Goal: Task Accomplishment & Management: Complete application form

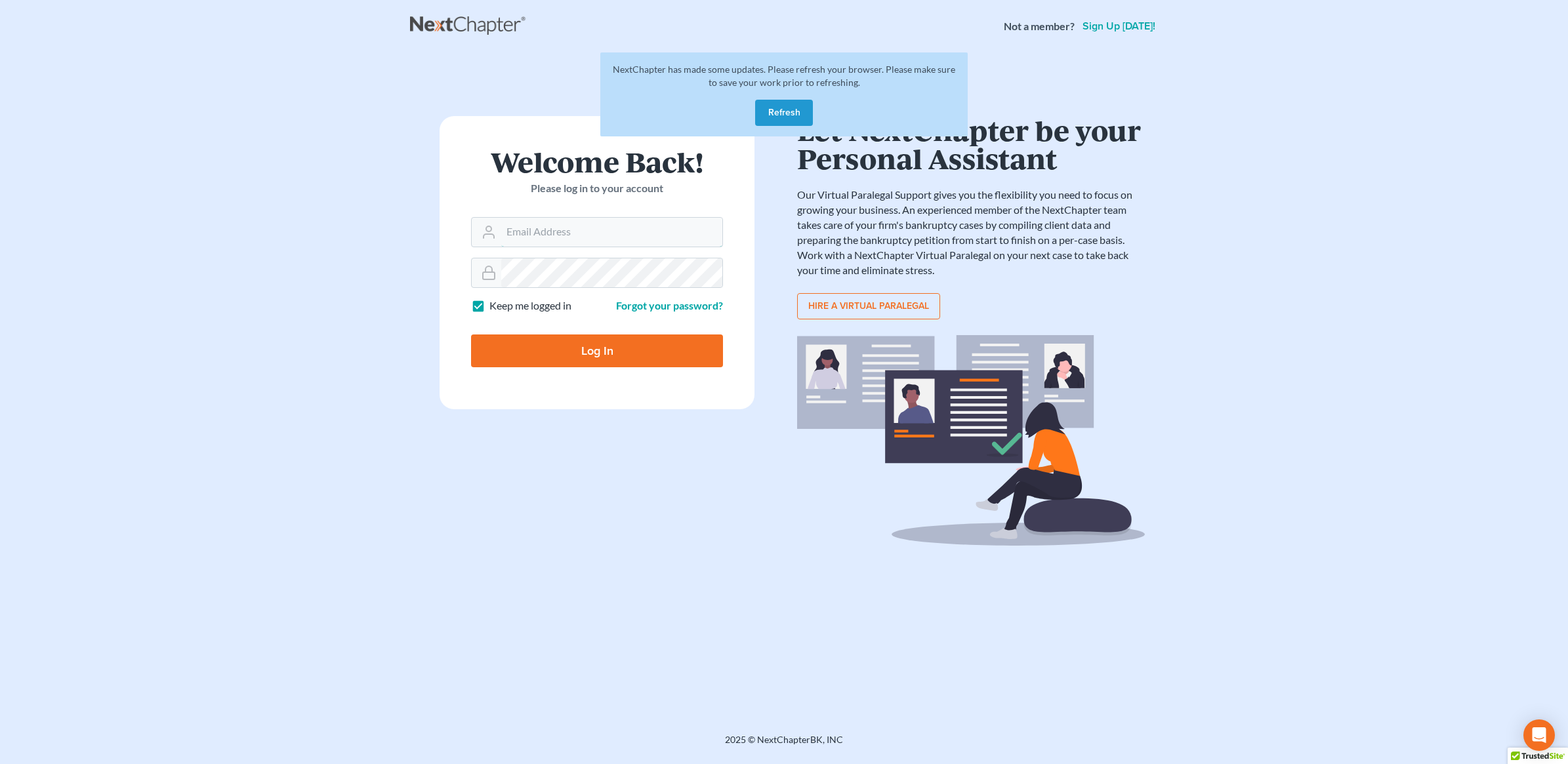
type input "[PERSON_NAME][EMAIL_ADDRESS][DOMAIN_NAME]"
click at [598, 343] on input "Log In" at bounding box center [597, 351] width 252 height 33
type input "Thinking..."
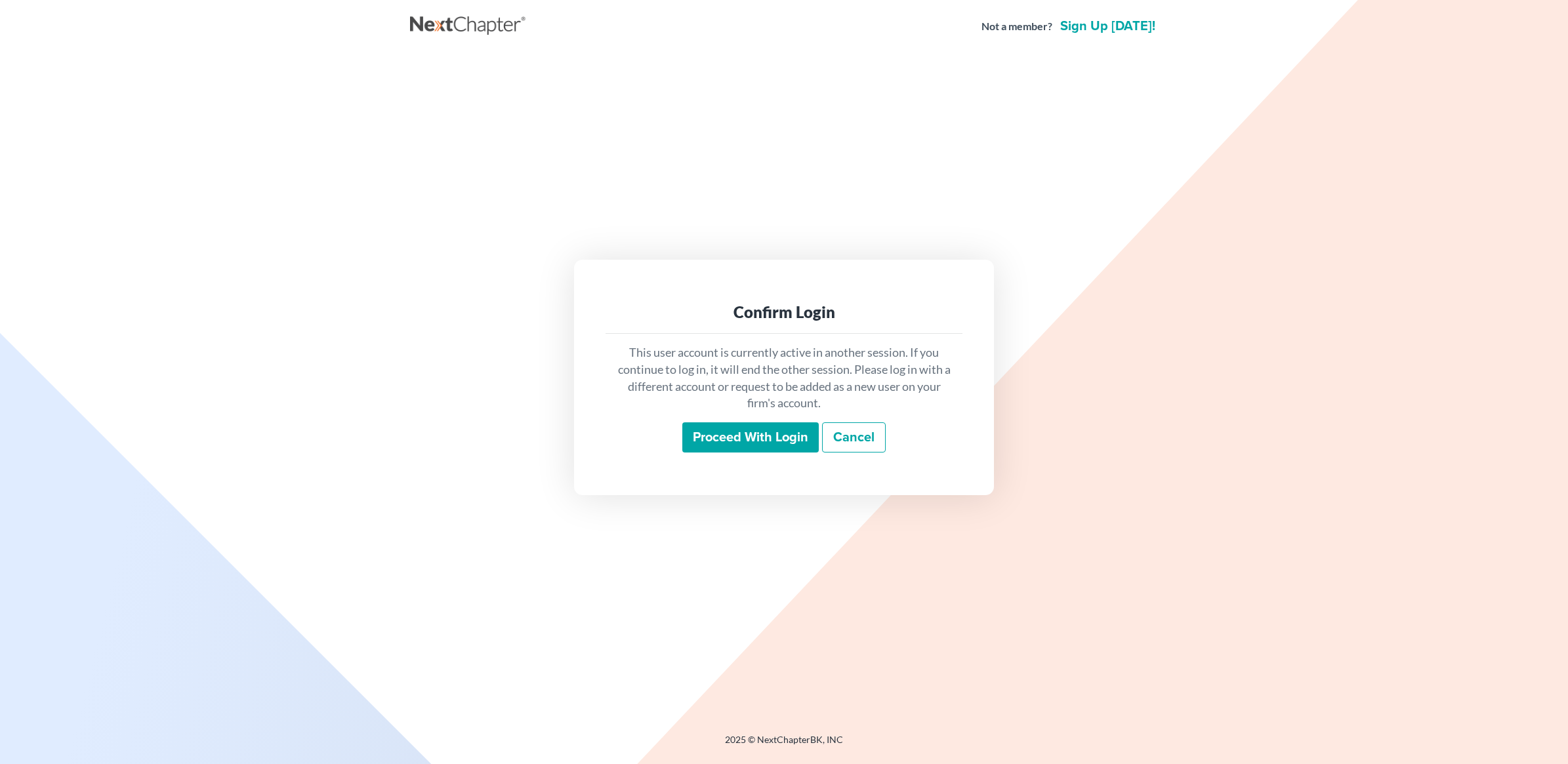
click at [748, 442] on input "Proceed with login" at bounding box center [750, 437] width 136 height 30
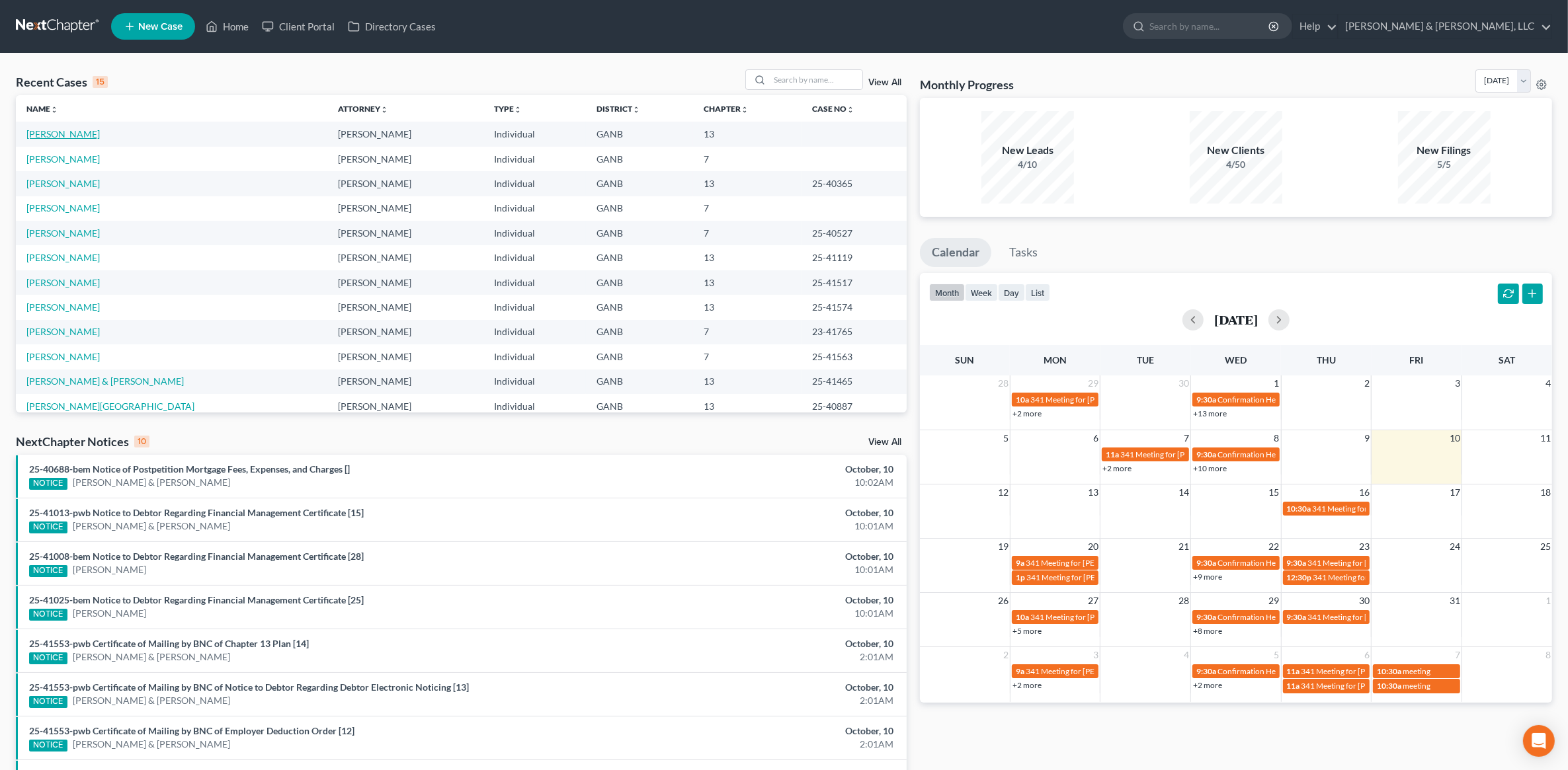
click at [86, 135] on link "[PERSON_NAME]" at bounding box center [63, 134] width 74 height 12
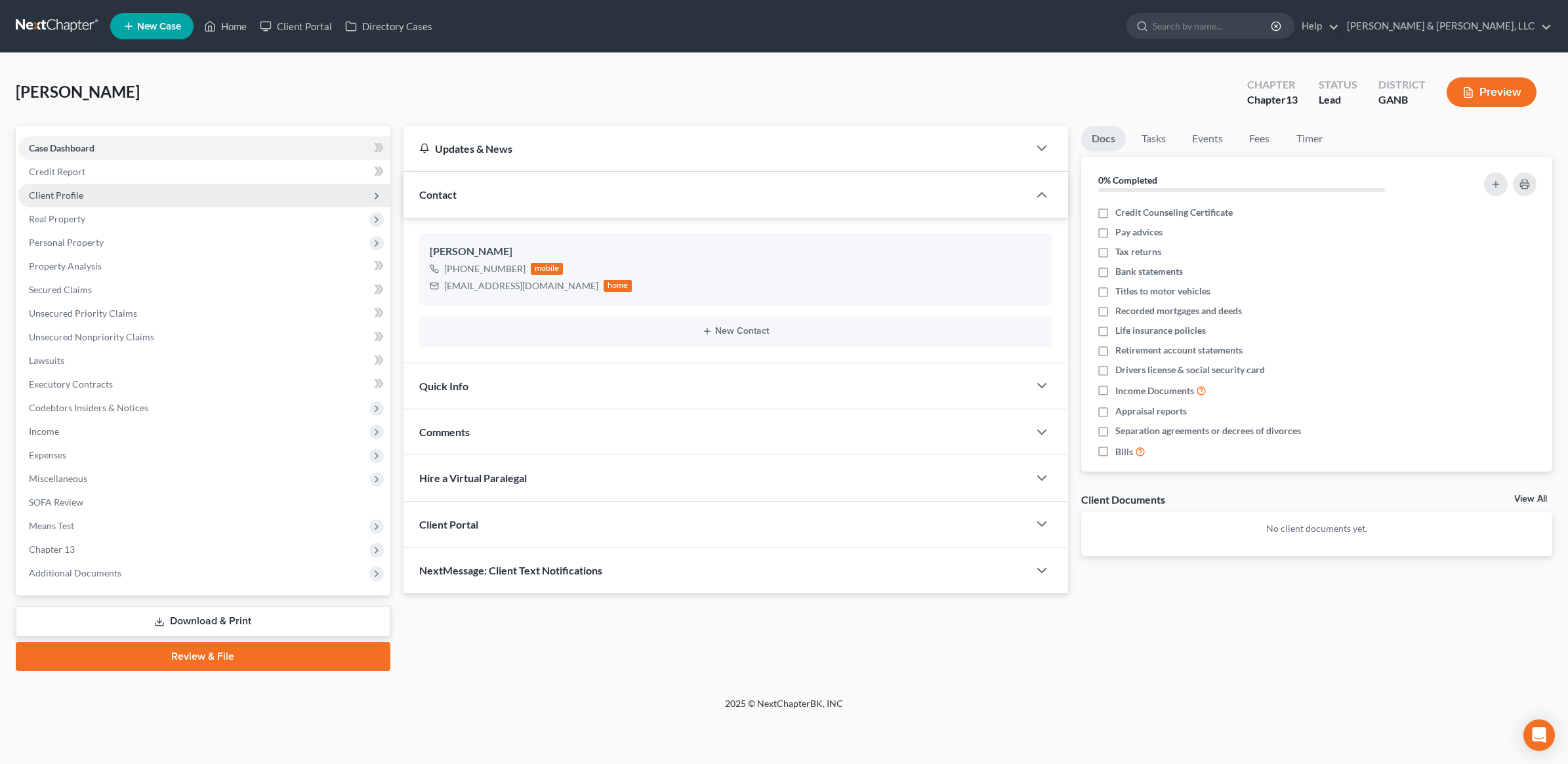
click at [90, 194] on span "Client Profile" at bounding box center [204, 195] width 372 height 24
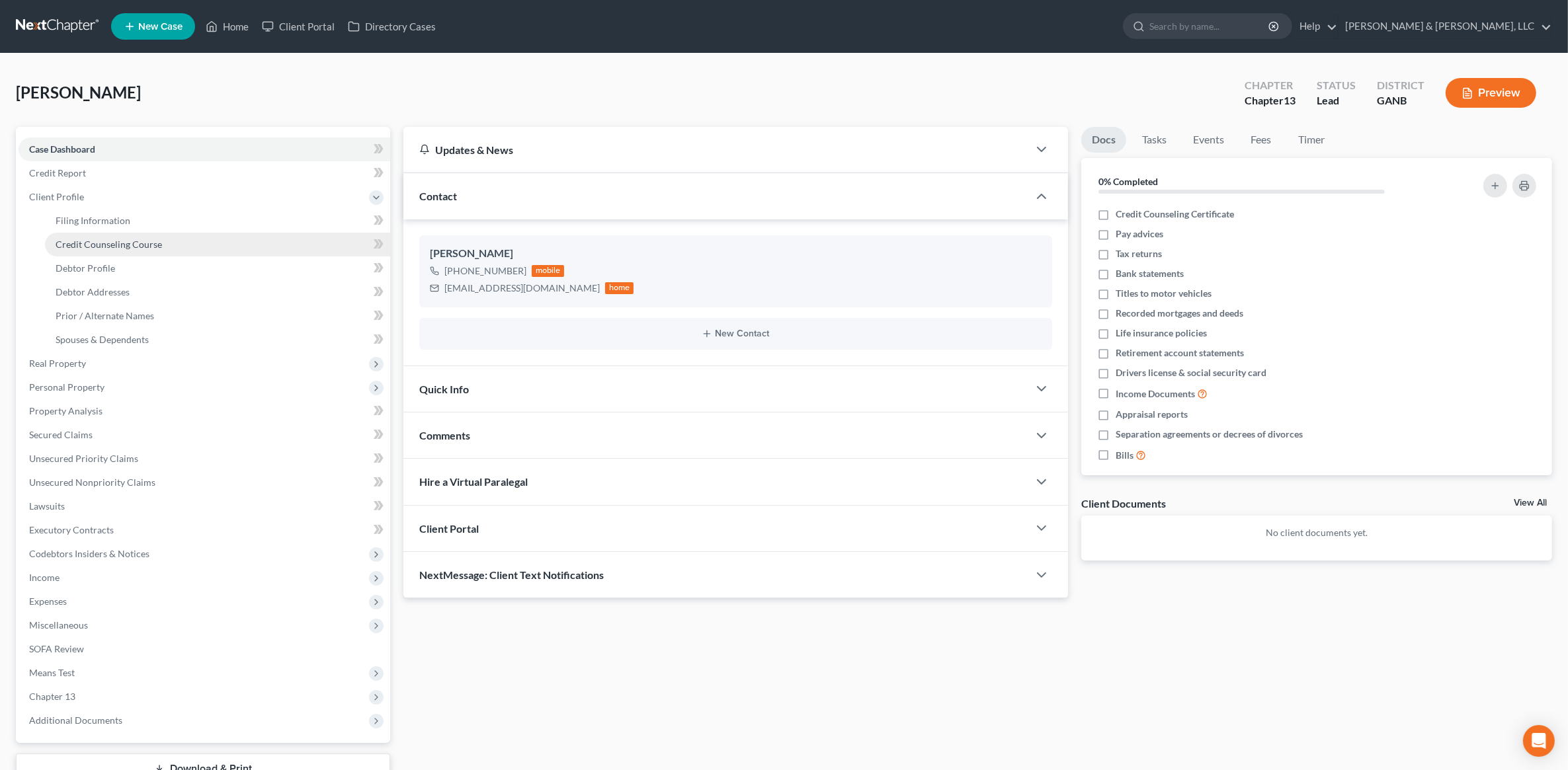
click at [104, 250] on link "Credit Counseling Course" at bounding box center [217, 245] width 345 height 24
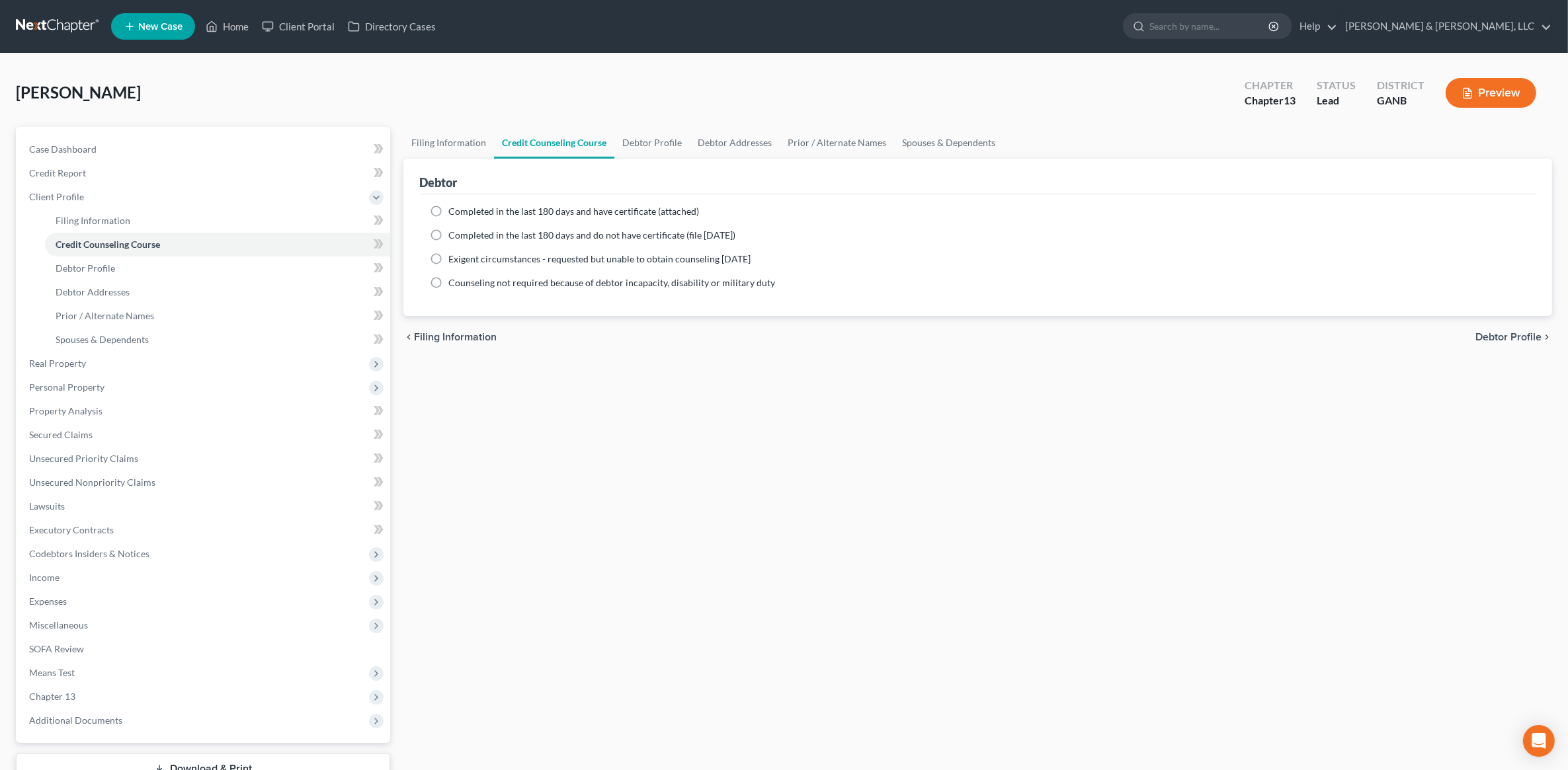
click at [622, 206] on span "Completed in the last 180 days and have certificate (attached)" at bounding box center [573, 212] width 250 height 12
drag, startPoint x: 622, startPoint y: 206, endPoint x: 543, endPoint y: 218, distance: 79.9
click at [543, 218] on ng-include "Completed in the last 180 days and have certificate (attached) Date Completed N…" at bounding box center [977, 247] width 1095 height 84
click at [535, 210] on span "Completed in the last 180 days and have certificate (attached)" at bounding box center [573, 212] width 250 height 12
click at [449, 207] on label "Completed in the last 180 days and have certificate (attached)" at bounding box center [573, 212] width 250 height 13
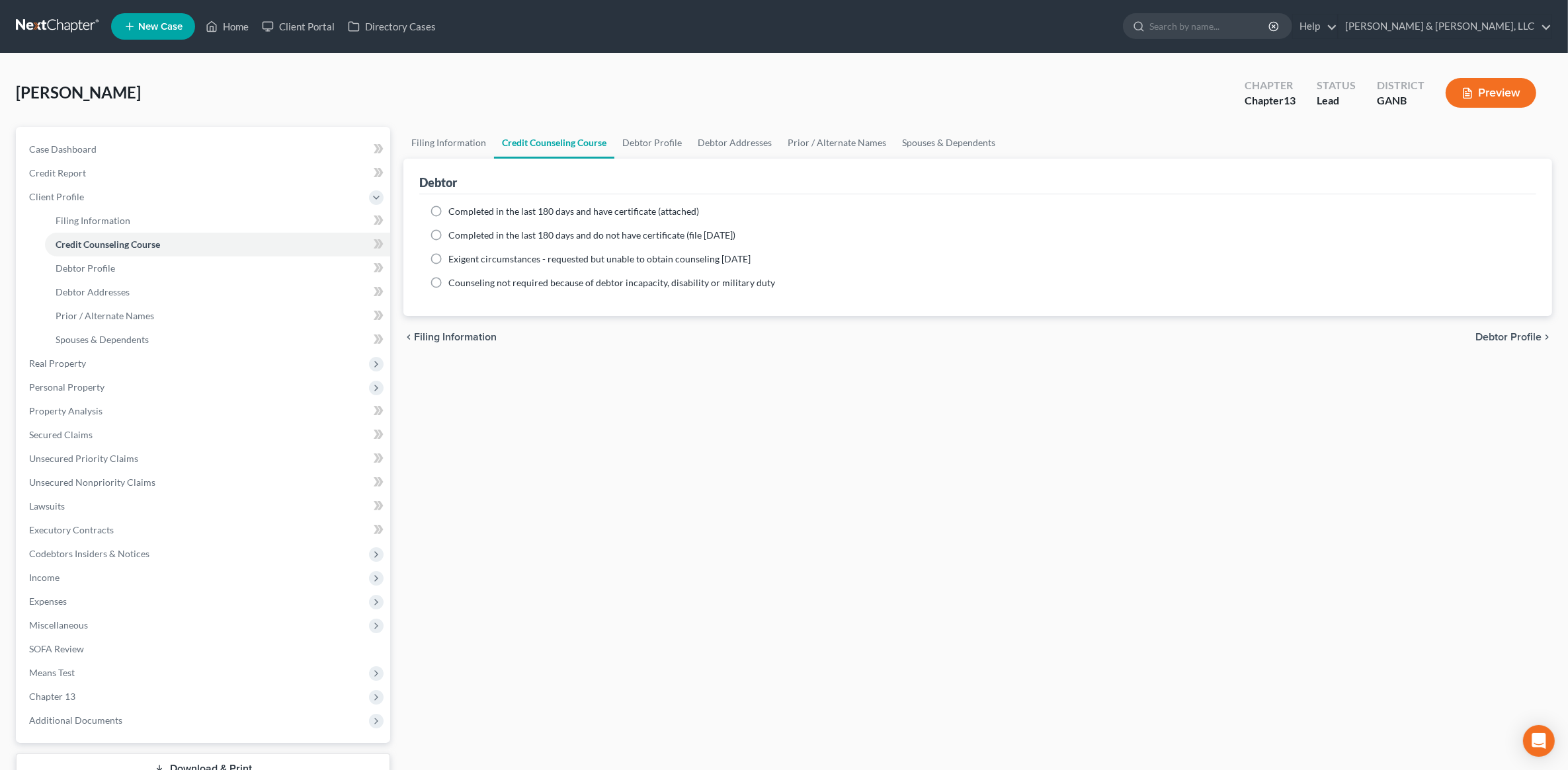
click at [454, 207] on input "Completed in the last 180 days and have certificate (attached)" at bounding box center [458, 209] width 8 height 8
radio input "true"
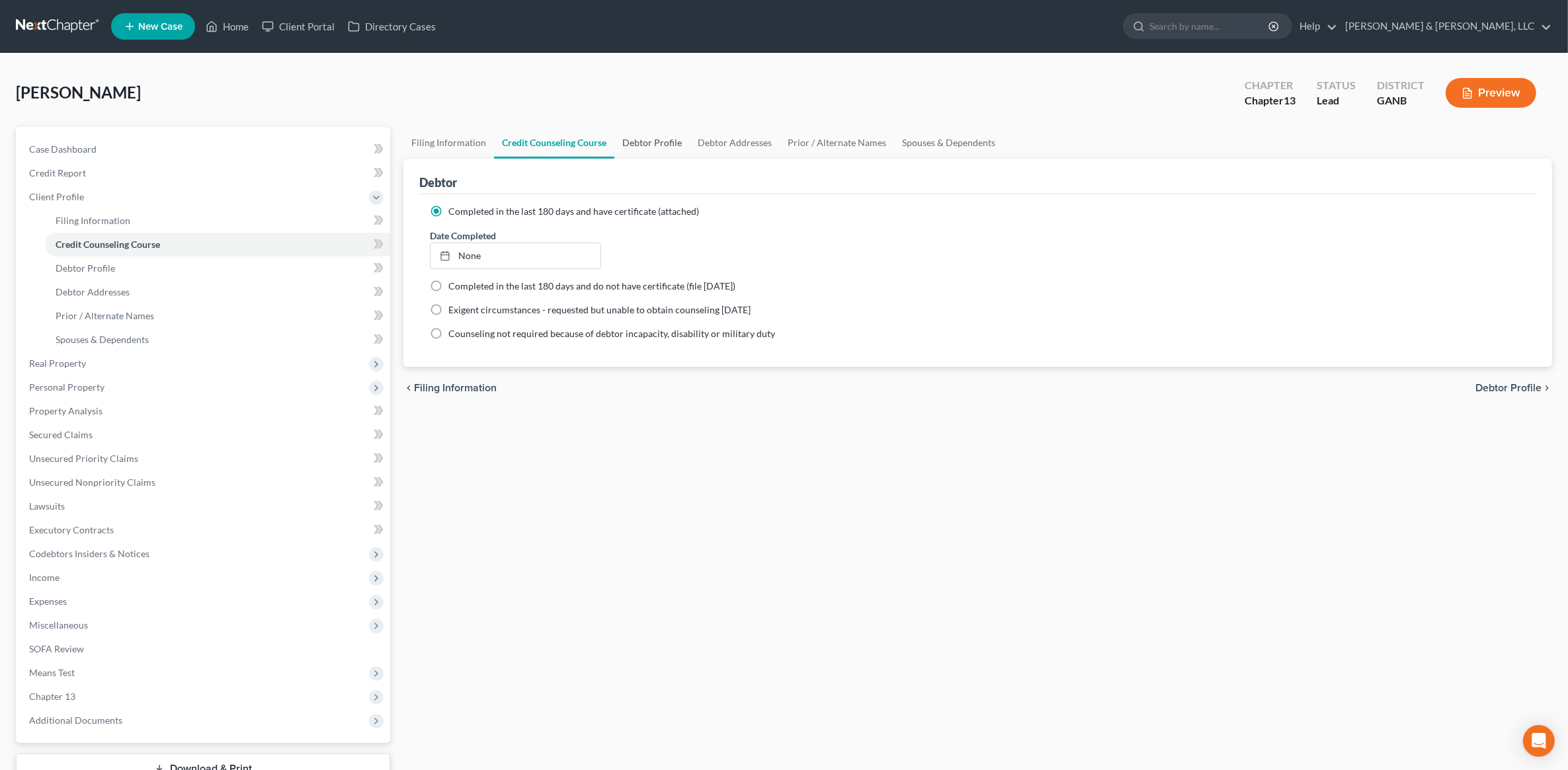
click at [669, 147] on link "Debtor Profile" at bounding box center [652, 143] width 75 height 31
select select "3"
select select "2"
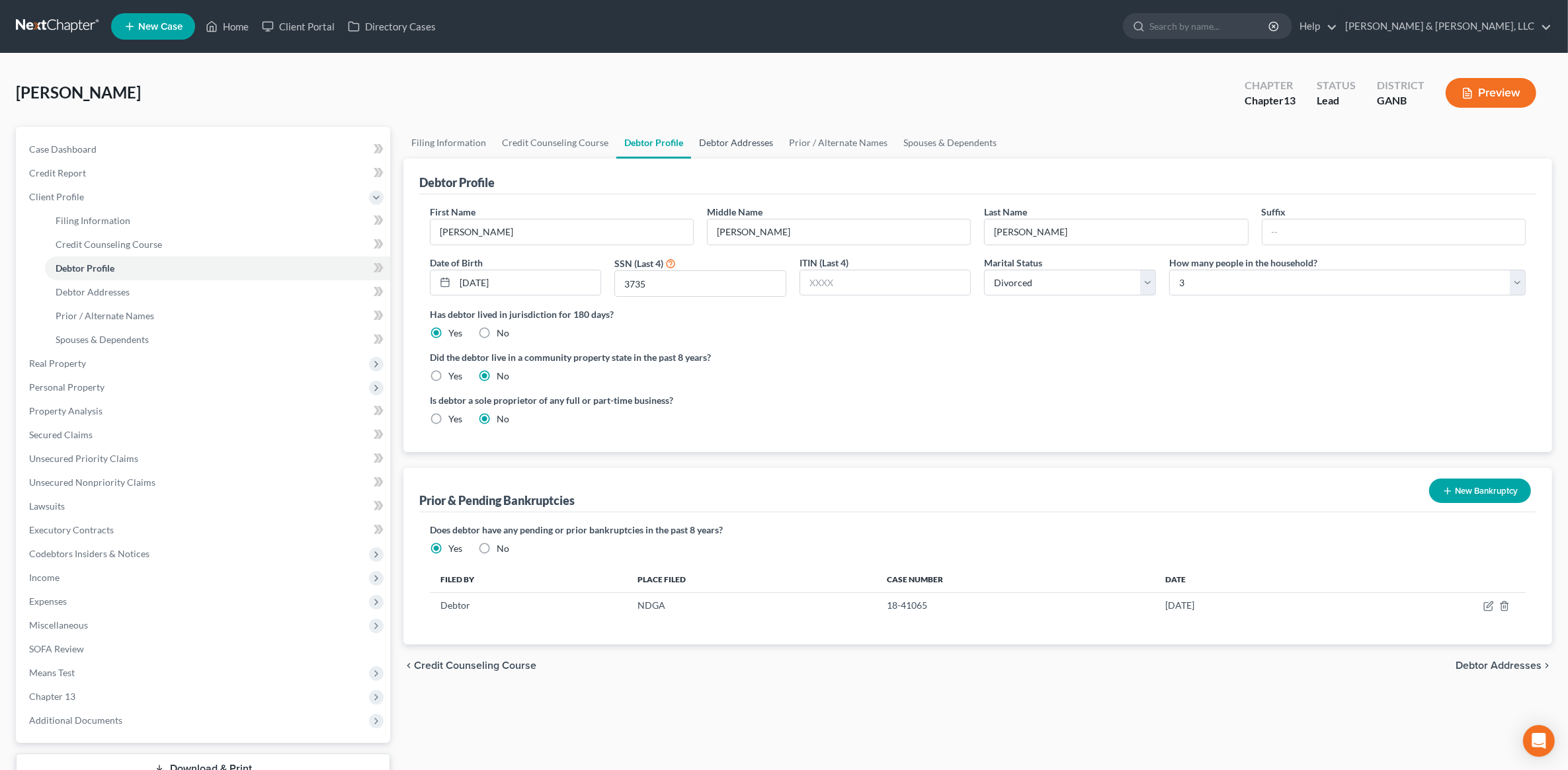
click at [757, 139] on link "Debtor Addresses" at bounding box center [735, 143] width 90 height 31
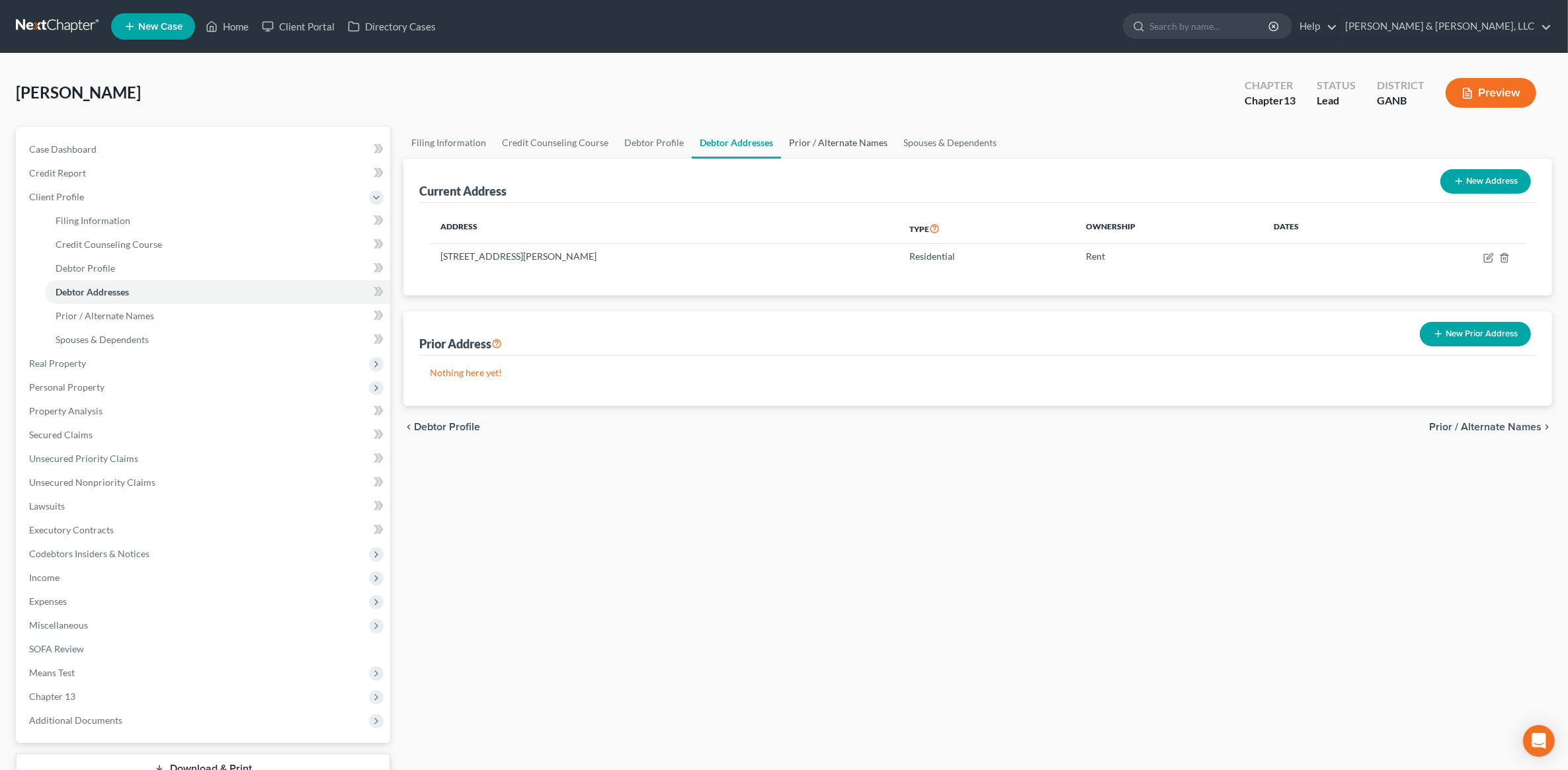
click at [825, 142] on link "Prior / Alternate Names" at bounding box center [838, 143] width 114 height 31
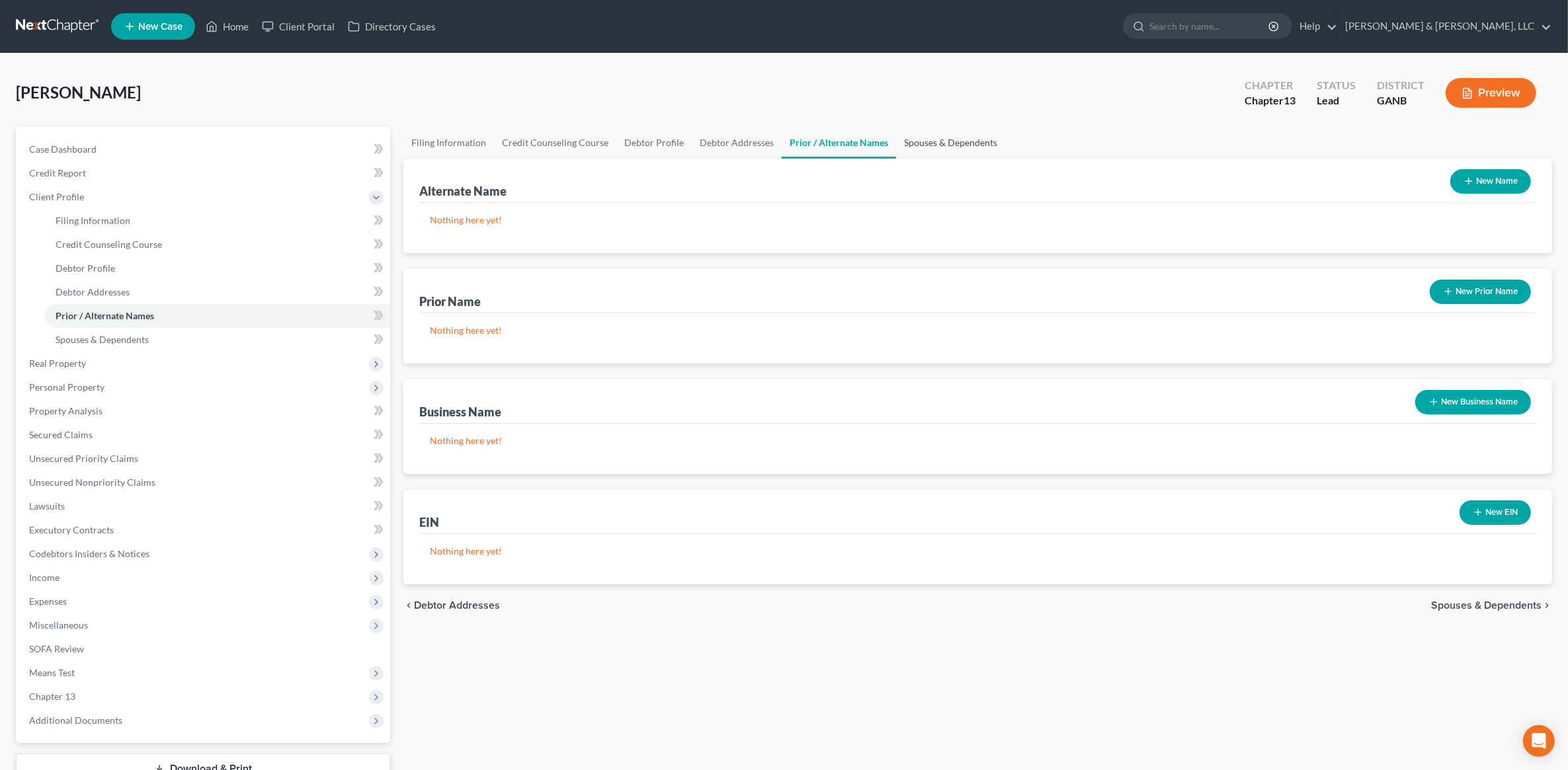
click at [918, 135] on link "Spouses & Dependents" at bounding box center [951, 143] width 109 height 31
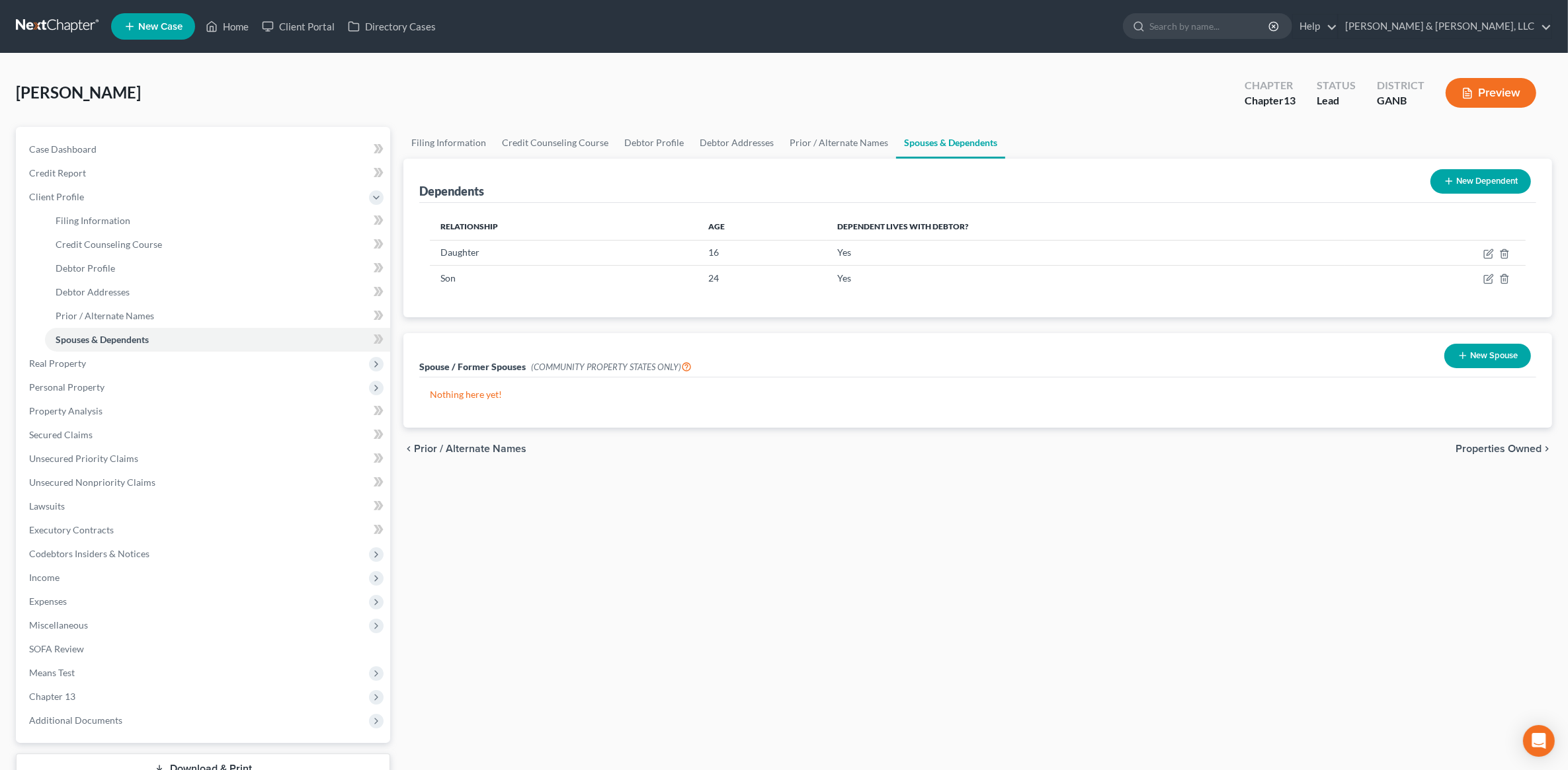
click at [1492, 448] on span "Properties Owned" at bounding box center [1499, 449] width 86 height 11
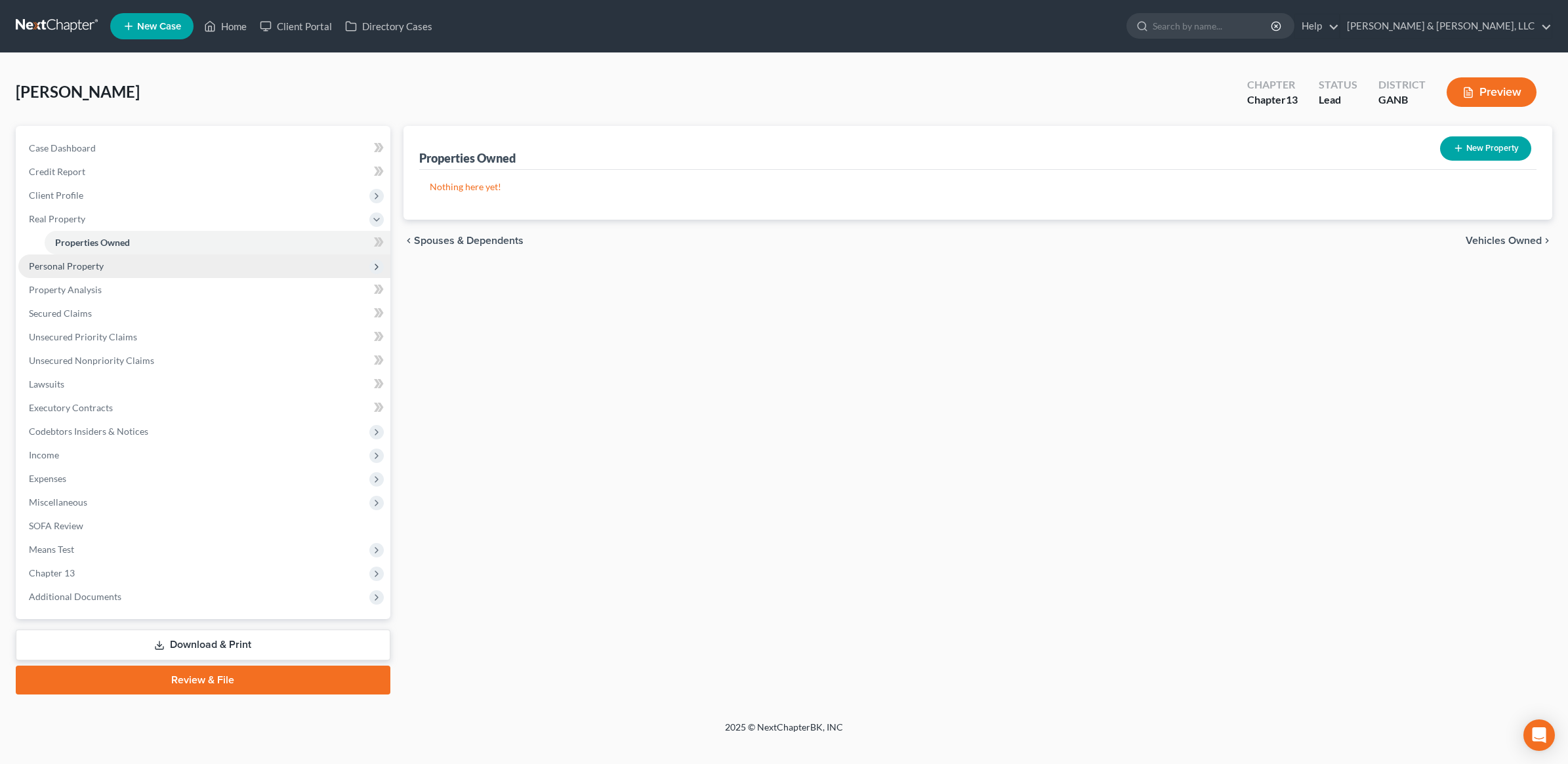
click at [106, 270] on span "Personal Property" at bounding box center [204, 266] width 372 height 24
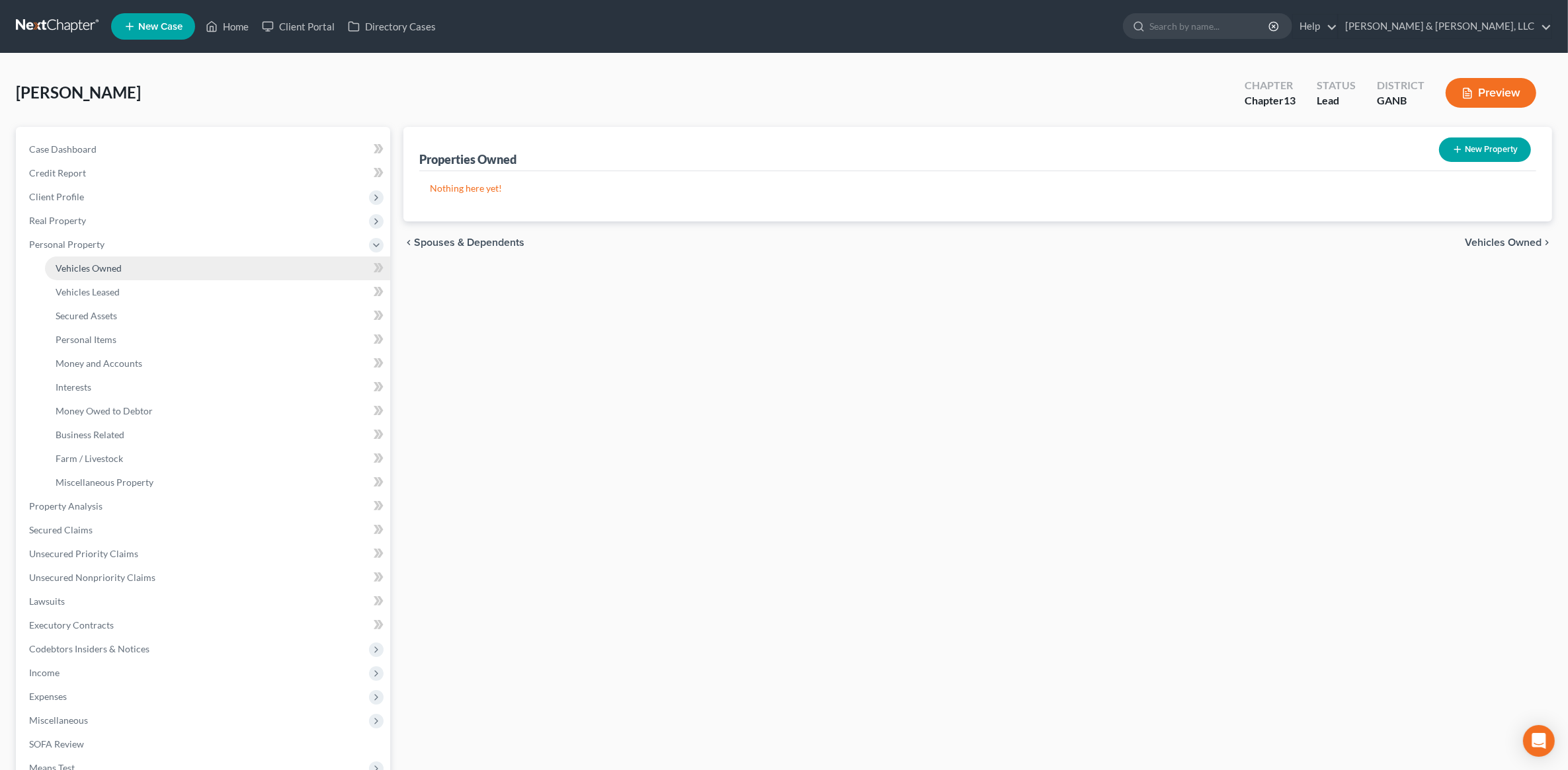
click at [114, 257] on link "Vehicles Owned" at bounding box center [217, 269] width 345 height 24
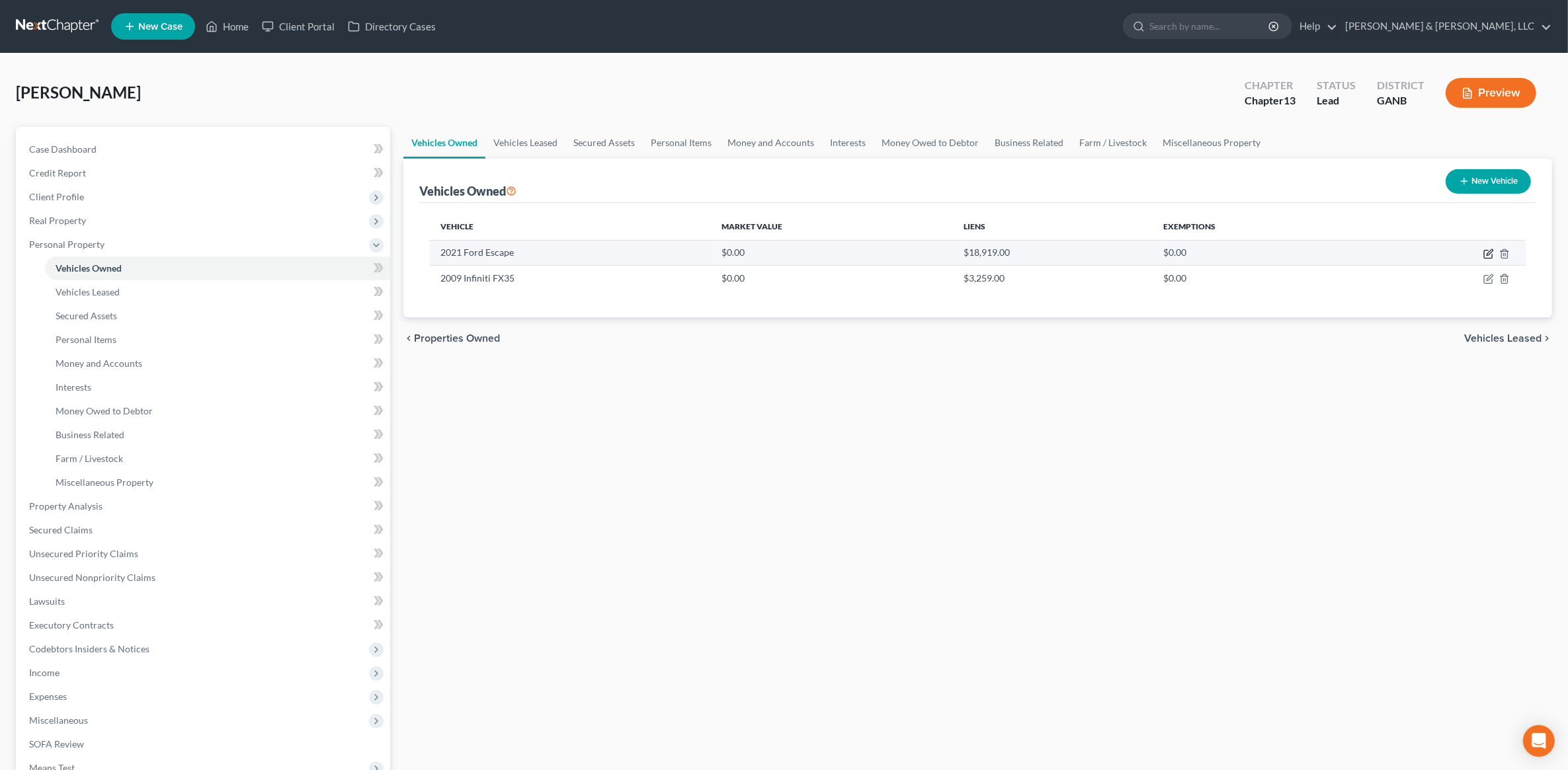
click at [1486, 250] on icon "button" at bounding box center [1488, 254] width 11 height 11
select select "0"
select select "5"
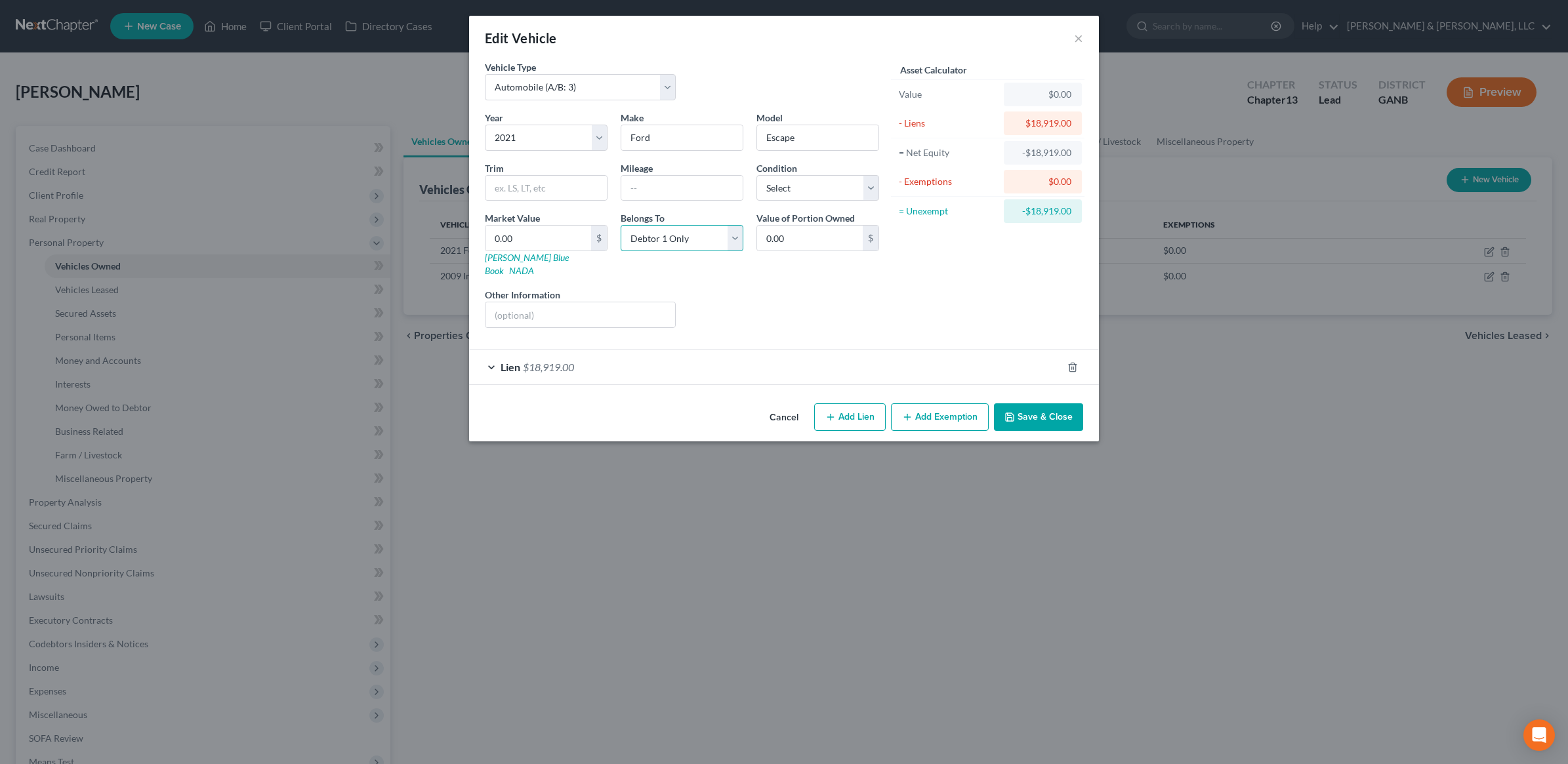
click at [710, 238] on select "Select Debtor 1 Only Debtor 2 Only Debtor 1 And Debtor 2 Only At Least One Of T…" at bounding box center [682, 239] width 123 height 26
select select "3"
click at [620, 225] on select "Select Debtor 1 Only Debtor 2 Only Debtor 1 And Debtor 2 Only At Least One Of T…" at bounding box center [682, 239] width 123 height 26
click at [614, 309] on input "text" at bounding box center [579, 315] width 189 height 25
type input "Codebtor drives and pays"
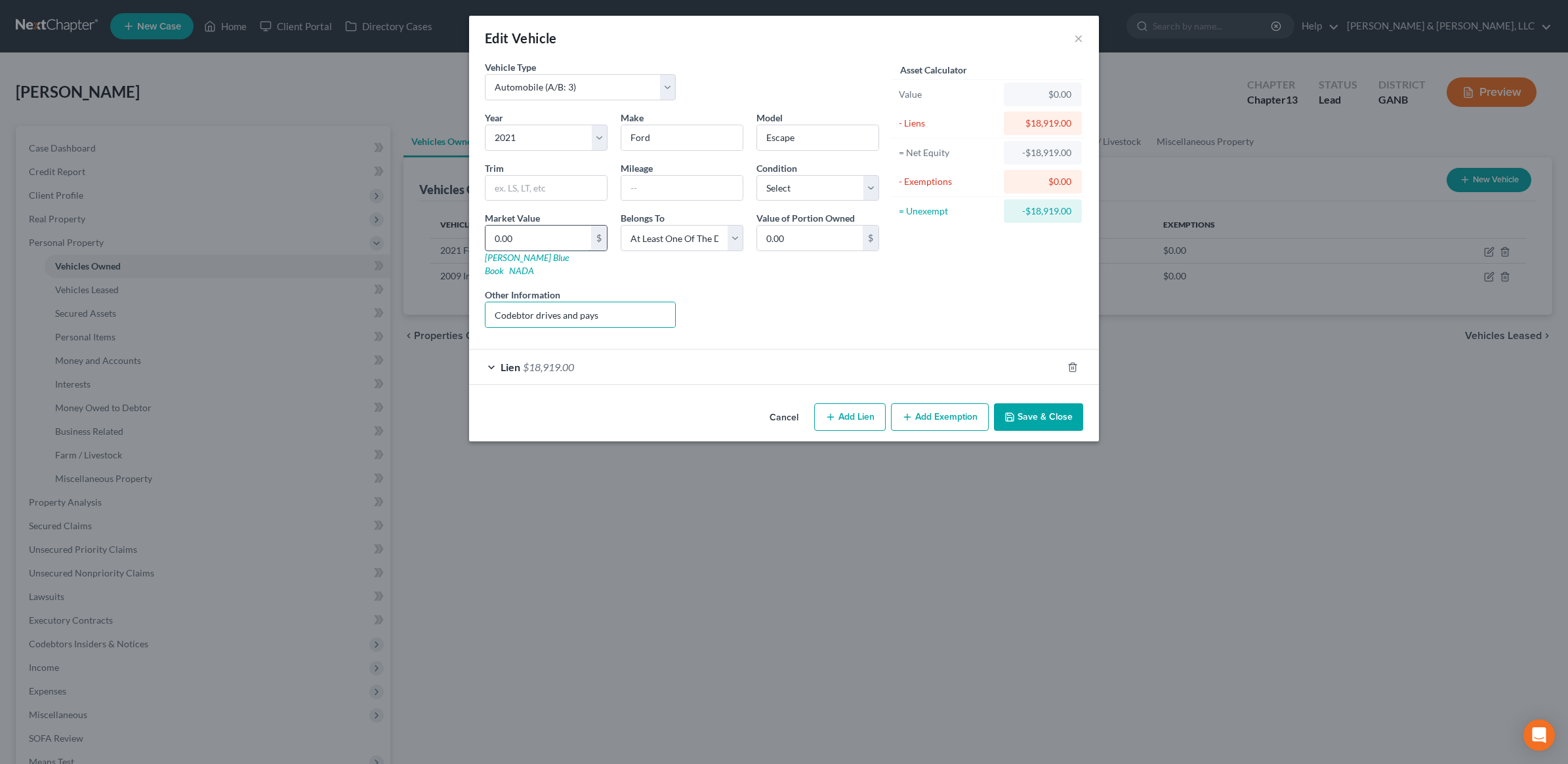
click at [545, 239] on input "0.00" at bounding box center [538, 238] width 106 height 25
type input "1"
type input "1.00"
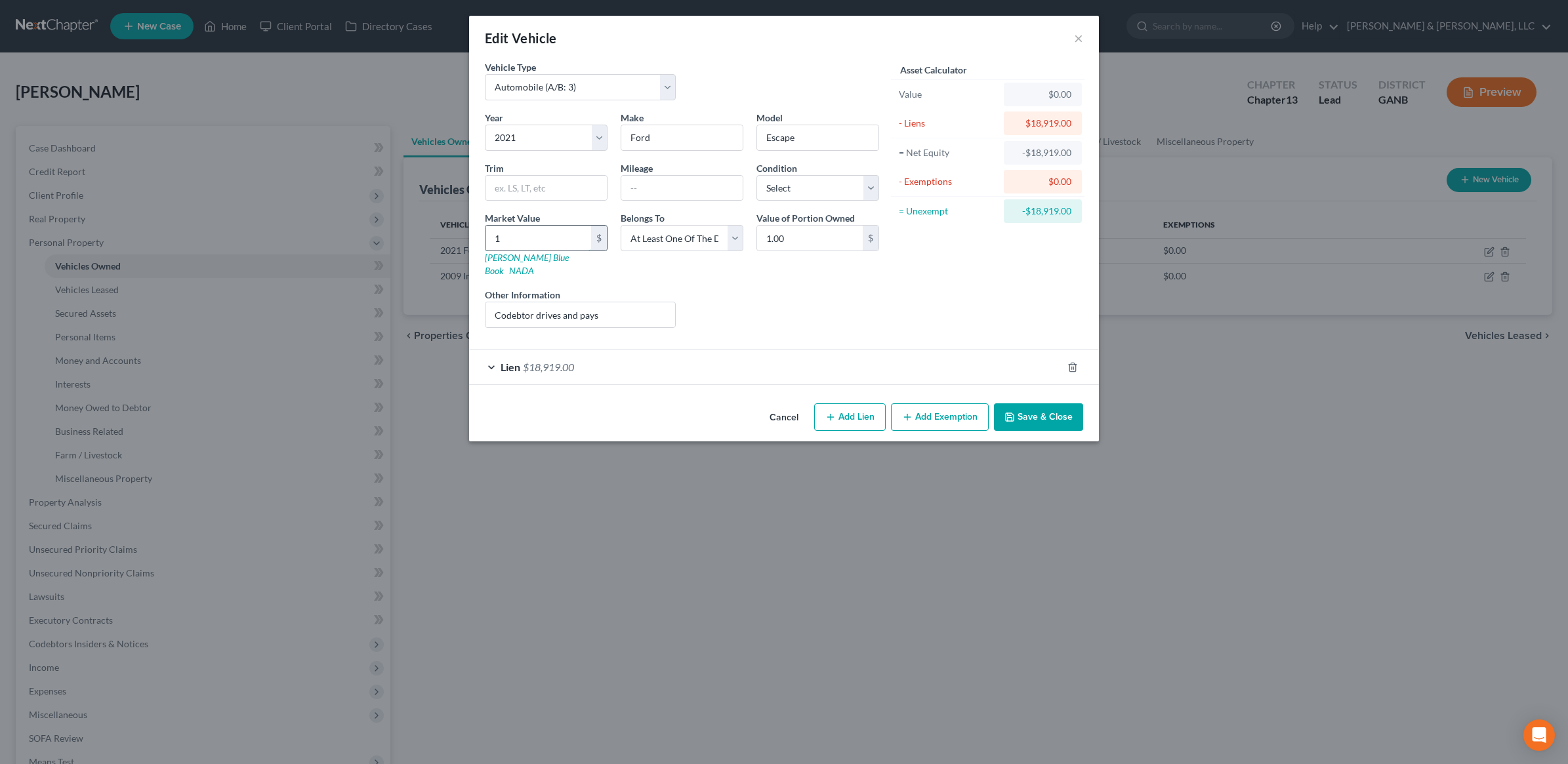
type input "15"
type input "15.00"
type input "150"
type input "150.00"
type input "1500"
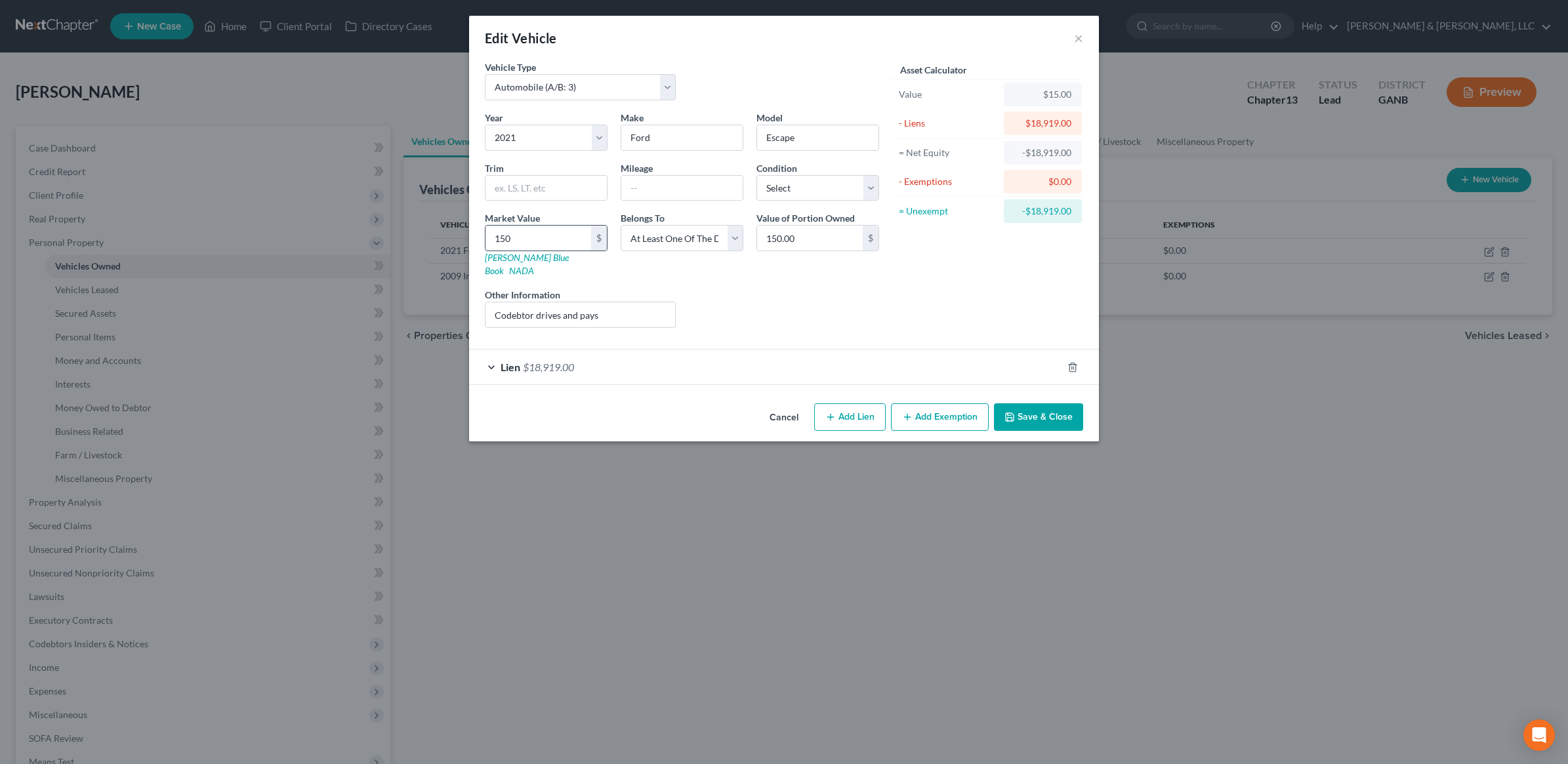
type input "1,500.00"
type input "1,5000"
type input "15,000.00"
type input "15,000"
click at [1050, 403] on button "Save & Close" at bounding box center [1039, 417] width 89 height 28
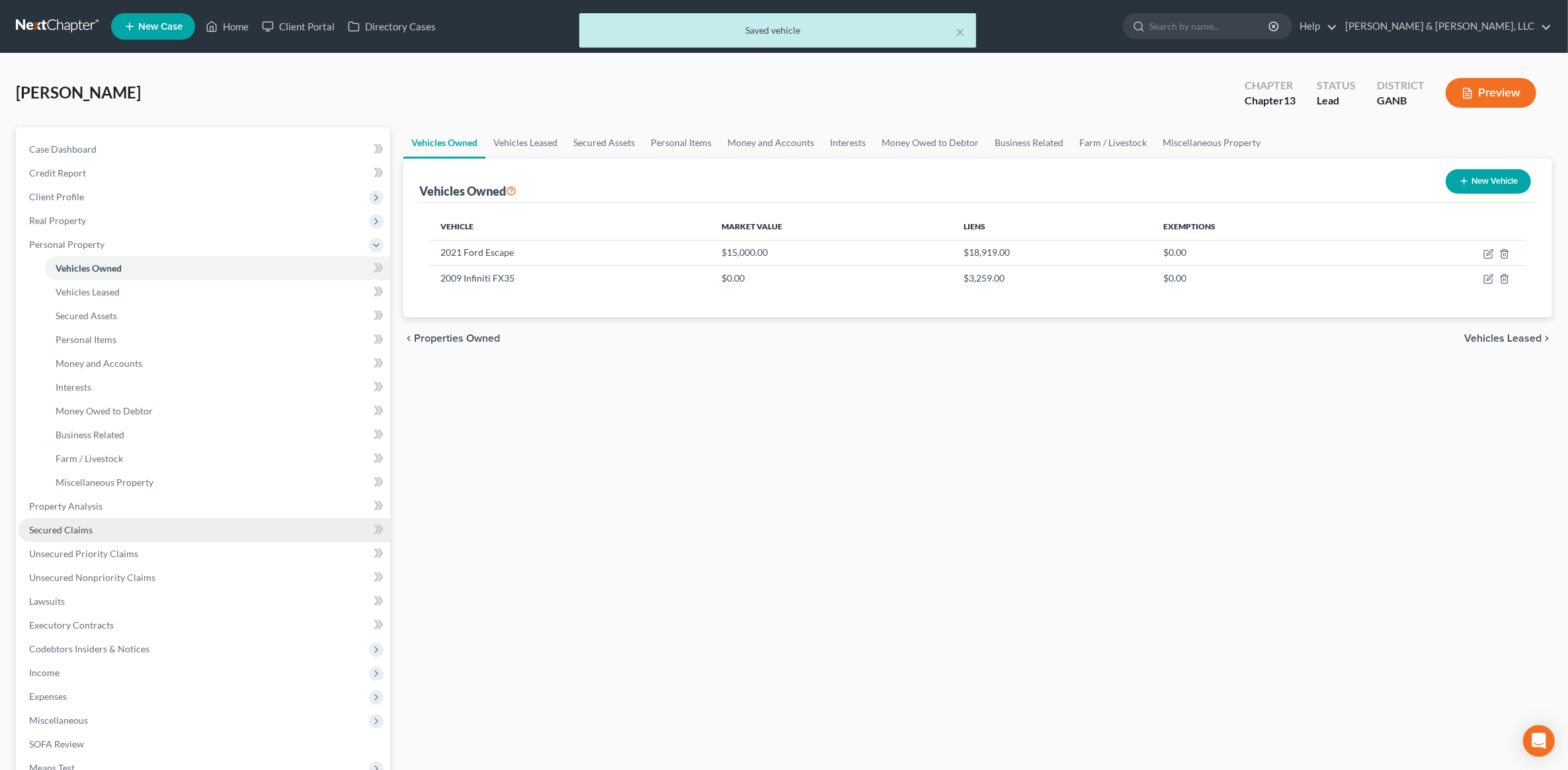
click at [56, 525] on span "Secured Claims" at bounding box center [60, 530] width 64 height 12
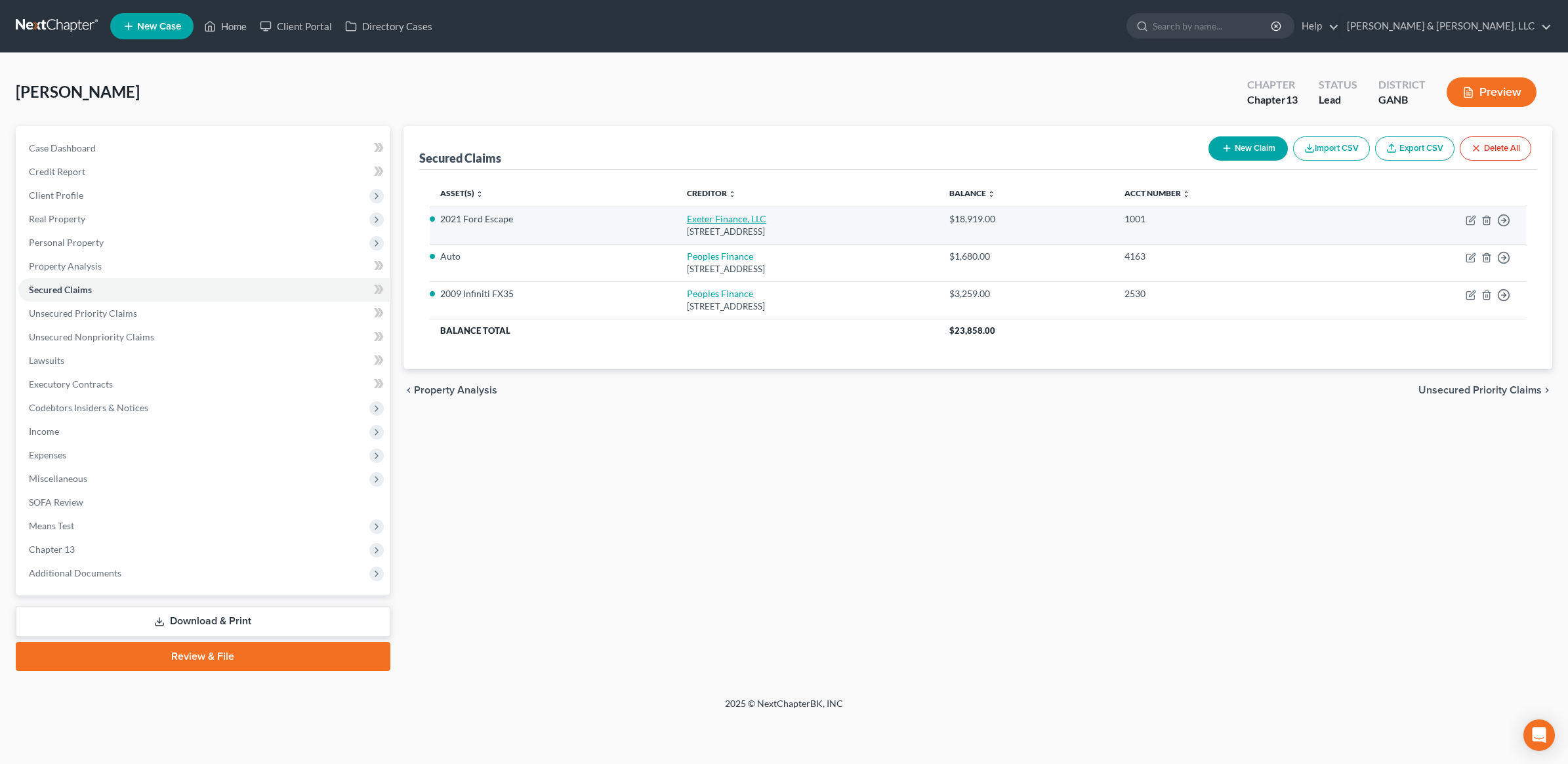
click at [709, 220] on link "Exeter Finance, LLC" at bounding box center [726, 219] width 80 height 11
select select "45"
select select "2"
select select "0"
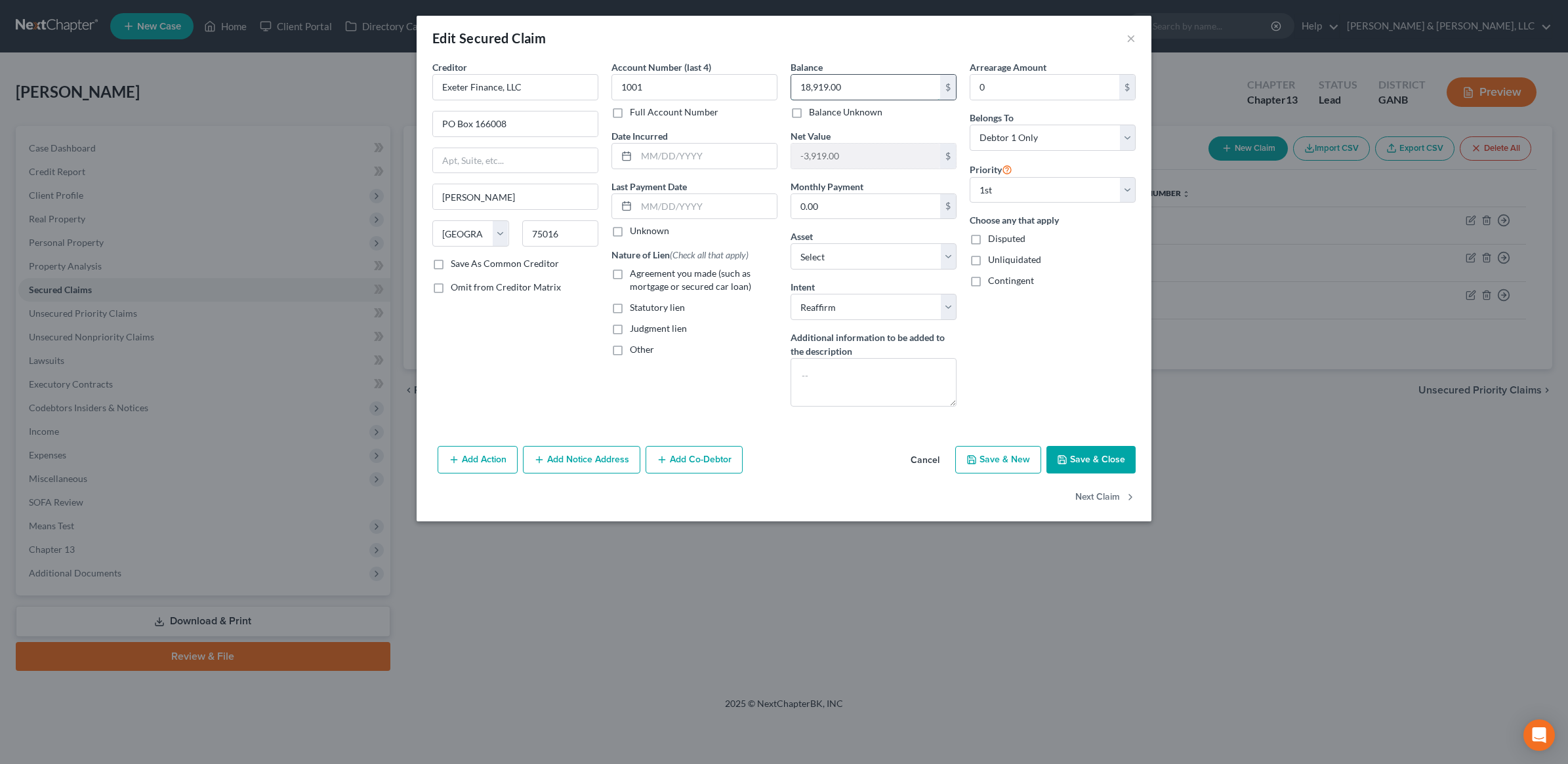
click at [873, 92] on input "18,919.00" at bounding box center [866, 87] width 149 height 25
type input "19,000"
click at [702, 286] on span "Agreement you made (such as mortgage or secured car loan)" at bounding box center [690, 280] width 121 height 25
click at [643, 275] on input "Agreement you made (such as mortgage or secured car loan)" at bounding box center [639, 271] width 8 height 8
checkbox input "true"
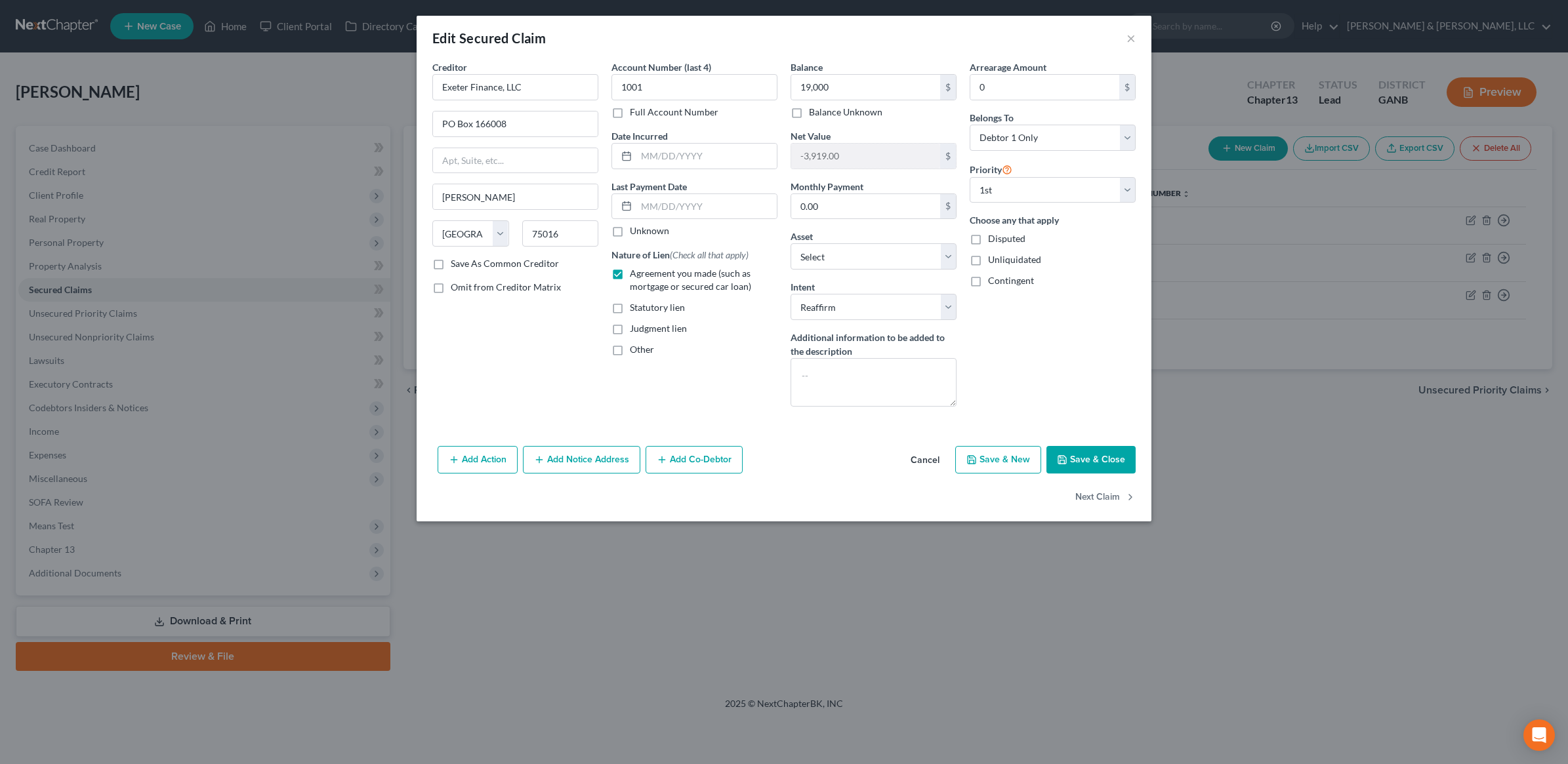
click at [689, 464] on button "Add Co-Debtor" at bounding box center [694, 460] width 97 height 28
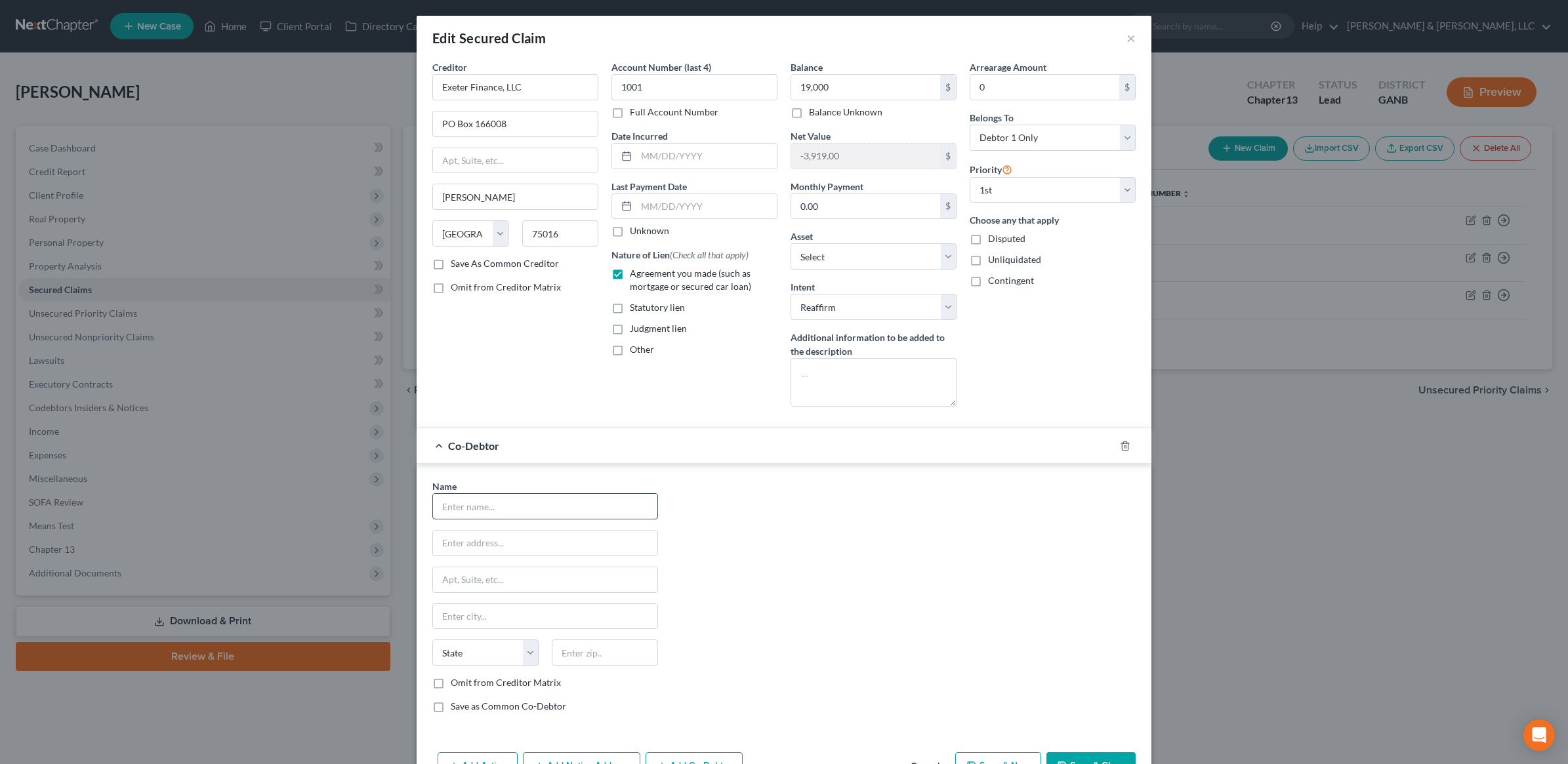
click at [594, 512] on input "text" at bounding box center [545, 507] width 225 height 25
type input "Laila Patino"
type input "5619 Emerson St"
type input "20781"
type input "Hyattsville"
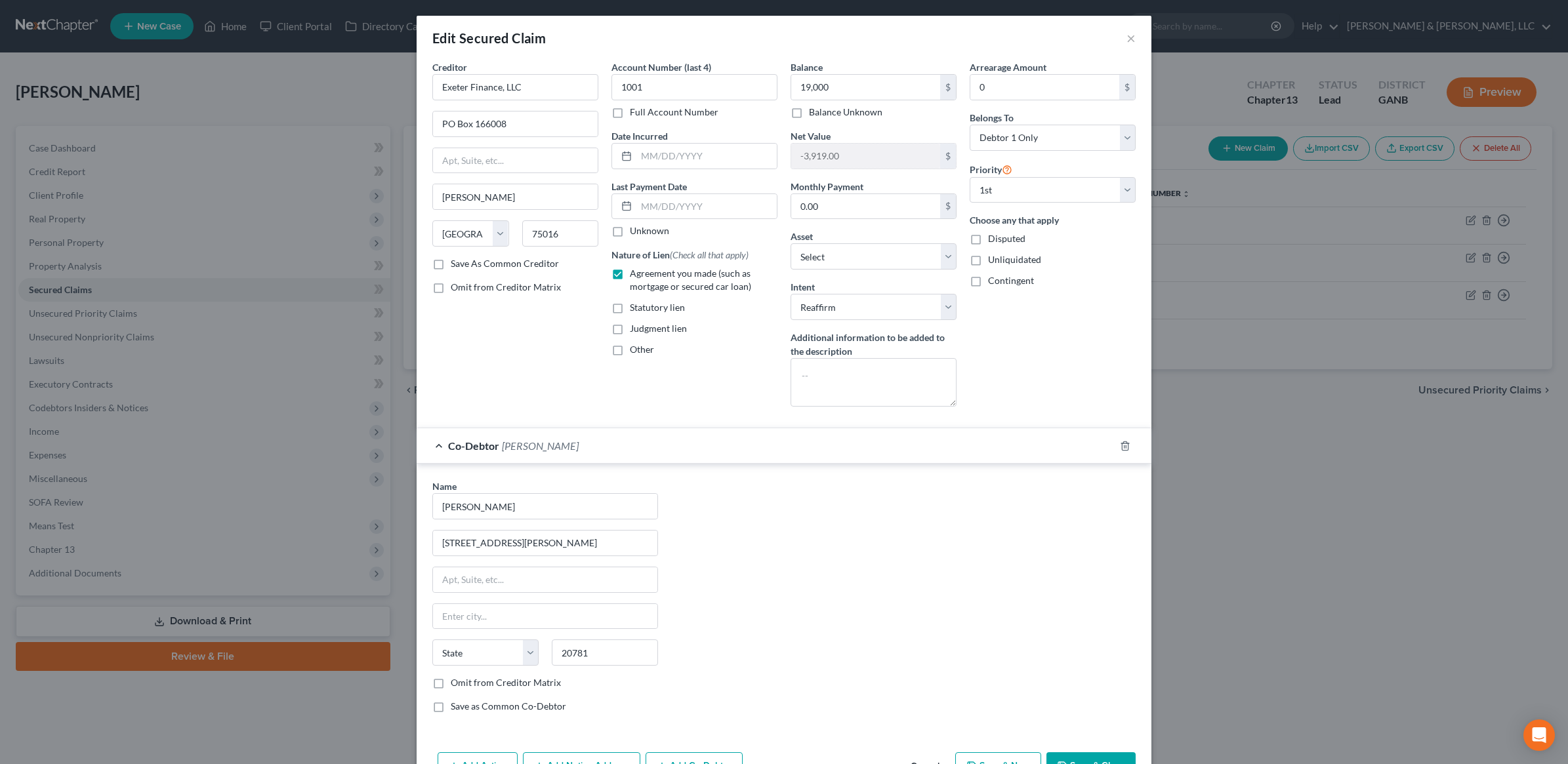
select select "21"
click at [868, 553] on div "Name * Laila Patino 5619 Emerson St Hyattsville State AL AK AR AZ CA CO CT DE D…" at bounding box center [784, 602] width 716 height 244
click at [511, 689] on label "Omit from Creditor Matrix" at bounding box center [506, 683] width 110 height 13
click at [465, 685] on input "Omit from Creditor Matrix" at bounding box center [460, 680] width 8 height 8
checkbox input "true"
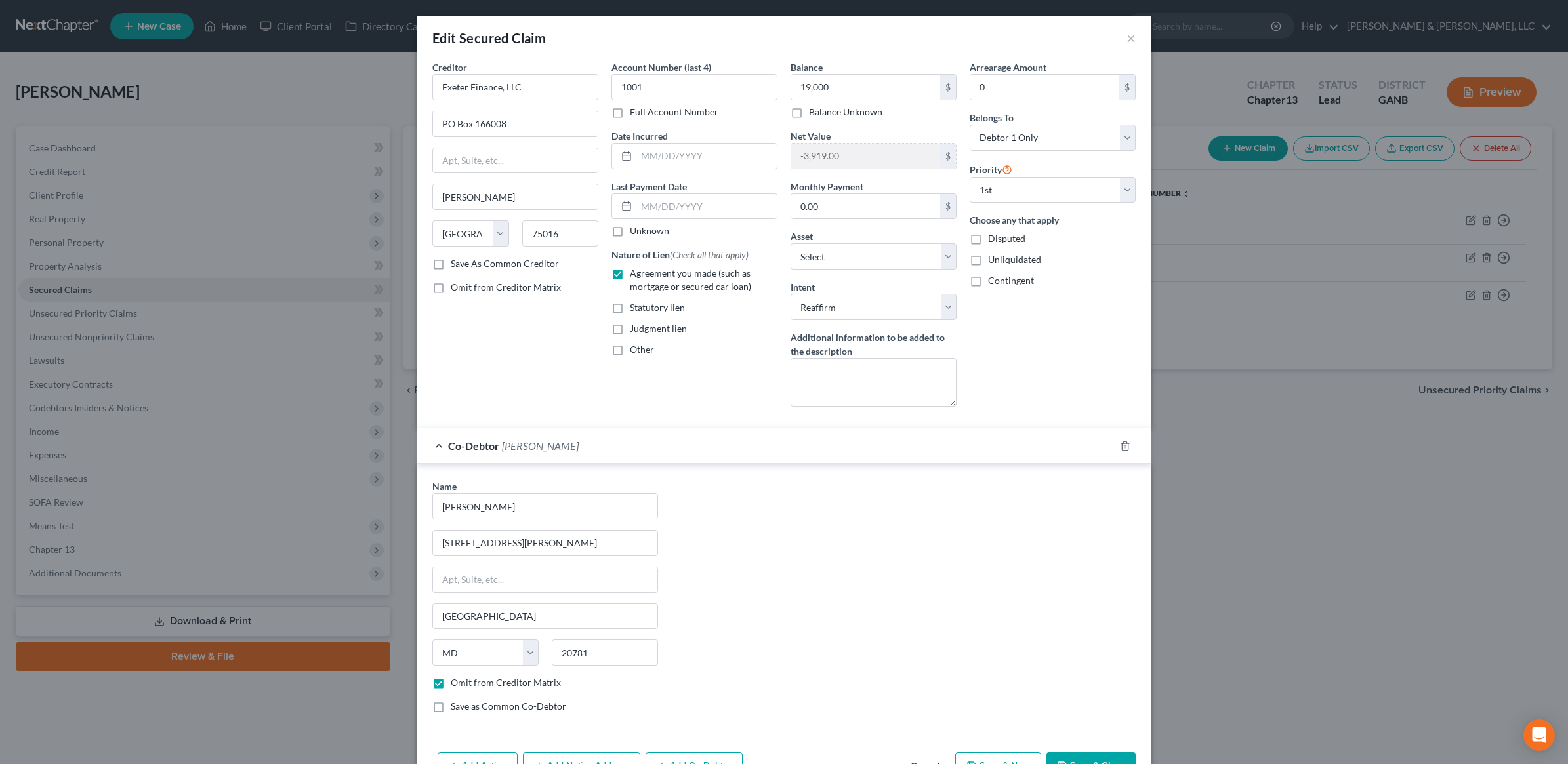
scroll to position [84, 0]
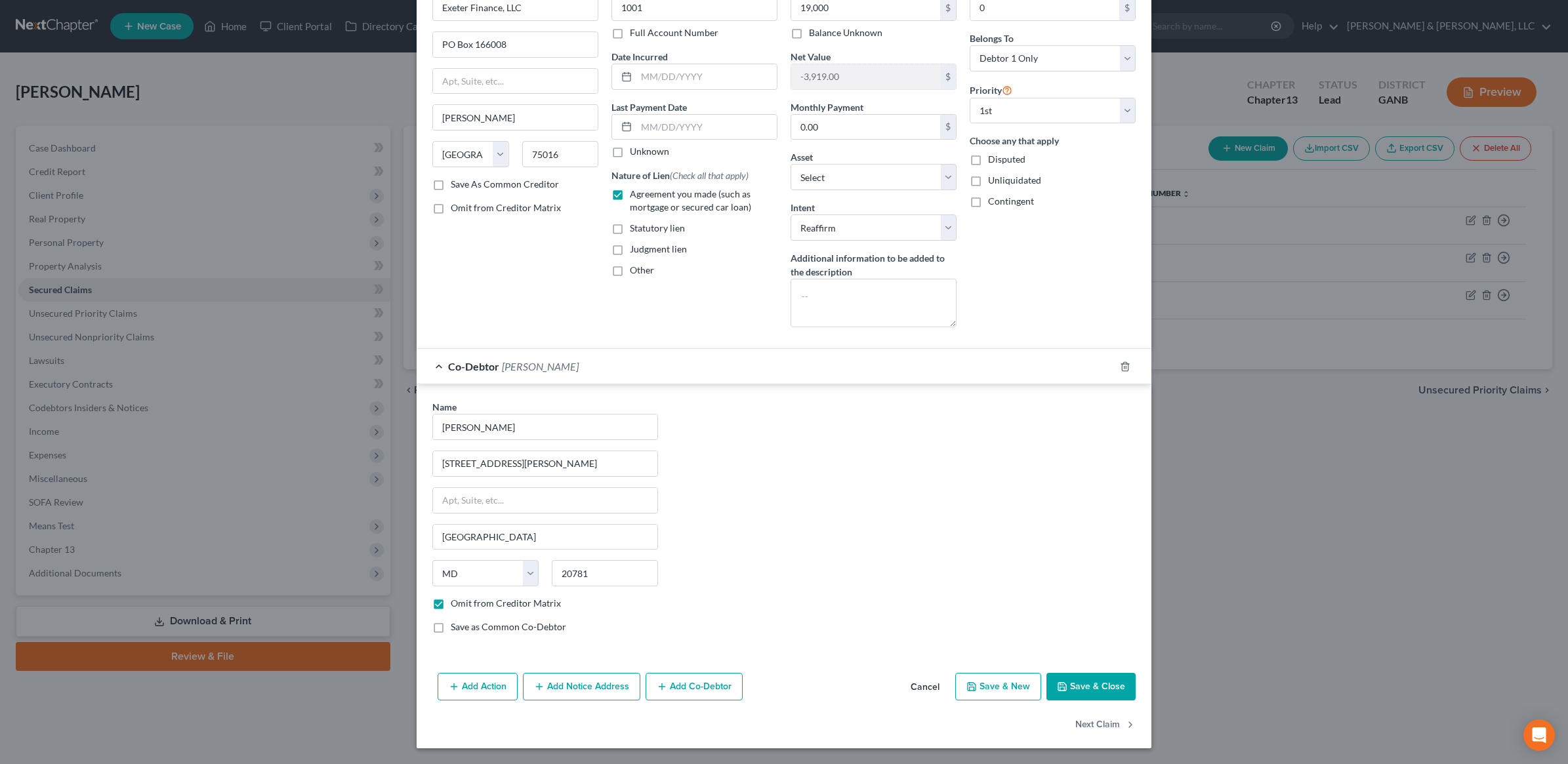
click at [1093, 680] on button "Save & Close" at bounding box center [1091, 687] width 89 height 28
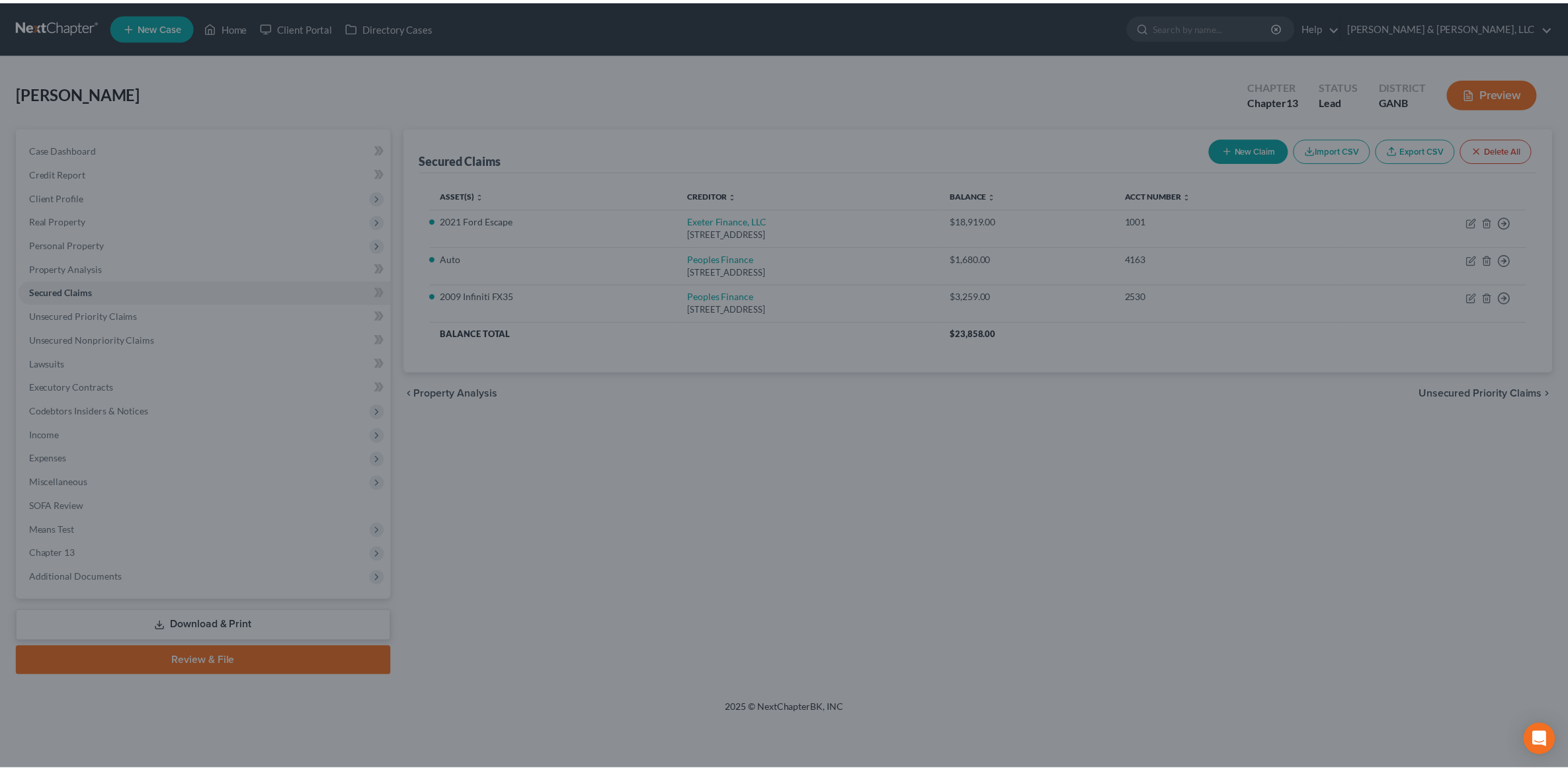
scroll to position [0, 0]
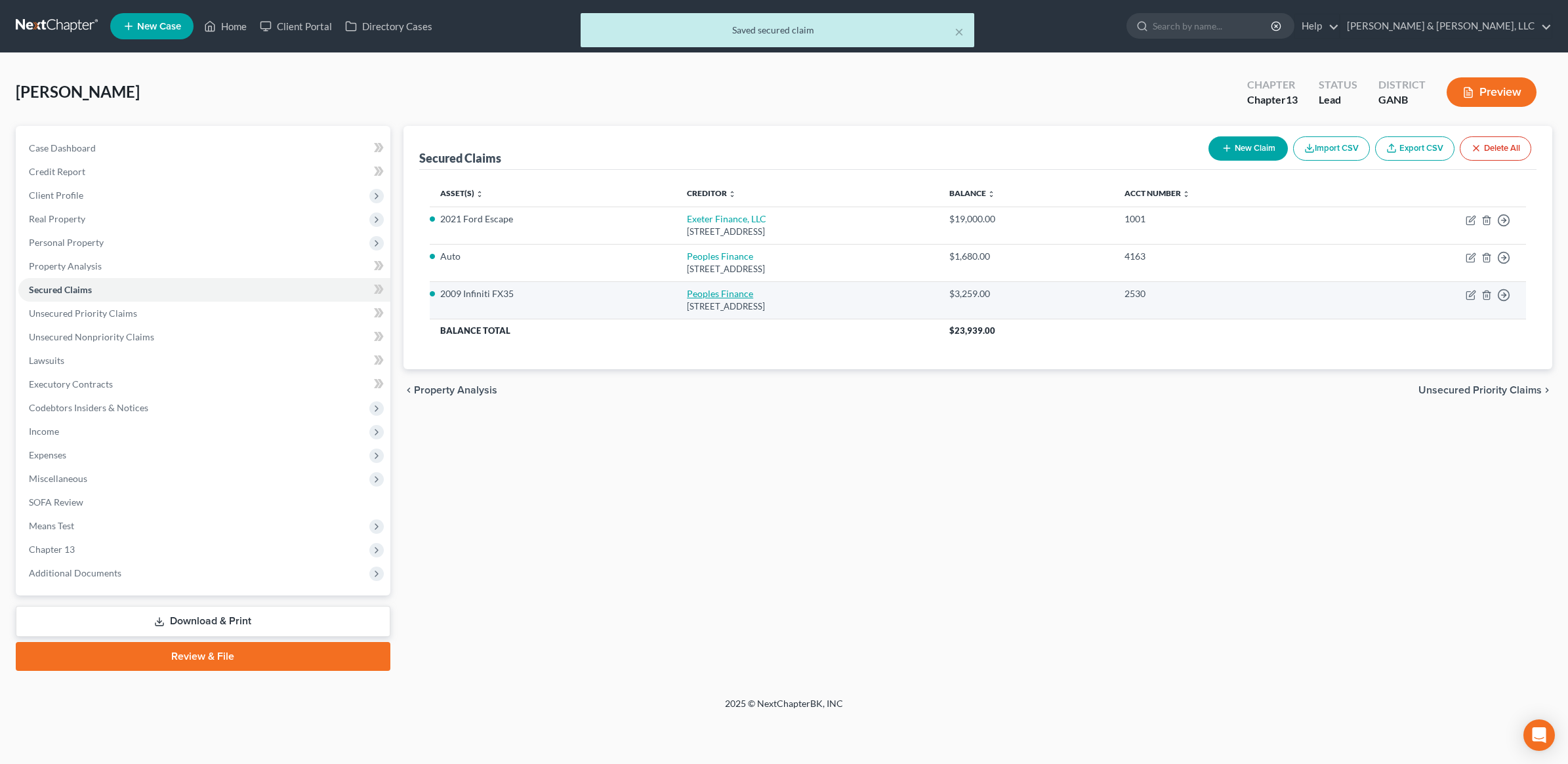
click at [687, 290] on link "Peoples Finance" at bounding box center [720, 293] width 66 height 11
select select "10"
select select "2"
select select "0"
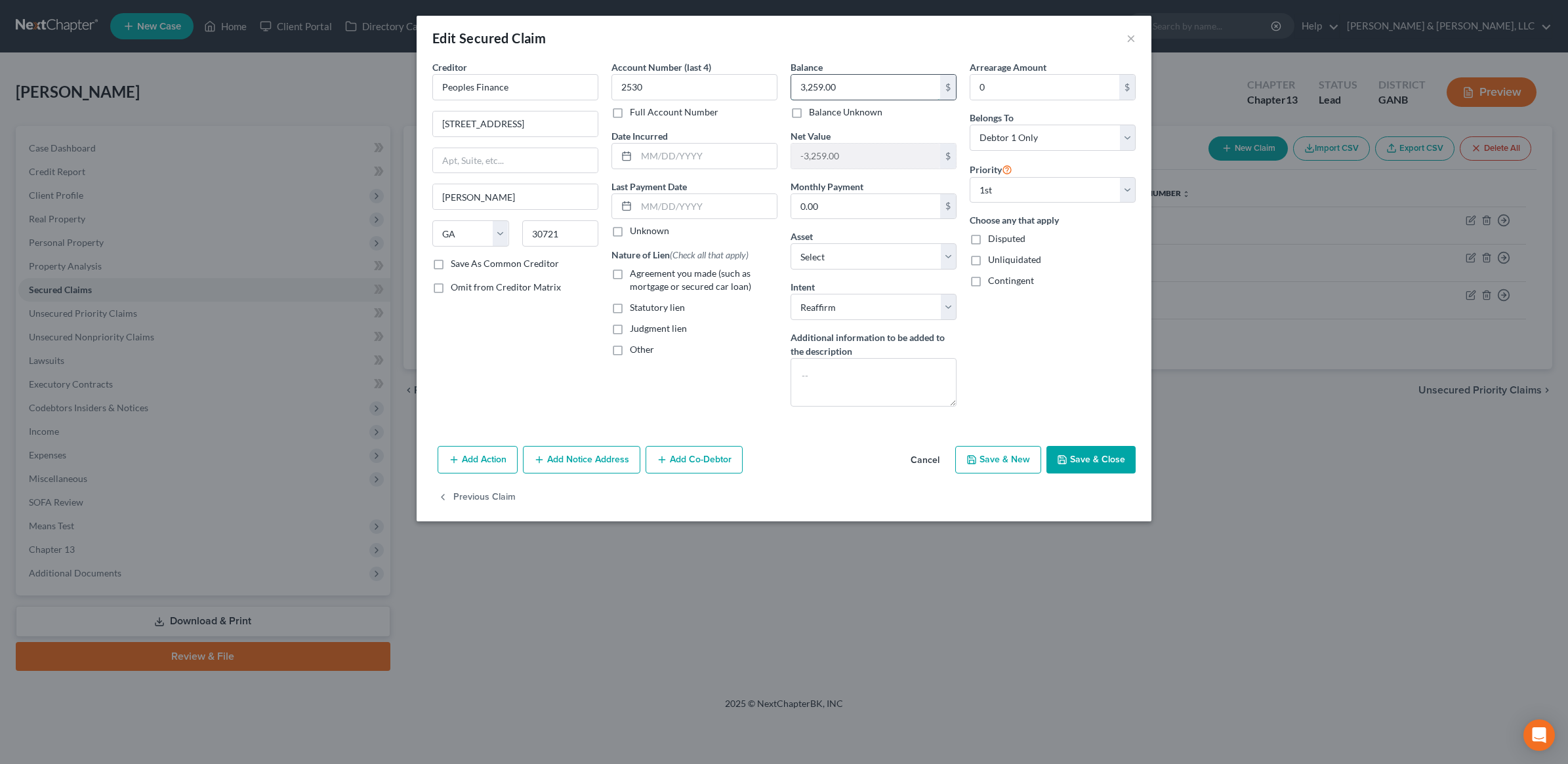
click at [848, 87] on input "3,259.00" at bounding box center [866, 87] width 149 height 25
type input "3,300"
click at [669, 286] on span "Agreement you made (such as mortgage or secured car loan)" at bounding box center [690, 280] width 121 height 25
click at [643, 275] on input "Agreement you made (such as mortgage or secured car loan)" at bounding box center [639, 271] width 8 height 8
checkbox input "true"
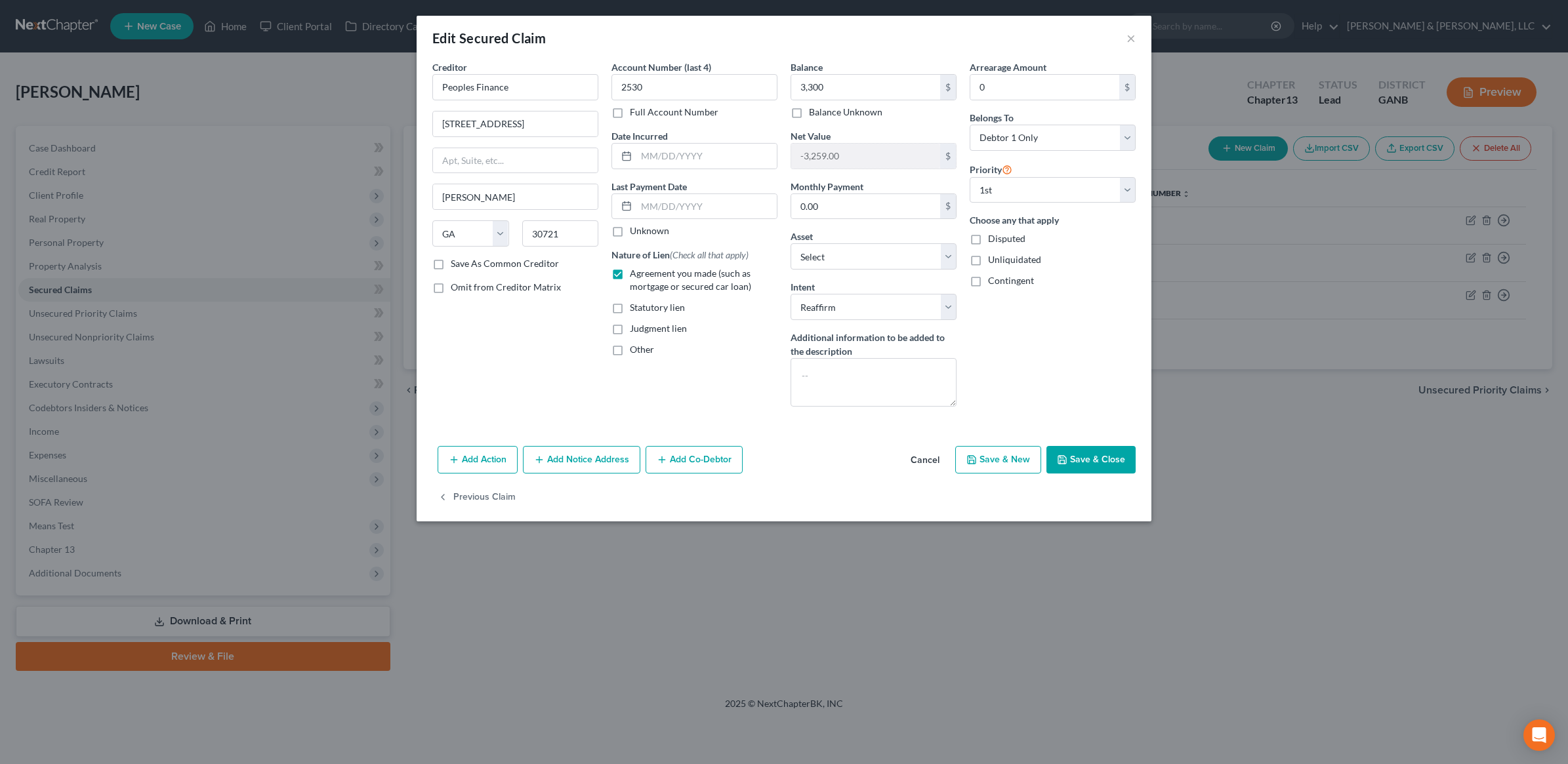
click at [1097, 457] on button "Save & Close" at bounding box center [1091, 460] width 89 height 28
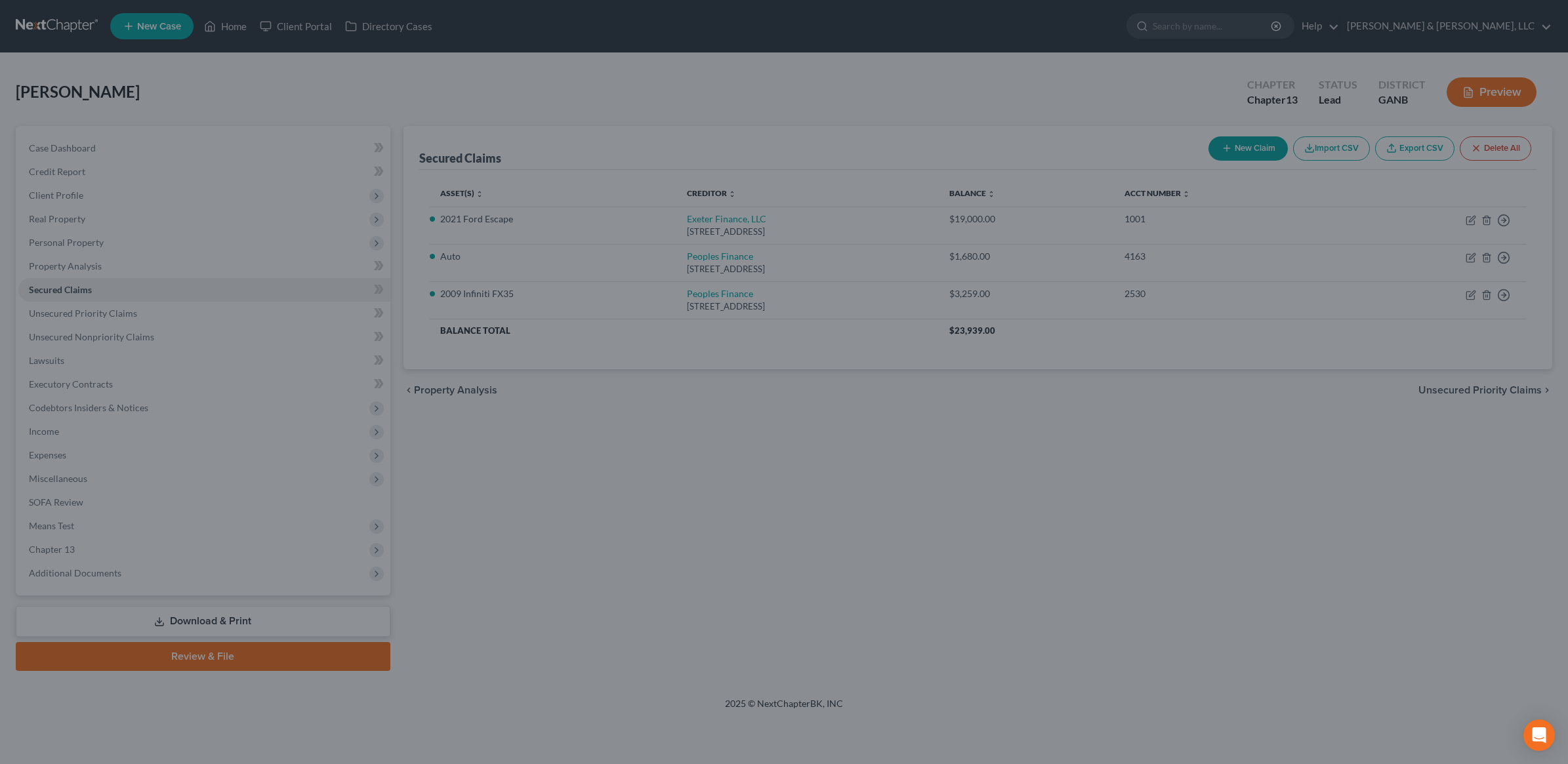
type input "3,300.00"
type input "-3,300.00"
select select "5"
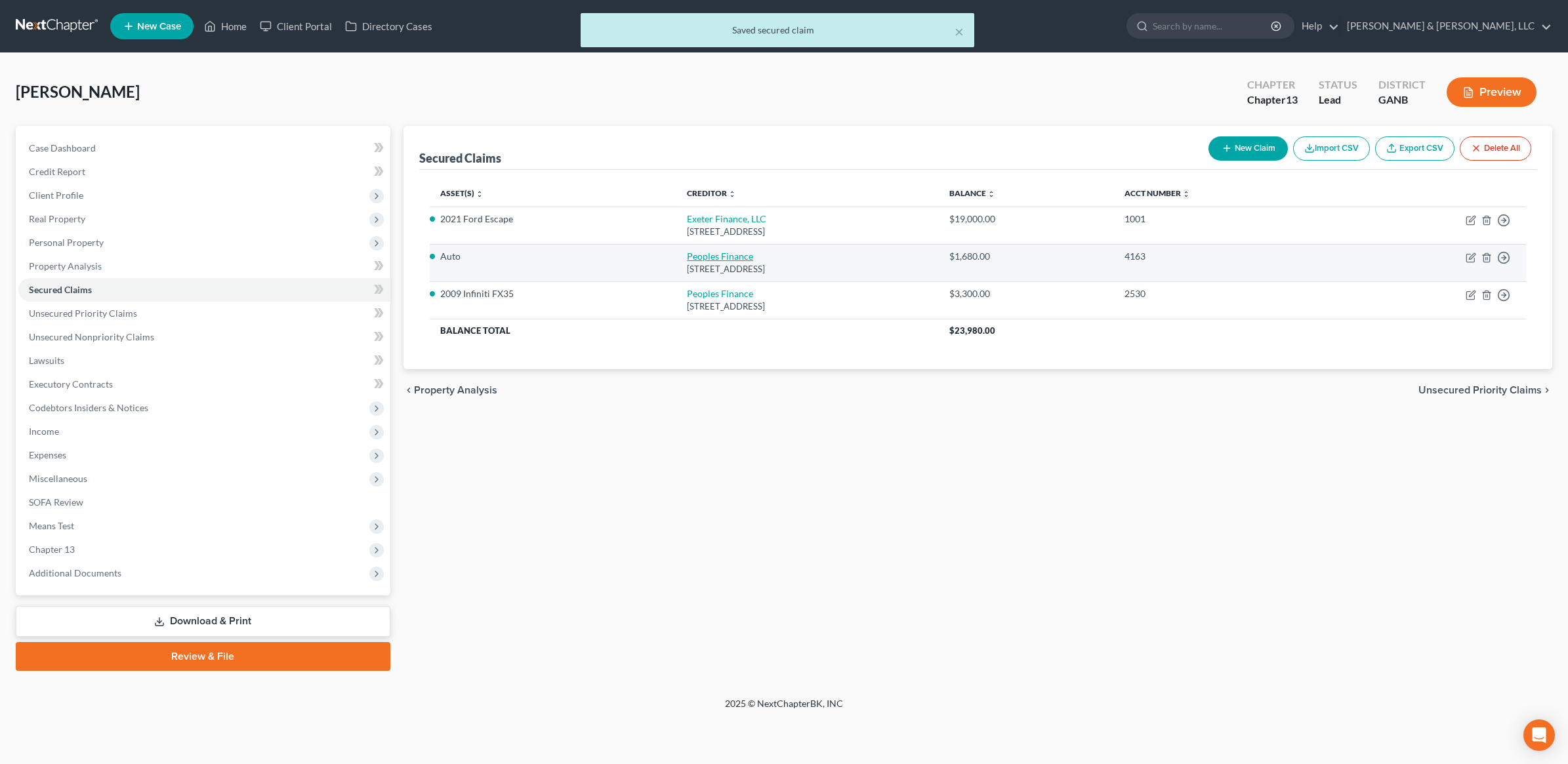
click at [695, 252] on link "Peoples Finance" at bounding box center [720, 257] width 66 height 11
select select "10"
select select "0"
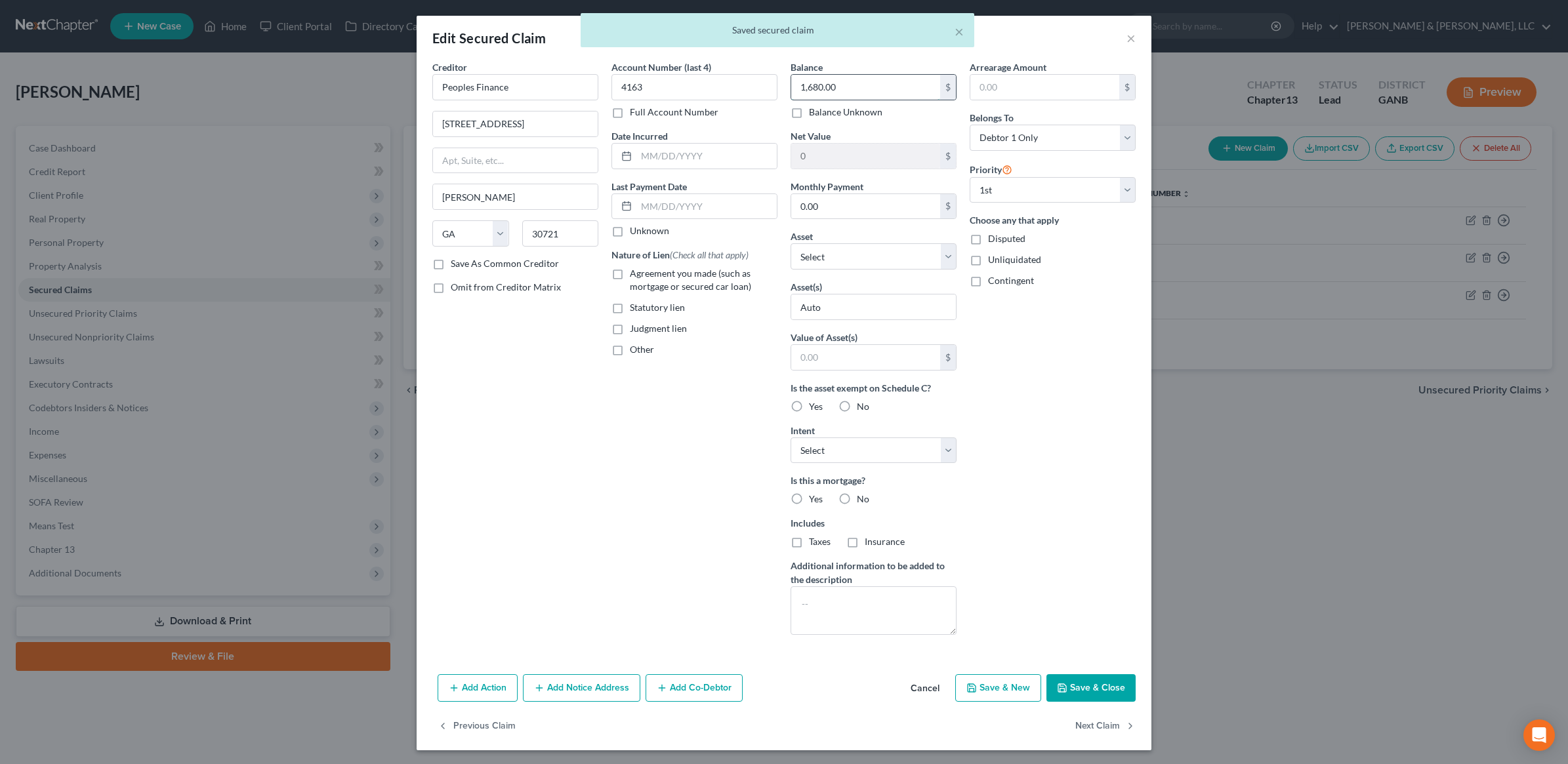
click at [893, 84] on input "1,680.00" at bounding box center [866, 87] width 149 height 25
type input "1,700"
click at [665, 279] on span "Agreement you made (such as mortgage or secured car loan)" at bounding box center [690, 280] width 121 height 25
click at [643, 275] on input "Agreement you made (such as mortgage or secured car loan)" at bounding box center [639, 271] width 8 height 8
checkbox input "true"
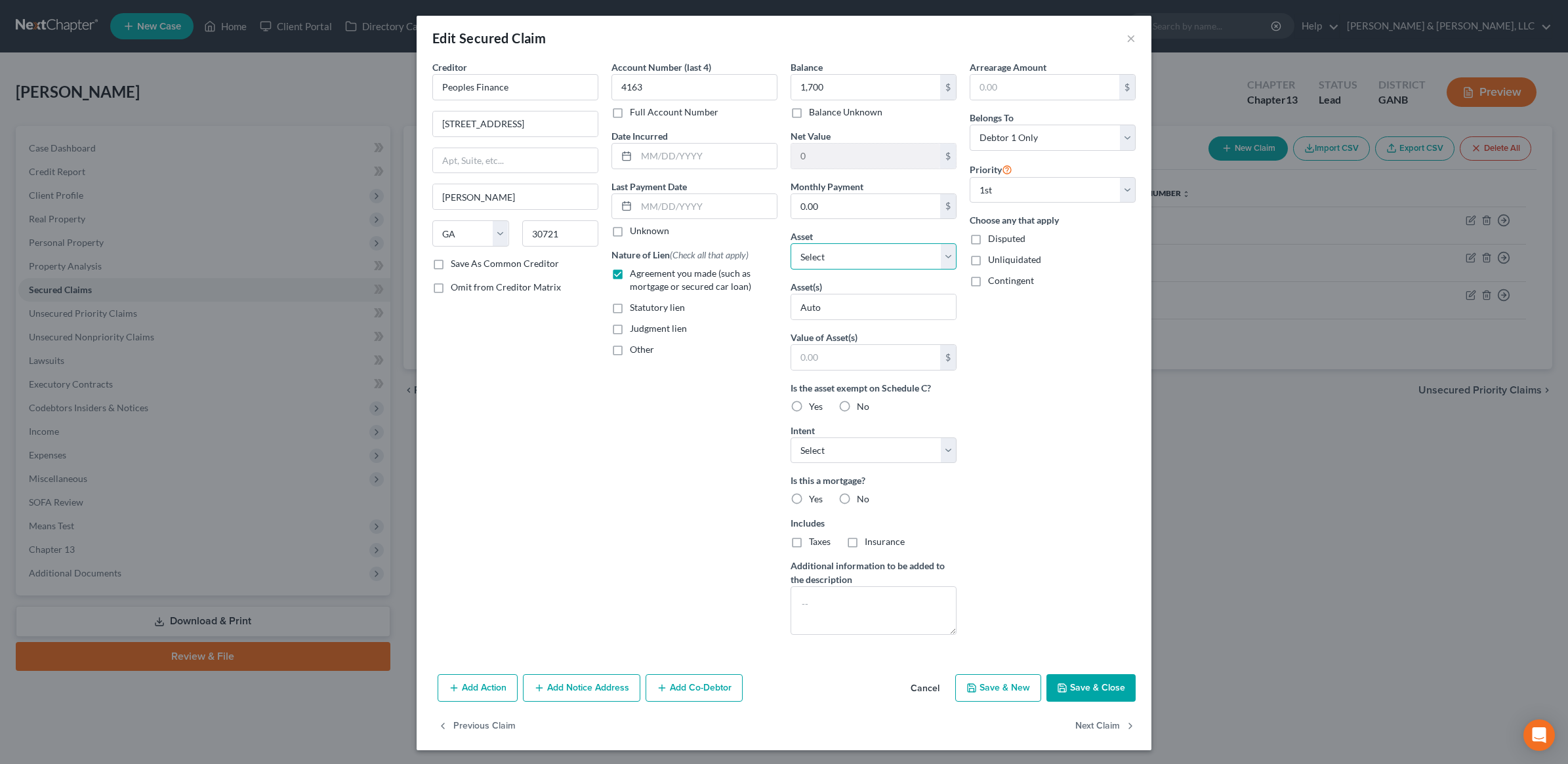
click at [932, 252] on select "Select Other Multiple Assets Clothing - Misc. Clothing & Apparel - $100.0 Elect…" at bounding box center [873, 257] width 166 height 26
select select "5"
click at [790, 244] on select "Select Other Multiple Assets Clothing - Misc. Clothing & Apparel - $100.0 Elect…" at bounding box center [873, 257] width 166 height 26
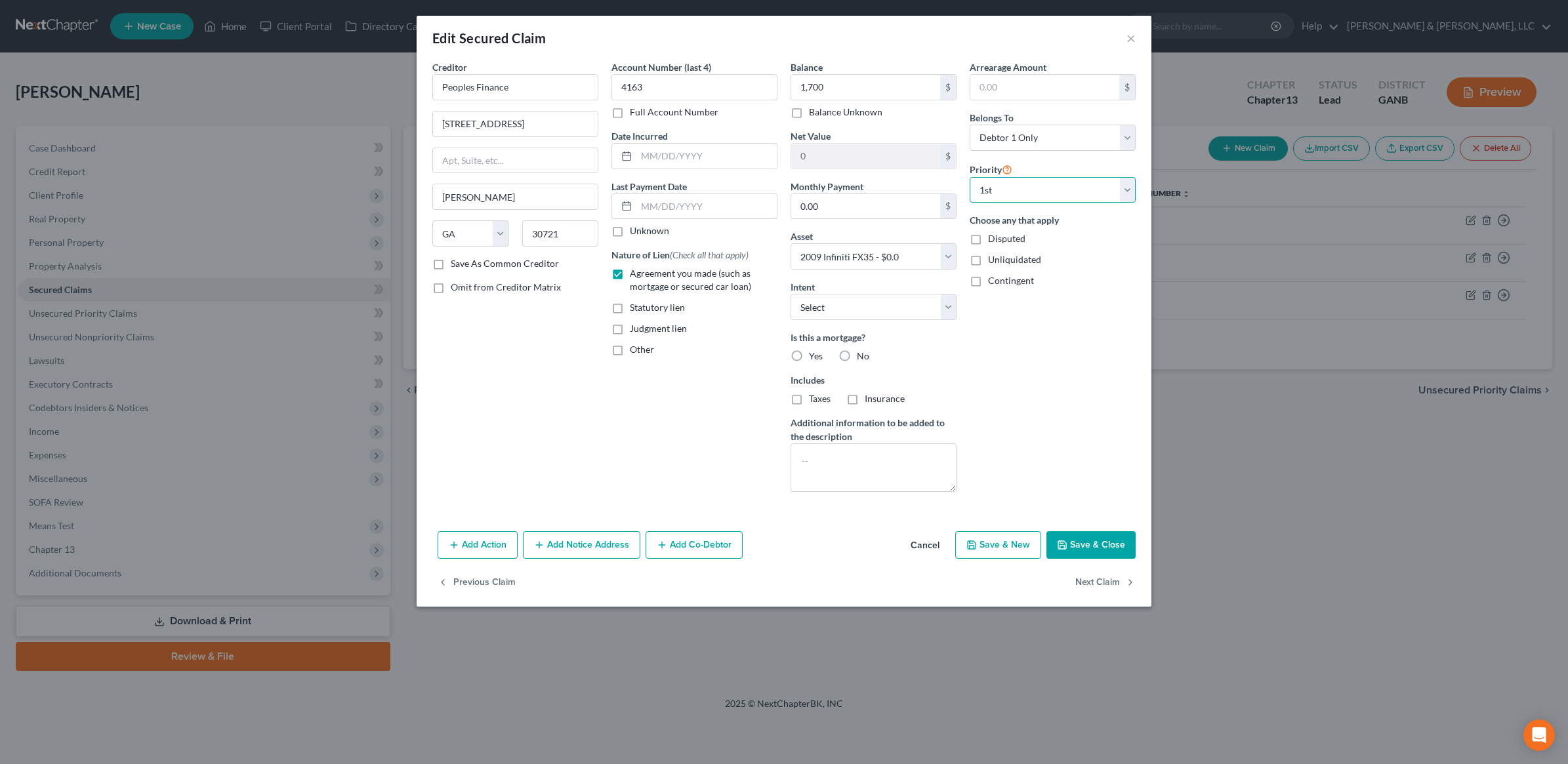
click at [1011, 191] on select "Select 1st 2nd 3rd 4th 5th 6th 7th 8th 9th 10th 11th 12th 13th 14th 15th 16th 1…" at bounding box center [1052, 190] width 166 height 26
select select "1"
click at [970, 177] on select "Select 1st 2nd 3rd 4th 5th 6th 7th 8th 9th 10th 11th 12th 13th 14th 15th 16th 1…" at bounding box center [1052, 190] width 166 height 26
click at [1094, 546] on button "Save & Close" at bounding box center [1091, 545] width 89 height 28
select select
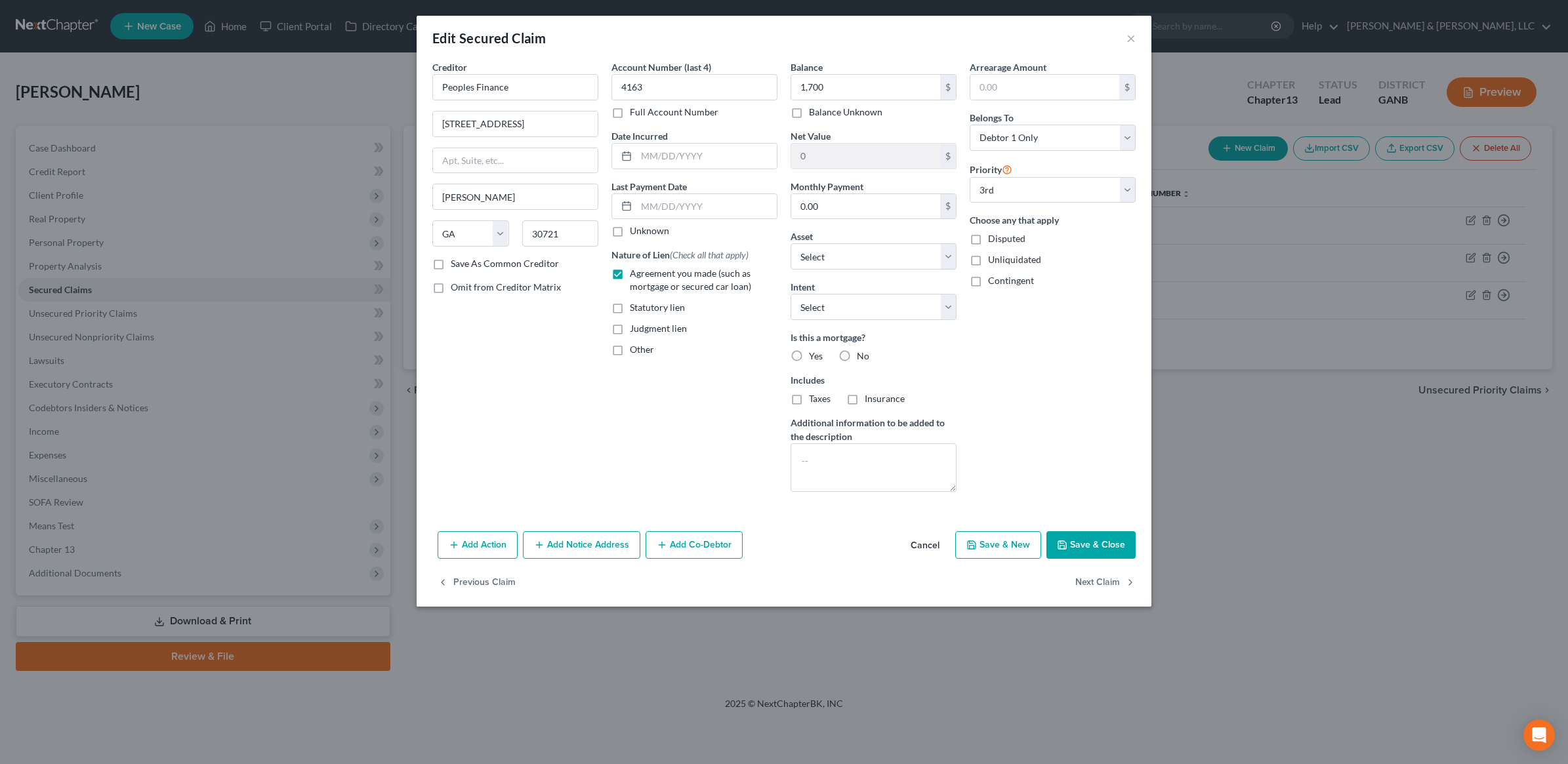
type input "1,700.00"
type input "-5,000.00"
select select "5"
type input "0"
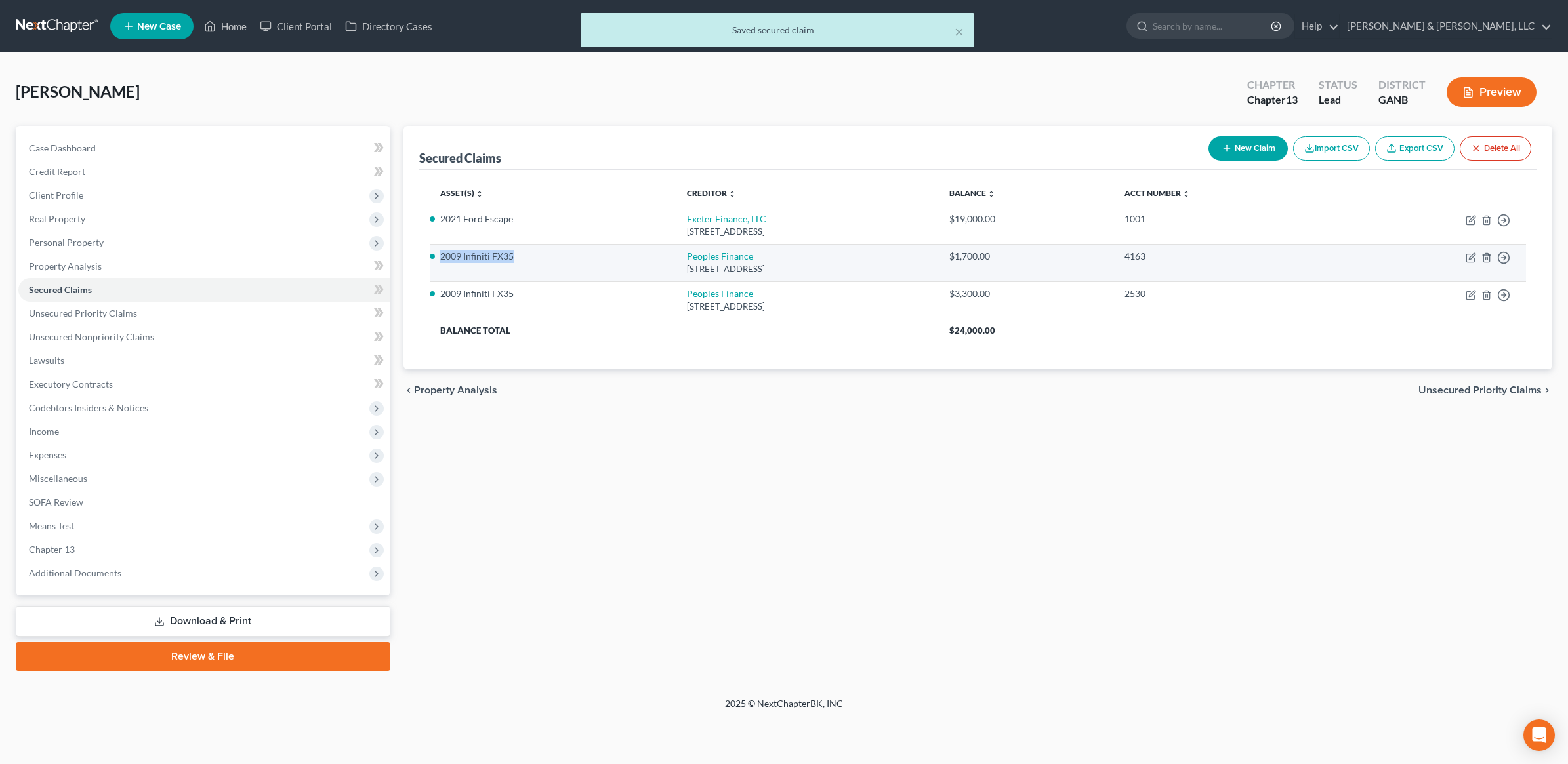
drag, startPoint x: 528, startPoint y: 259, endPoint x: 442, endPoint y: 263, distance: 86.1
click at [442, 263] on li "2009 Infiniti FX35" at bounding box center [553, 257] width 226 height 13
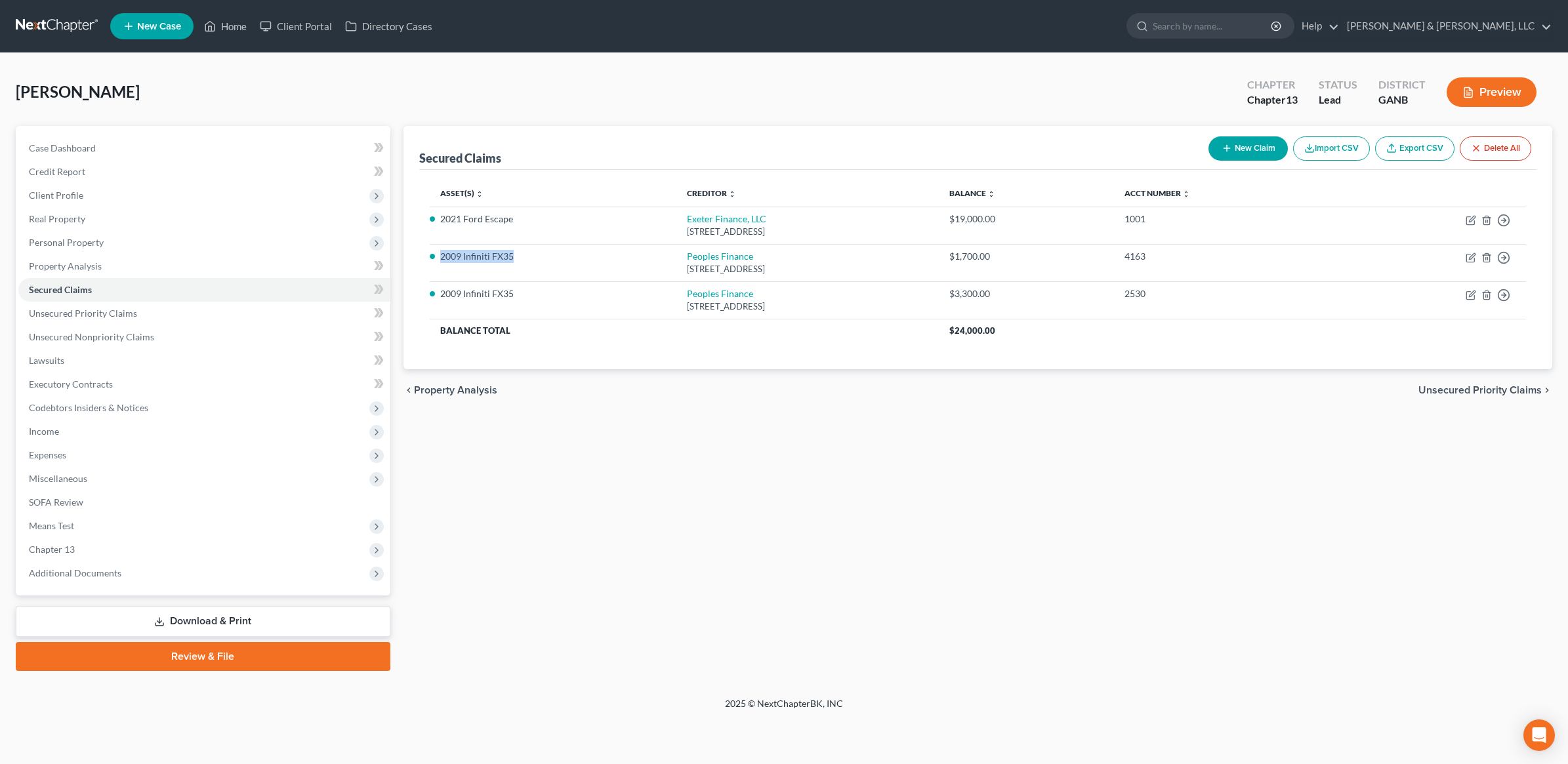
copy li "2009 Infiniti FX35"
click at [79, 245] on span "Personal Property" at bounding box center [66, 243] width 75 height 11
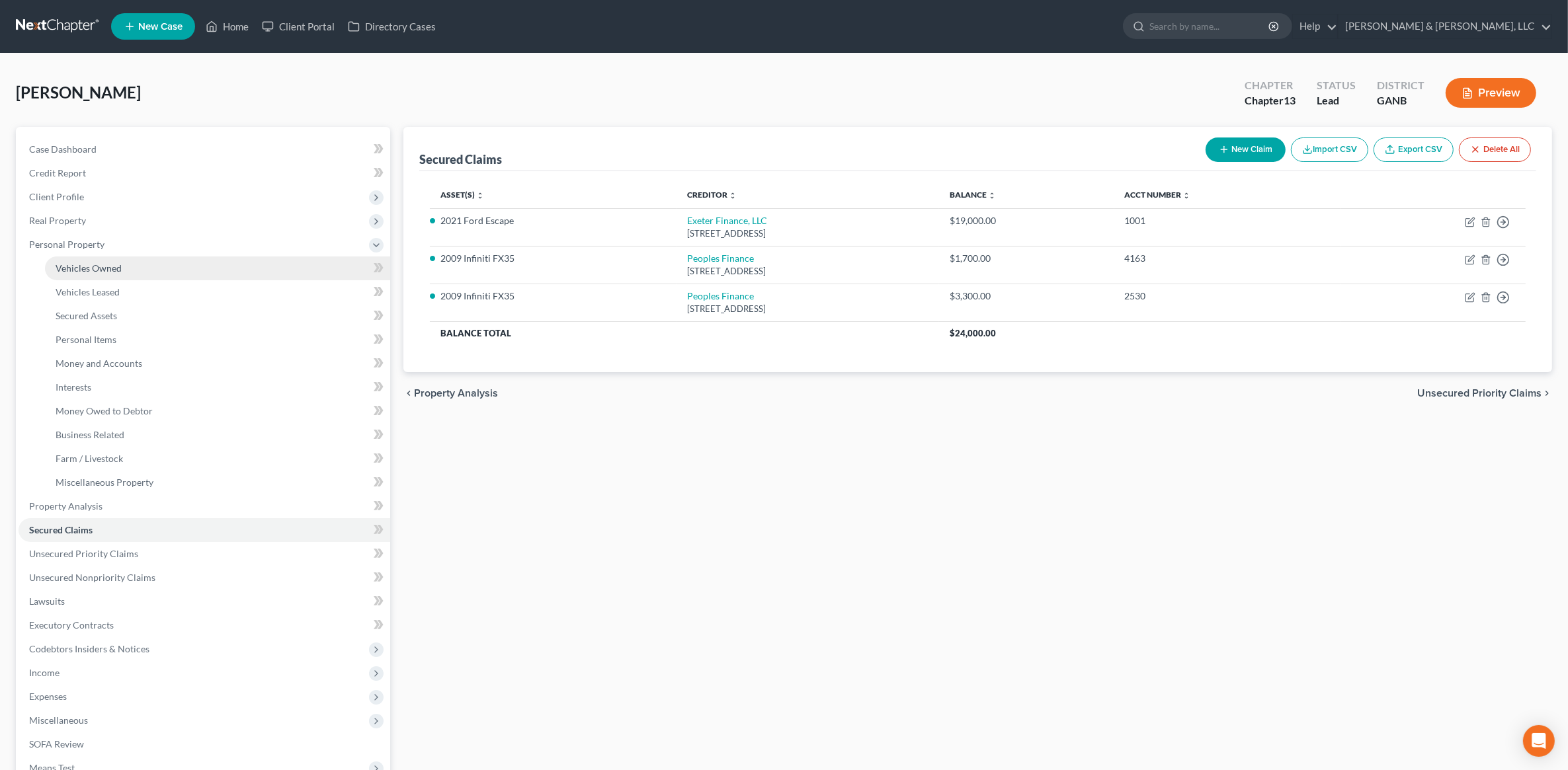
click at [107, 274] on link "Vehicles Owned" at bounding box center [217, 269] width 345 height 24
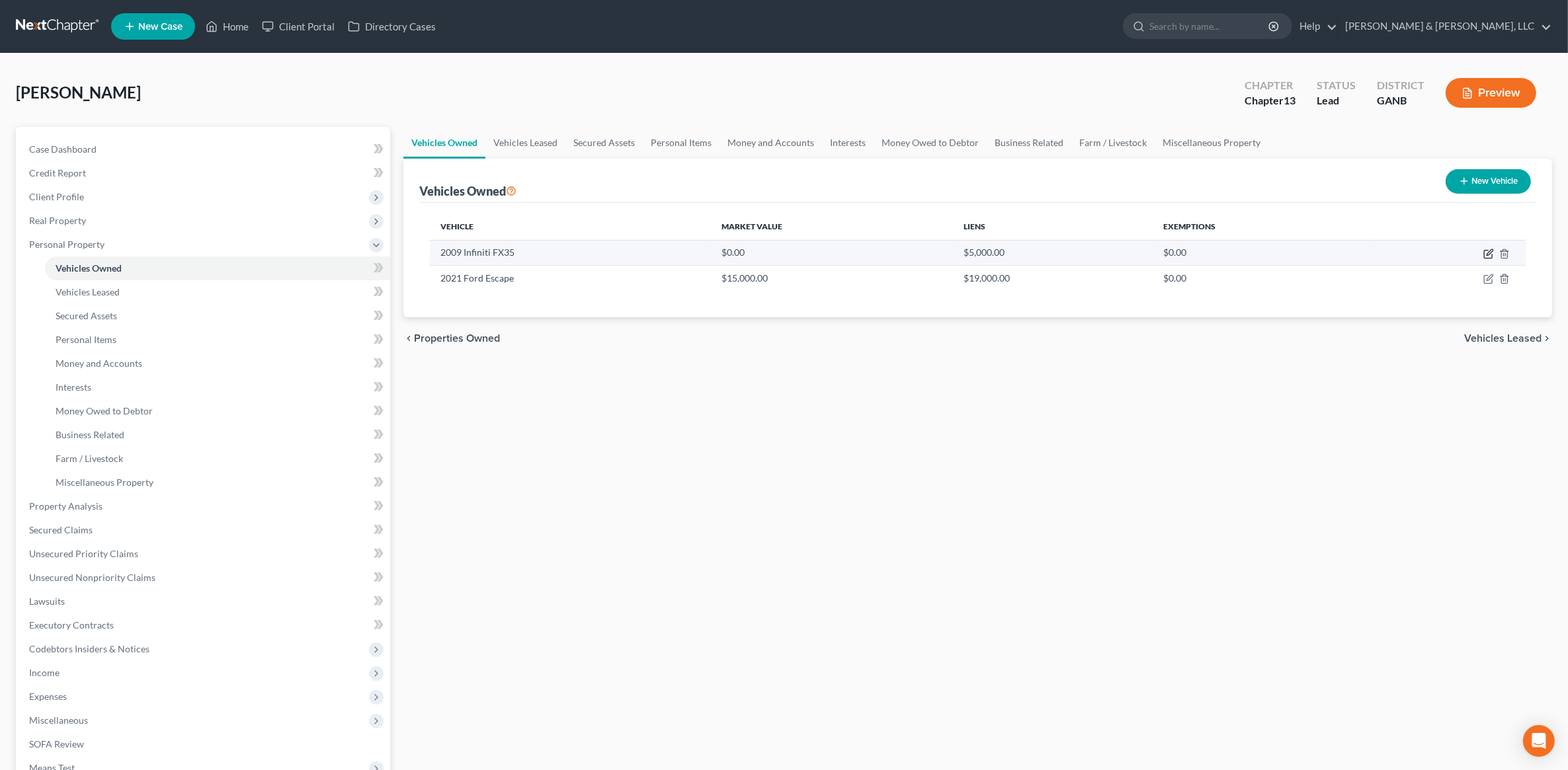
click at [1490, 254] on icon "button" at bounding box center [1488, 254] width 11 height 11
select select "0"
select select "17"
select select "0"
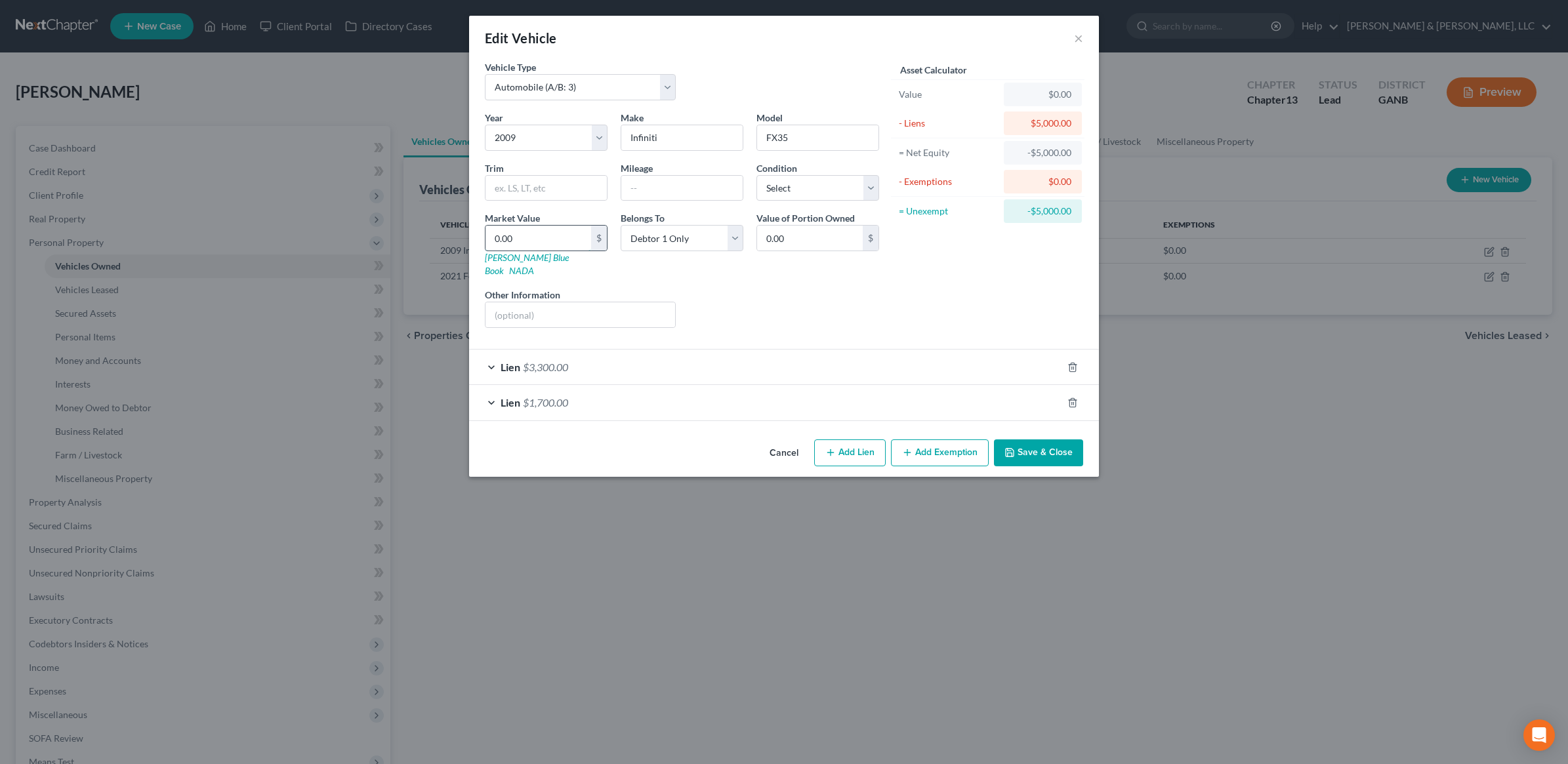
click at [548, 240] on input "0.00" at bounding box center [538, 238] width 106 height 25
type input "4"
type input "4.00"
type input "42"
type input "42.00"
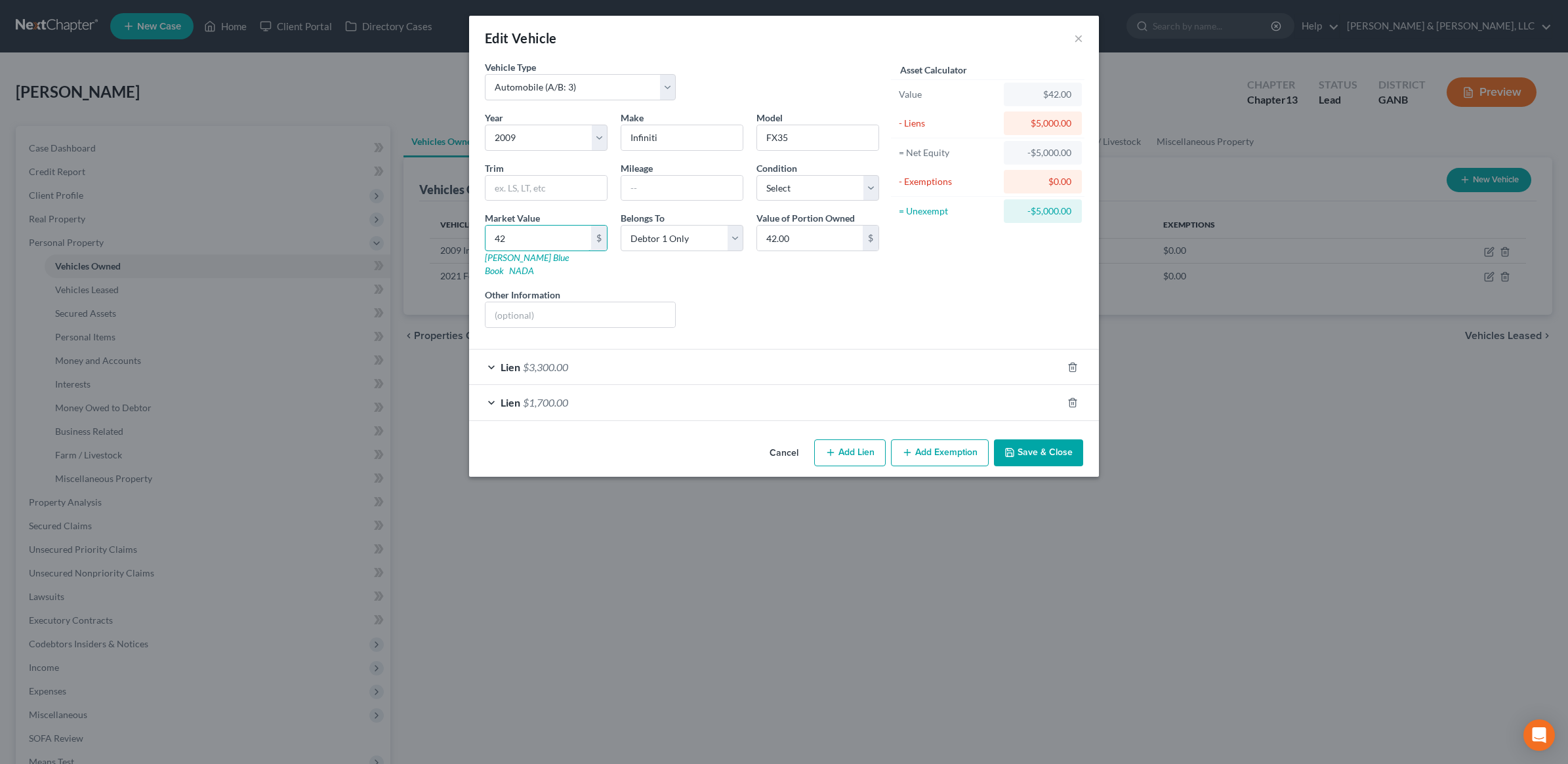
type input "420"
type input "420.00"
type input "4200"
type input "4,200.00"
type input "4,200"
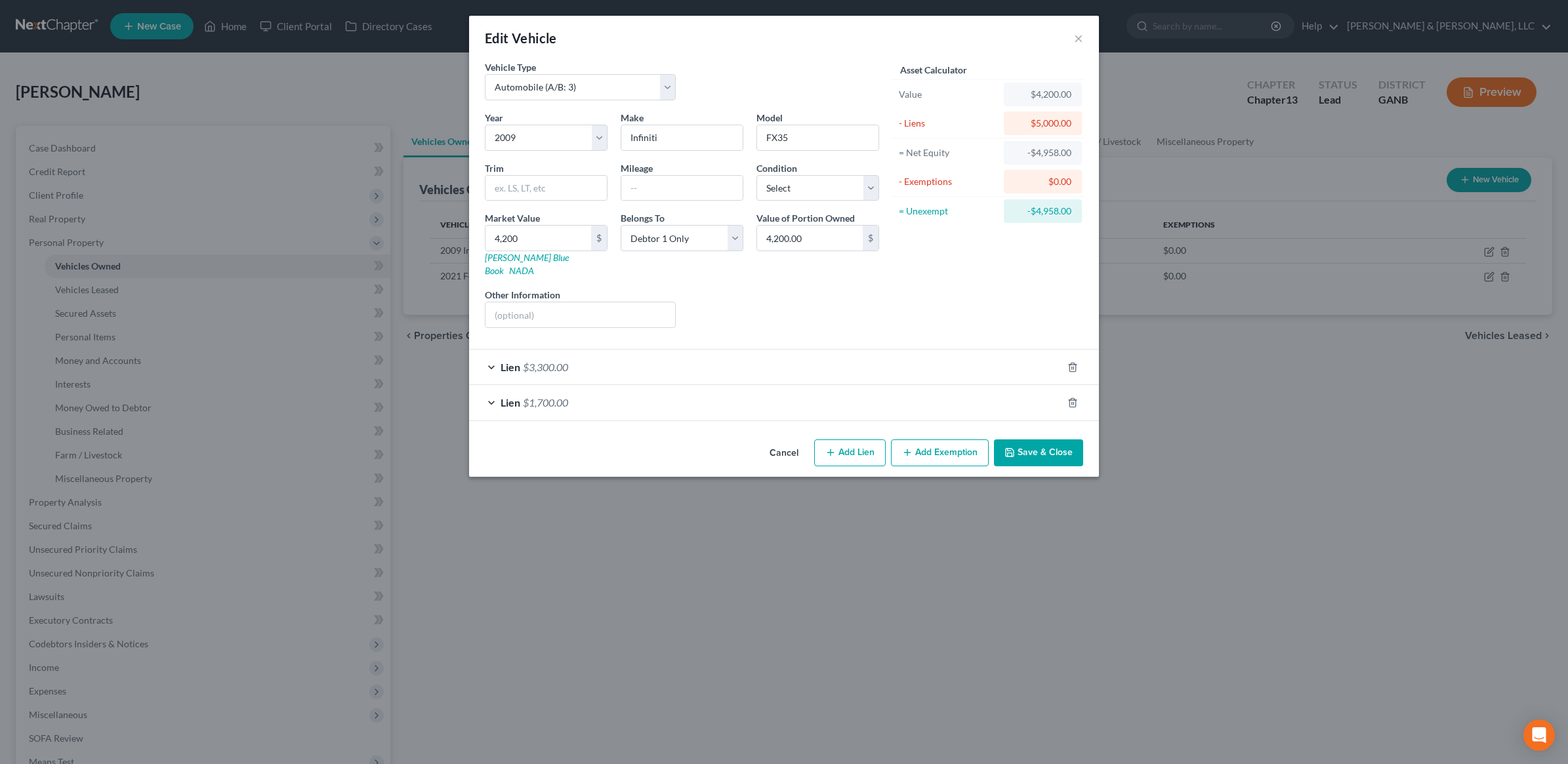
click at [924, 280] on div "Asset Calculator Value $4,200.00 - Liens $5,000.00 = Net Equity -$4,958.00 - Ex…" at bounding box center [988, 199] width 204 height 278
click at [1019, 442] on button "Save & Close" at bounding box center [1039, 453] width 89 height 28
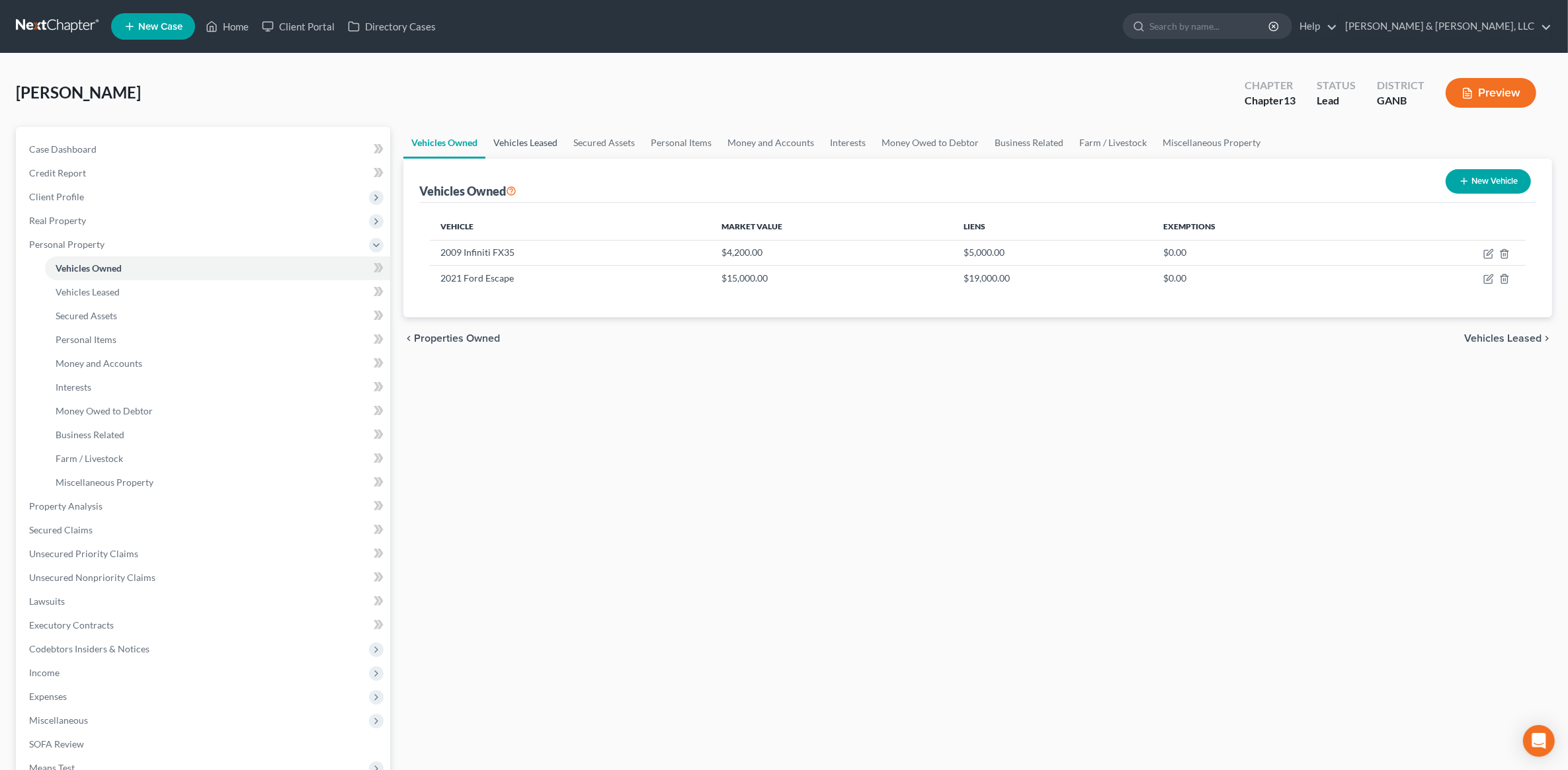
click at [533, 152] on link "Vehicles Leased" at bounding box center [525, 143] width 80 height 31
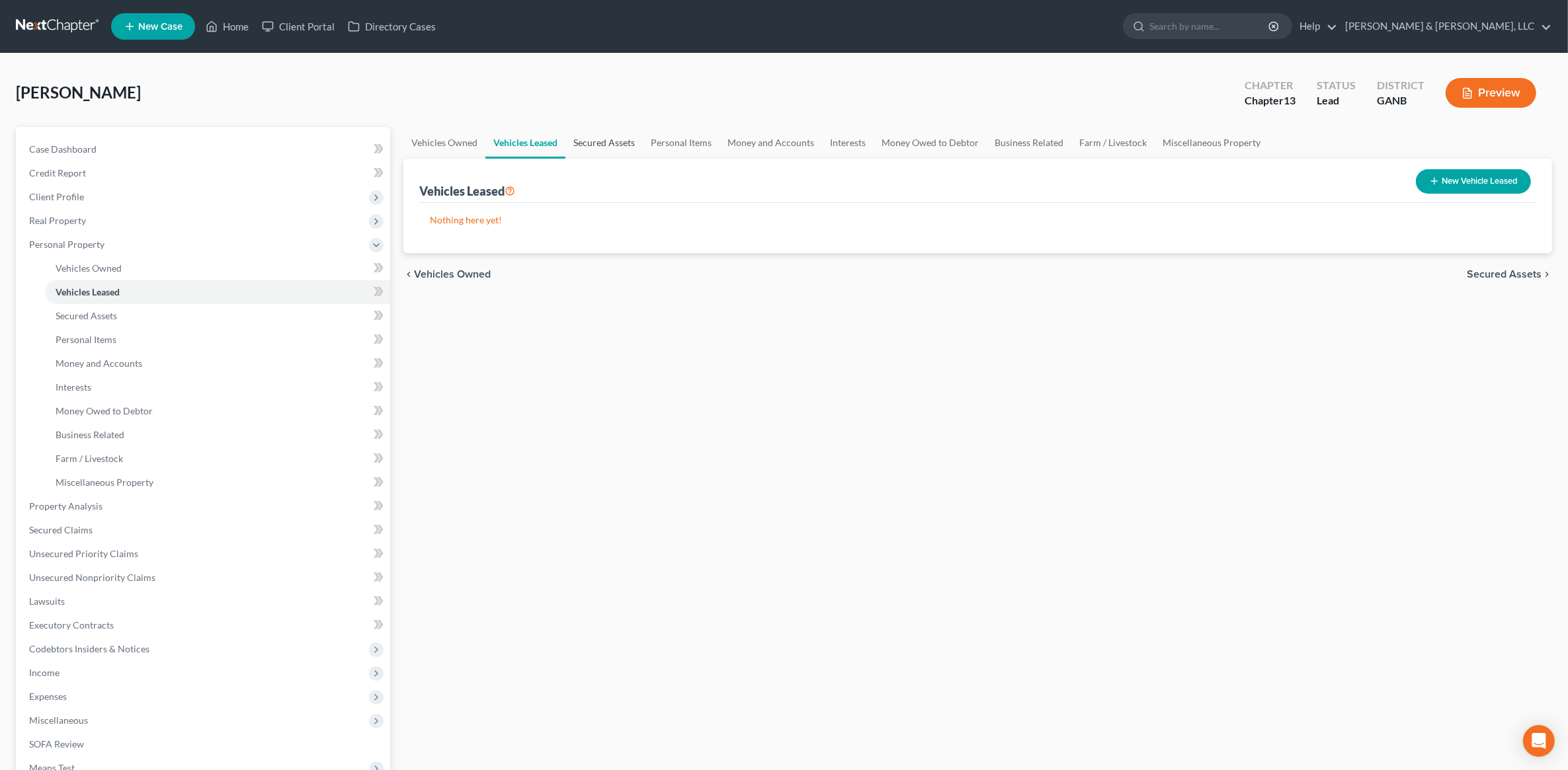
click at [603, 152] on link "Secured Assets" at bounding box center [604, 143] width 78 height 31
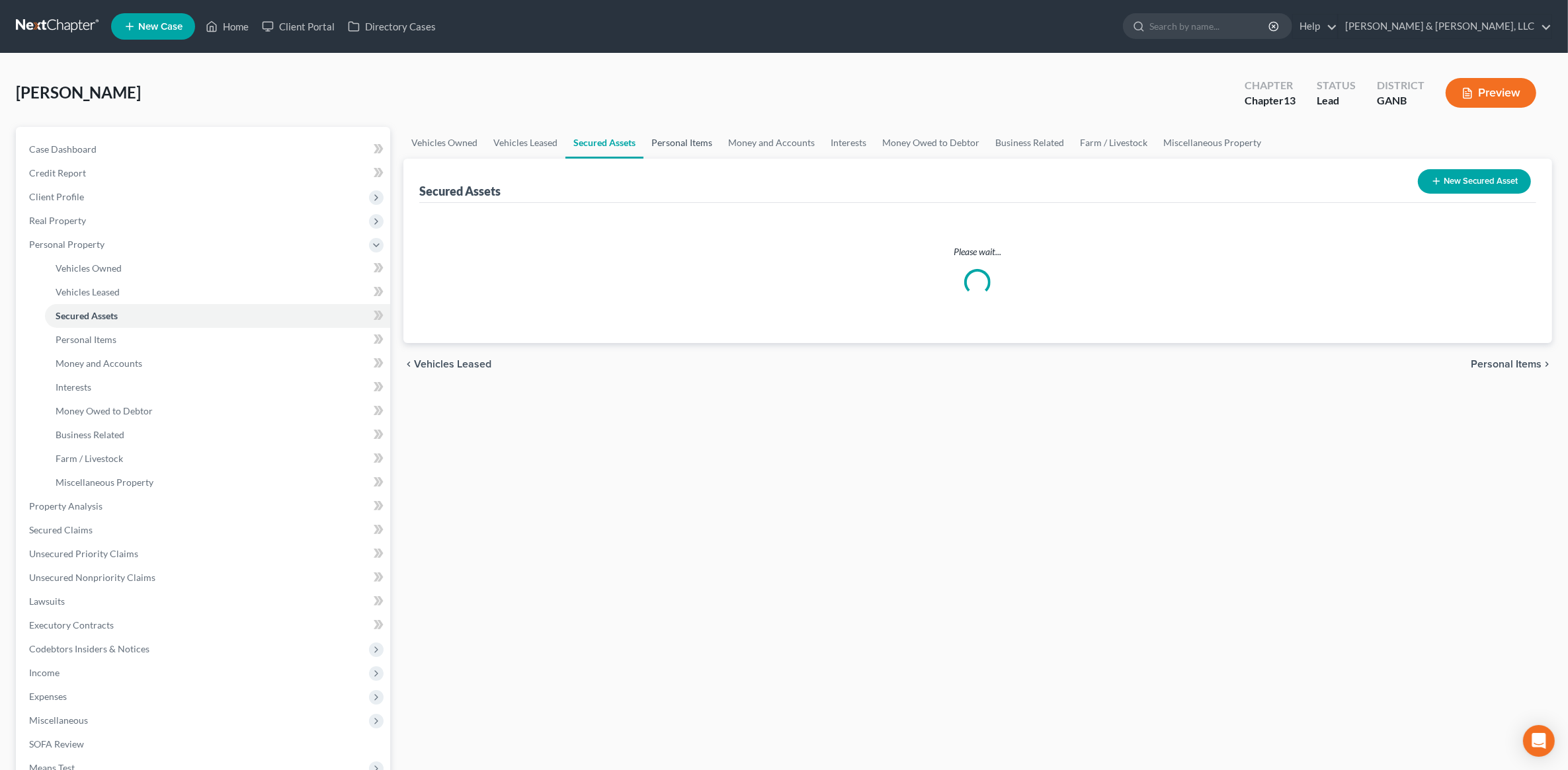
click at [674, 154] on link "Personal Items" at bounding box center [682, 143] width 77 height 31
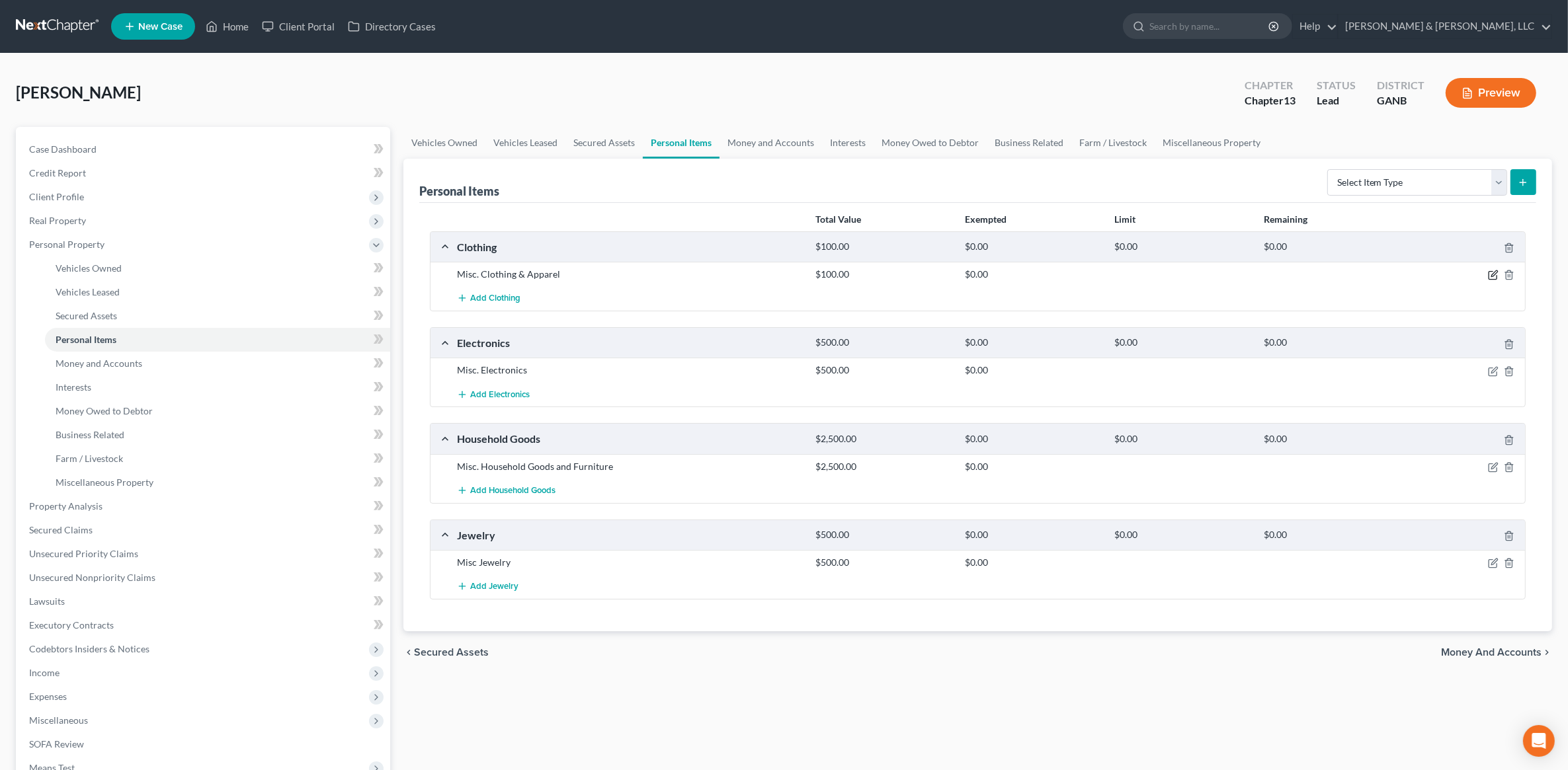
click at [1492, 277] on icon "button" at bounding box center [1494, 273] width 6 height 6
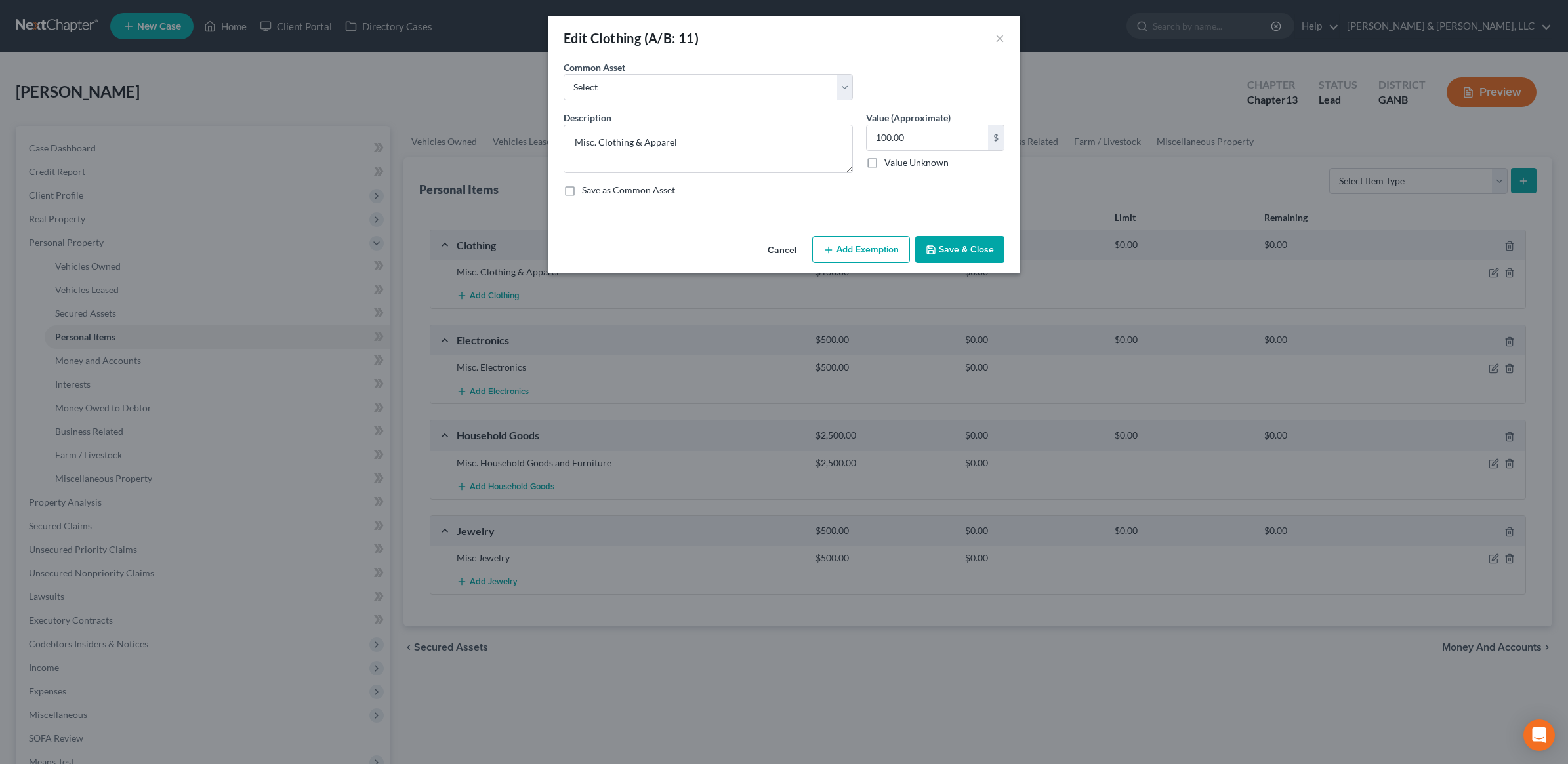
click at [863, 243] on button "Add Exemption" at bounding box center [861, 250] width 98 height 28
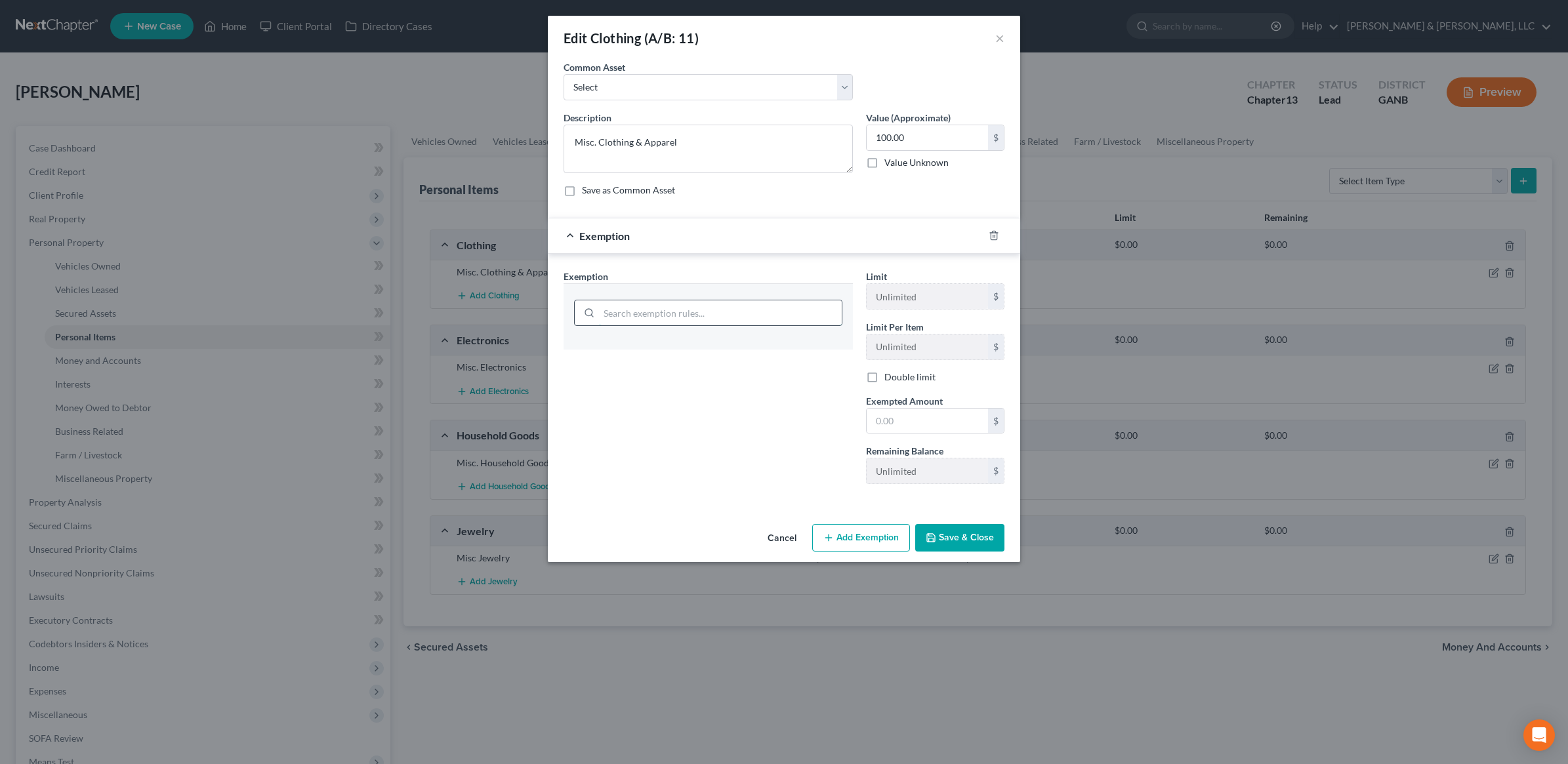
click at [743, 314] on input "search" at bounding box center [720, 313] width 243 height 25
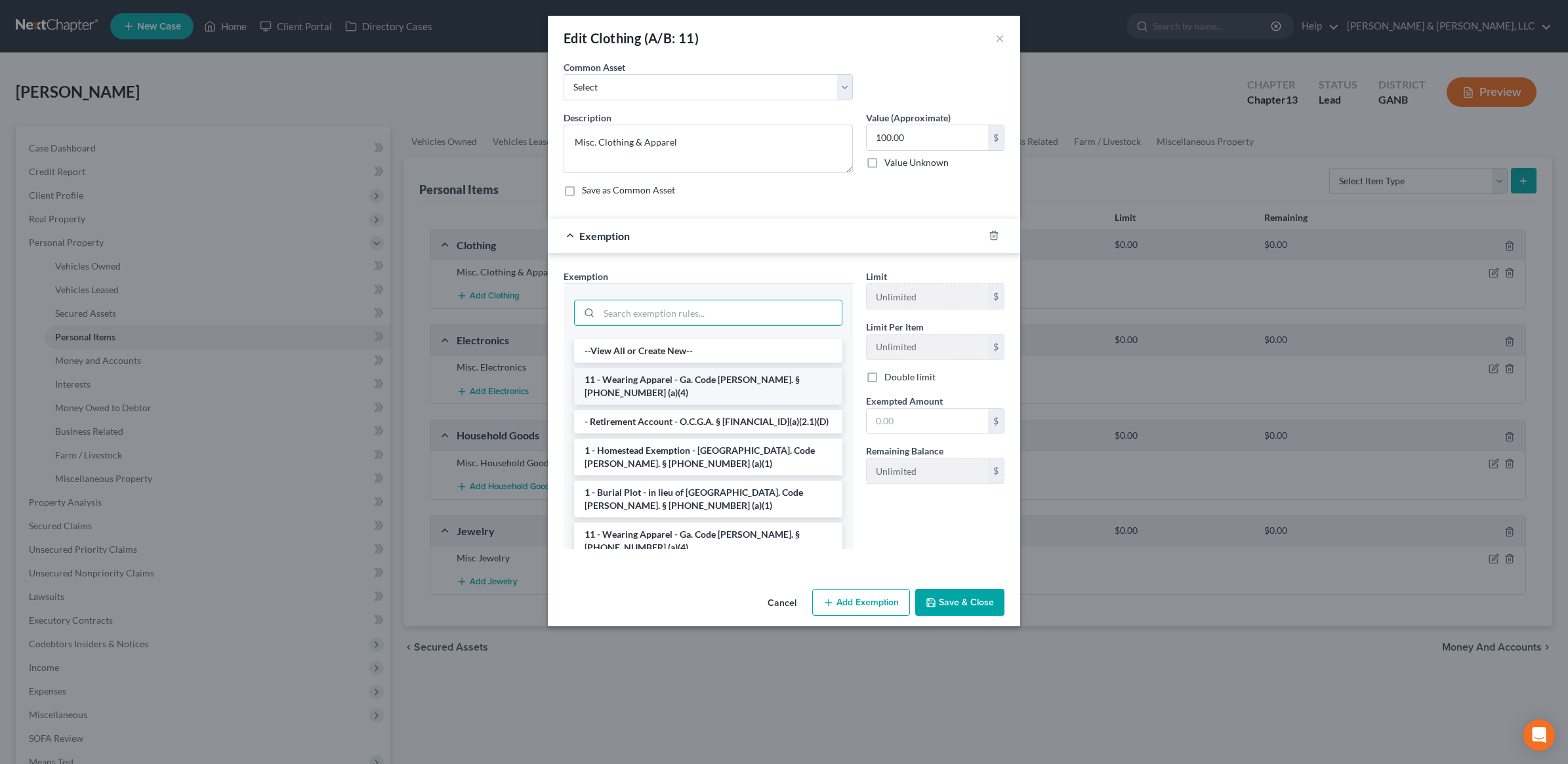
click at [670, 380] on li "11 - Wearing Apparel - Ga. Code Ann. § 44-13-100 (a)(4)" at bounding box center [707, 386] width 268 height 37
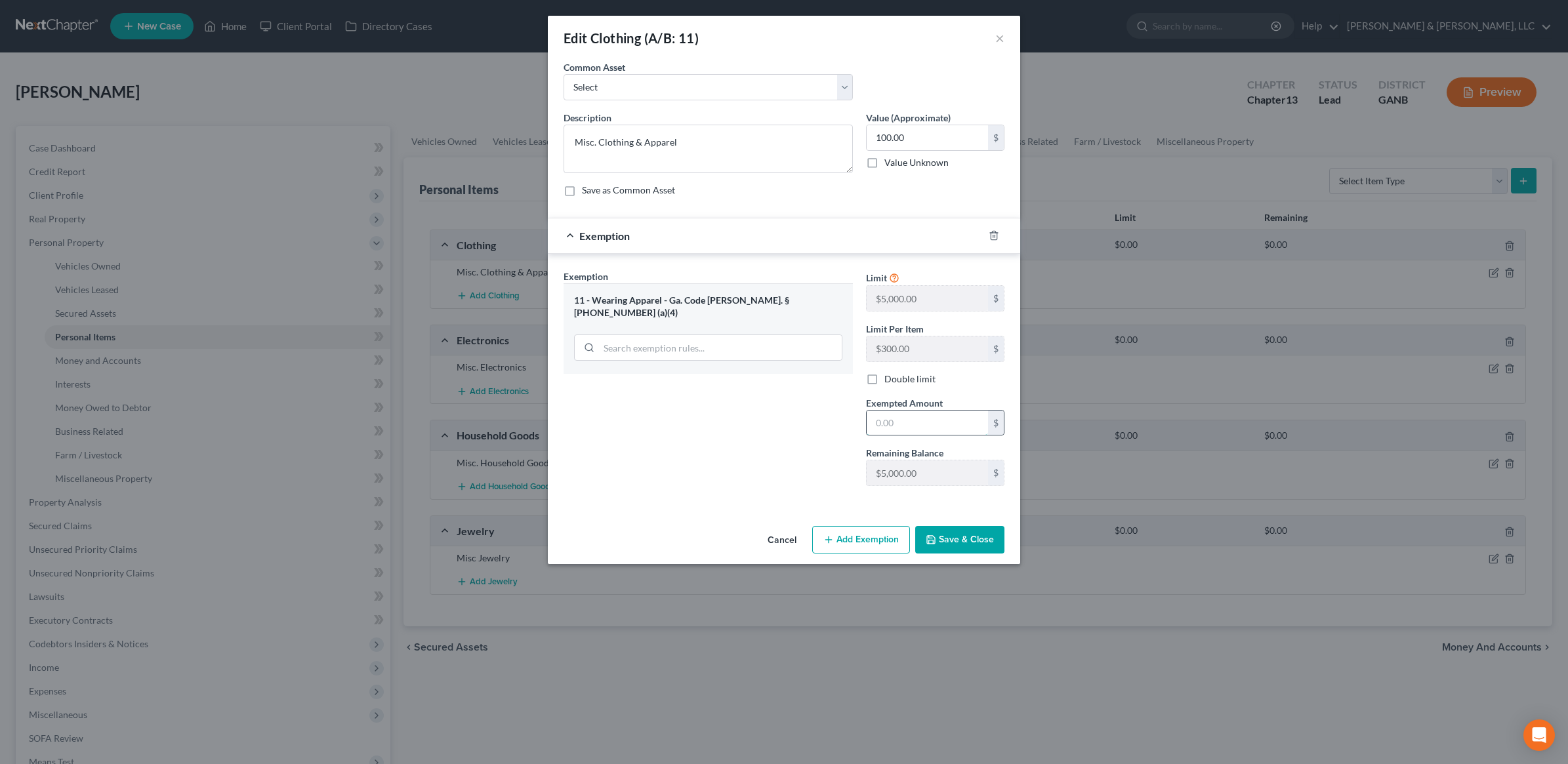
click at [927, 430] on input "text" at bounding box center [927, 423] width 121 height 25
type input "100"
click at [959, 548] on button "Save & Close" at bounding box center [960, 540] width 89 height 28
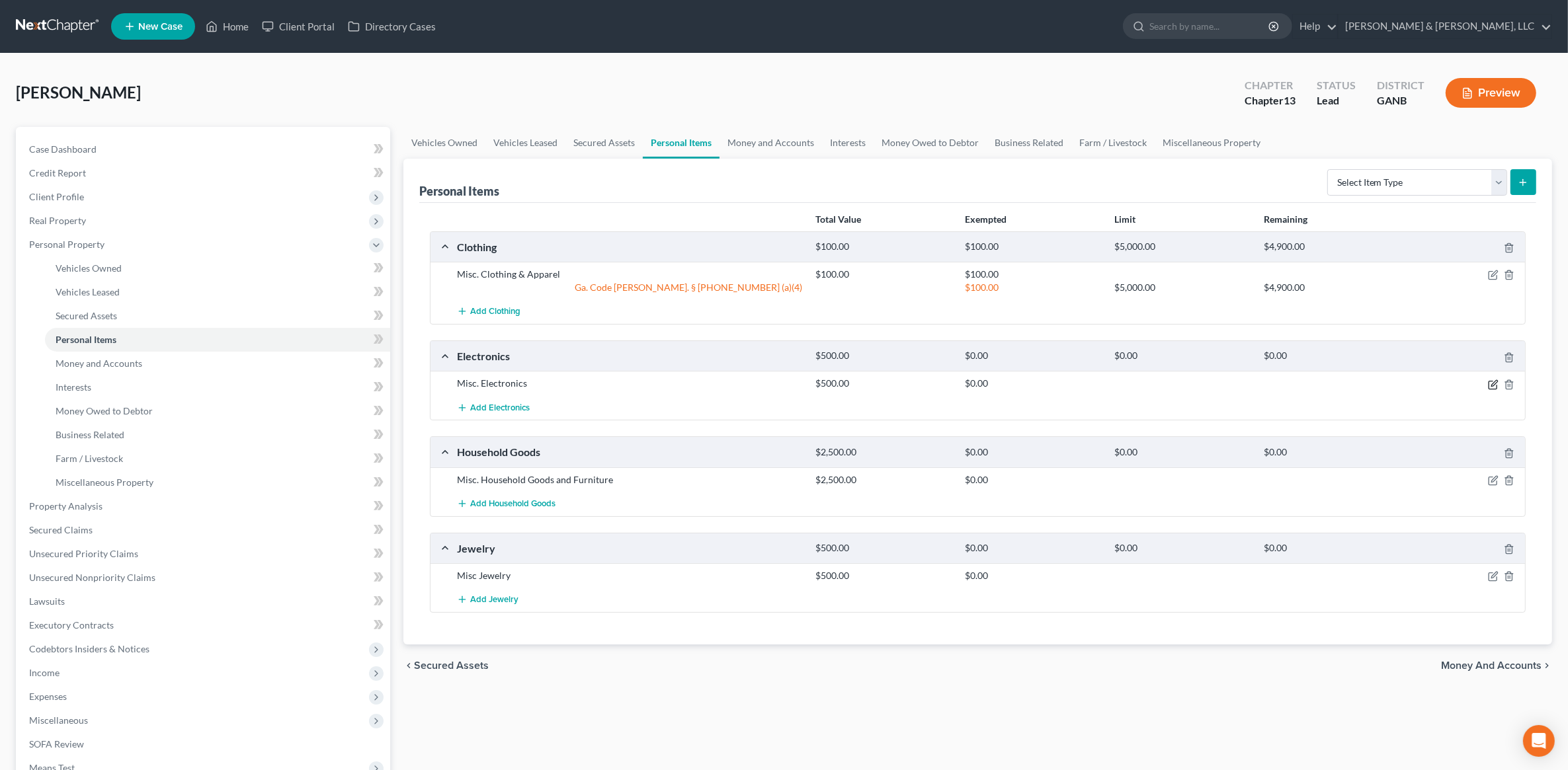
click at [1492, 388] on icon "button" at bounding box center [1493, 384] width 11 height 11
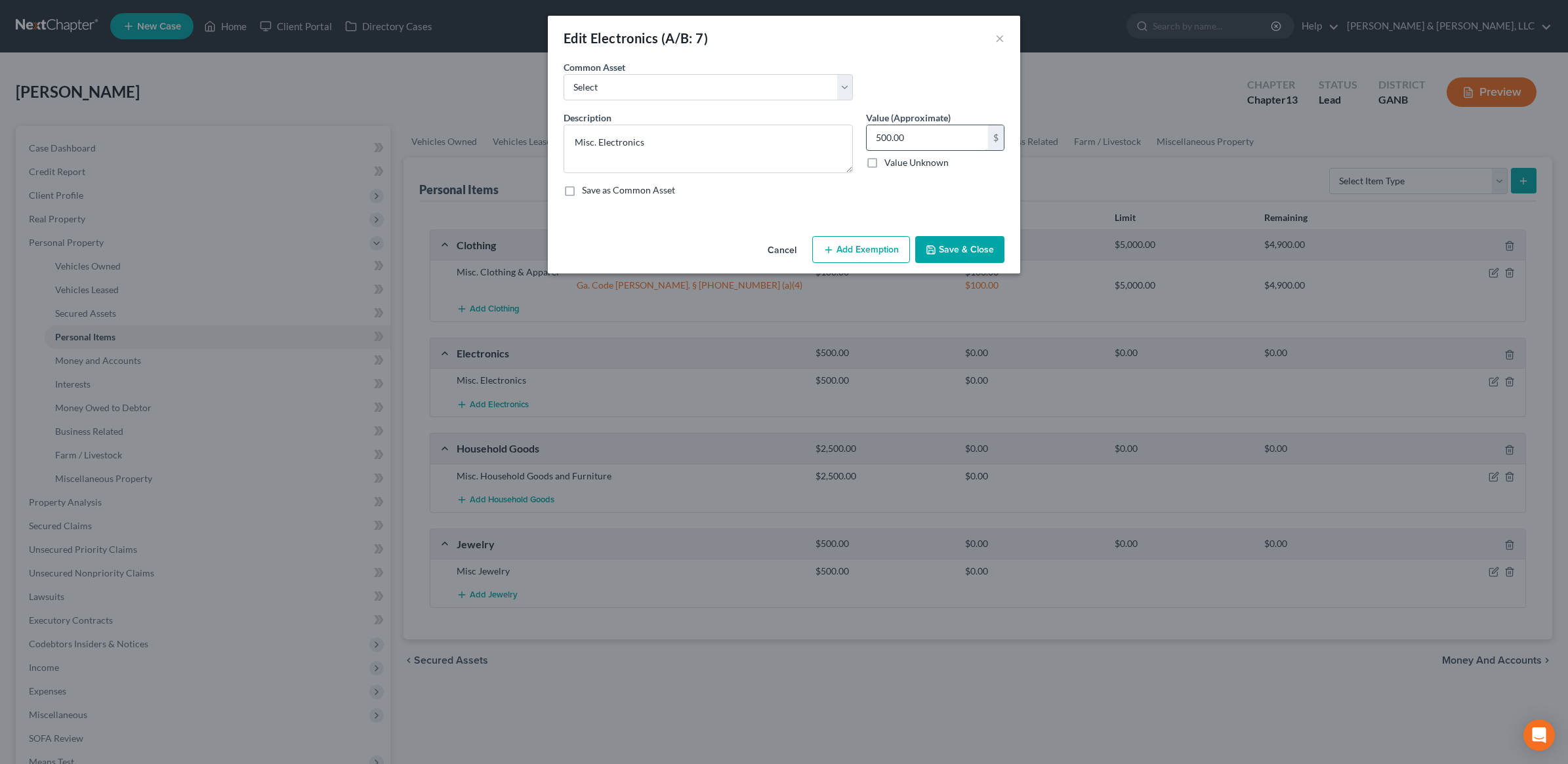
click at [922, 146] on input "500.00" at bounding box center [927, 138] width 121 height 25
type input "2,000"
click at [857, 248] on button "Add Exemption" at bounding box center [861, 250] width 98 height 28
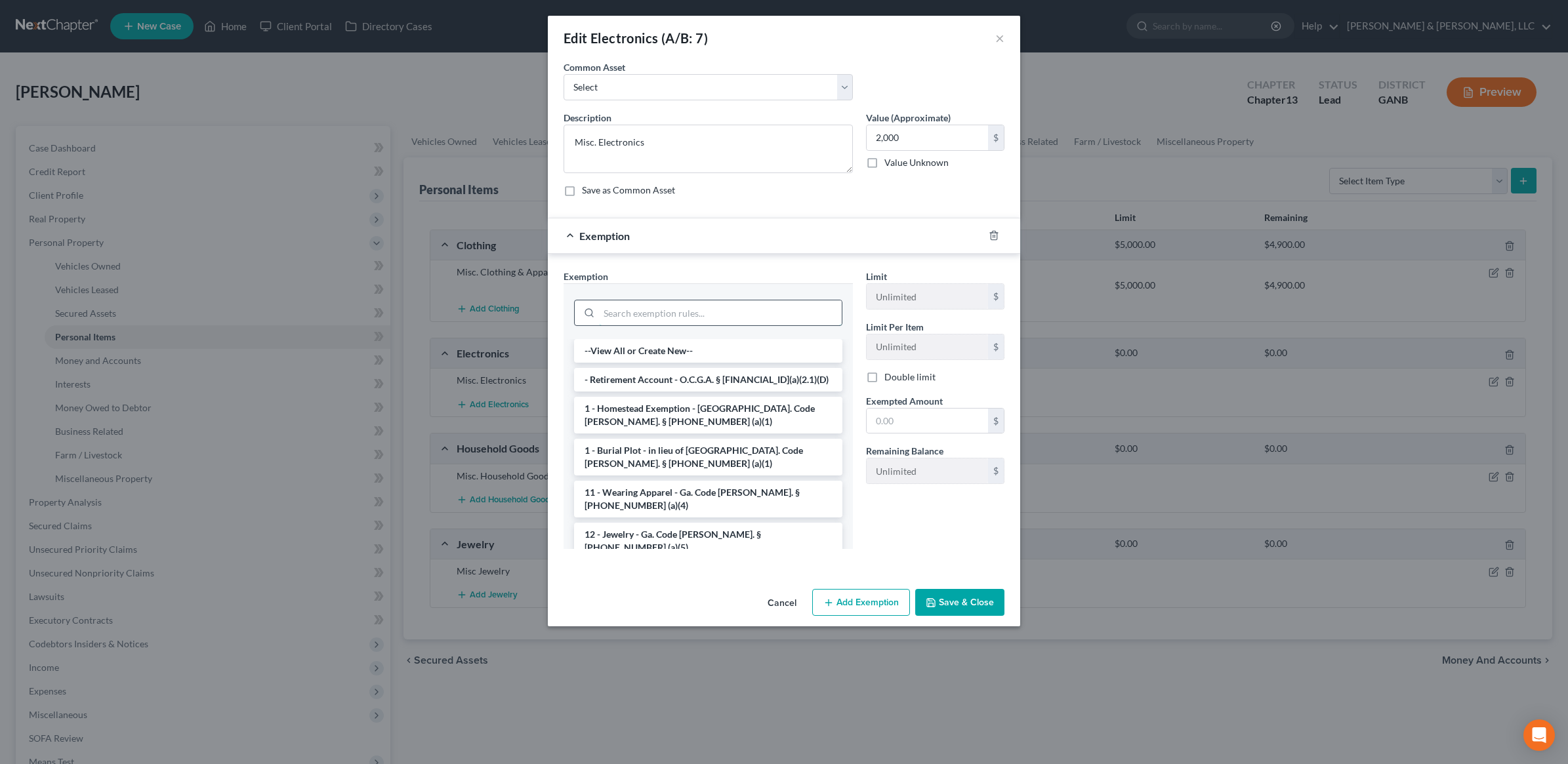
click at [682, 316] on input "search" at bounding box center [720, 313] width 243 height 25
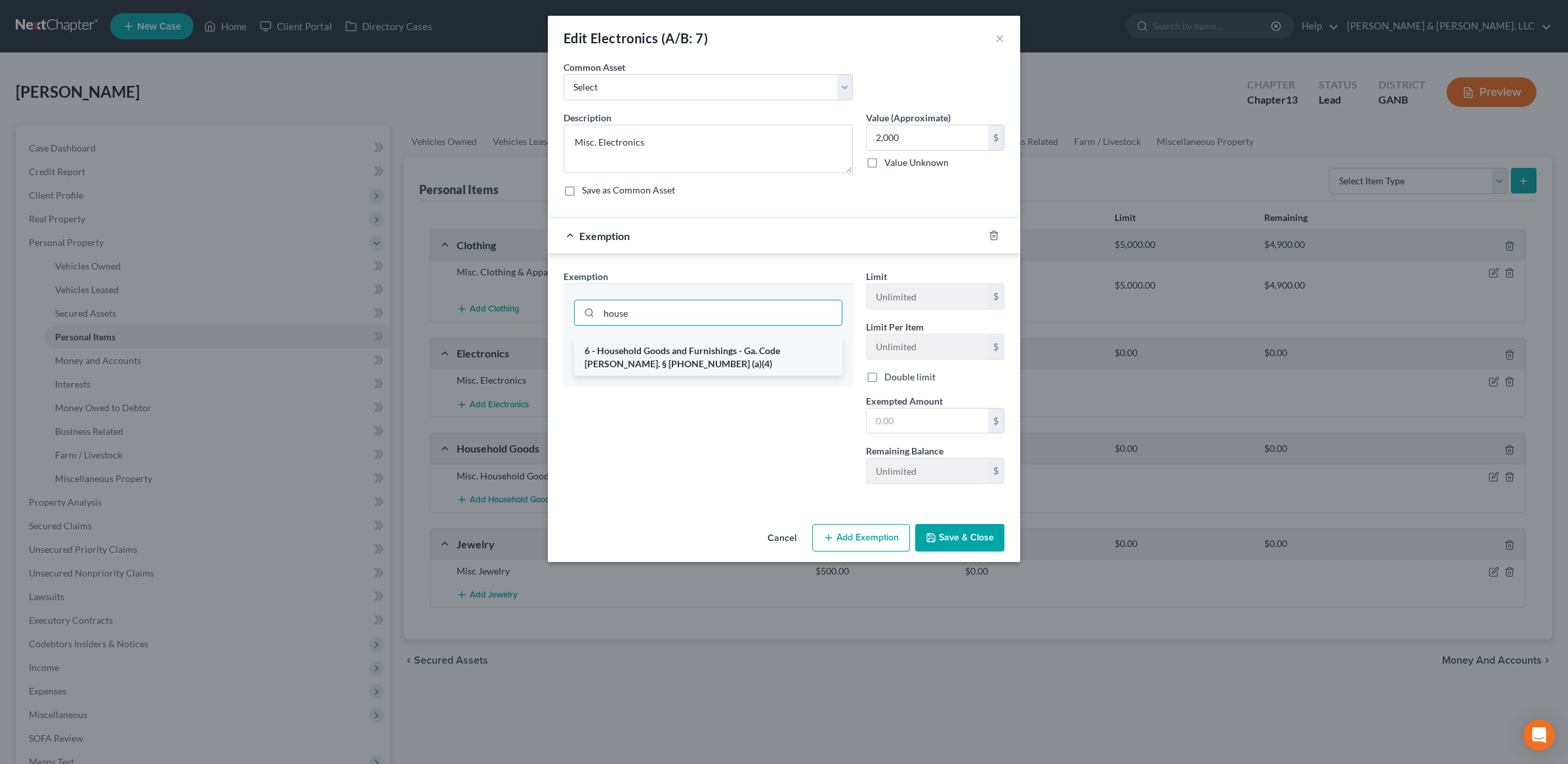
type input "house"
click at [706, 354] on li "6 - Household Goods and Furnishings - Ga. Code Ann. § 44-13-100 (a)(4)" at bounding box center [707, 357] width 268 height 37
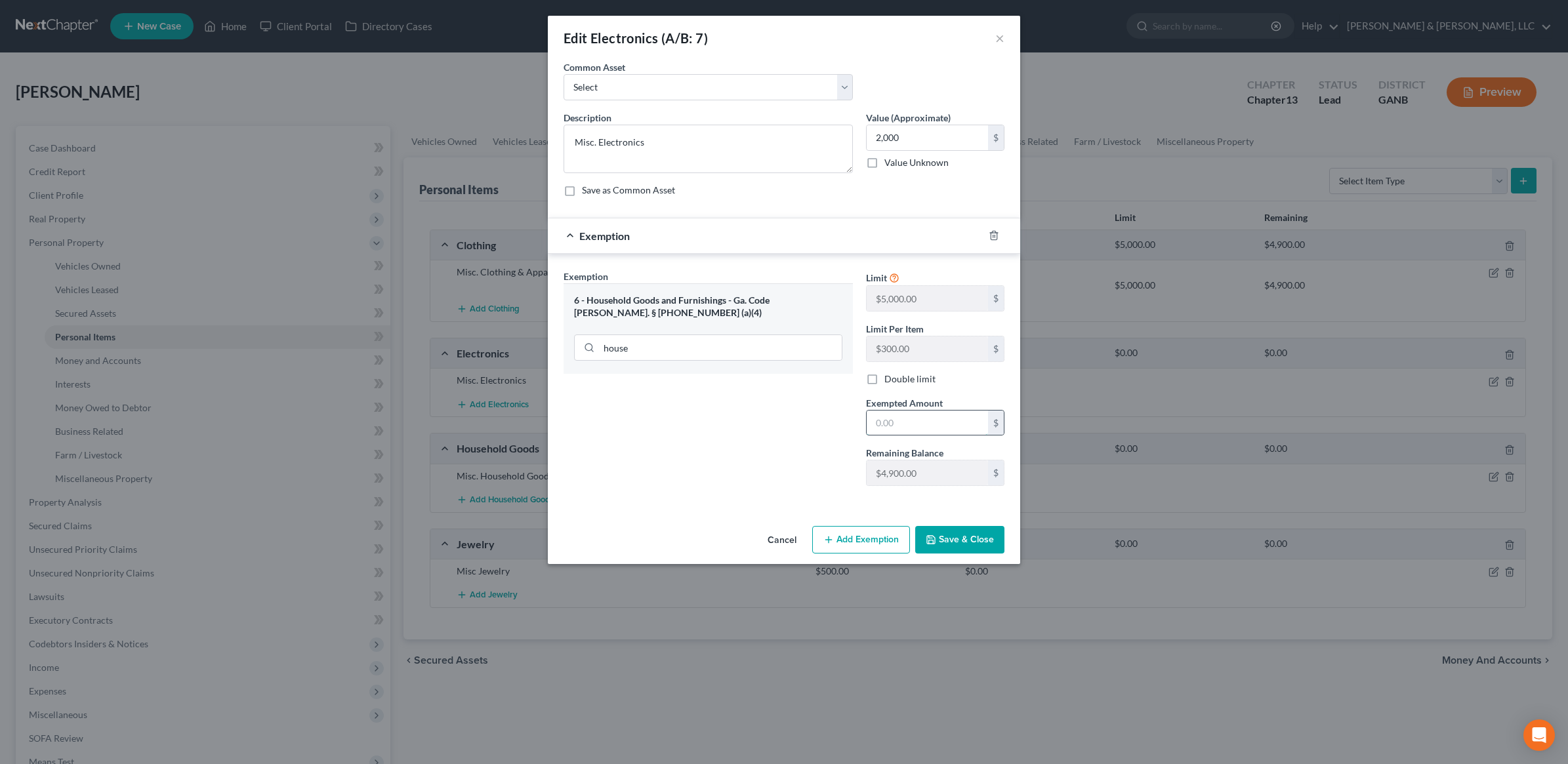
click at [901, 416] on input "text" at bounding box center [927, 423] width 121 height 25
type input "2,000"
click at [966, 533] on button "Save & Close" at bounding box center [960, 540] width 89 height 28
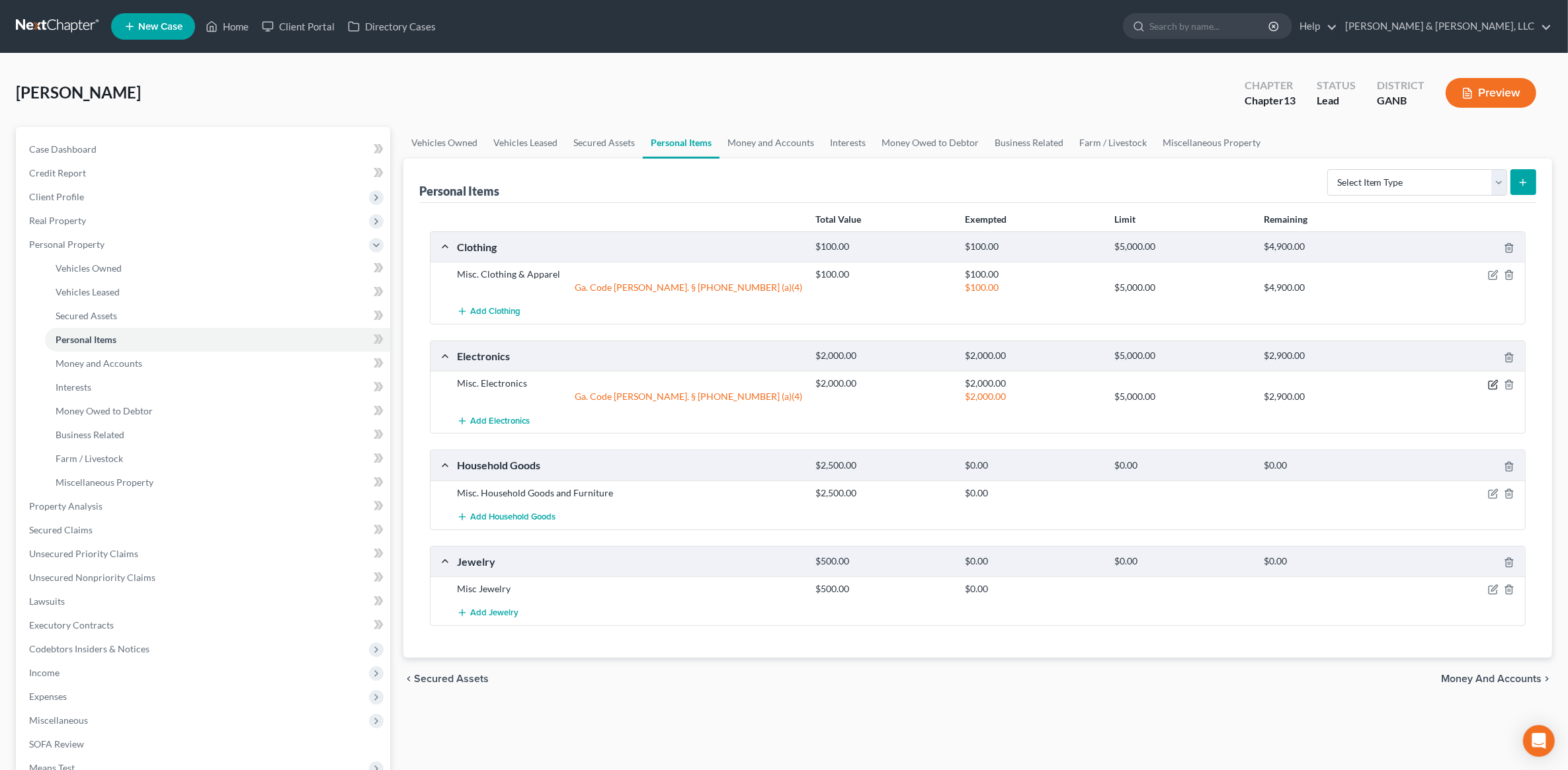
click at [1492, 388] on icon "button" at bounding box center [1493, 384] width 11 height 11
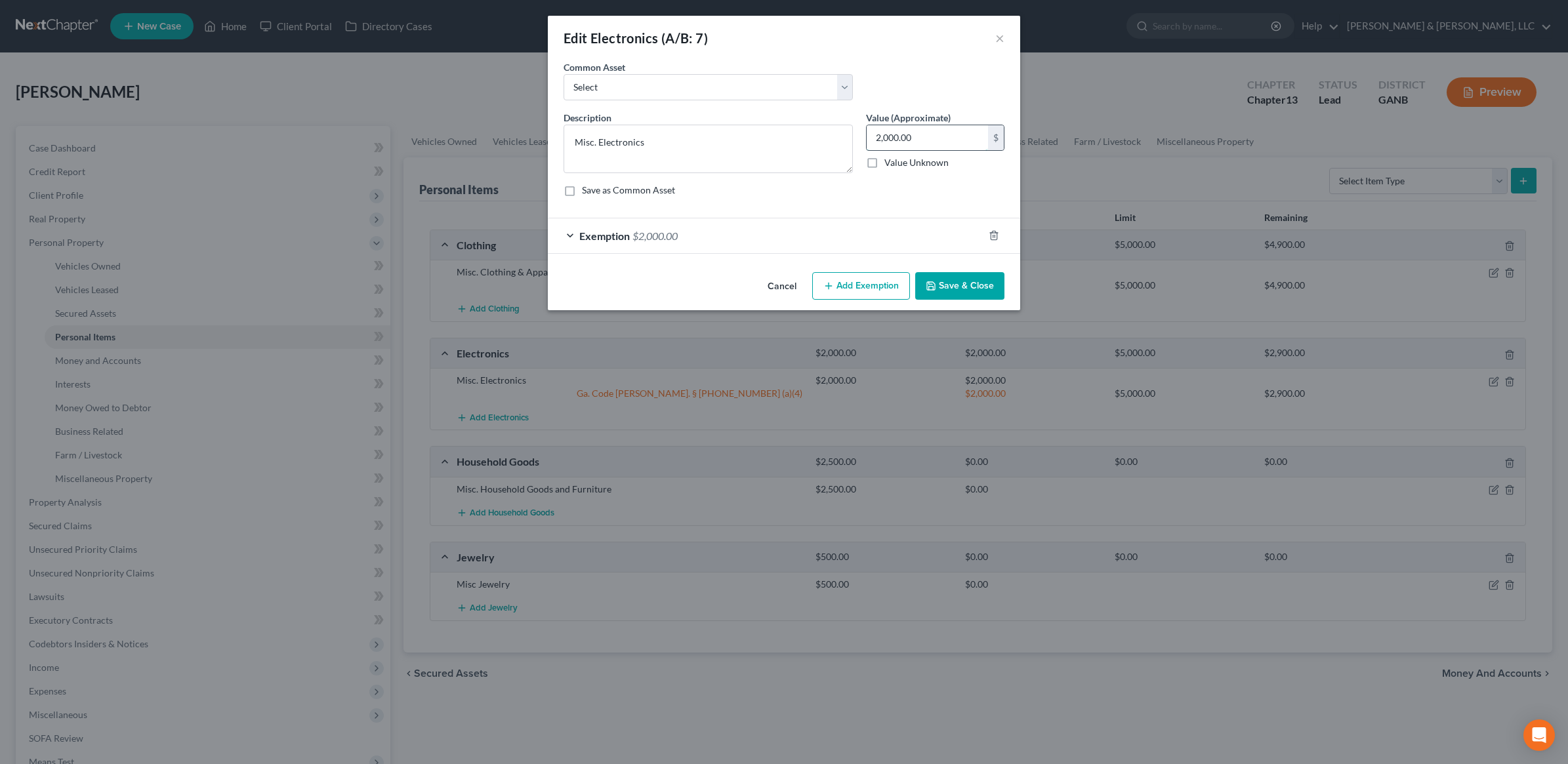
click at [911, 148] on input "2,000.00" at bounding box center [927, 138] width 121 height 25
type input "1,000"
click at [801, 247] on div "Exemption $2,000.00" at bounding box center [765, 236] width 435 height 34
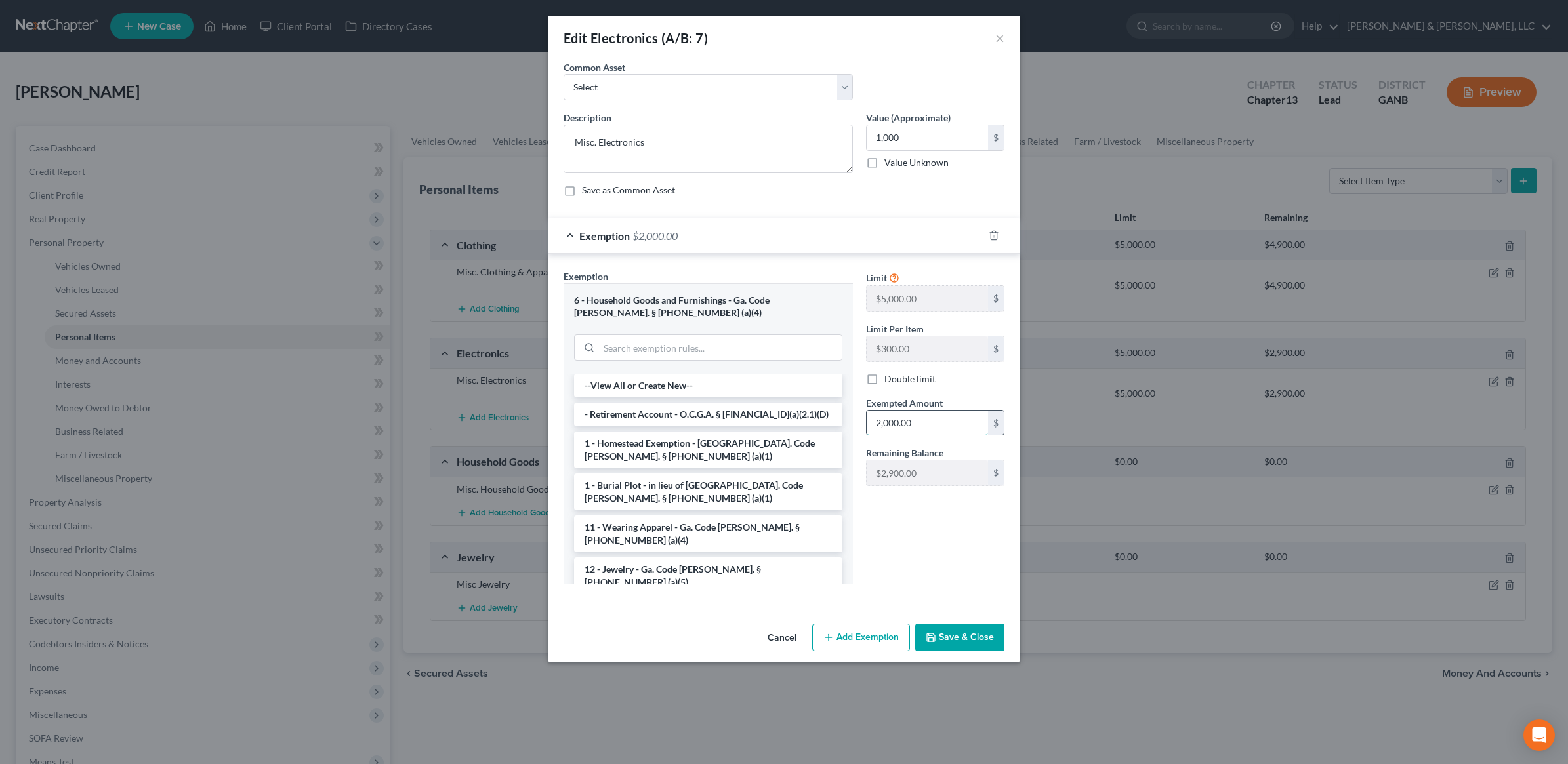
click at [916, 421] on input "2,000.00" at bounding box center [927, 423] width 121 height 25
type input "1,000"
click at [975, 648] on button "Save & Close" at bounding box center [960, 638] width 89 height 28
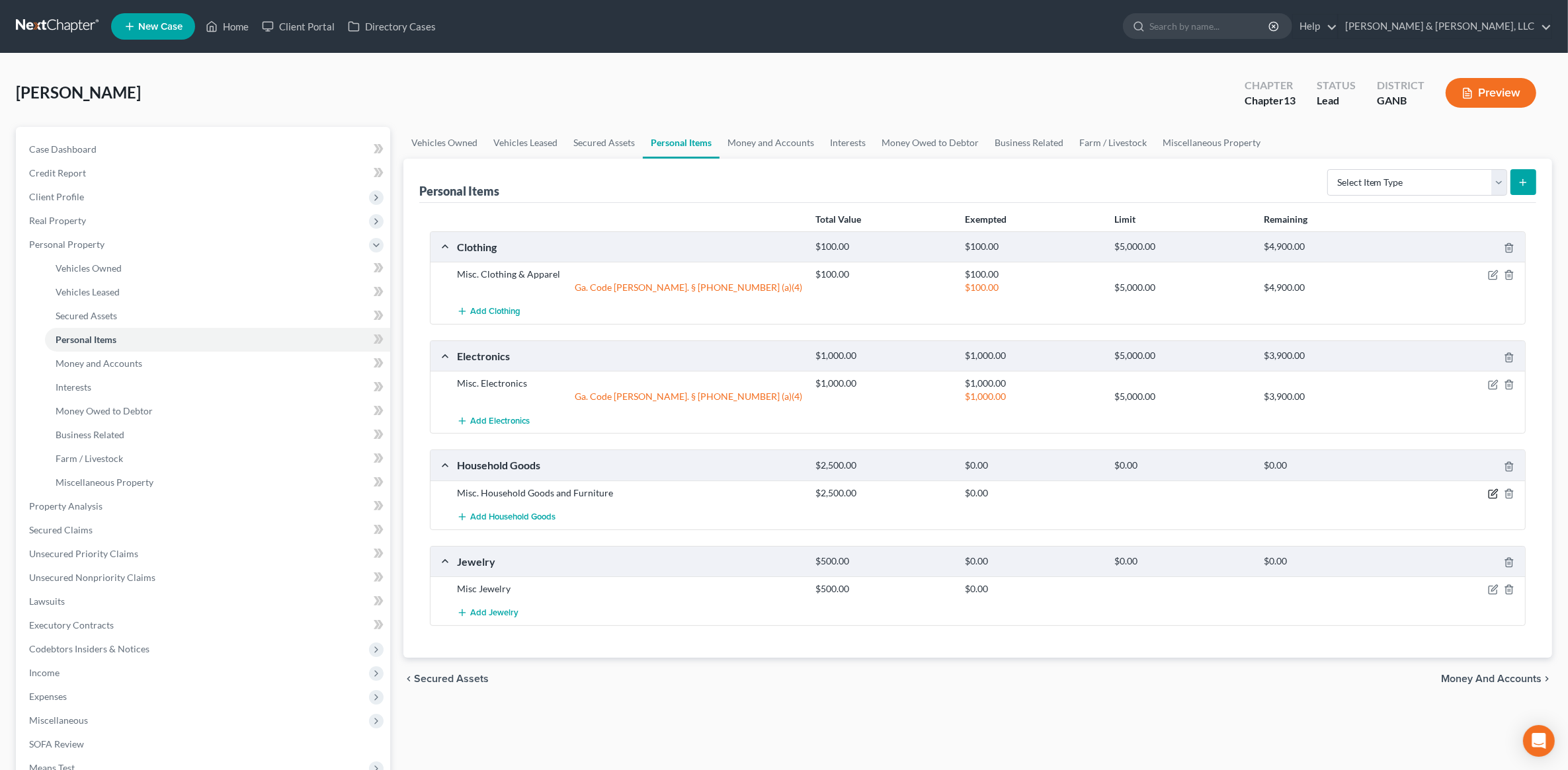
click at [1488, 497] on icon "button" at bounding box center [1493, 493] width 11 height 11
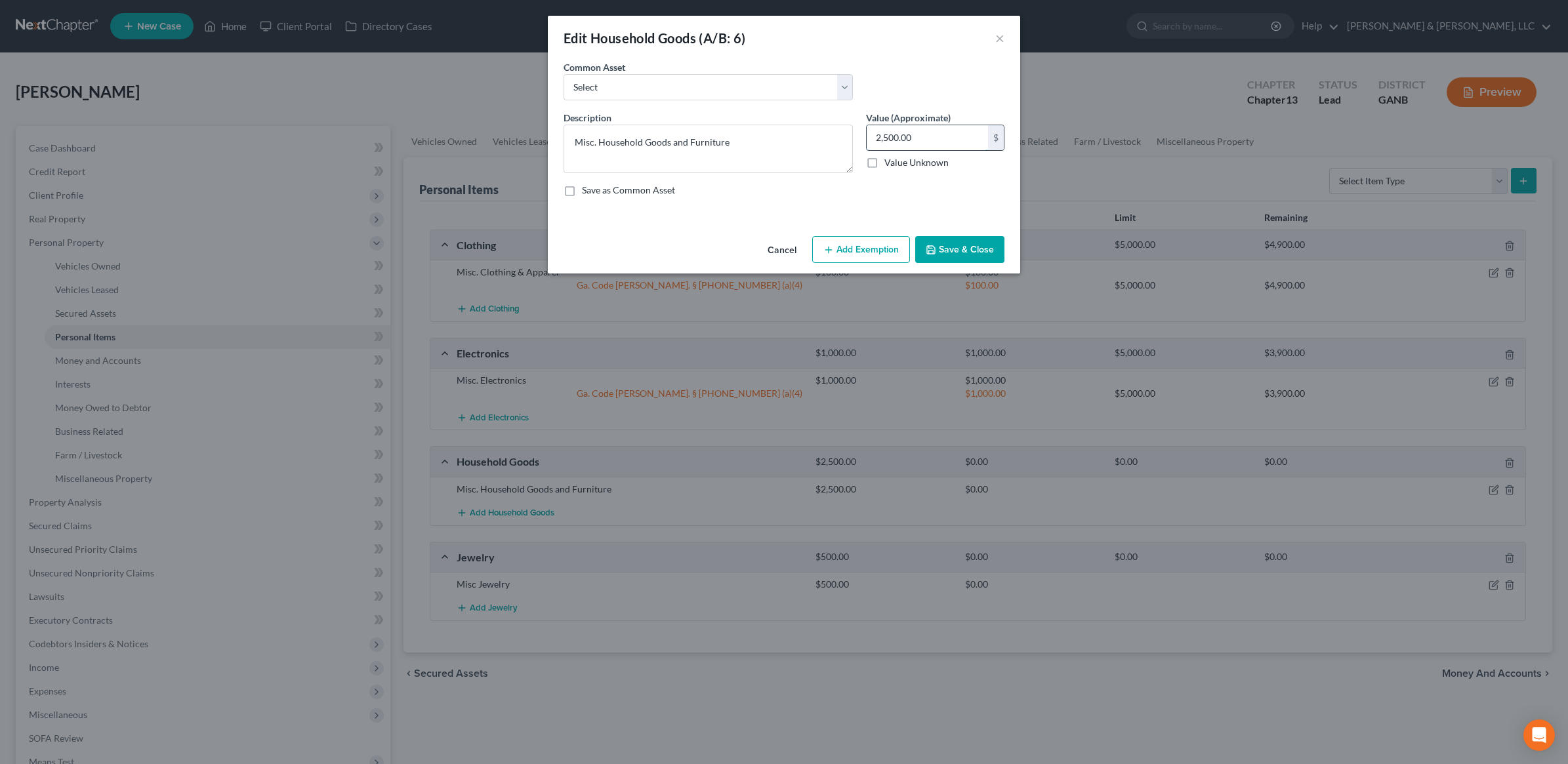
click at [961, 139] on input "2,500.00" at bounding box center [927, 138] width 121 height 25
type input "2,000"
click at [854, 255] on button "Add Exemption" at bounding box center [861, 250] width 98 height 28
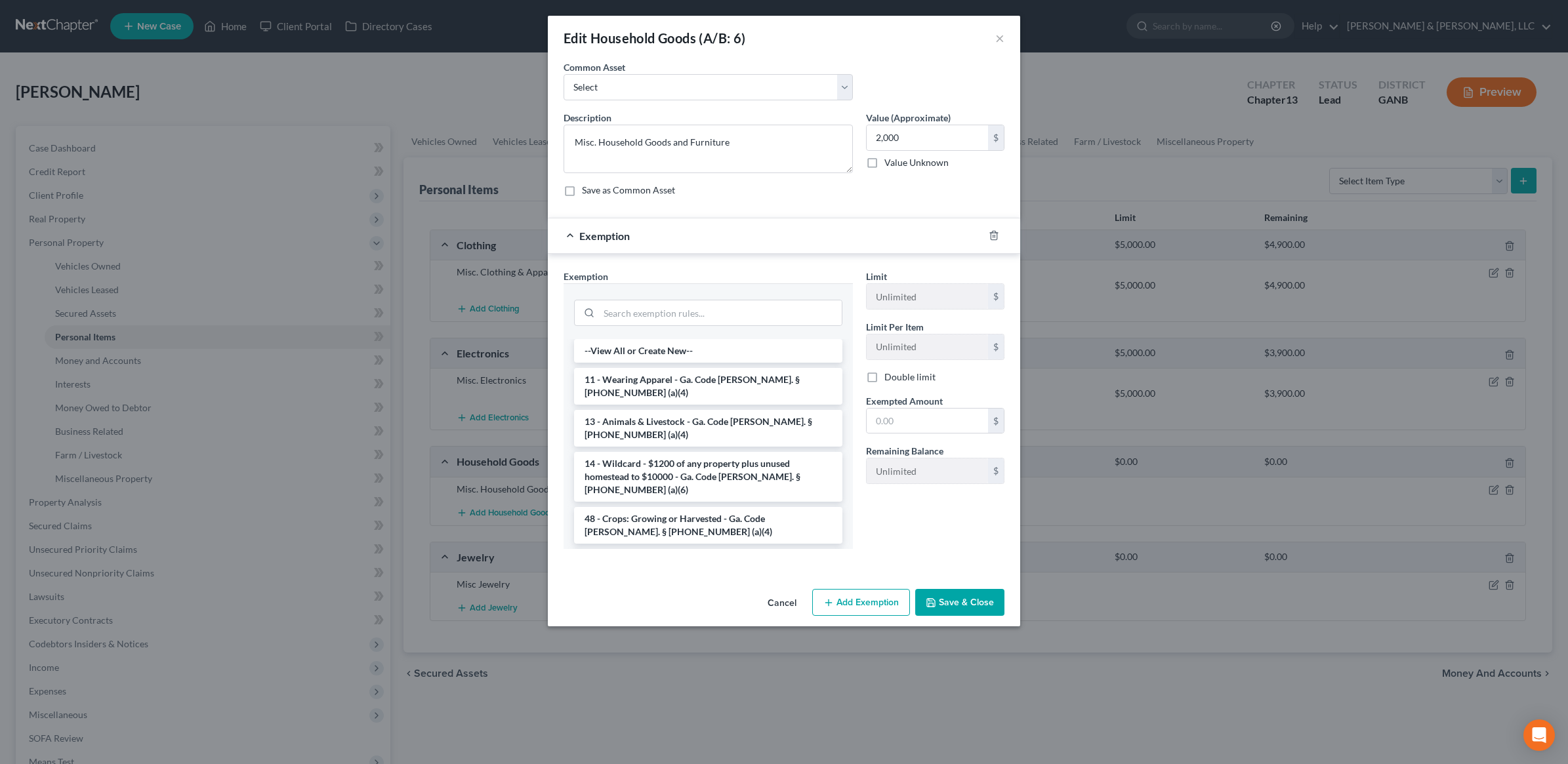
click at [653, 549] on li "6 - Household Goods and Furnishings - Ga. Code Ann. § 44-13-100 (a)(4)" at bounding box center [707, 567] width 268 height 37
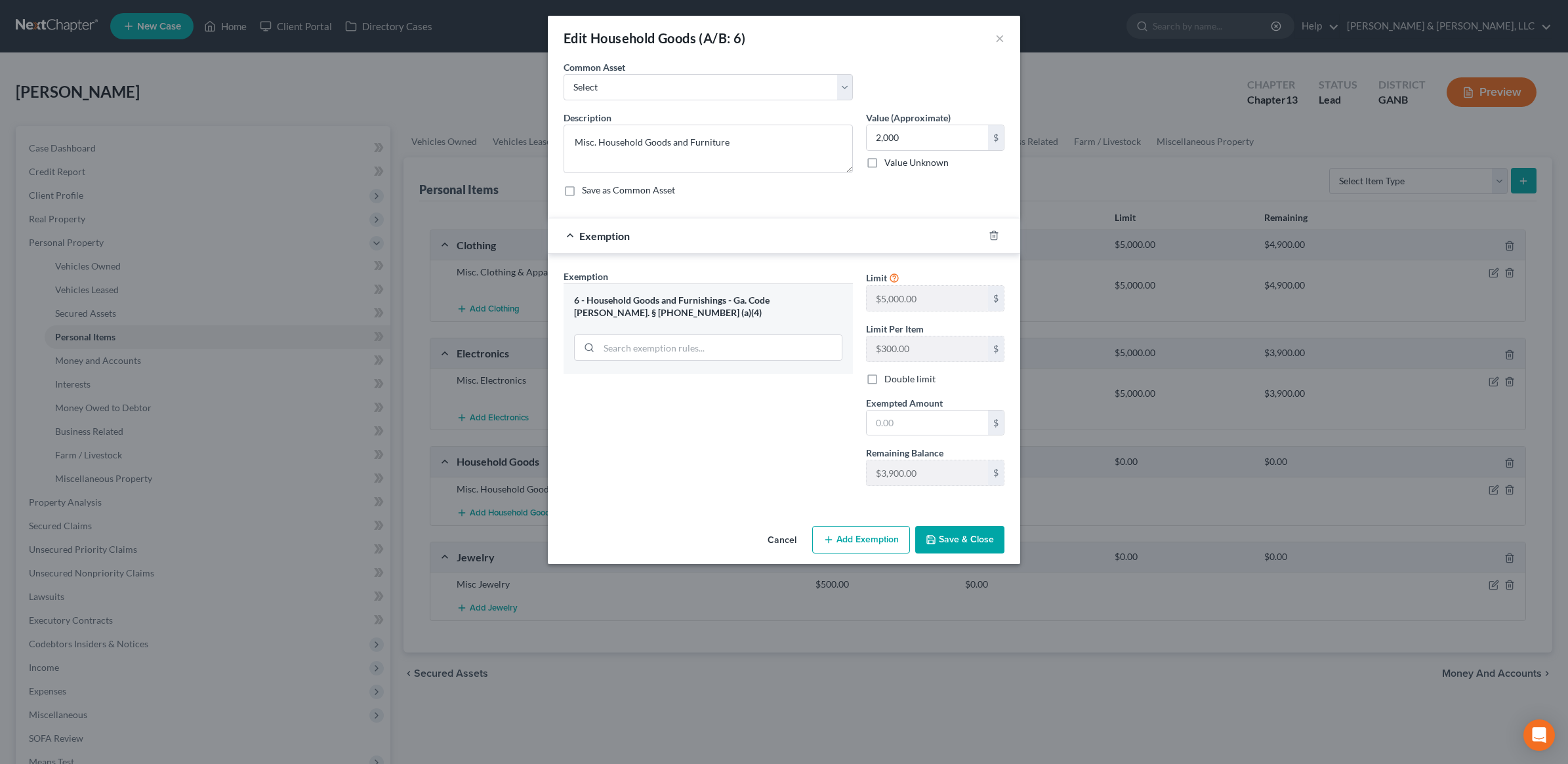
click at [902, 405] on span "Exempted Amount" at bounding box center [905, 403] width 77 height 11
click at [903, 423] on input "text" at bounding box center [927, 423] width 121 height 25
type input "2,000"
click at [965, 552] on button "Save & Close" at bounding box center [960, 540] width 89 height 28
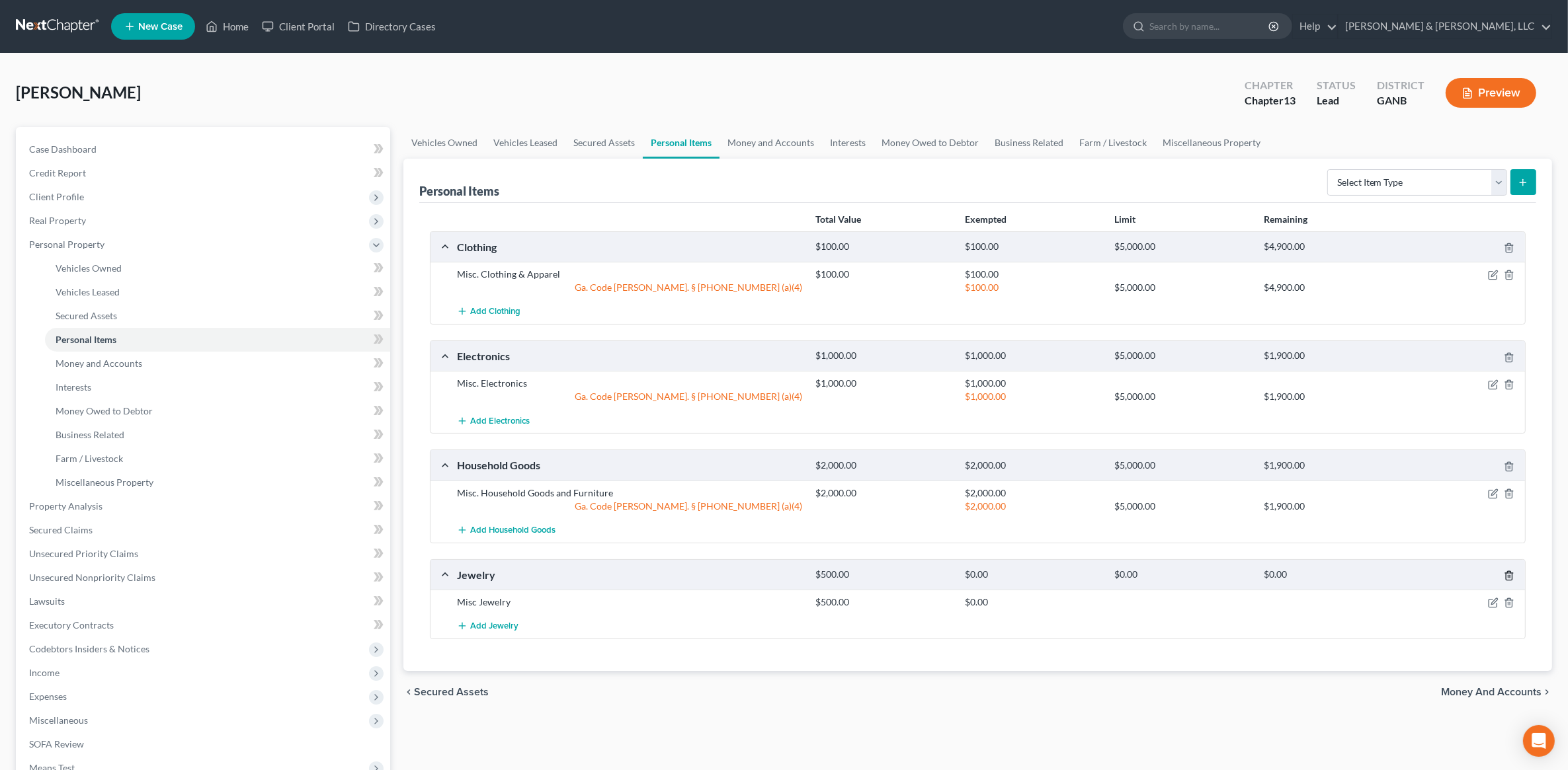
click at [1514, 578] on icon "button" at bounding box center [1509, 576] width 11 height 11
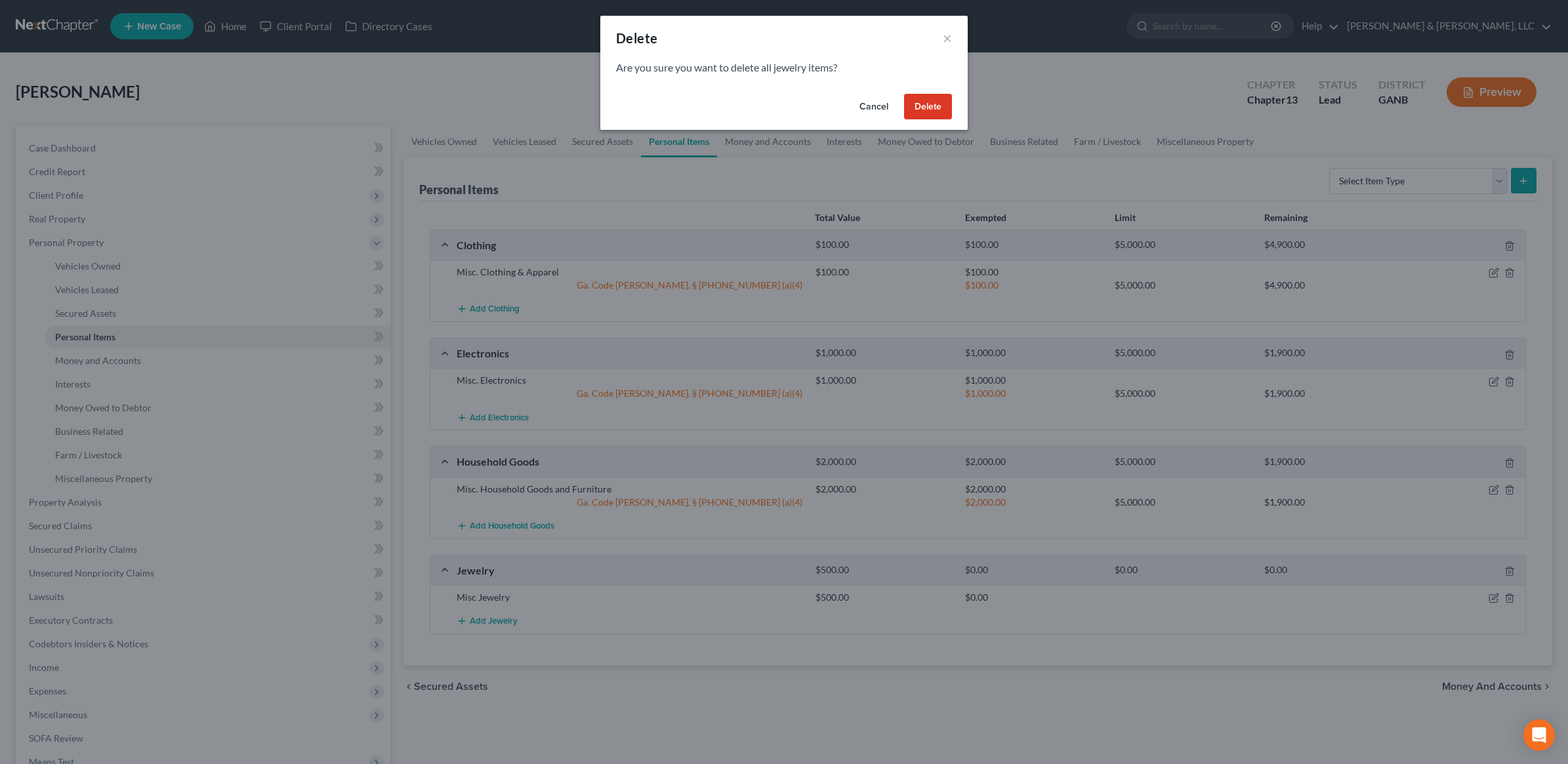
click at [924, 100] on button "Delete" at bounding box center [928, 107] width 48 height 26
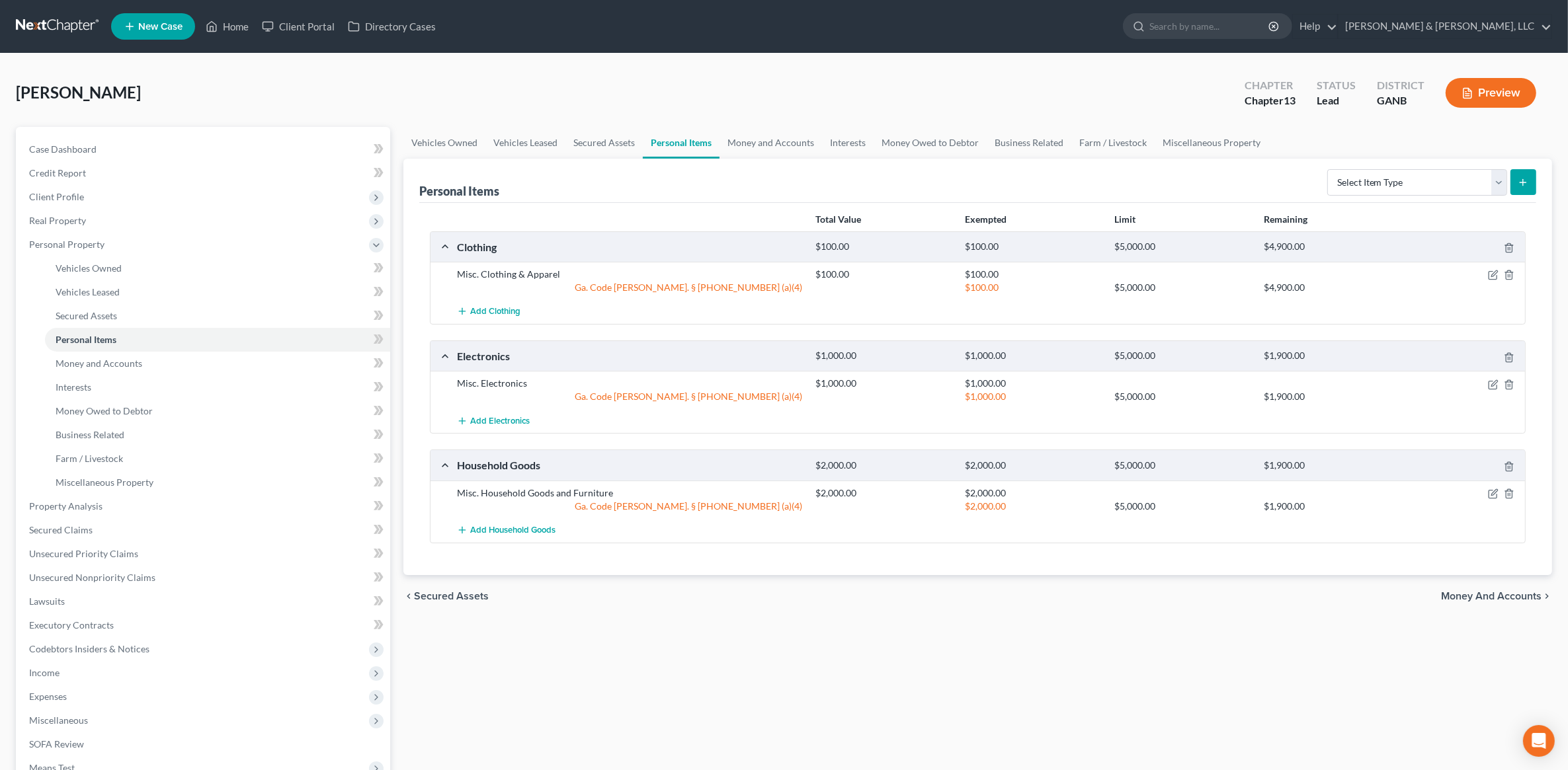
click at [1472, 599] on span "Money and Accounts" at bounding box center [1491, 597] width 101 height 11
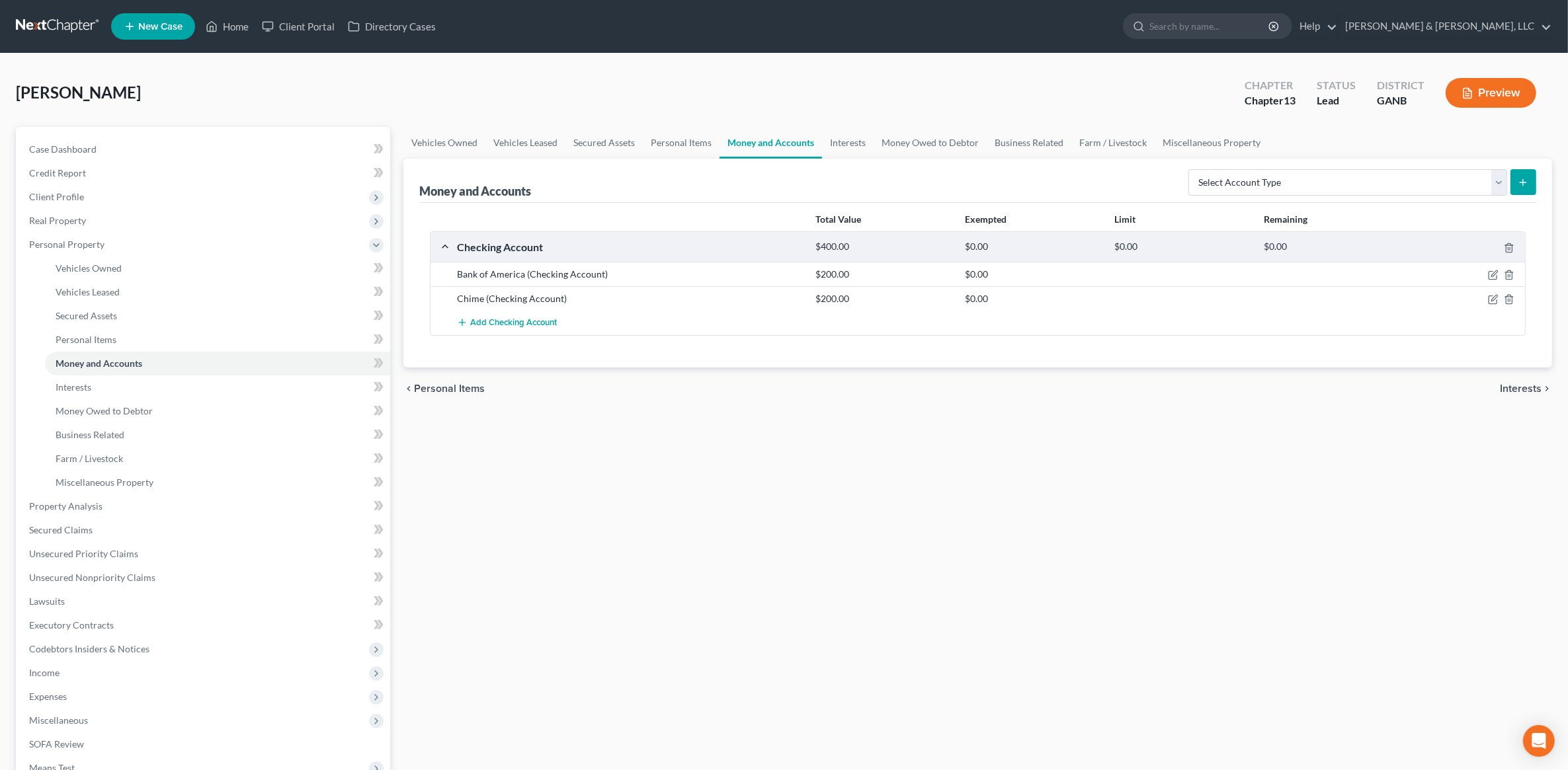
click at [1490, 101] on button "Preview" at bounding box center [1491, 93] width 91 height 30
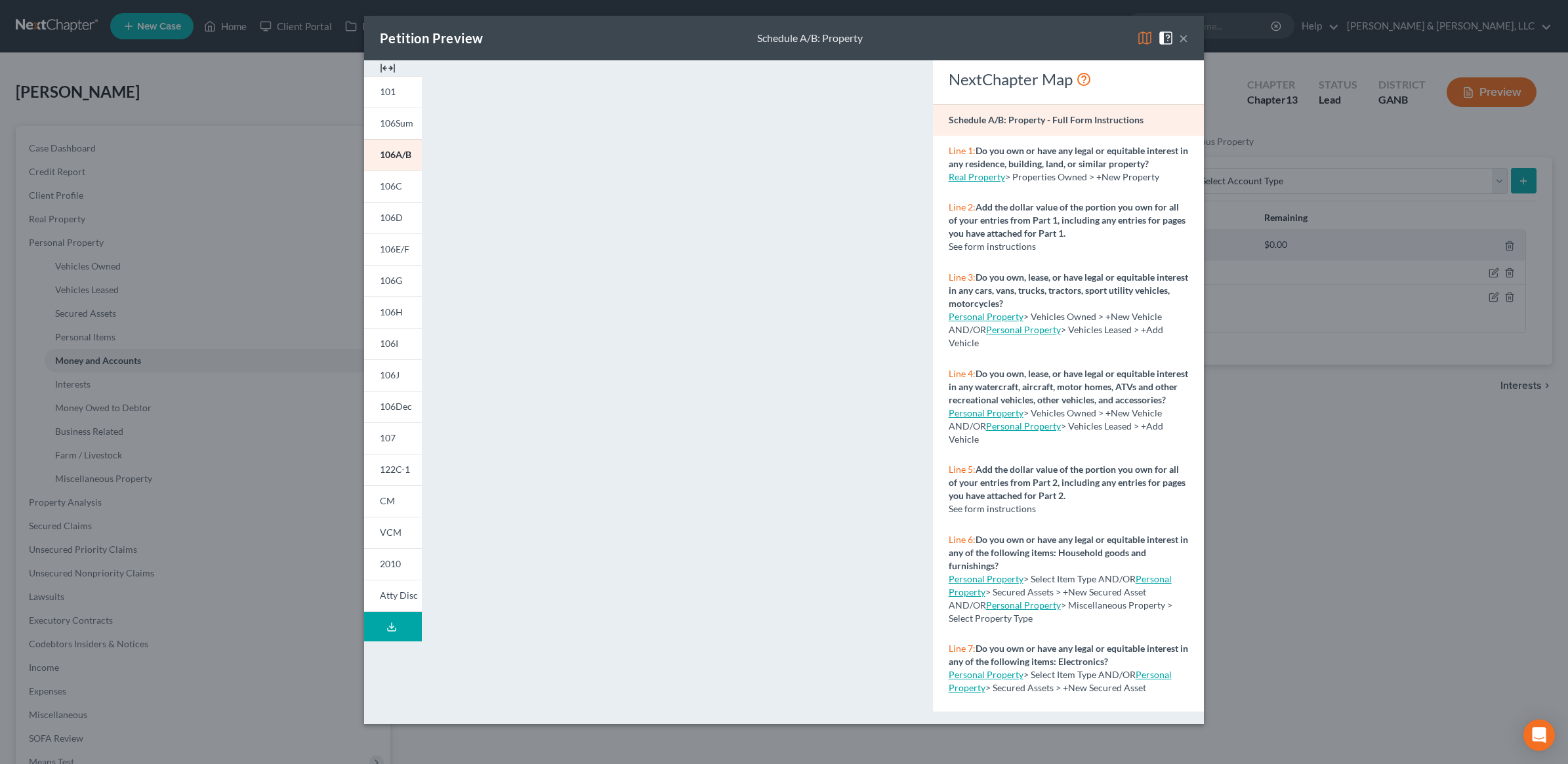
click at [1185, 36] on button "×" at bounding box center [1183, 38] width 9 height 16
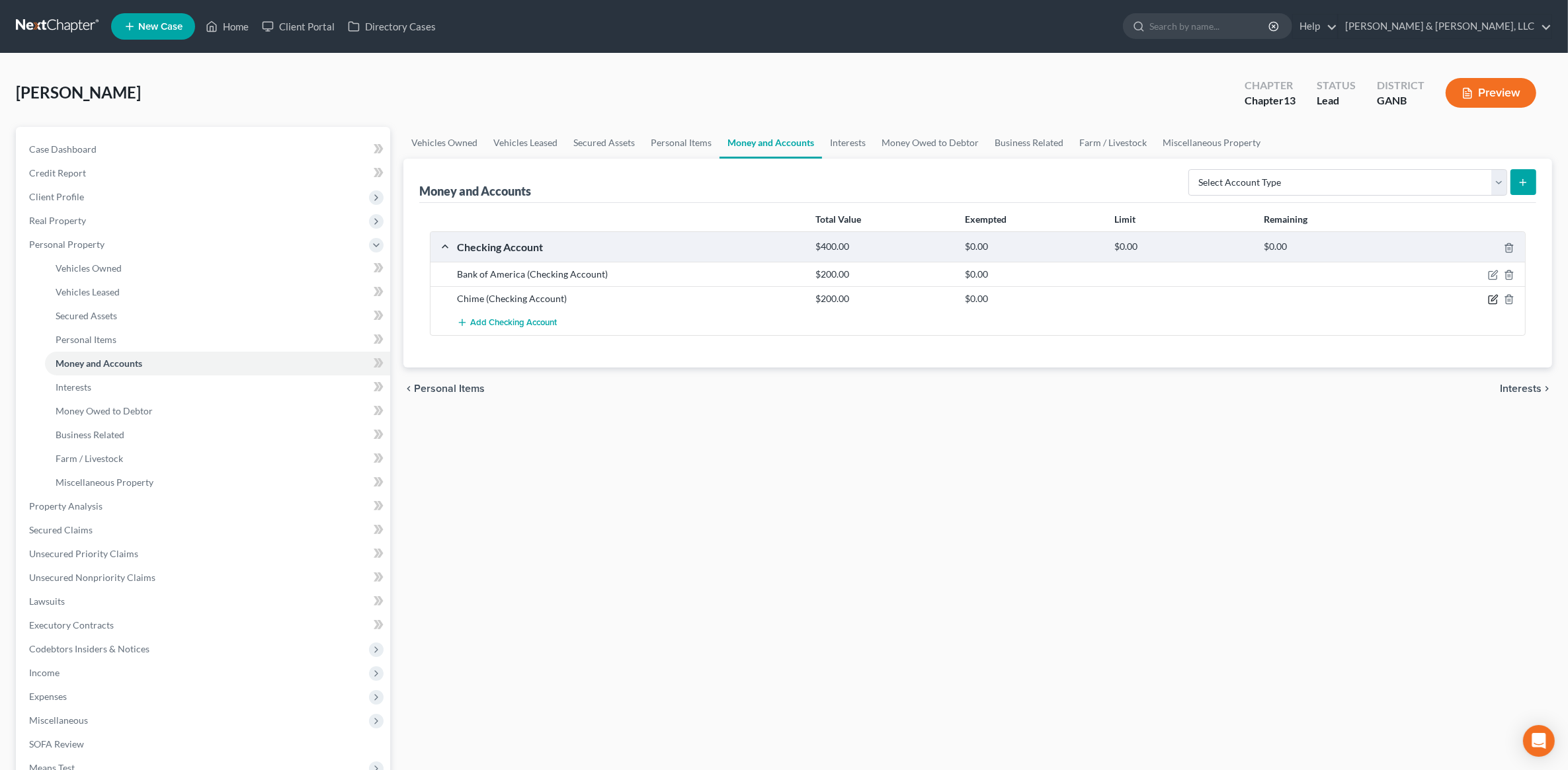
click at [1490, 302] on icon "button" at bounding box center [1493, 299] width 11 height 11
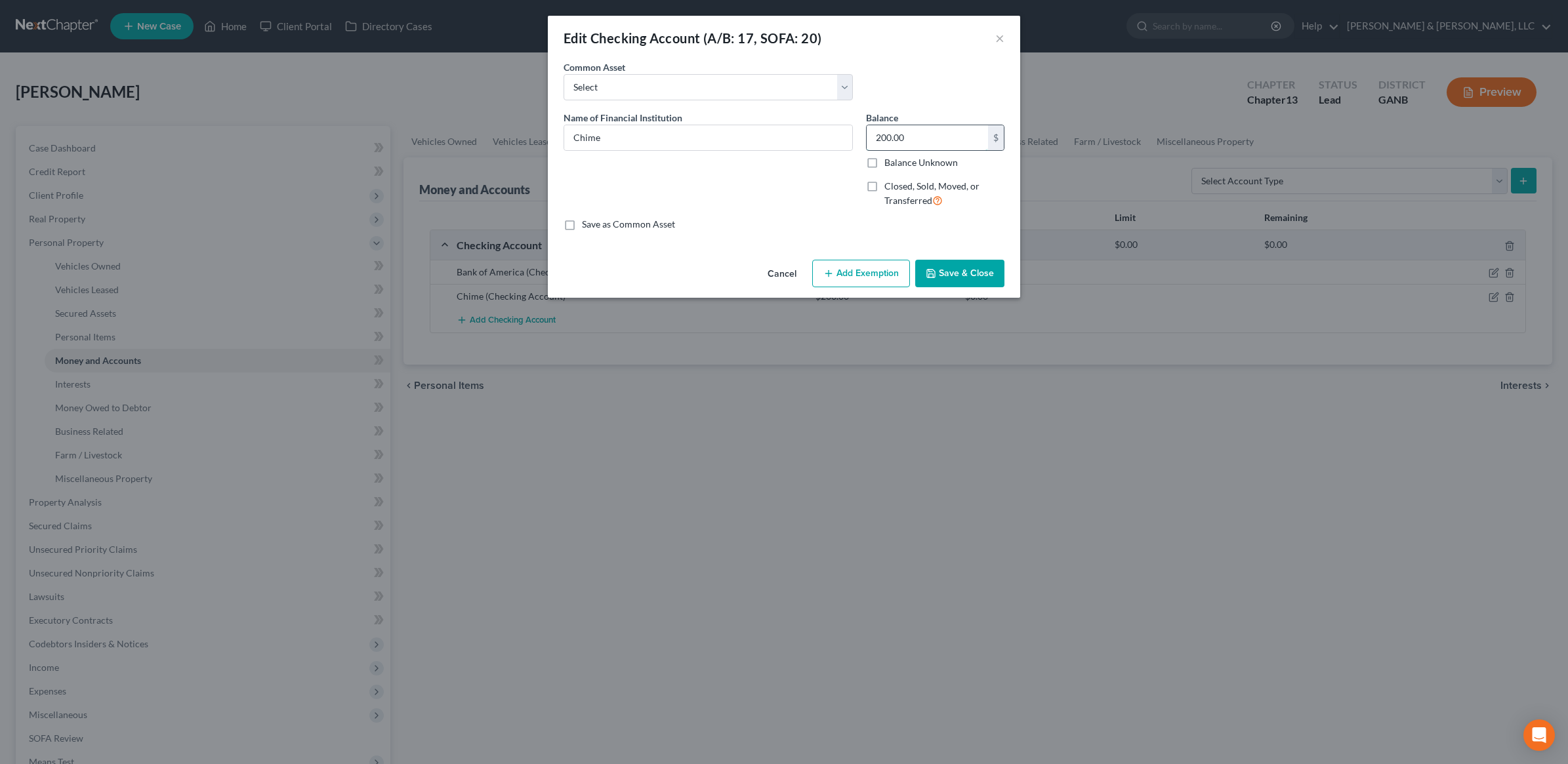
click at [942, 139] on input "200.00" at bounding box center [927, 138] width 121 height 25
type input "20"
click at [861, 274] on button "Add Exemption" at bounding box center [861, 274] width 98 height 28
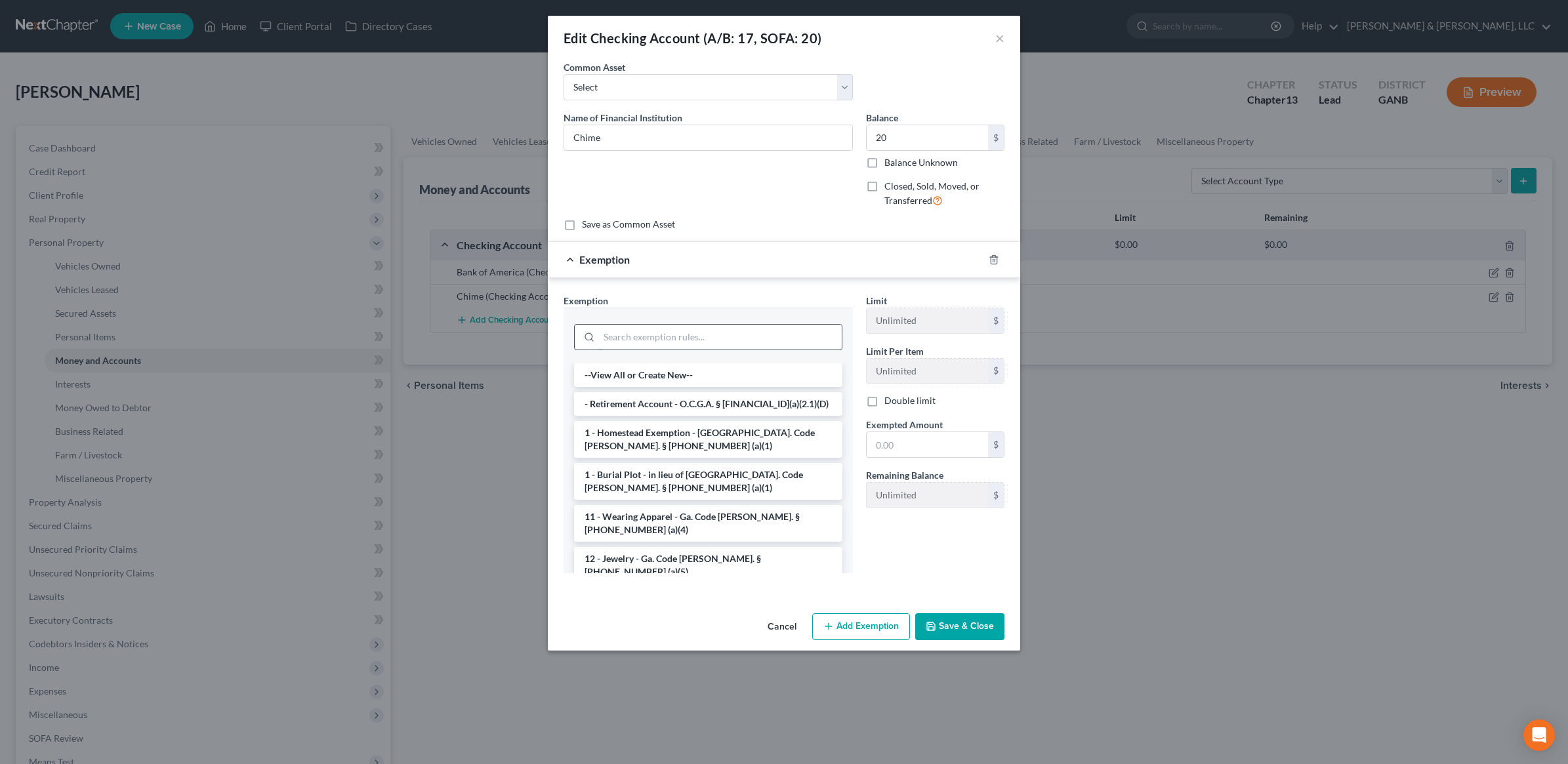
click at [664, 332] on input "search" at bounding box center [720, 337] width 243 height 25
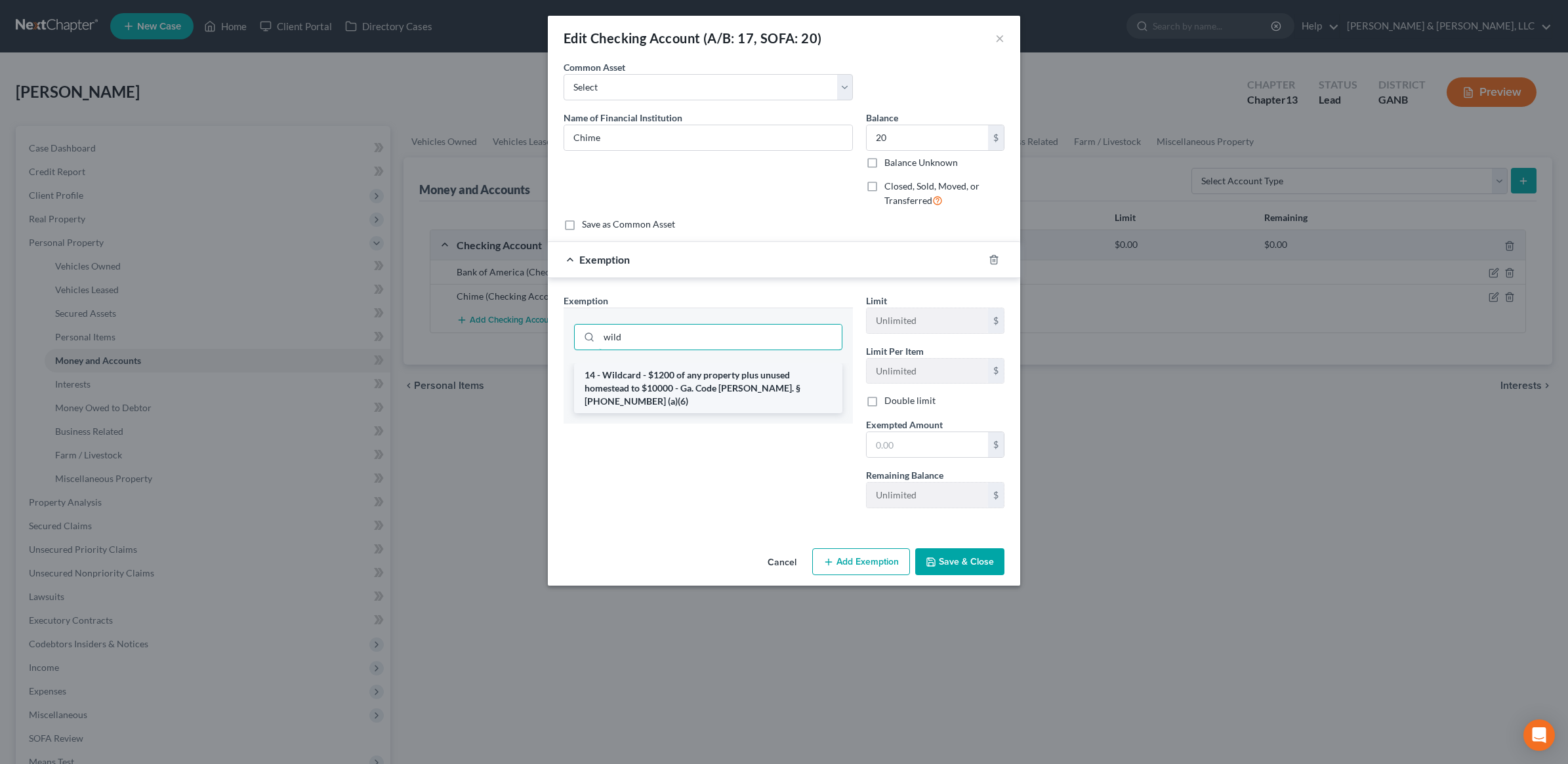
type input "wild"
click at [661, 388] on li "14 - Wildcard - $1200 of any property plus unused homestead to $10000 - Ga. Cod…" at bounding box center [707, 388] width 268 height 50
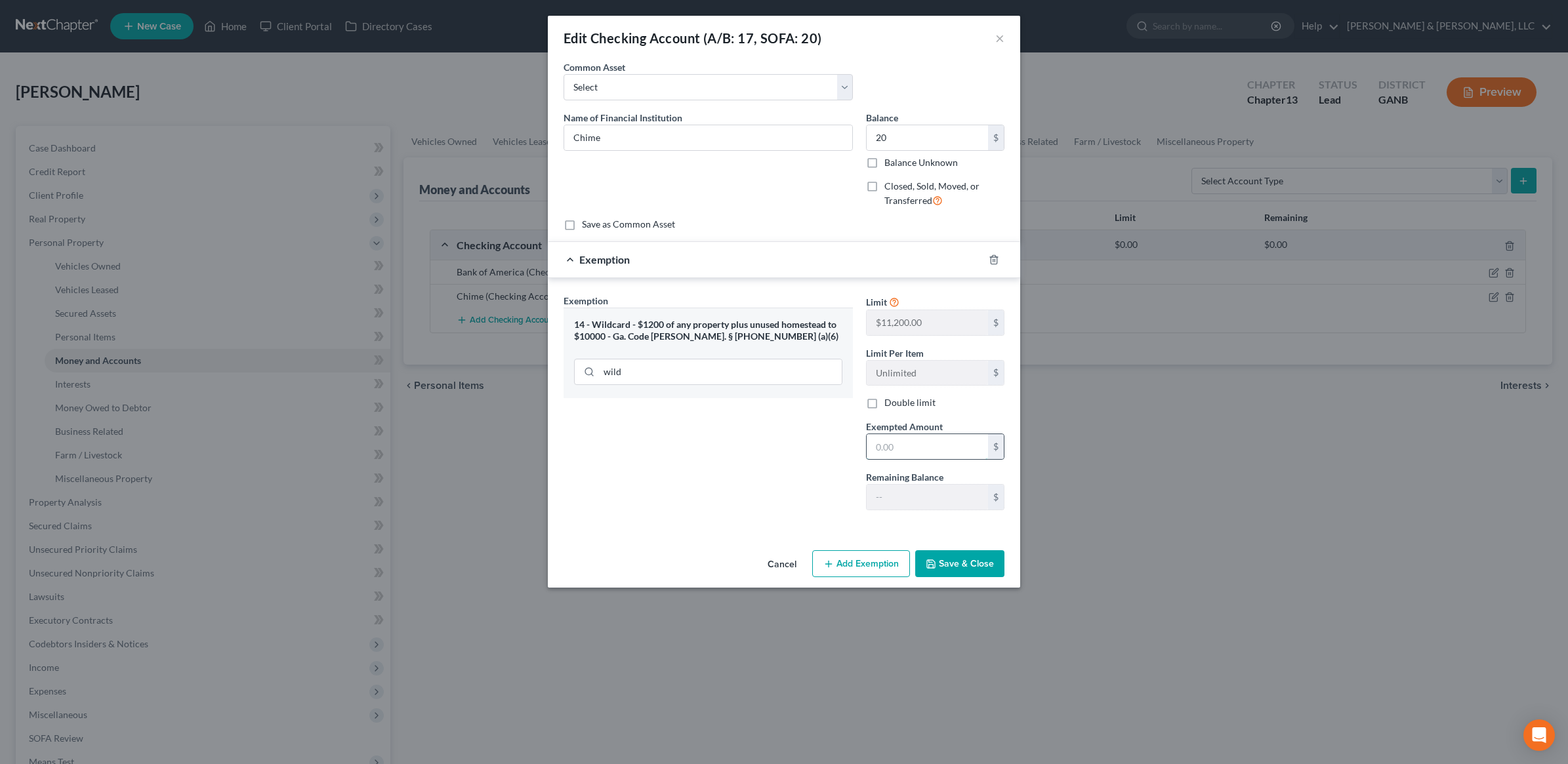
click at [942, 439] on input "text" at bounding box center [927, 447] width 121 height 25
type input "20"
click at [981, 560] on button "Save & Close" at bounding box center [960, 565] width 89 height 28
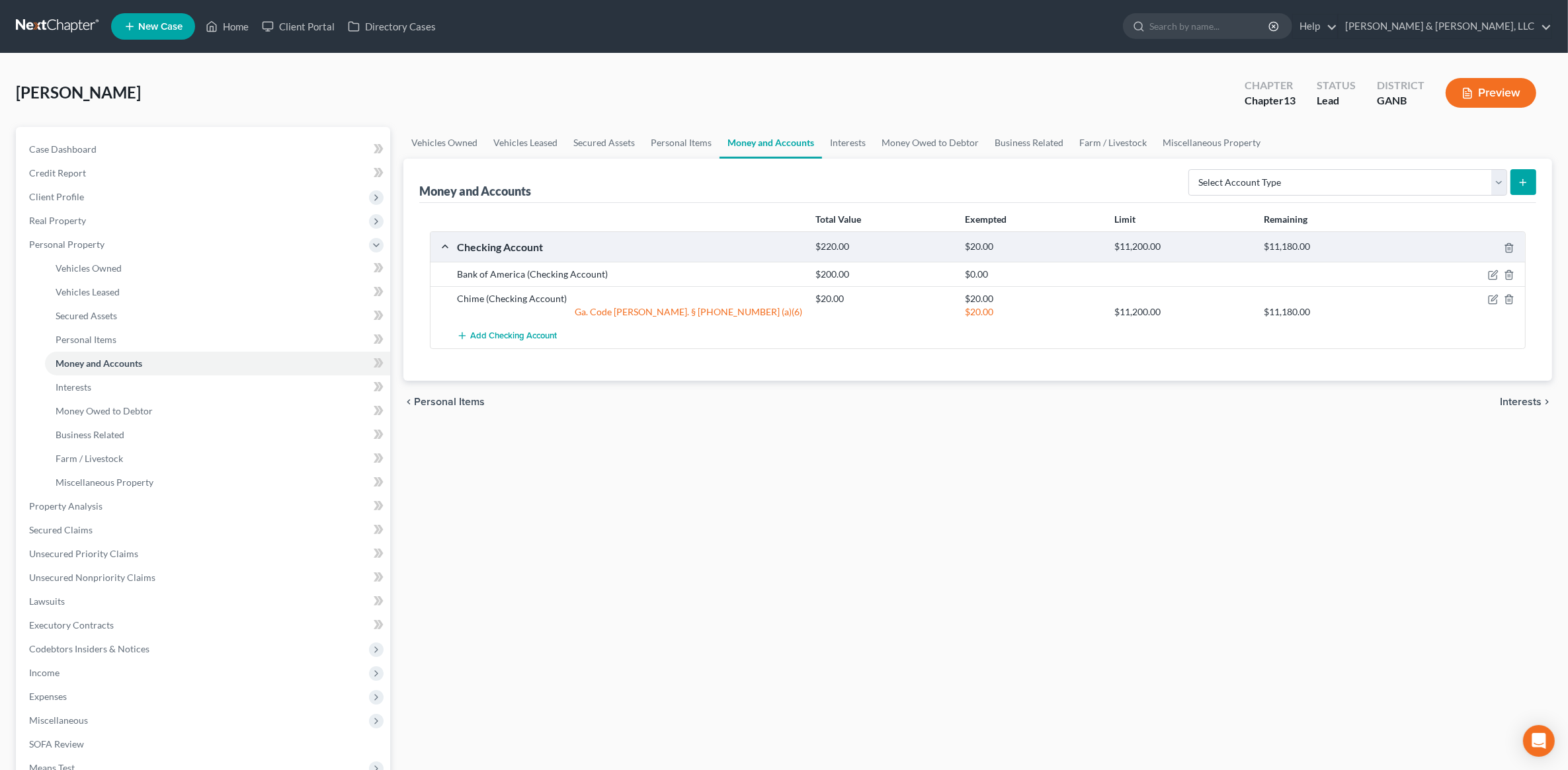
click at [1486, 278] on div at bounding box center [1466, 274] width 120 height 13
drag, startPoint x: 1486, startPoint y: 278, endPoint x: 1492, endPoint y: 273, distance: 7.8
click at [1492, 273] on icon "button" at bounding box center [1493, 275] width 11 height 11
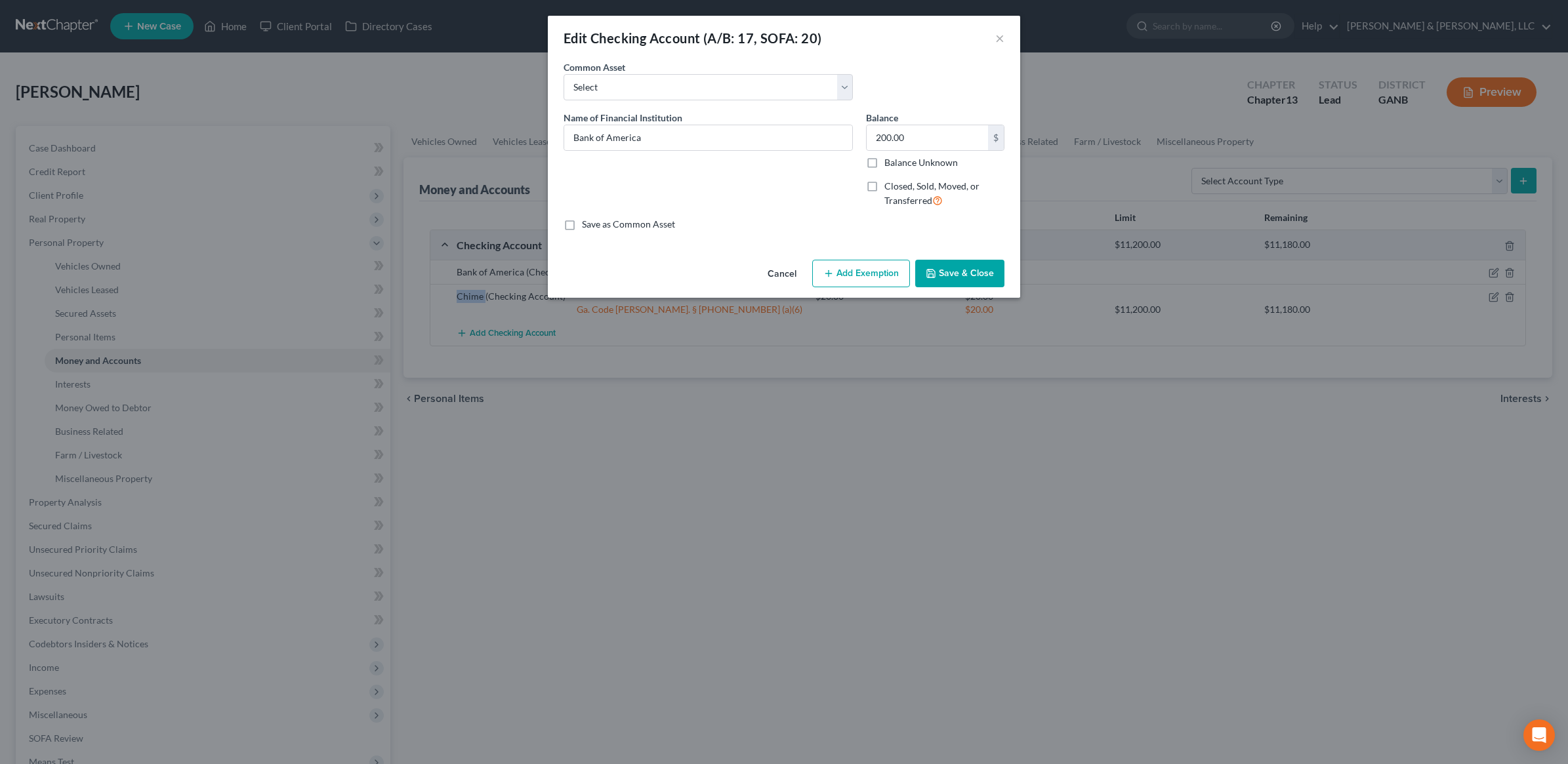
click at [854, 274] on button "Add Exemption" at bounding box center [861, 274] width 98 height 28
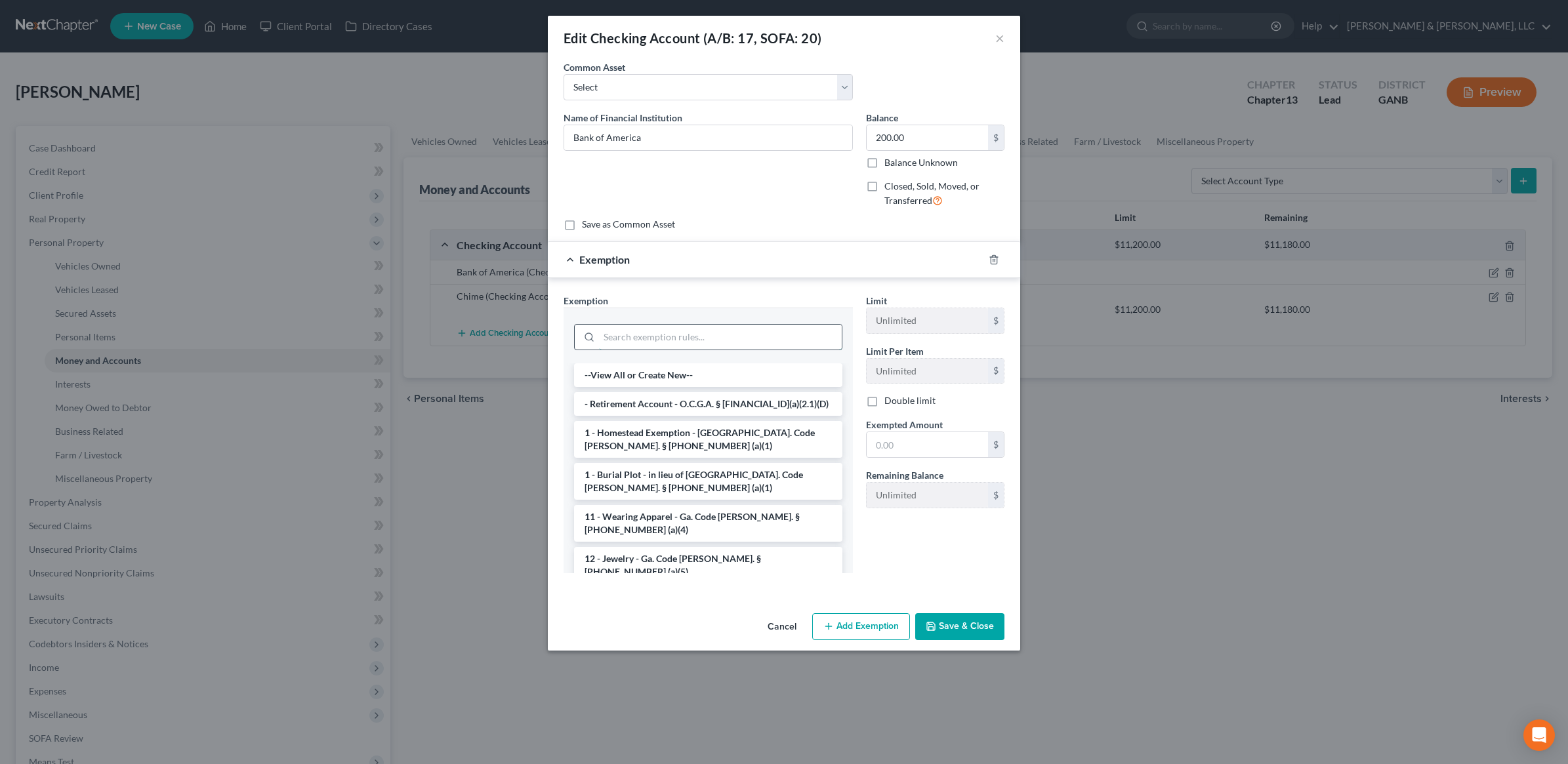
click at [707, 348] on input "search" at bounding box center [720, 337] width 243 height 25
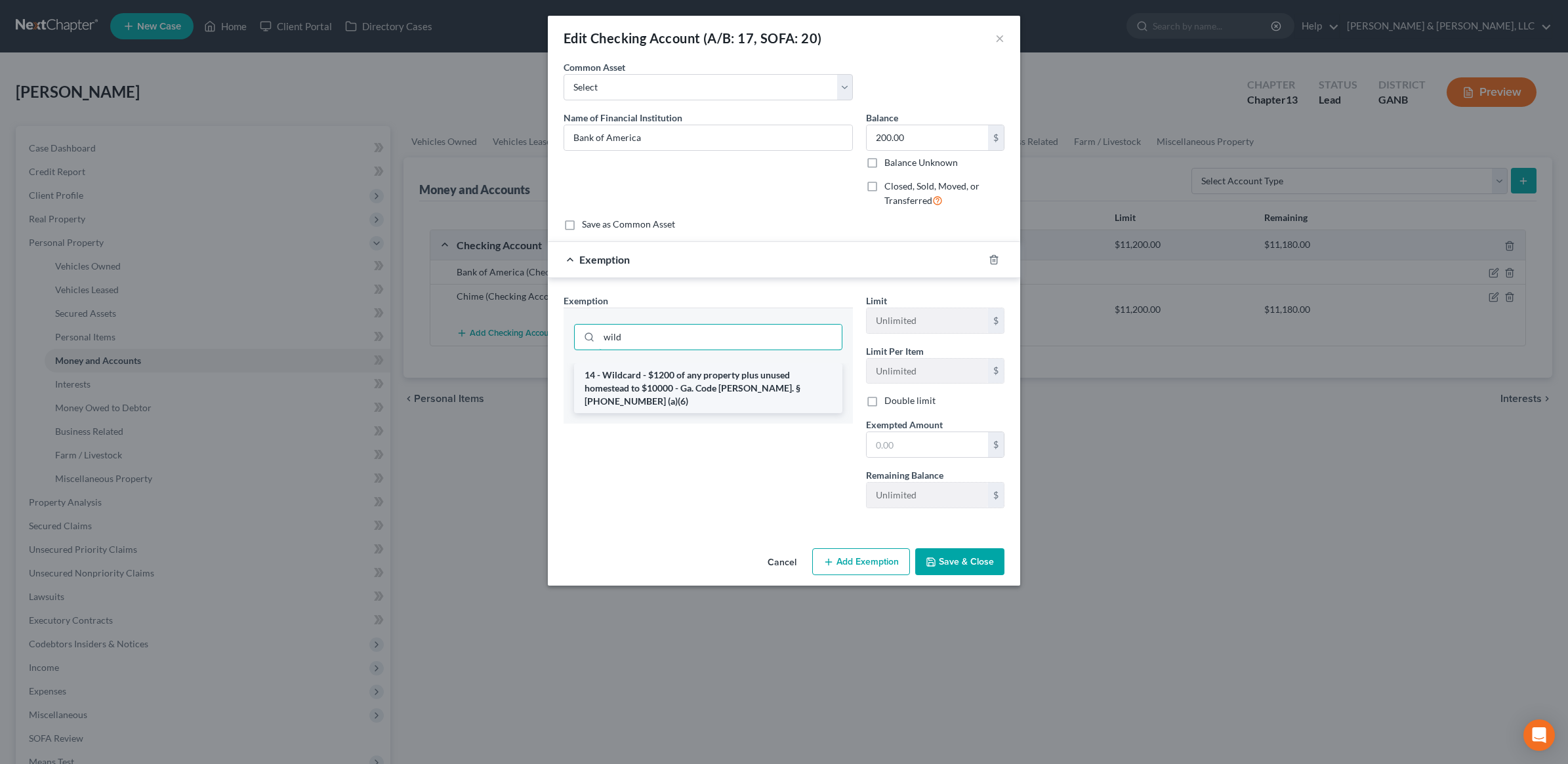
type input "wild"
click at [685, 378] on li "14 - Wildcard - $1200 of any property plus unused homestead to $10000 - Ga. Cod…" at bounding box center [707, 388] width 268 height 50
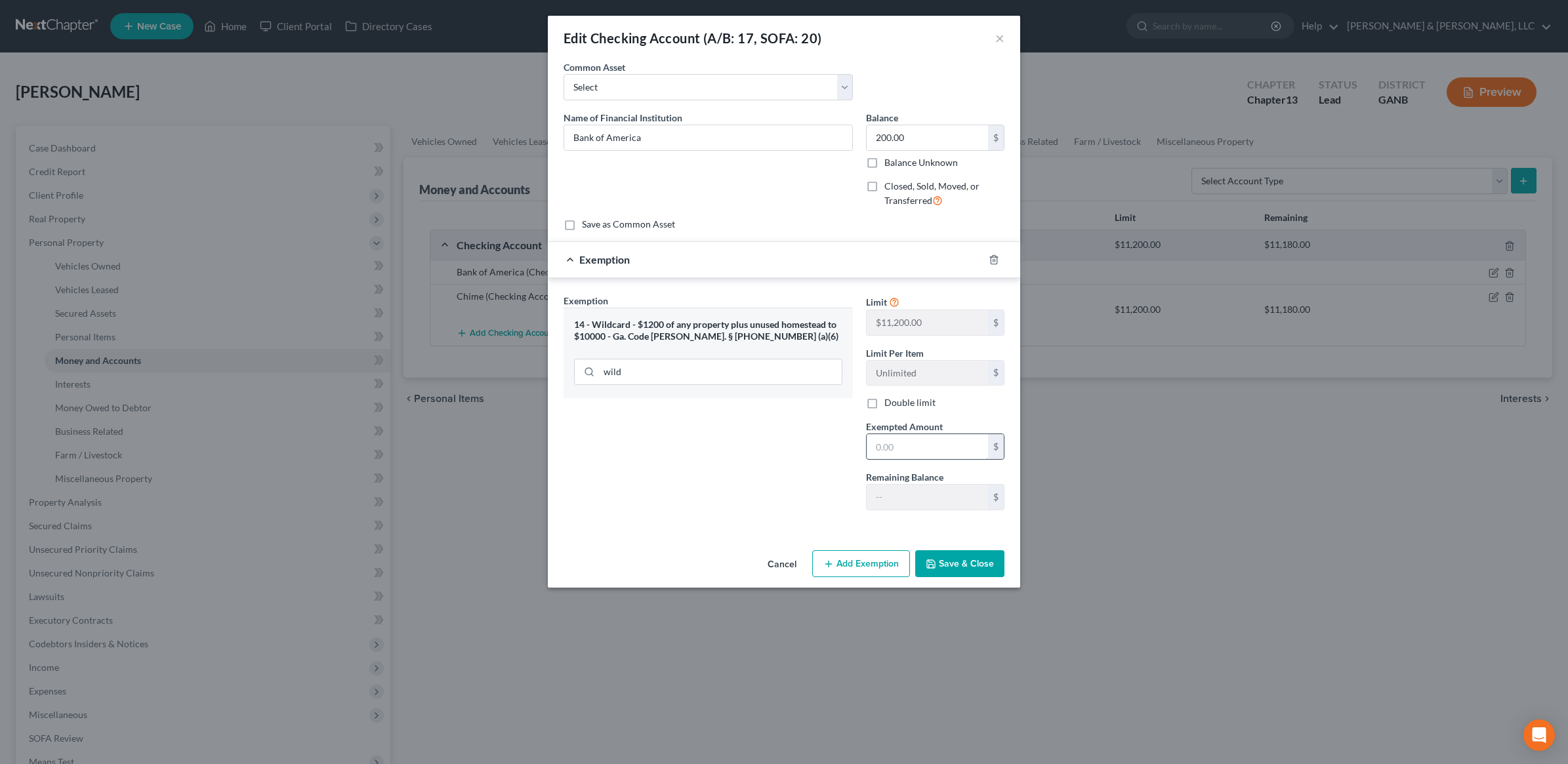
click at [920, 439] on input "text" at bounding box center [927, 447] width 121 height 25
type input "200"
click at [966, 569] on button "Save & Close" at bounding box center [960, 565] width 89 height 28
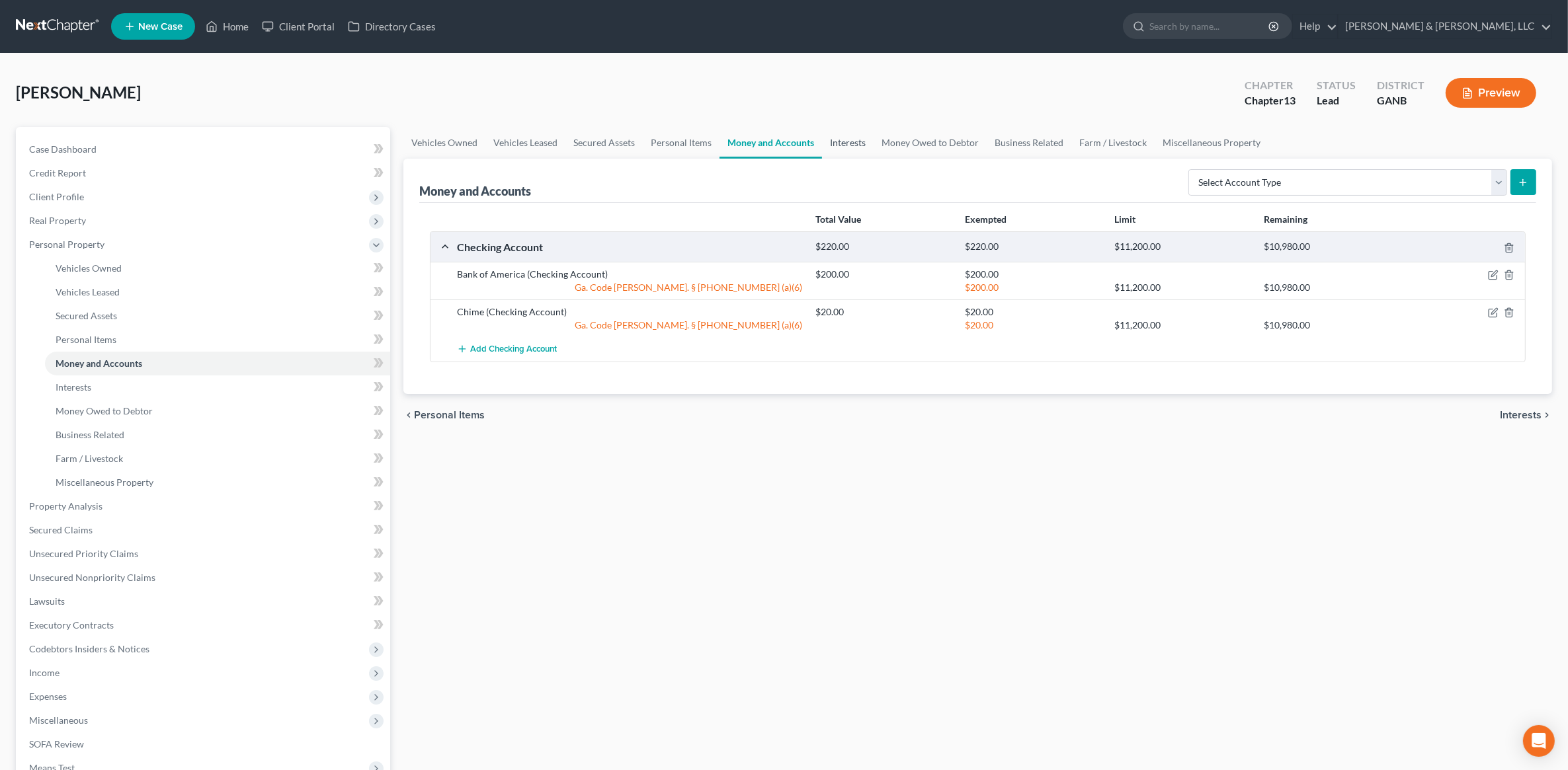
click at [848, 129] on link "Interests" at bounding box center [848, 143] width 51 height 31
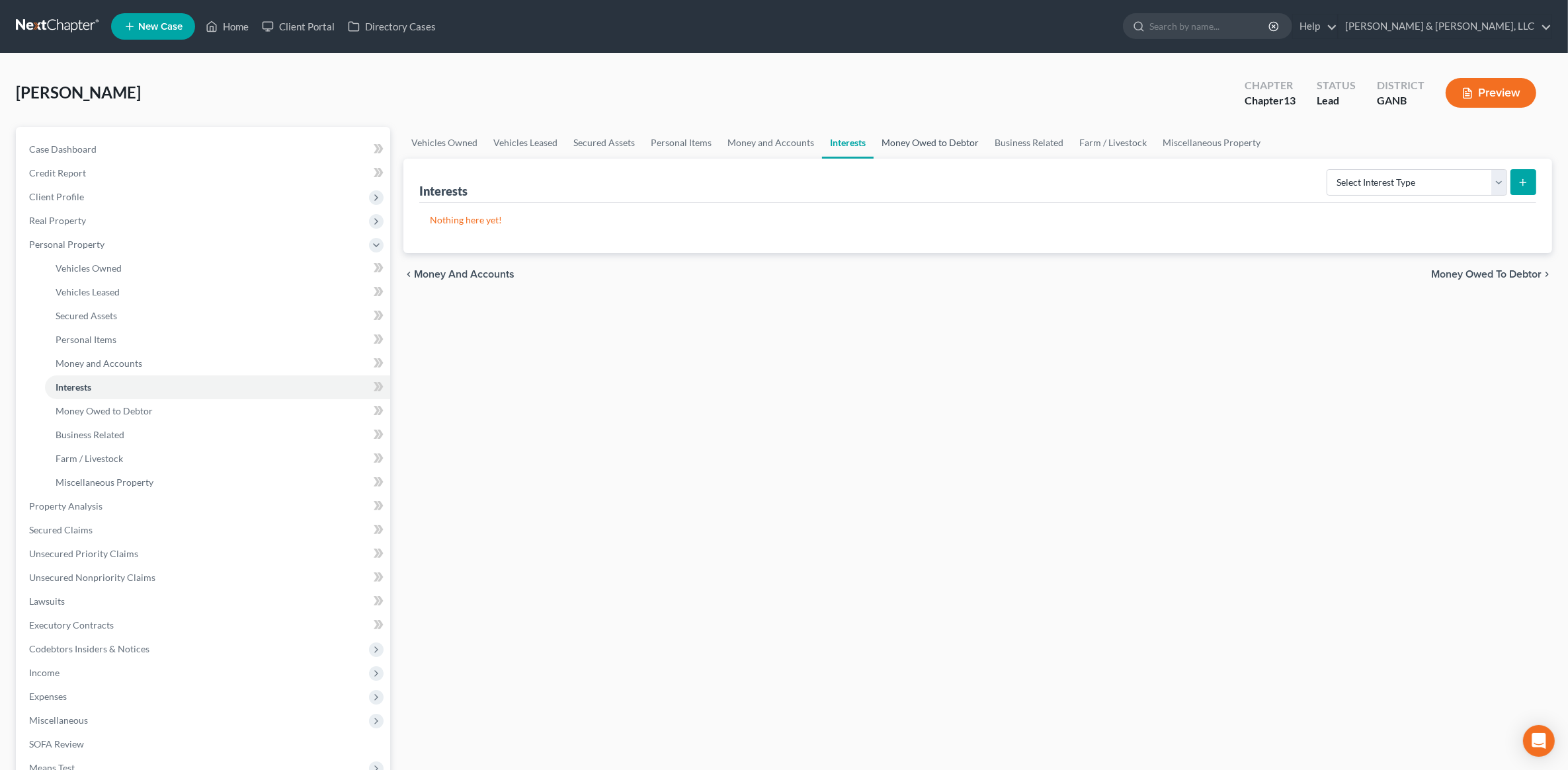
click at [934, 133] on link "Money Owed to Debtor" at bounding box center [929, 143] width 113 height 31
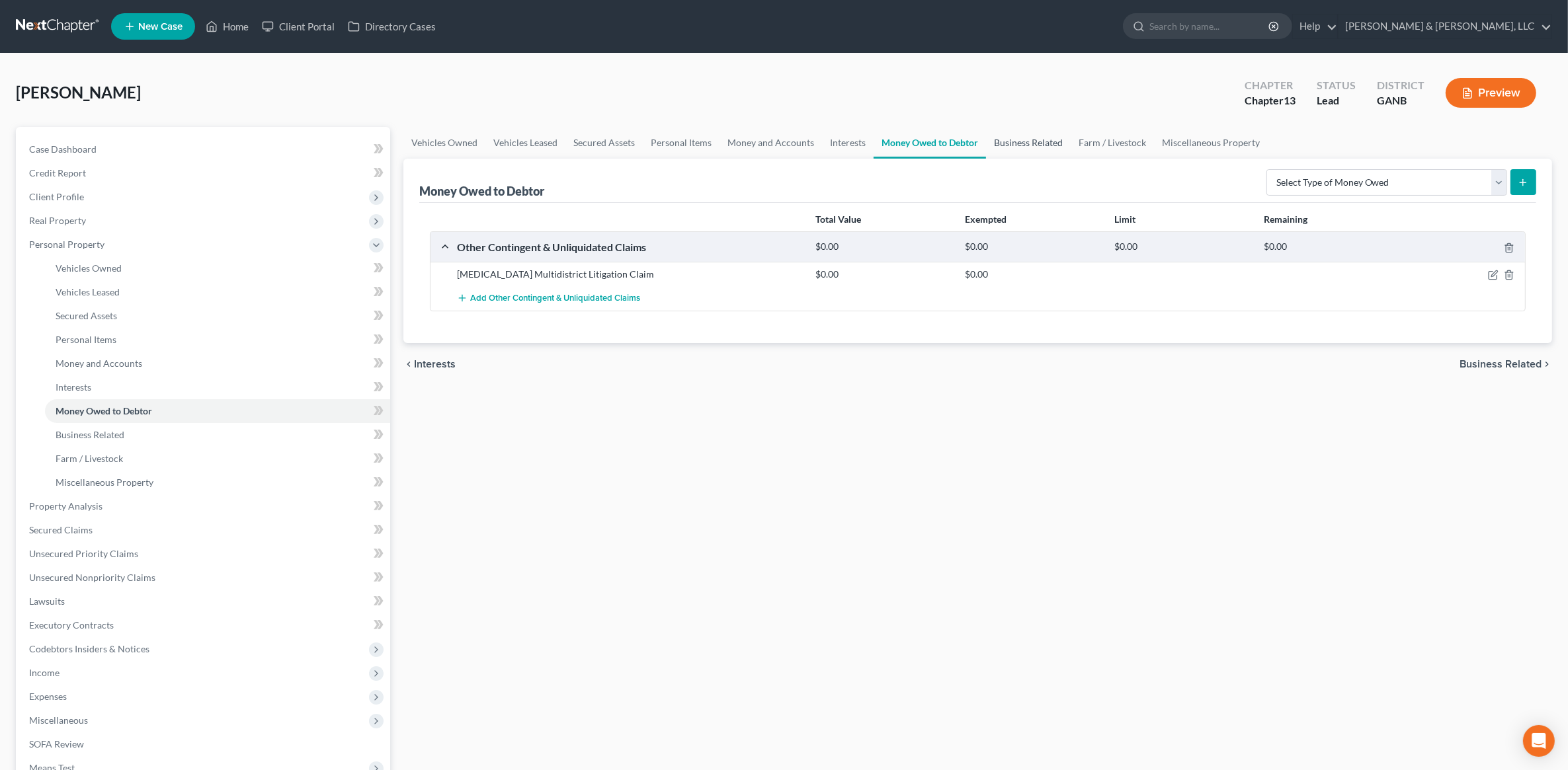
click at [1035, 143] on link "Business Related" at bounding box center [1028, 143] width 84 height 31
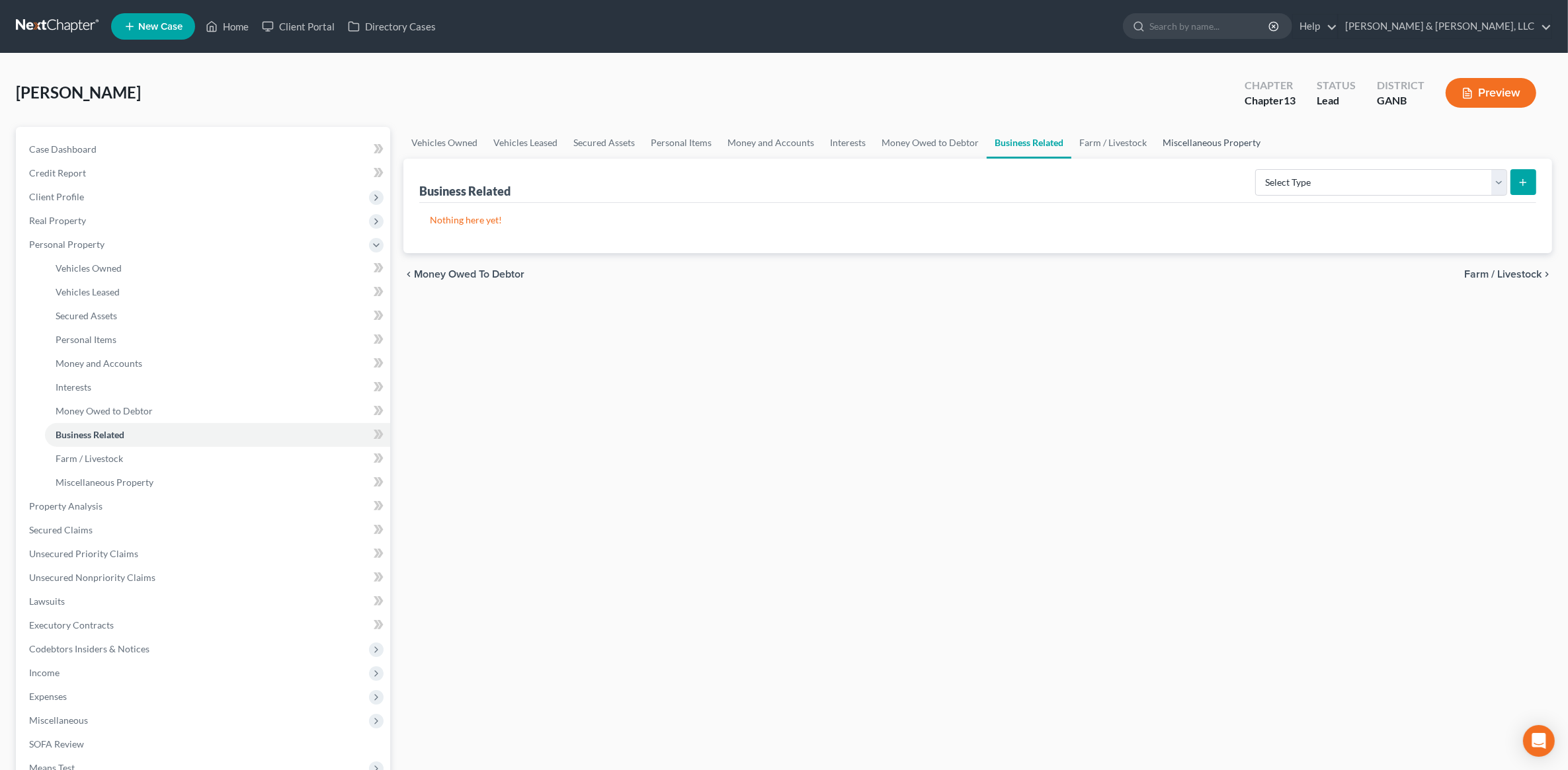
click at [1154, 135] on link "Miscellaneous Property" at bounding box center [1211, 143] width 114 height 31
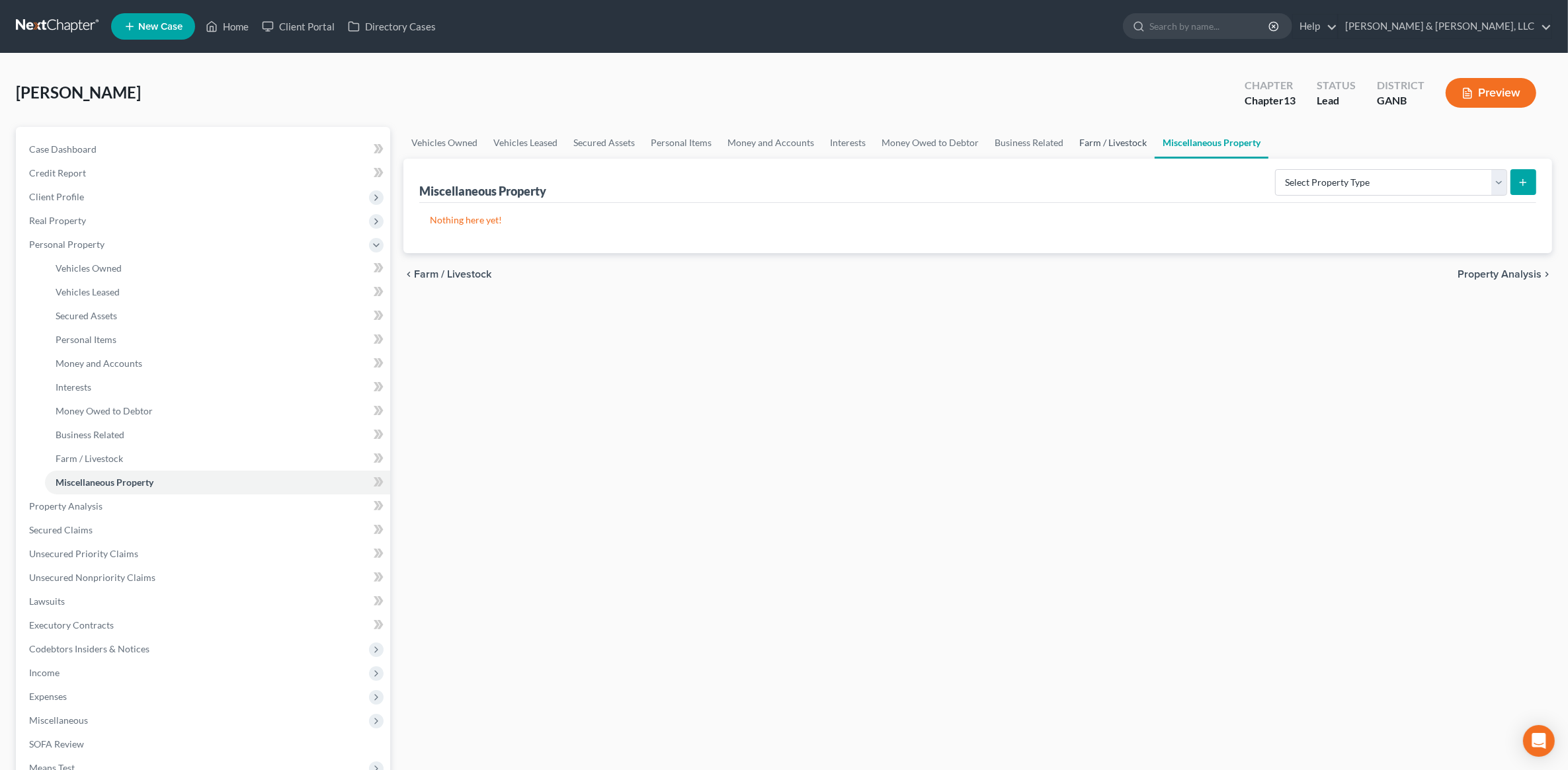
click at [1112, 145] on link "Farm / Livestock" at bounding box center [1113, 143] width 83 height 31
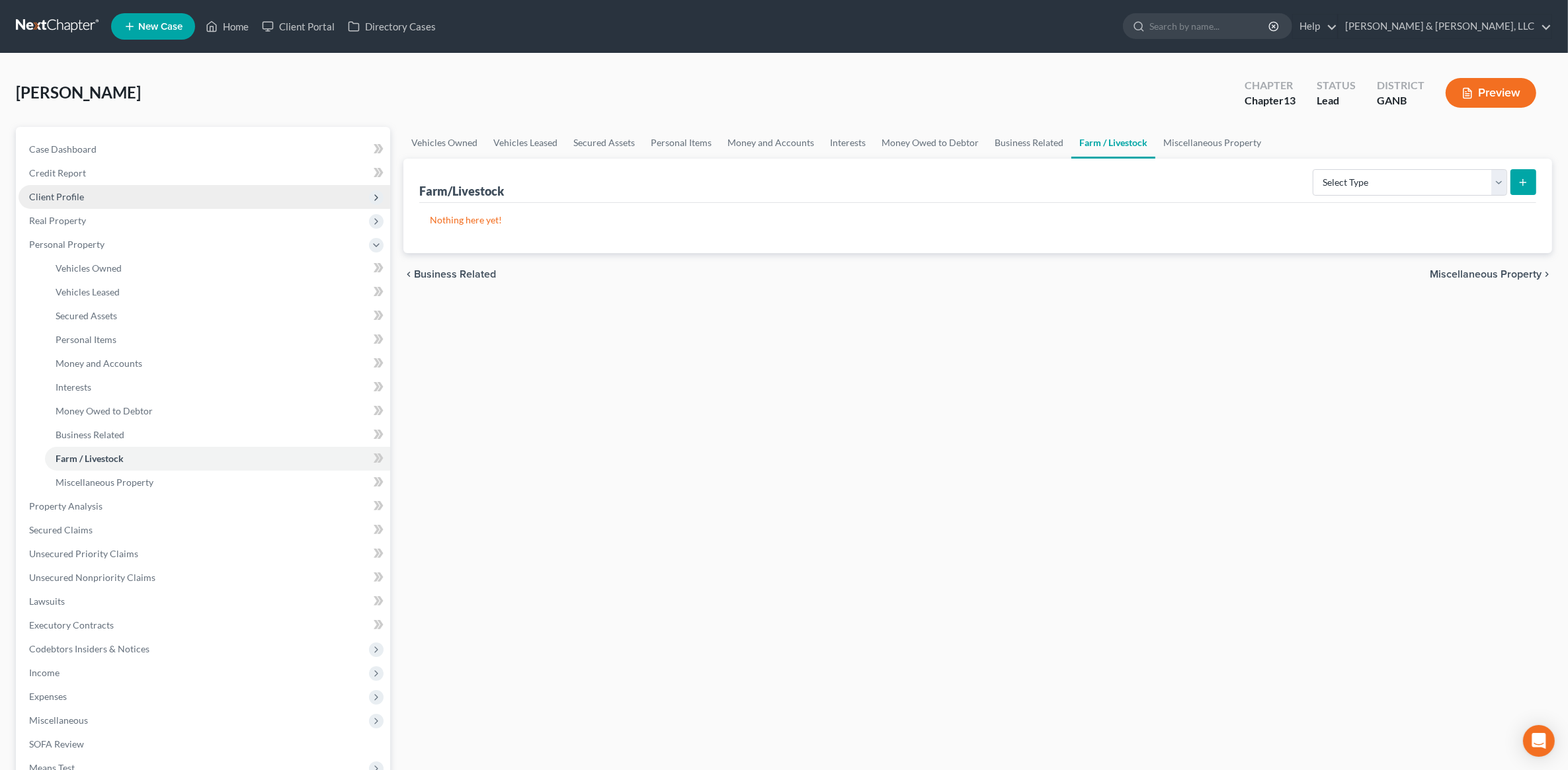
click at [183, 200] on span "Client Profile" at bounding box center [204, 197] width 372 height 24
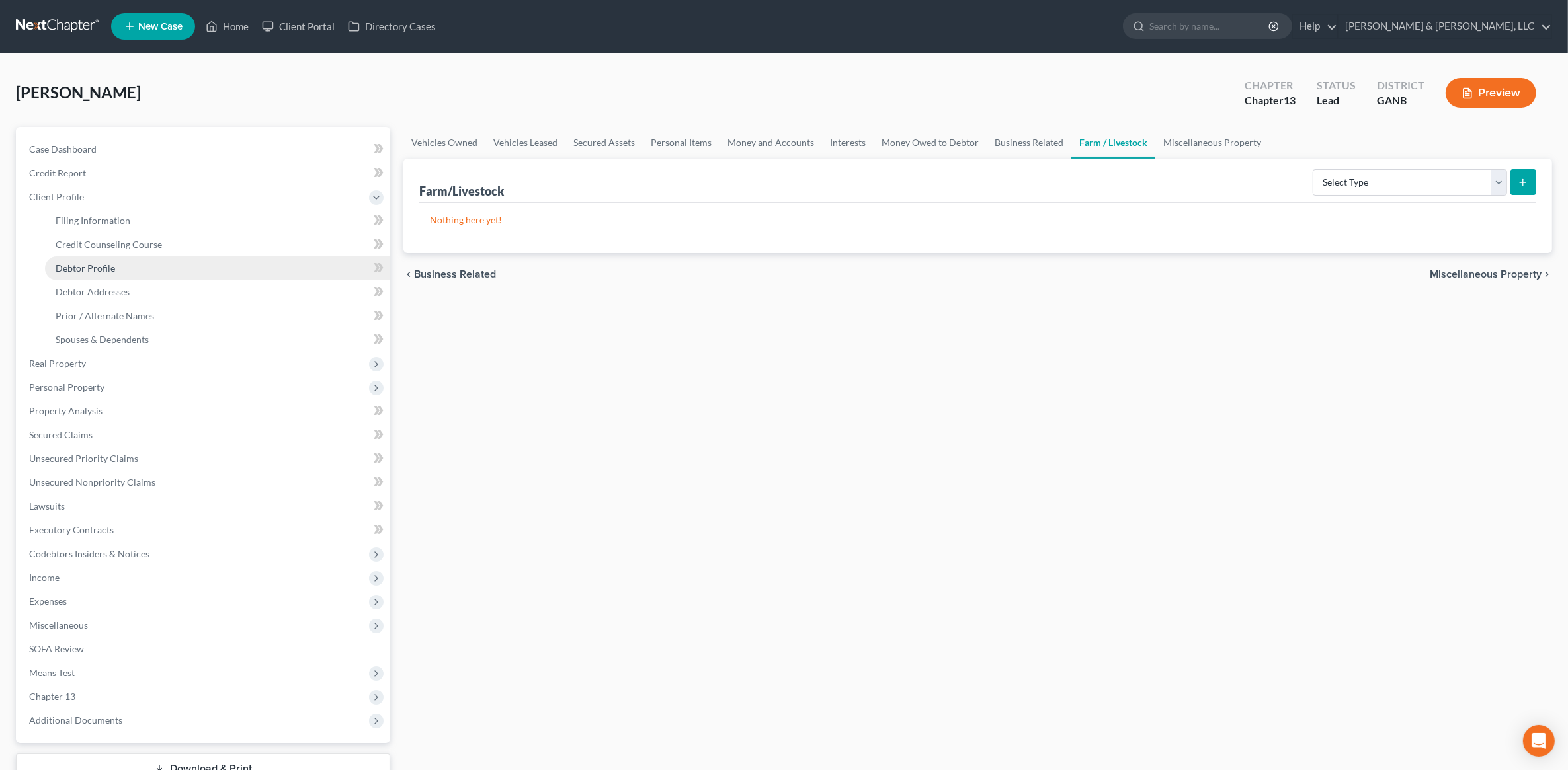
click at [133, 273] on link "Debtor Profile" at bounding box center [217, 269] width 345 height 24
select select "3"
select select "2"
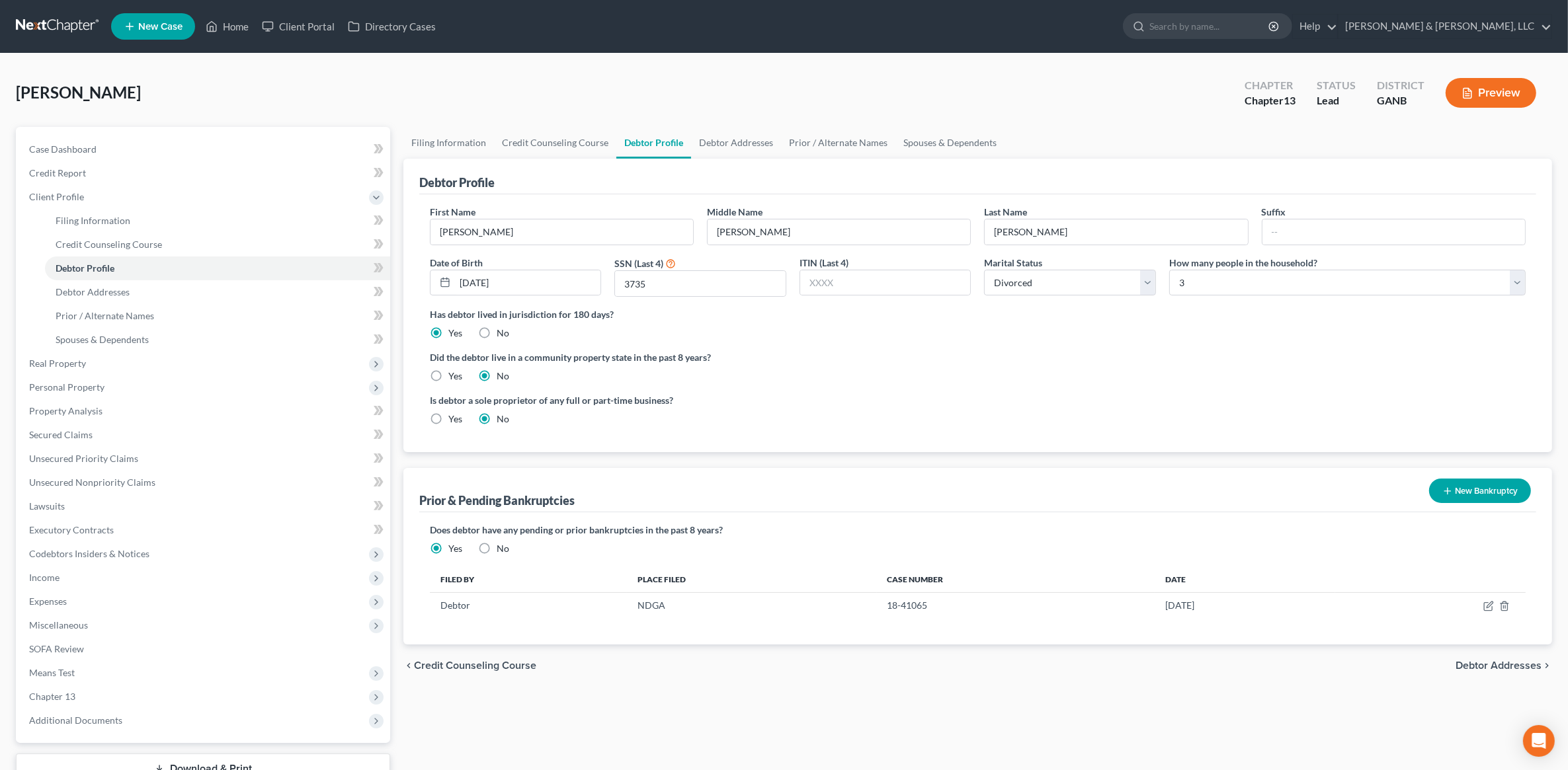
click at [449, 425] on label "Yes" at bounding box center [455, 419] width 14 height 13
click at [454, 421] on input "Yes" at bounding box center [458, 416] width 8 height 8
radio input "true"
radio input "false"
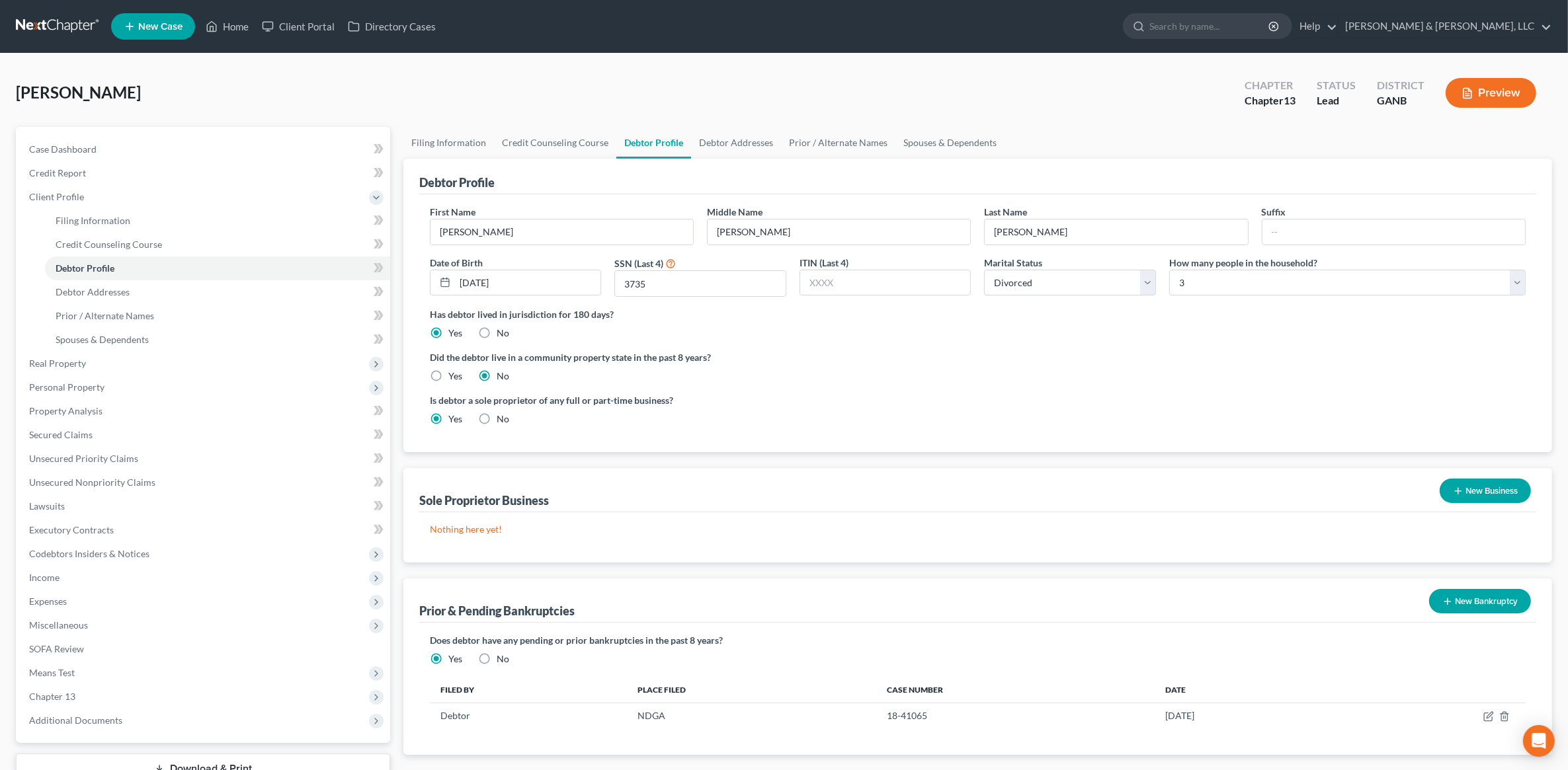
click at [1490, 488] on button "New Business" at bounding box center [1485, 491] width 91 height 25
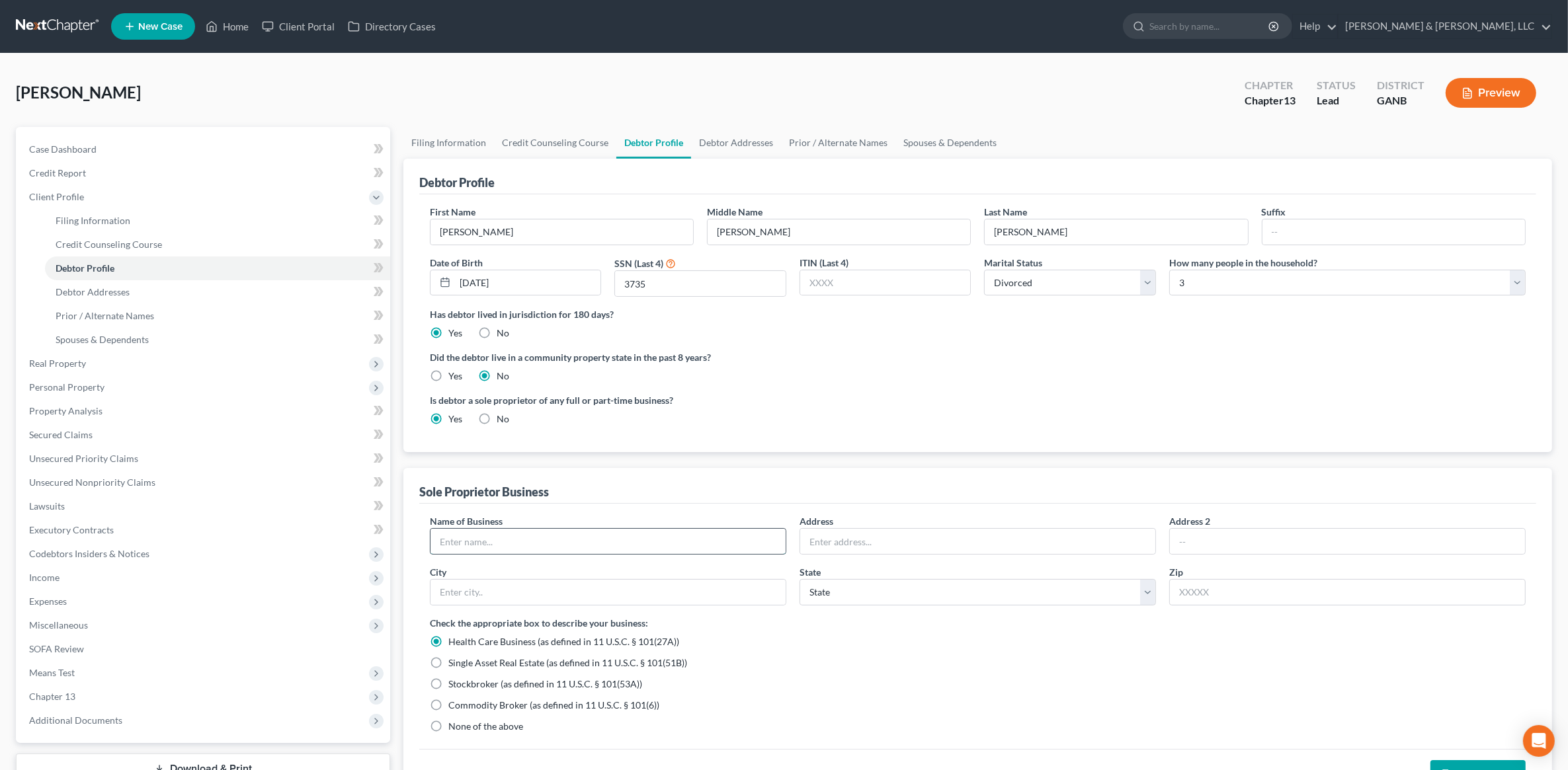
click at [516, 549] on input "text" at bounding box center [608, 541] width 355 height 25
type input "Instacart Driver"
click at [482, 723] on span "None of the above" at bounding box center [486, 726] width 74 height 12
click at [462, 723] on input "None of the above" at bounding box center [458, 725] width 8 height 8
radio input "true"
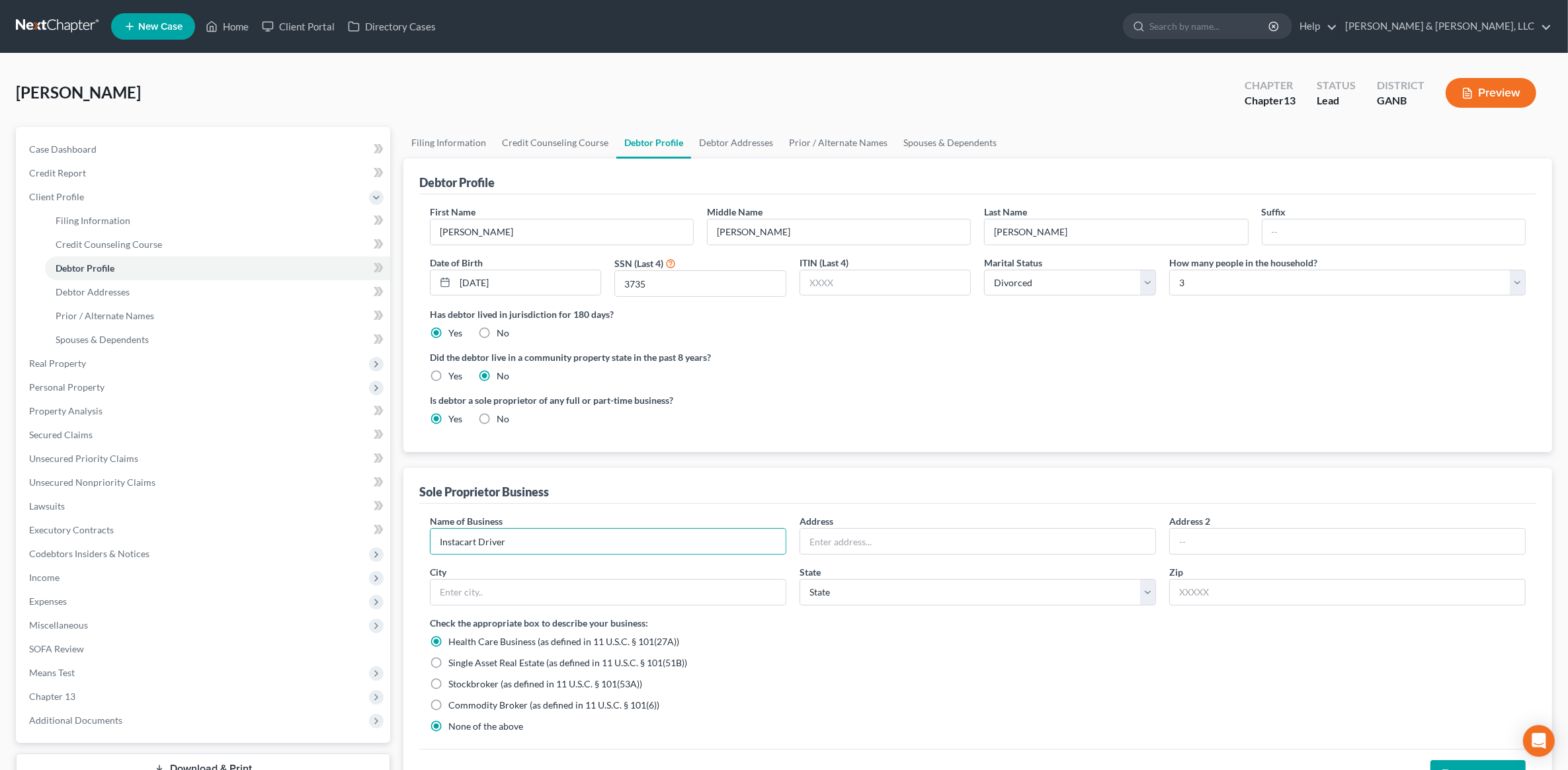
radio input "false"
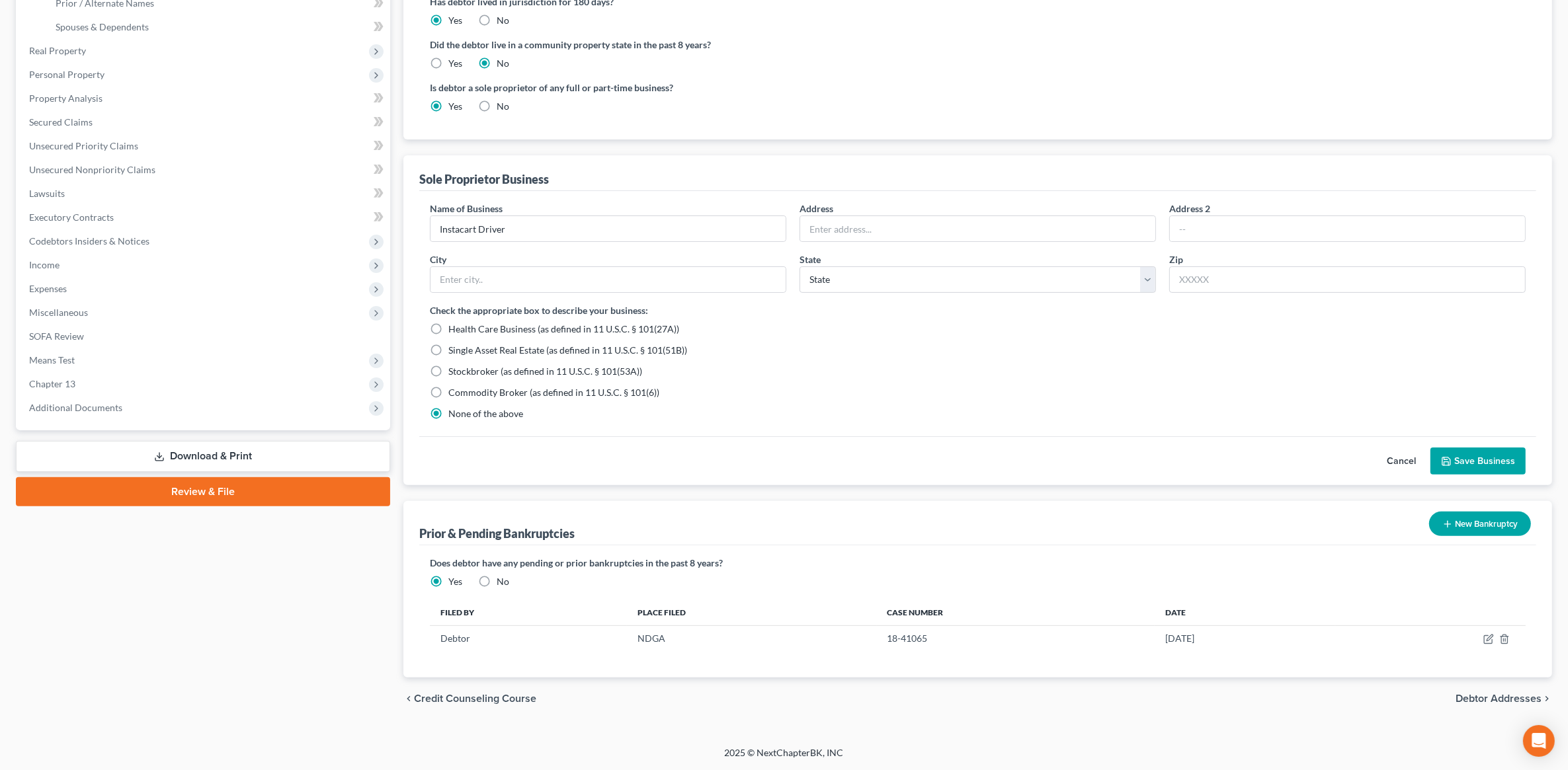
click at [1486, 448] on button "Save Business" at bounding box center [1477, 462] width 95 height 28
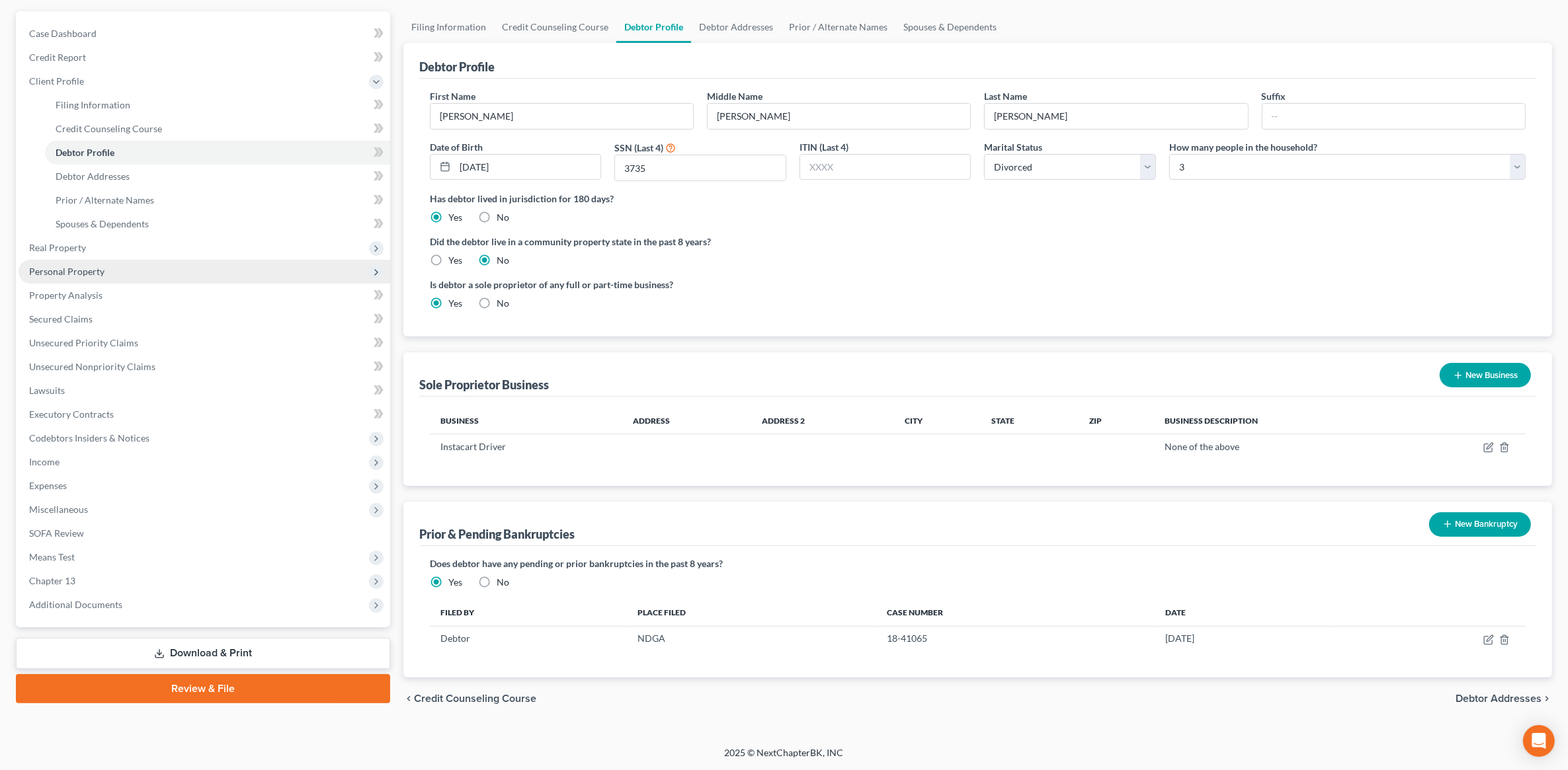
click at [80, 272] on span "Personal Property" at bounding box center [66, 272] width 75 height 12
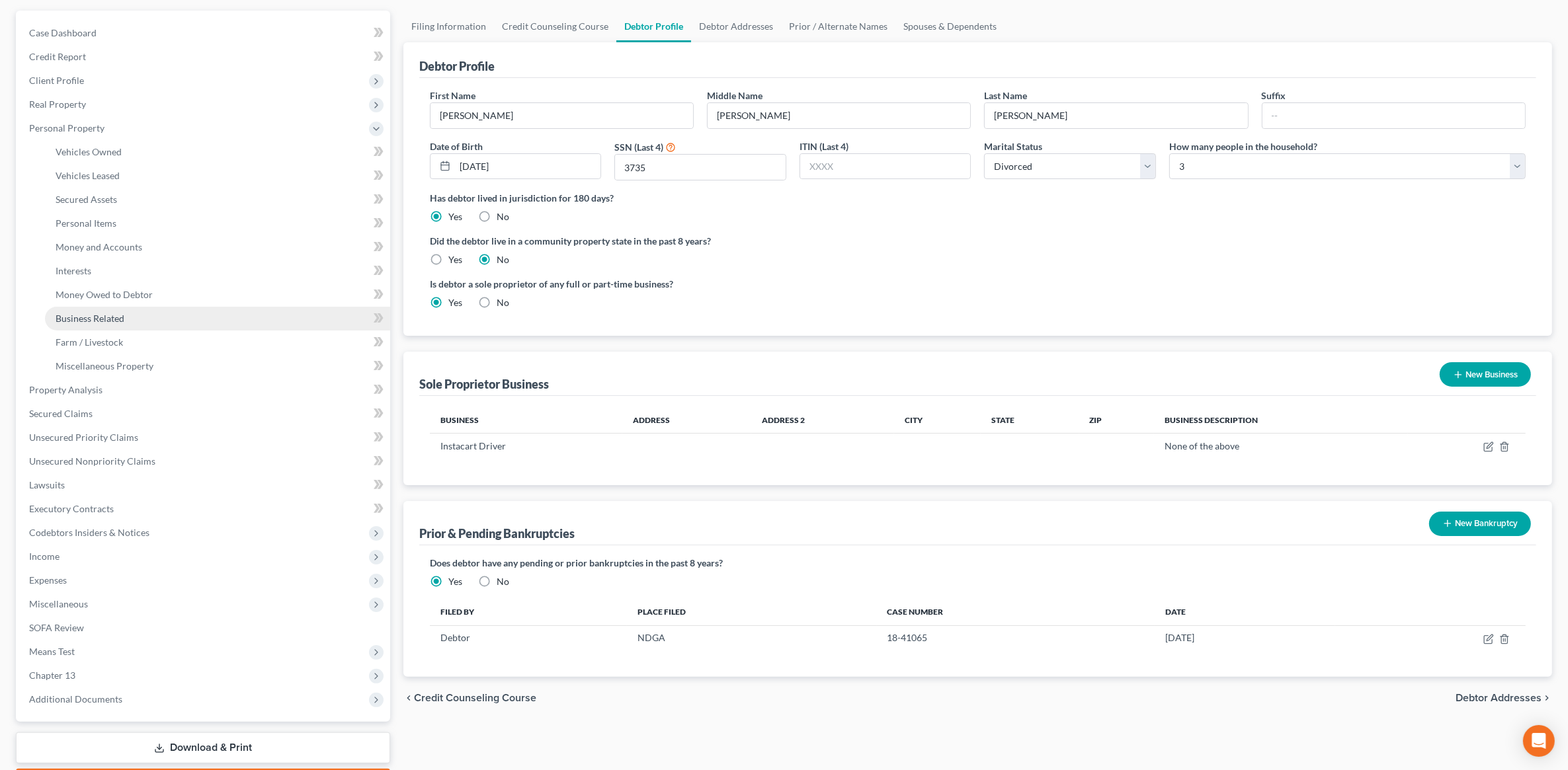
click at [127, 311] on link "Business Related" at bounding box center [217, 318] width 345 height 24
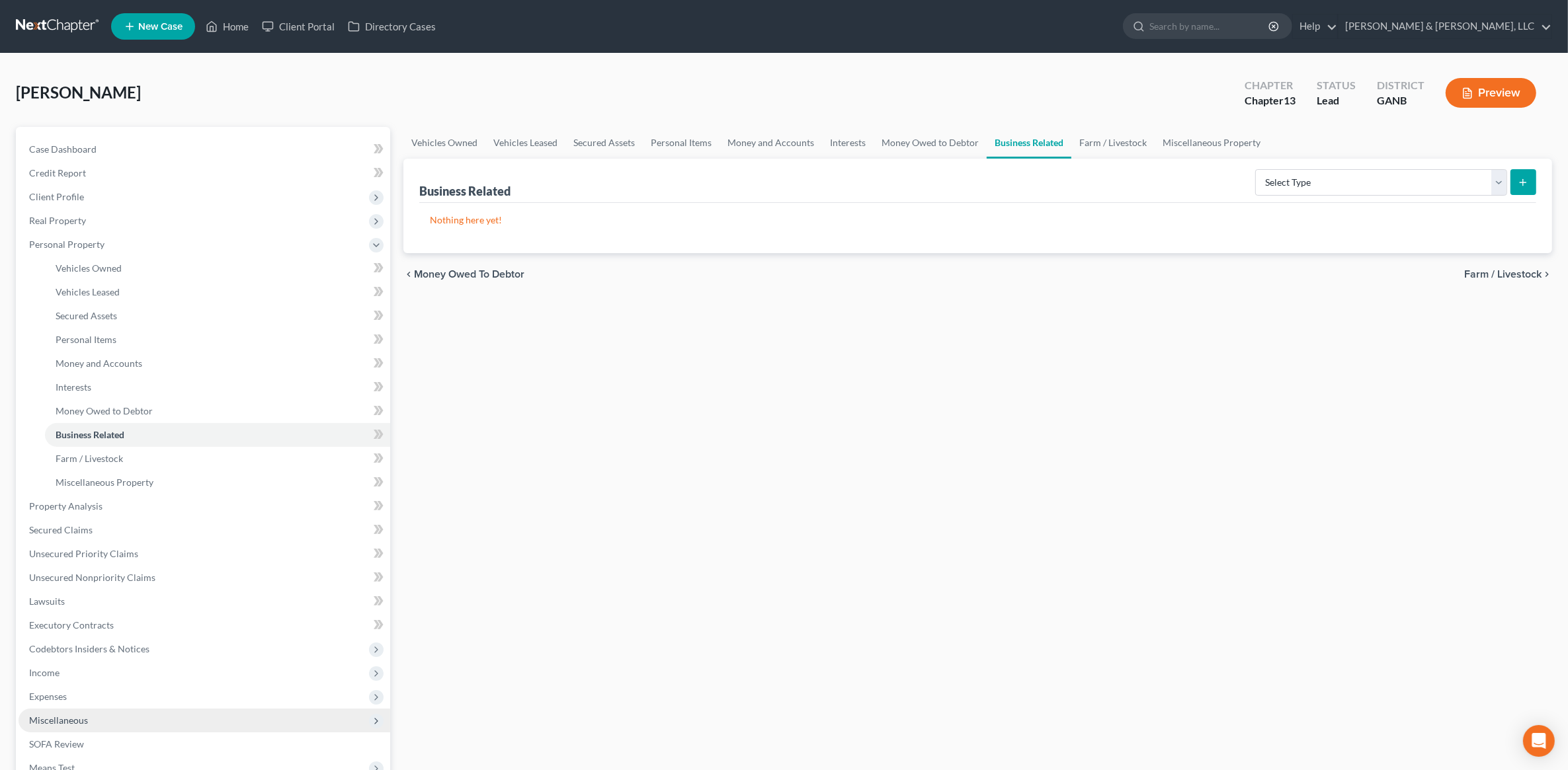
click at [58, 718] on span "Miscellaneous" at bounding box center [58, 720] width 59 height 12
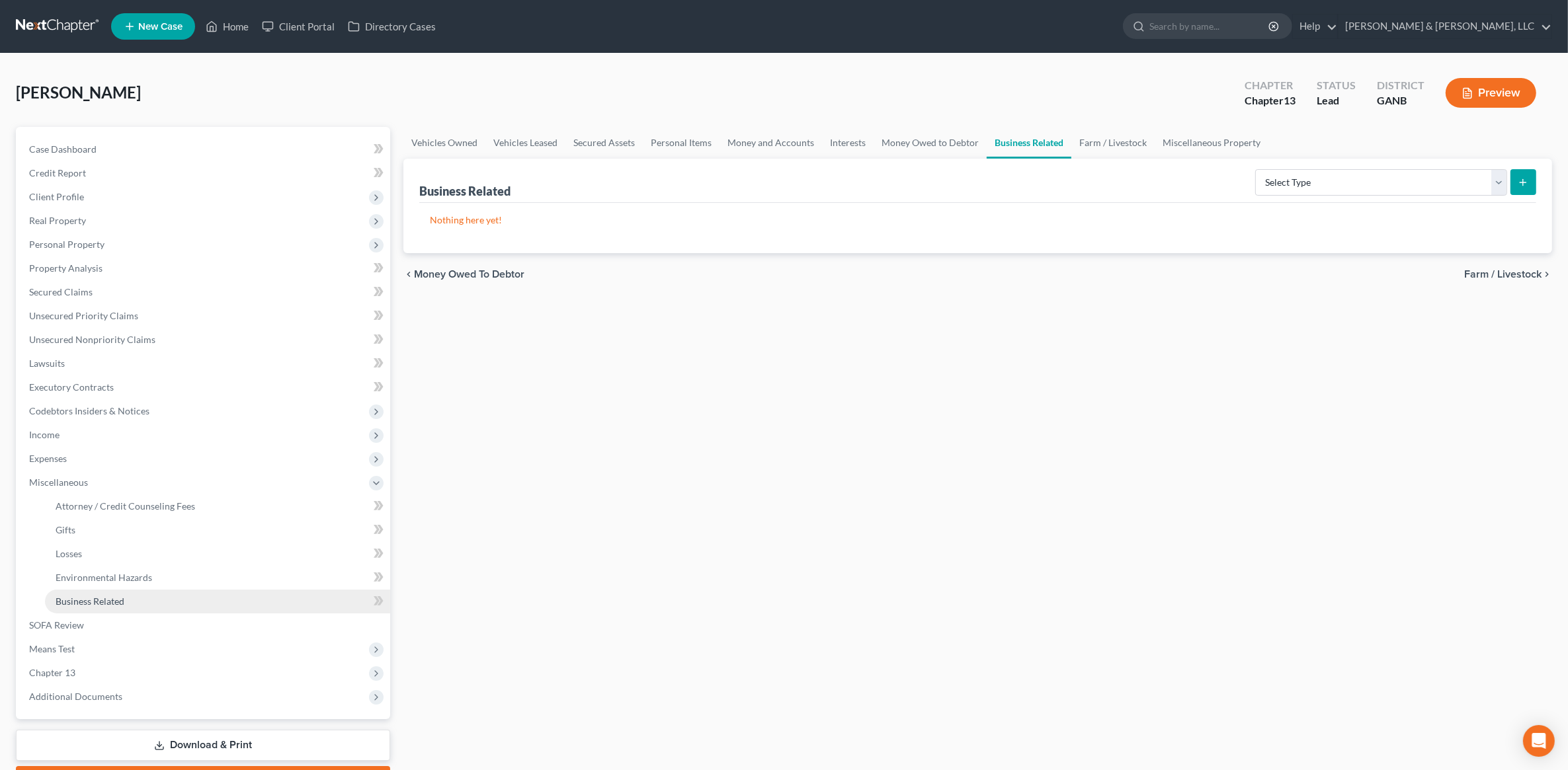
click at [185, 592] on link "Business Related" at bounding box center [217, 601] width 345 height 24
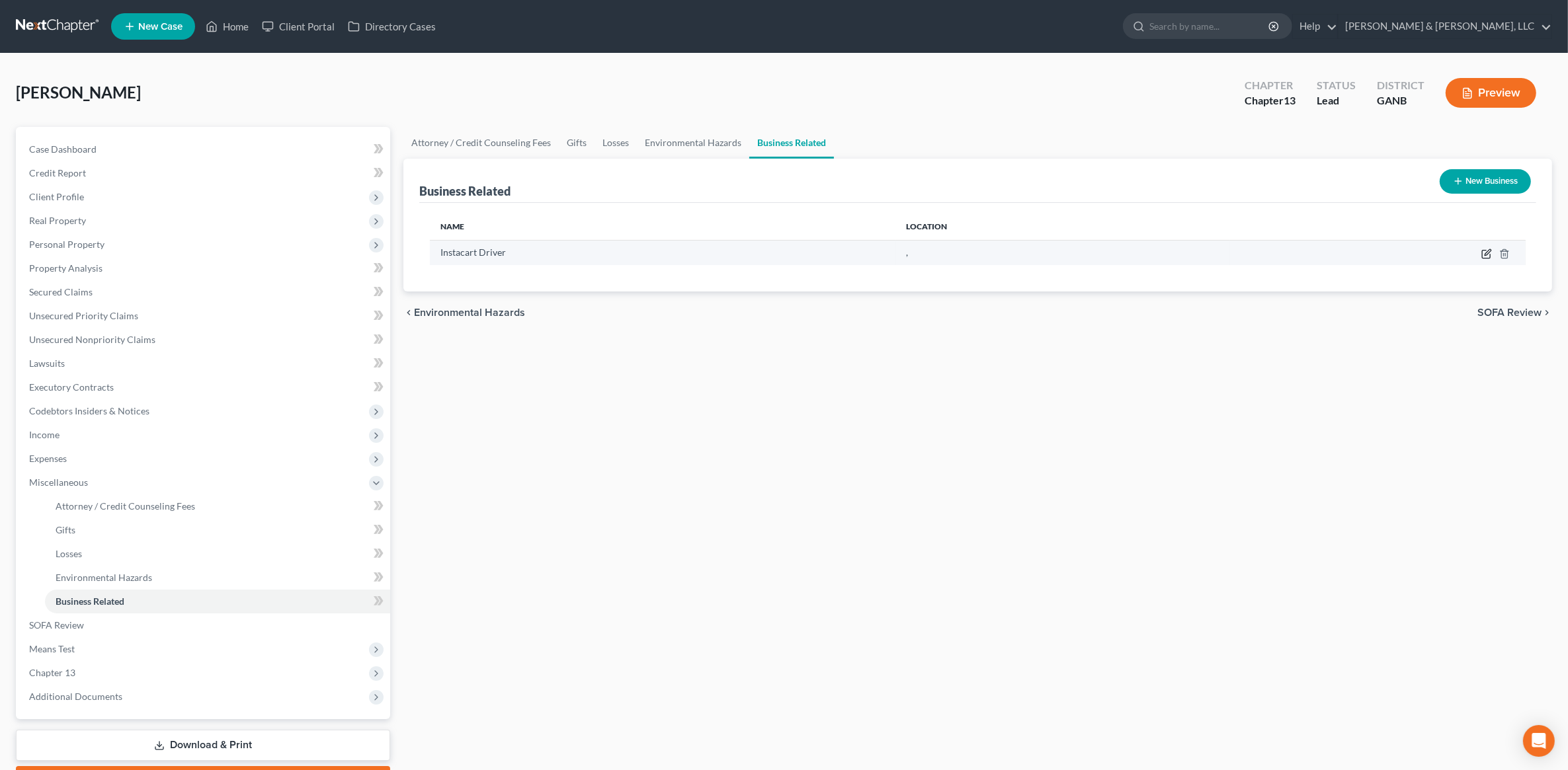
click at [1482, 254] on icon "button" at bounding box center [1486, 254] width 8 height 8
select select "sole_proprietor"
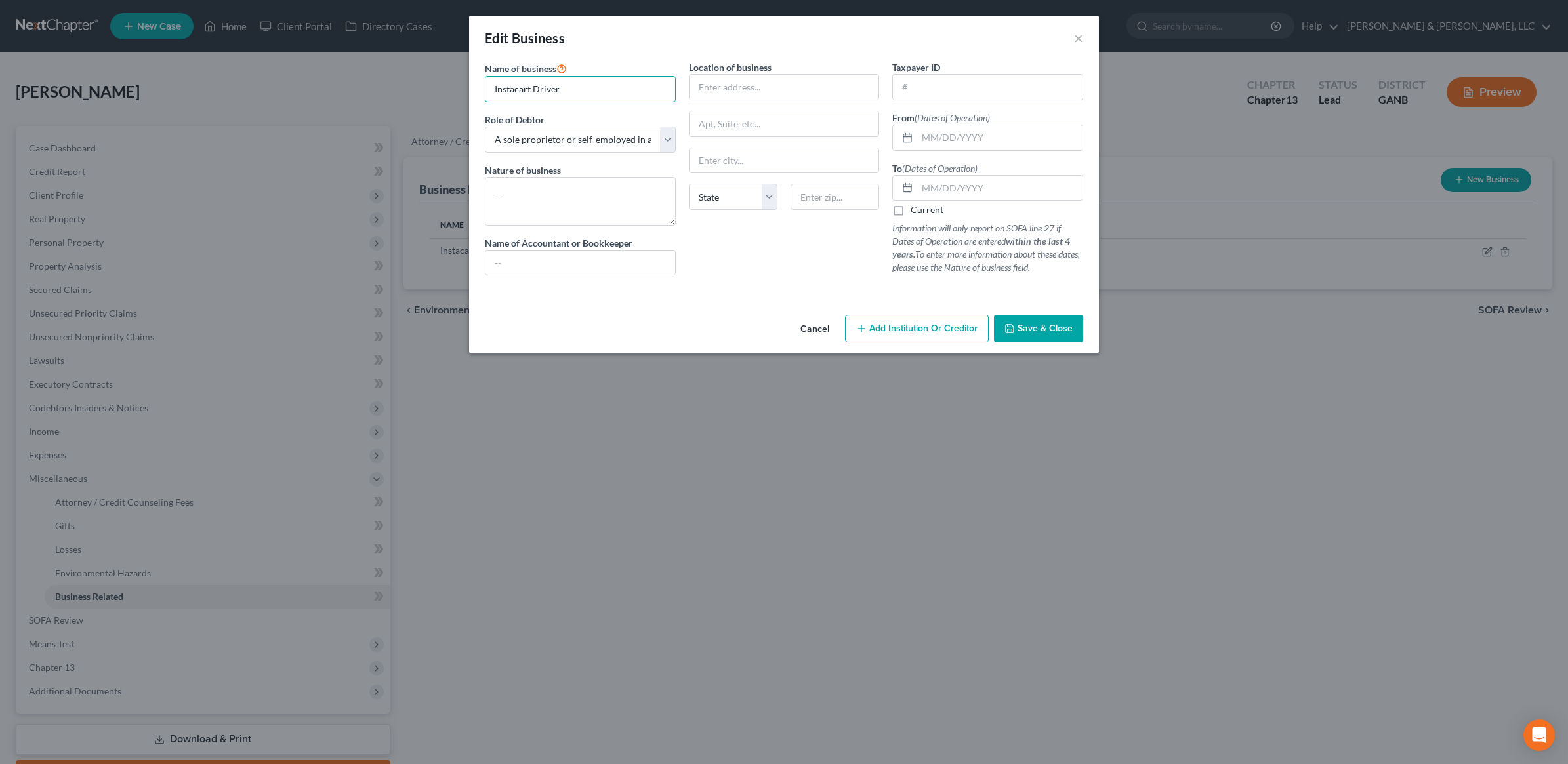
drag, startPoint x: 587, startPoint y: 85, endPoint x: 433, endPoint y: 107, distance: 155.6
click at [433, 107] on div "Edit Business × Name of business * Instacart Driver Role of Debtor * Select A m…" at bounding box center [784, 382] width 1568 height 764
click at [556, 202] on textarea at bounding box center [579, 201] width 191 height 48
paste textarea "Instacart Driver"
type textarea "Instacart Driver"
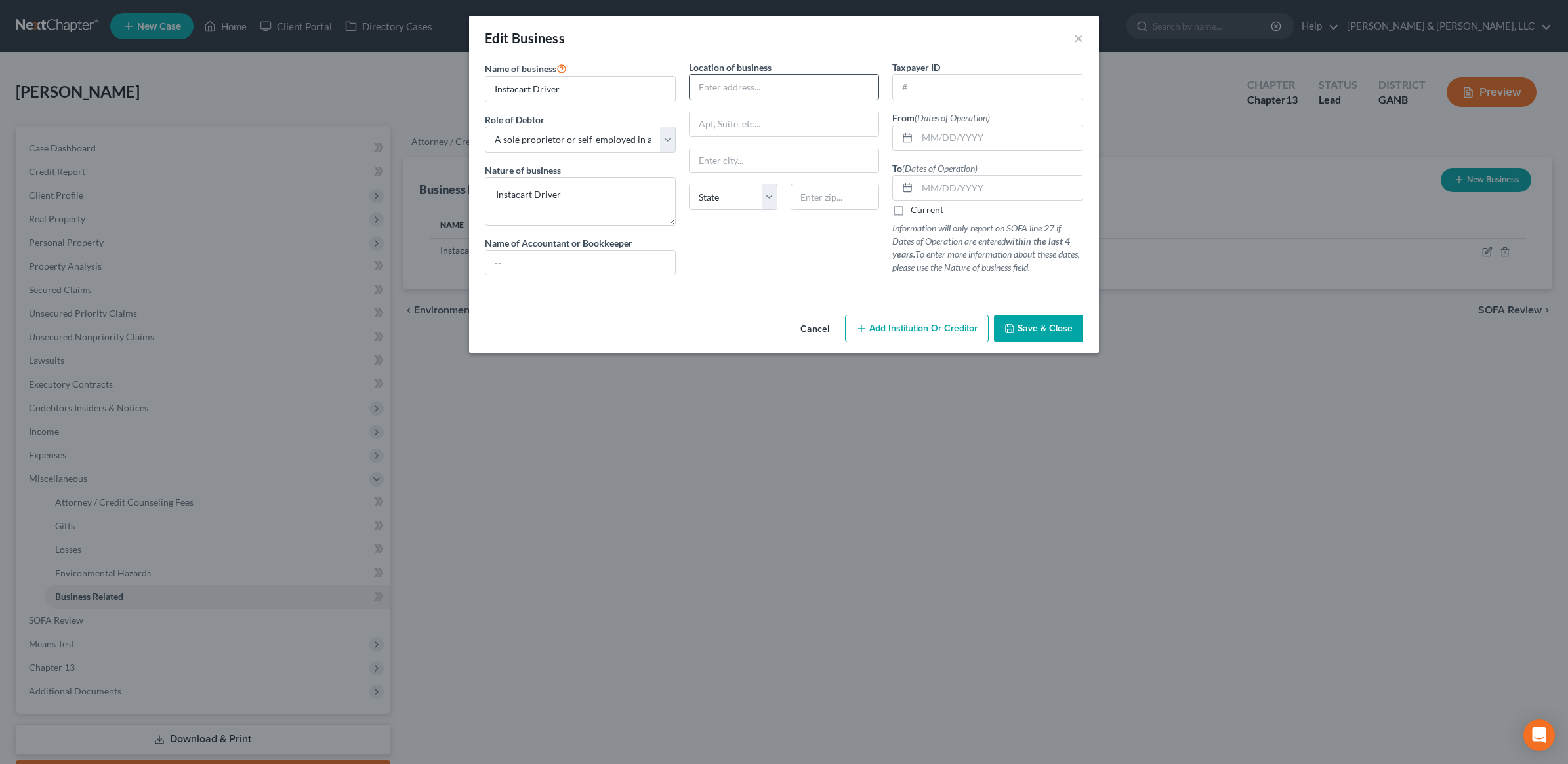
click at [770, 93] on input "text" at bounding box center [784, 87] width 189 height 25
click at [817, 46] on div "Edit Business ×" at bounding box center [784, 38] width 629 height 44
click at [754, 89] on input "text" at bounding box center [784, 87] width 189 height 25
type input "n/a"
click at [955, 146] on input "text" at bounding box center [1000, 138] width 166 height 25
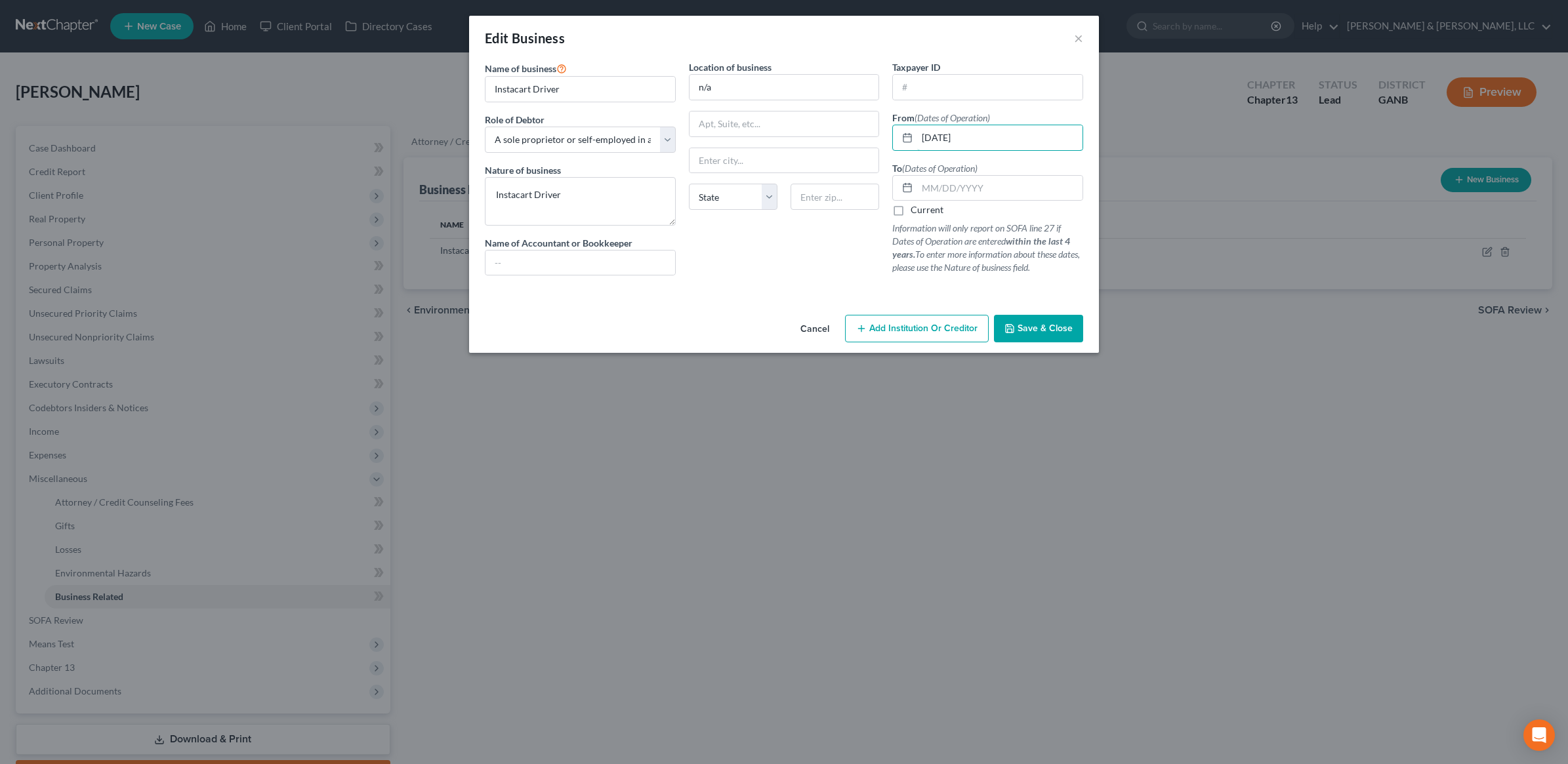
type input "01/01/2025"
click at [911, 210] on label "Current" at bounding box center [927, 210] width 33 height 13
click at [916, 210] on input "Current" at bounding box center [920, 207] width 8 height 8
checkbox input "true"
click at [1030, 325] on span "Save & Close" at bounding box center [1044, 329] width 55 height 11
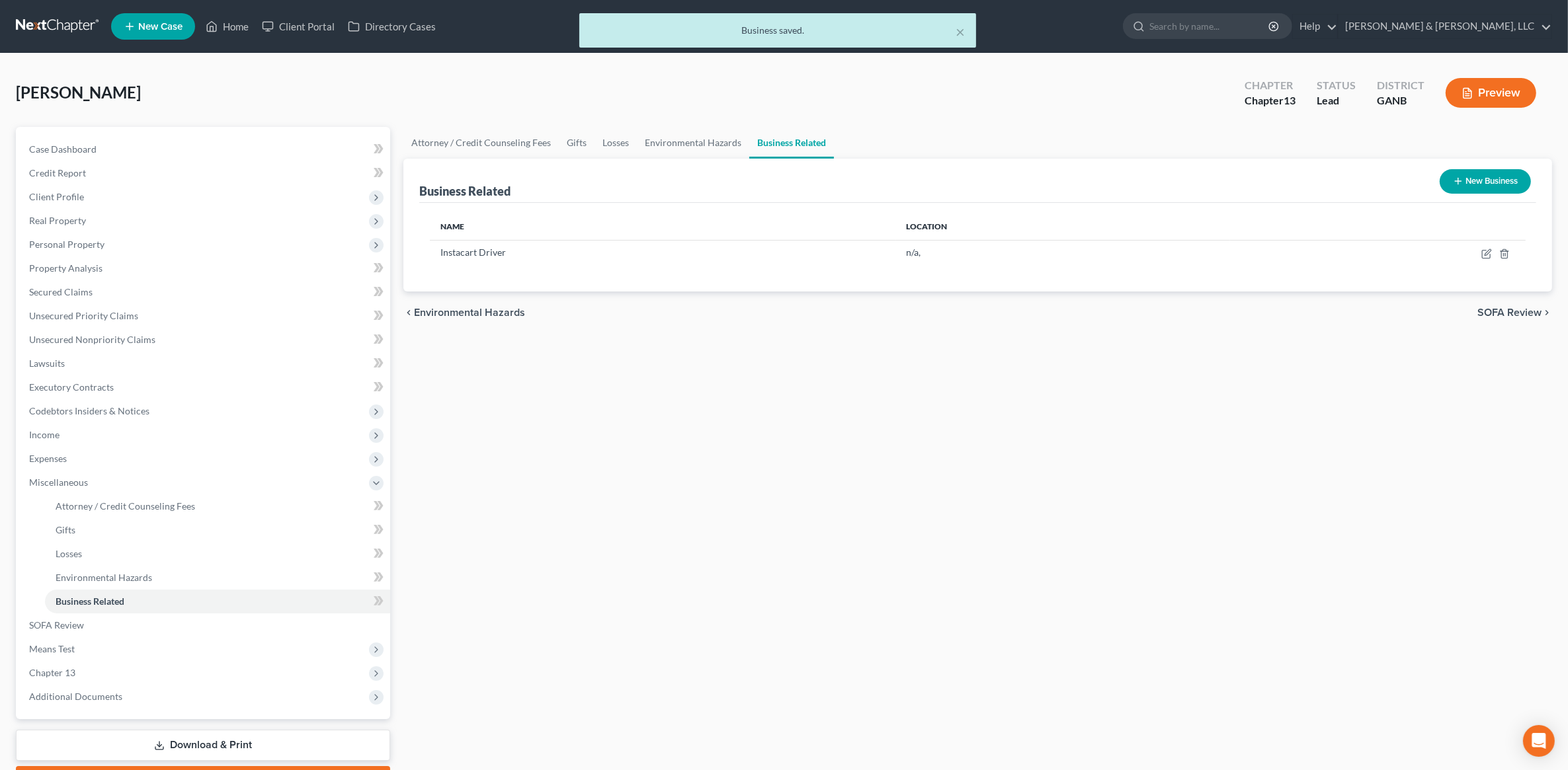
click at [1498, 90] on button "Preview" at bounding box center [1491, 93] width 91 height 30
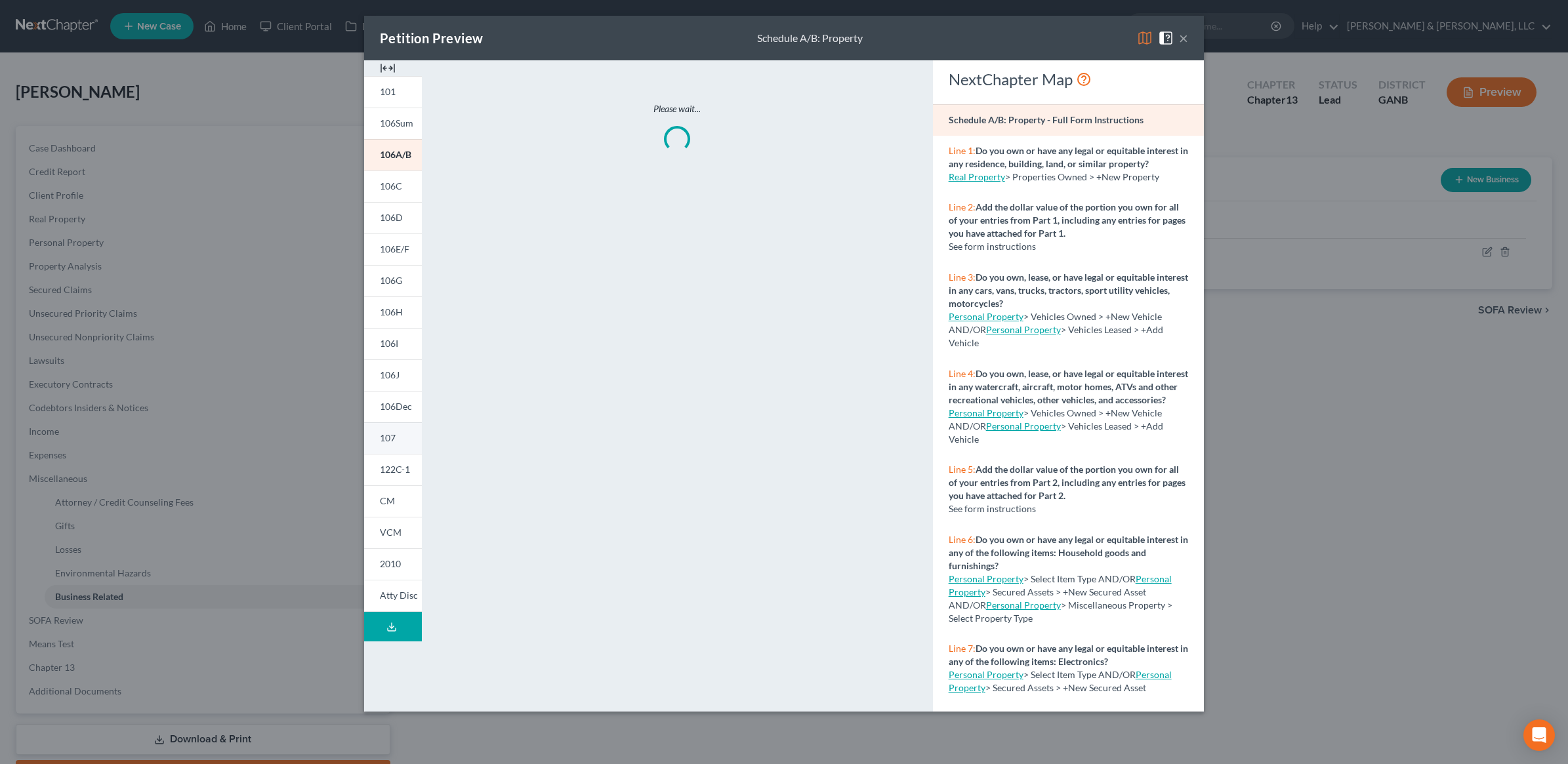
click at [395, 437] on span "107" at bounding box center [387, 438] width 16 height 11
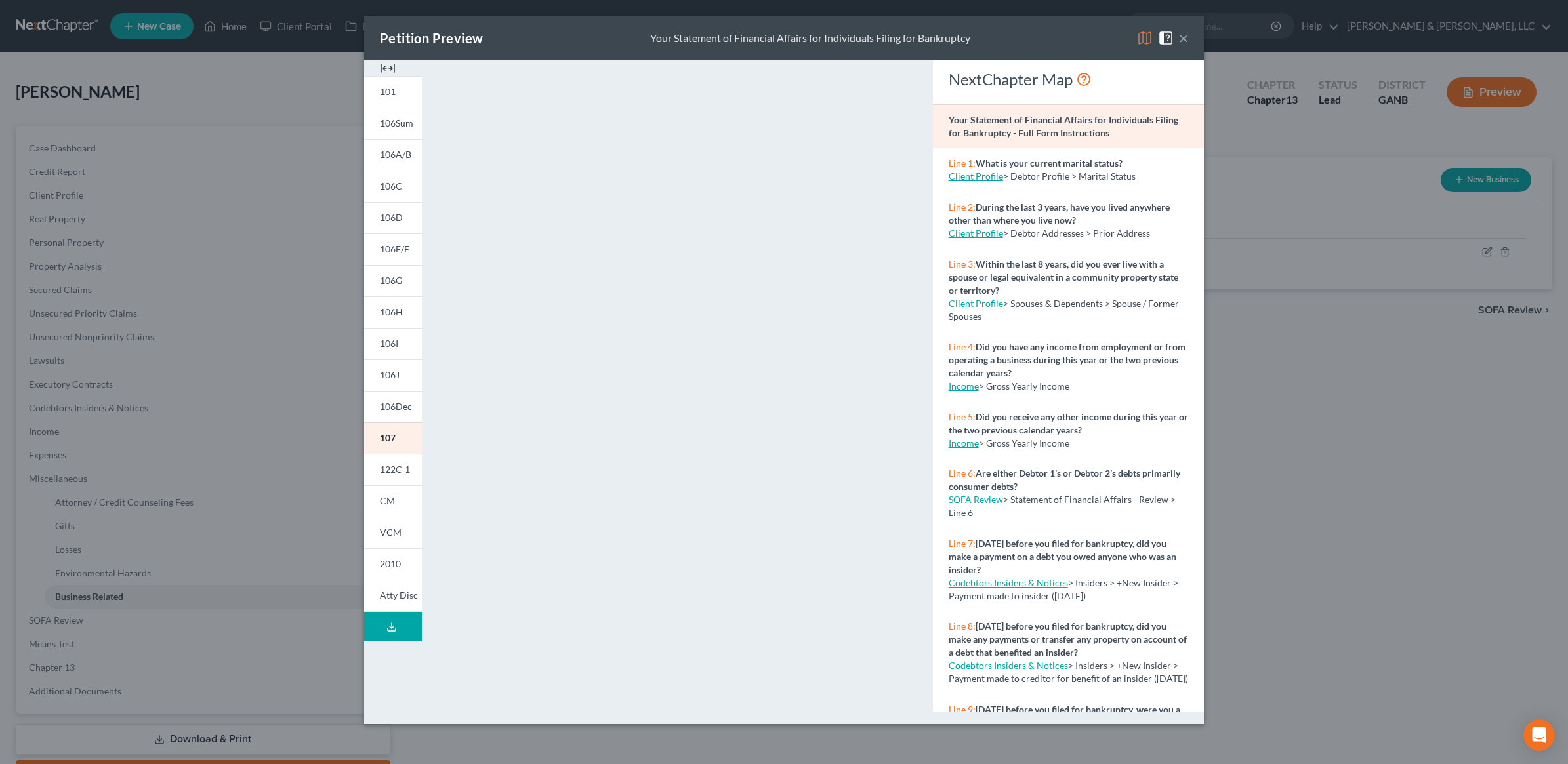
click at [1185, 43] on button "×" at bounding box center [1183, 38] width 9 height 16
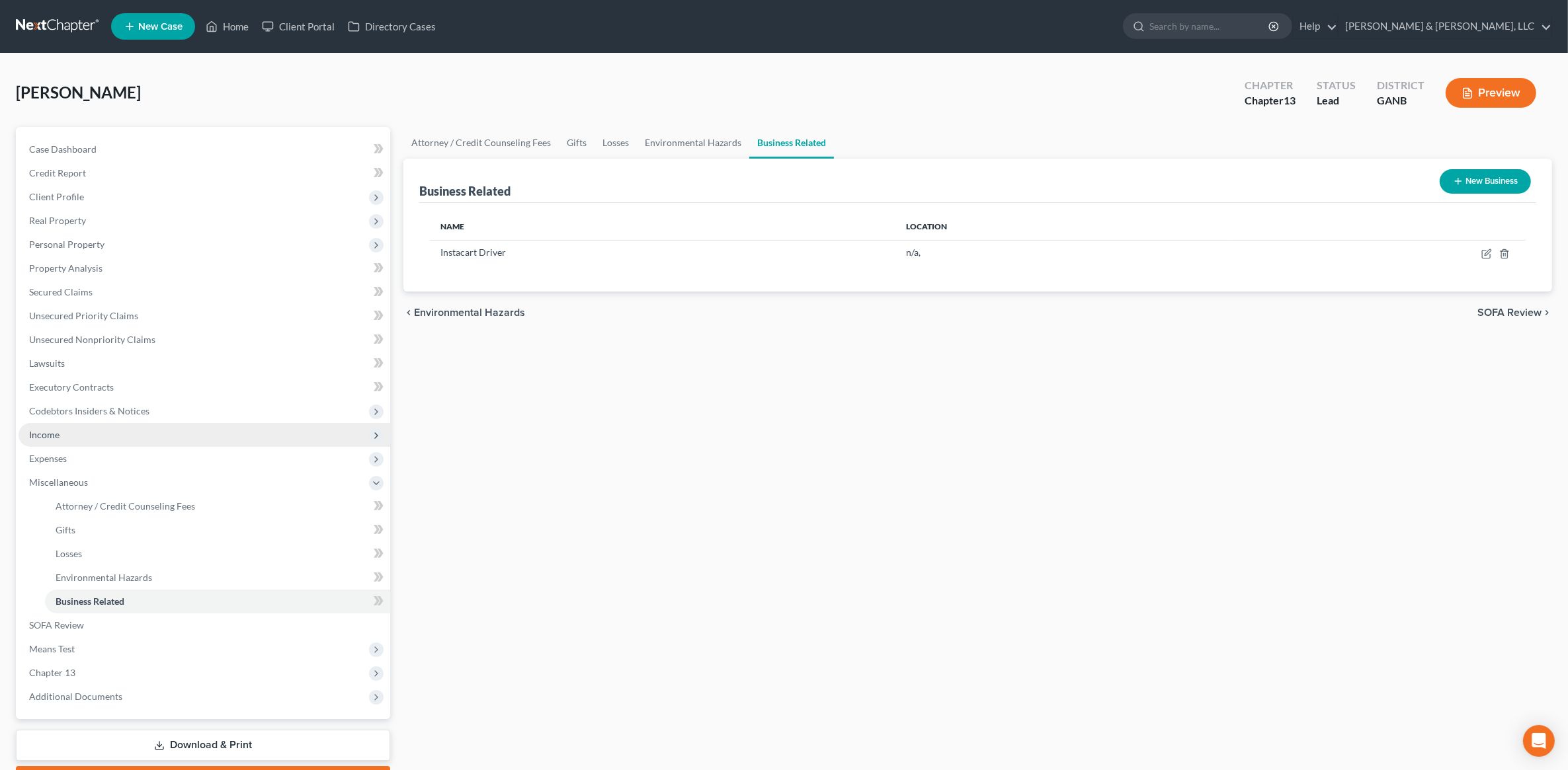
click at [89, 430] on span "Income" at bounding box center [204, 435] width 372 height 24
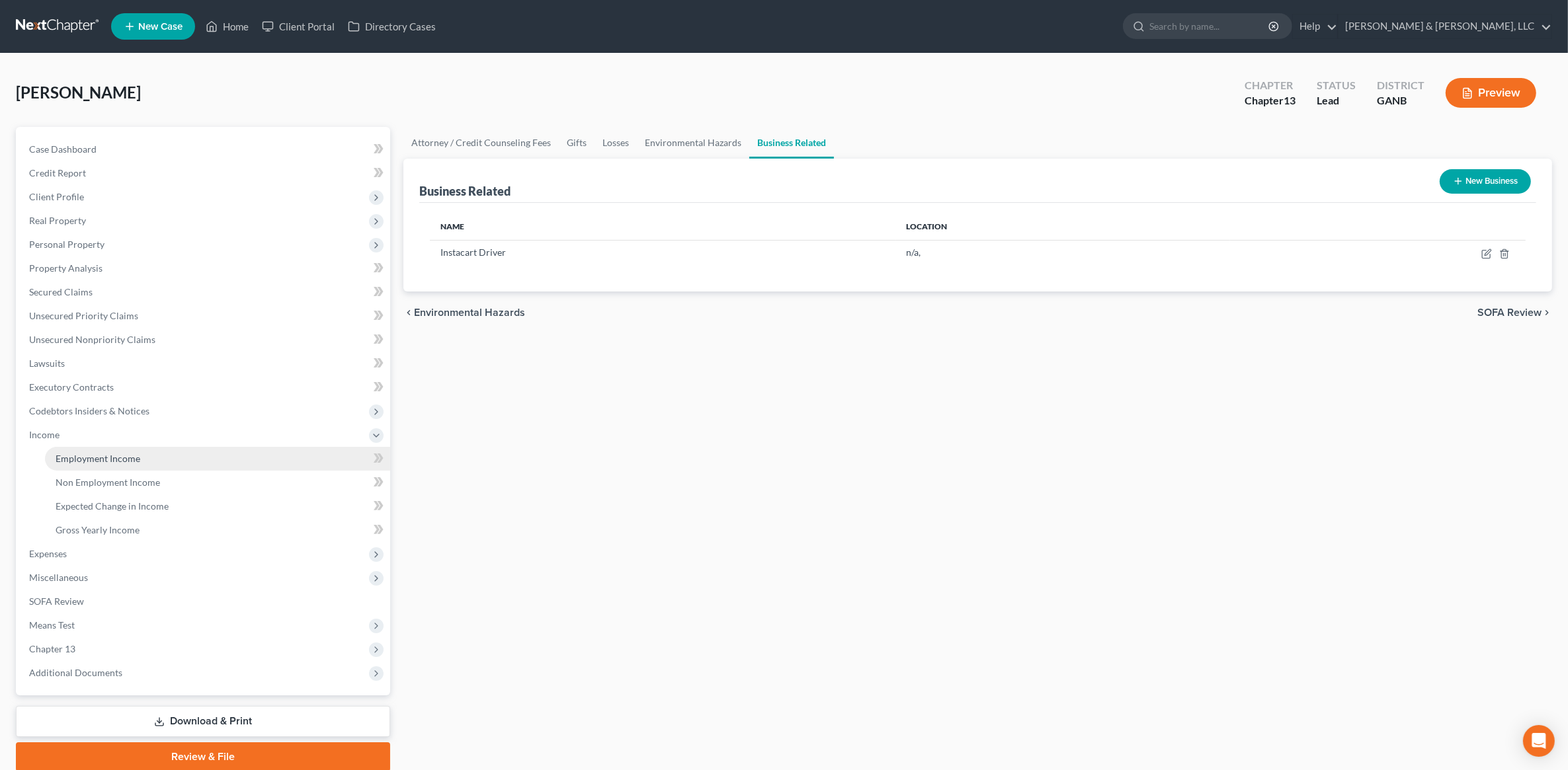
click at [104, 455] on span "Employment Income" at bounding box center [97, 459] width 84 height 12
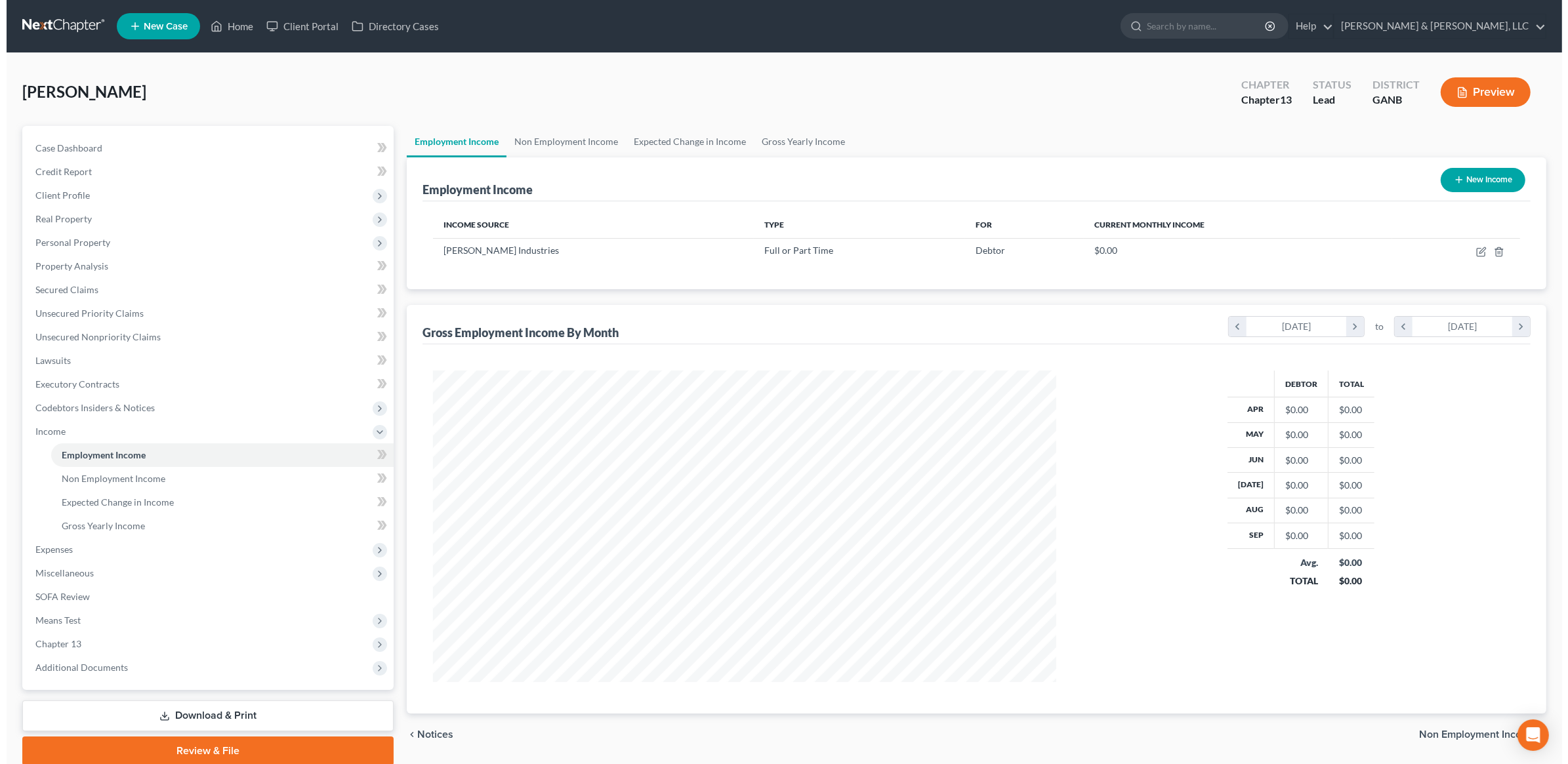
scroll to position [312, 649]
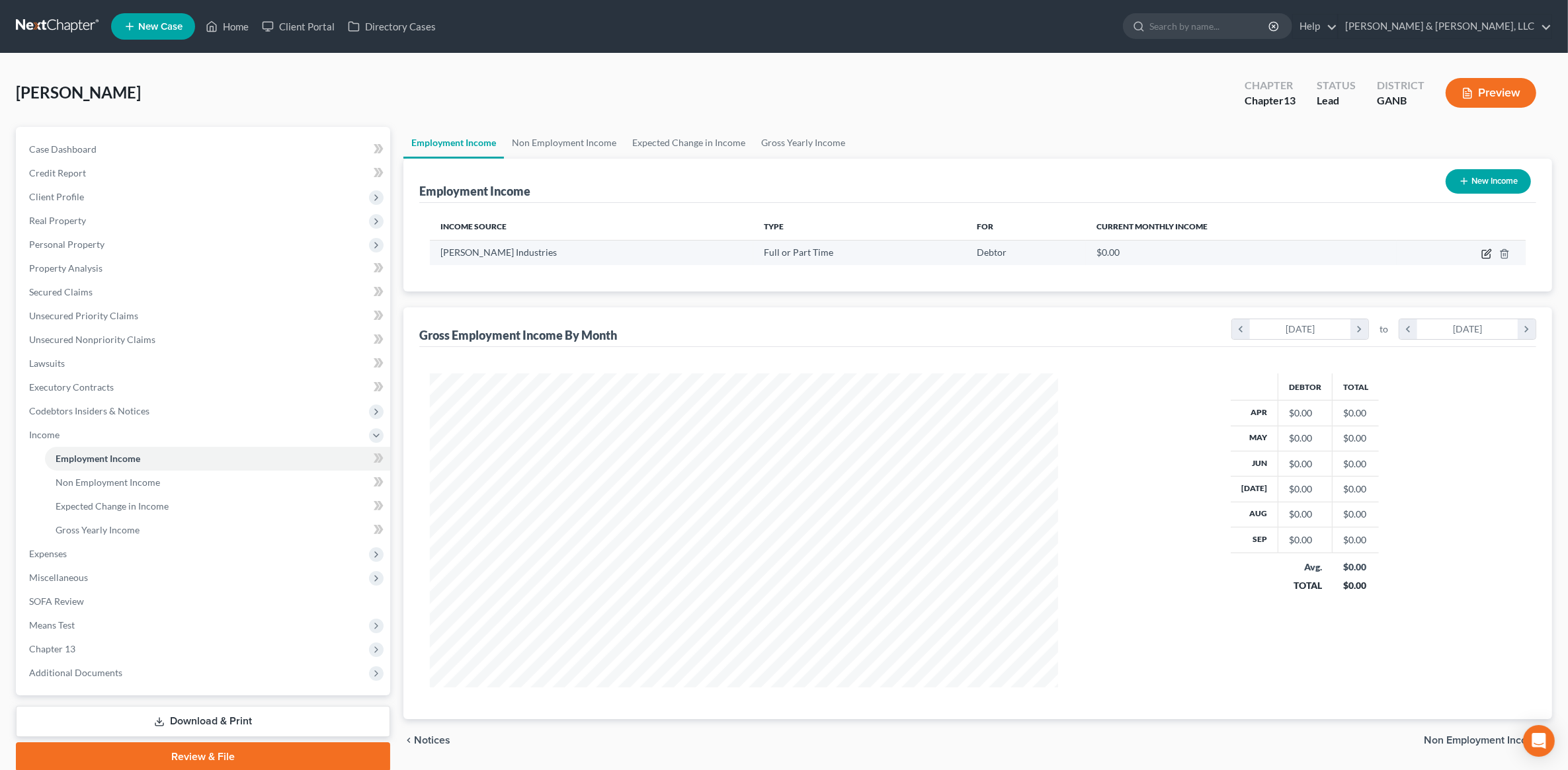
click at [1485, 253] on icon "button" at bounding box center [1486, 254] width 11 height 11
select select "0"
select select "10"
select select "3"
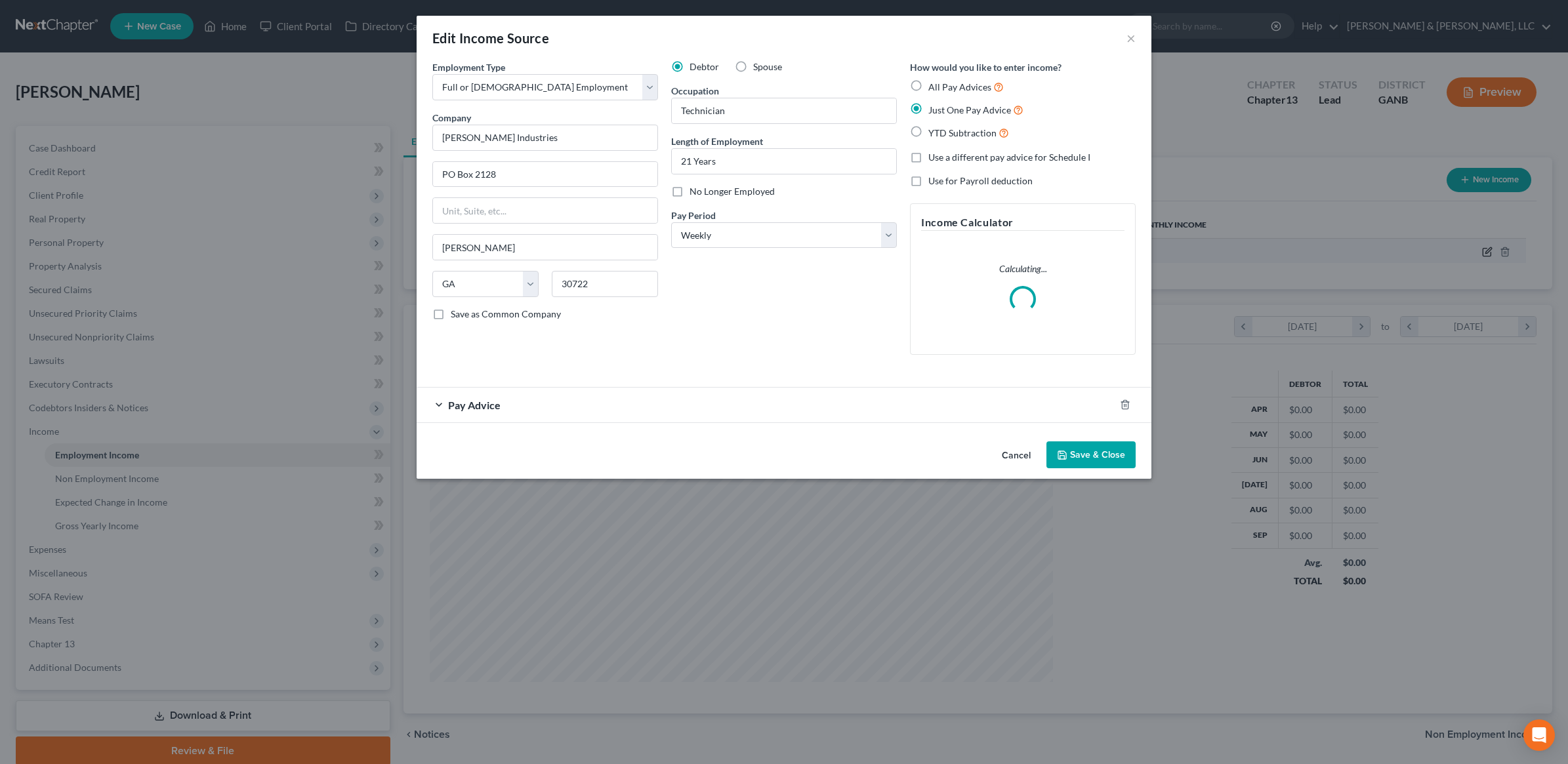
scroll to position [314, 654]
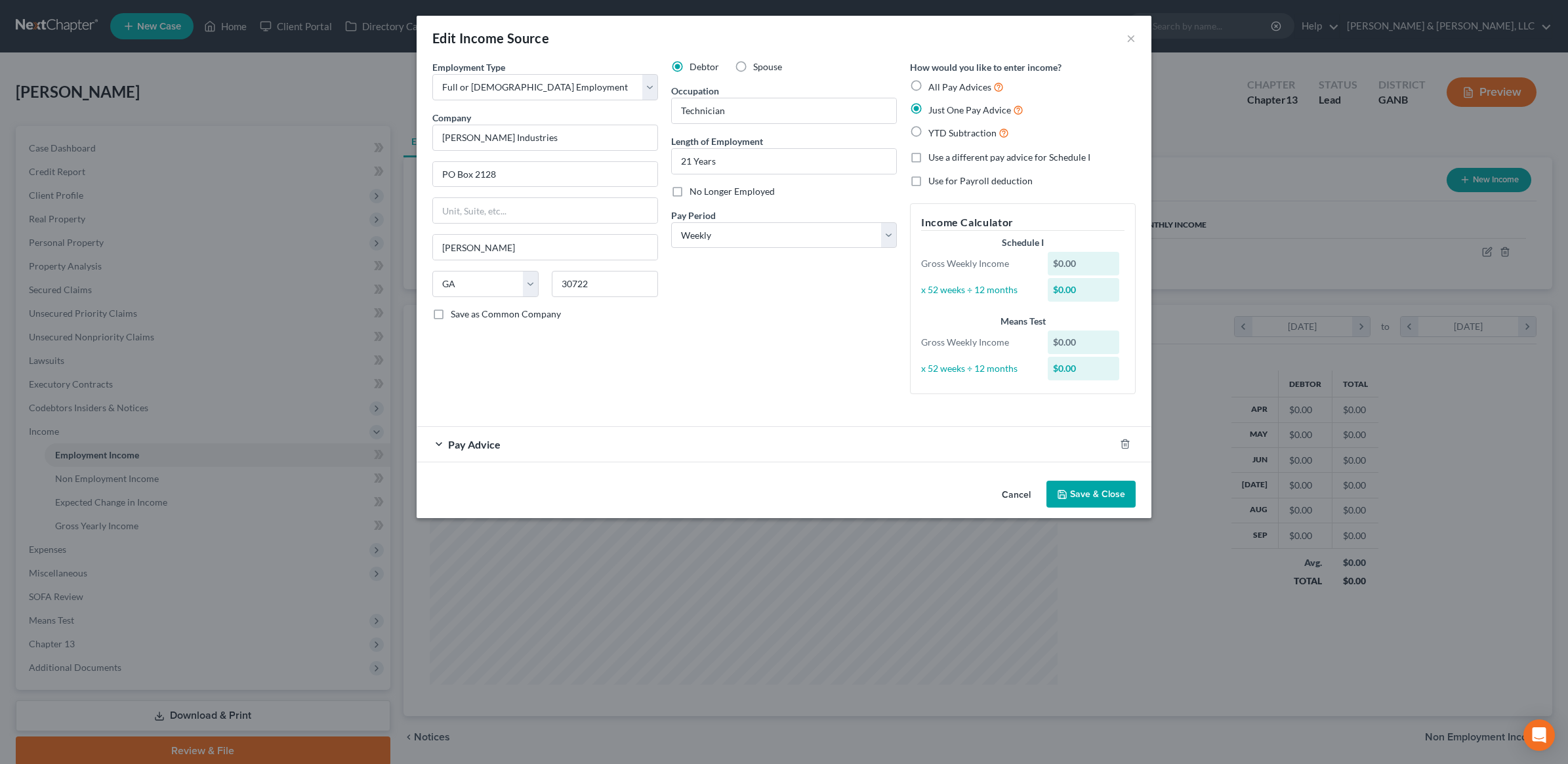
click at [697, 378] on div "Debtor Spouse Occupation Technician Length of Employment 21 Years No Longer Emp…" at bounding box center [784, 233] width 239 height 344
click at [609, 438] on div "Pay Advice" at bounding box center [766, 444] width 698 height 34
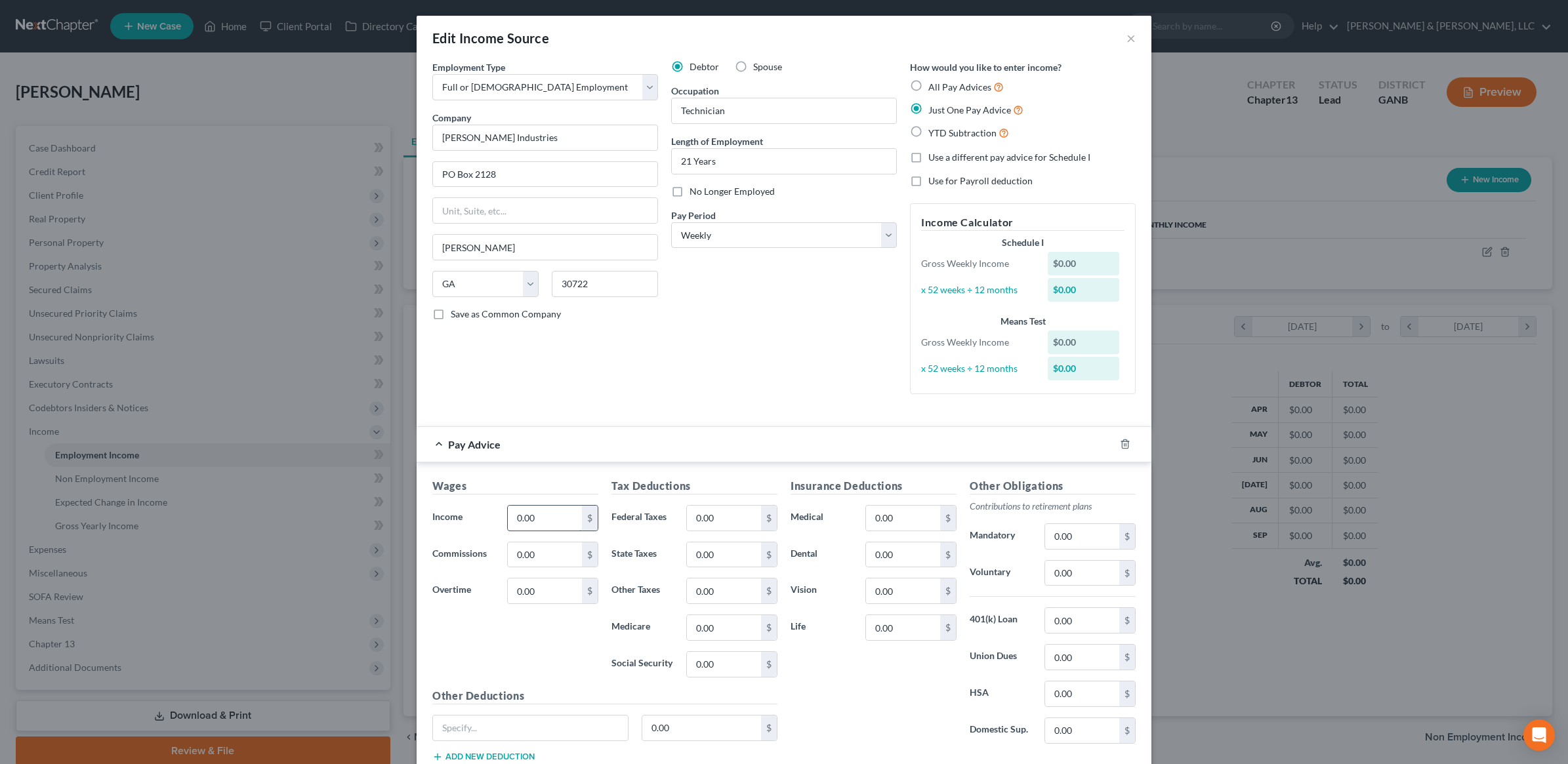
click at [557, 523] on input "0.00" at bounding box center [544, 518] width 74 height 25
type input "909"
type input "84"
click at [889, 520] on input "0.00" at bounding box center [903, 518] width 74 height 25
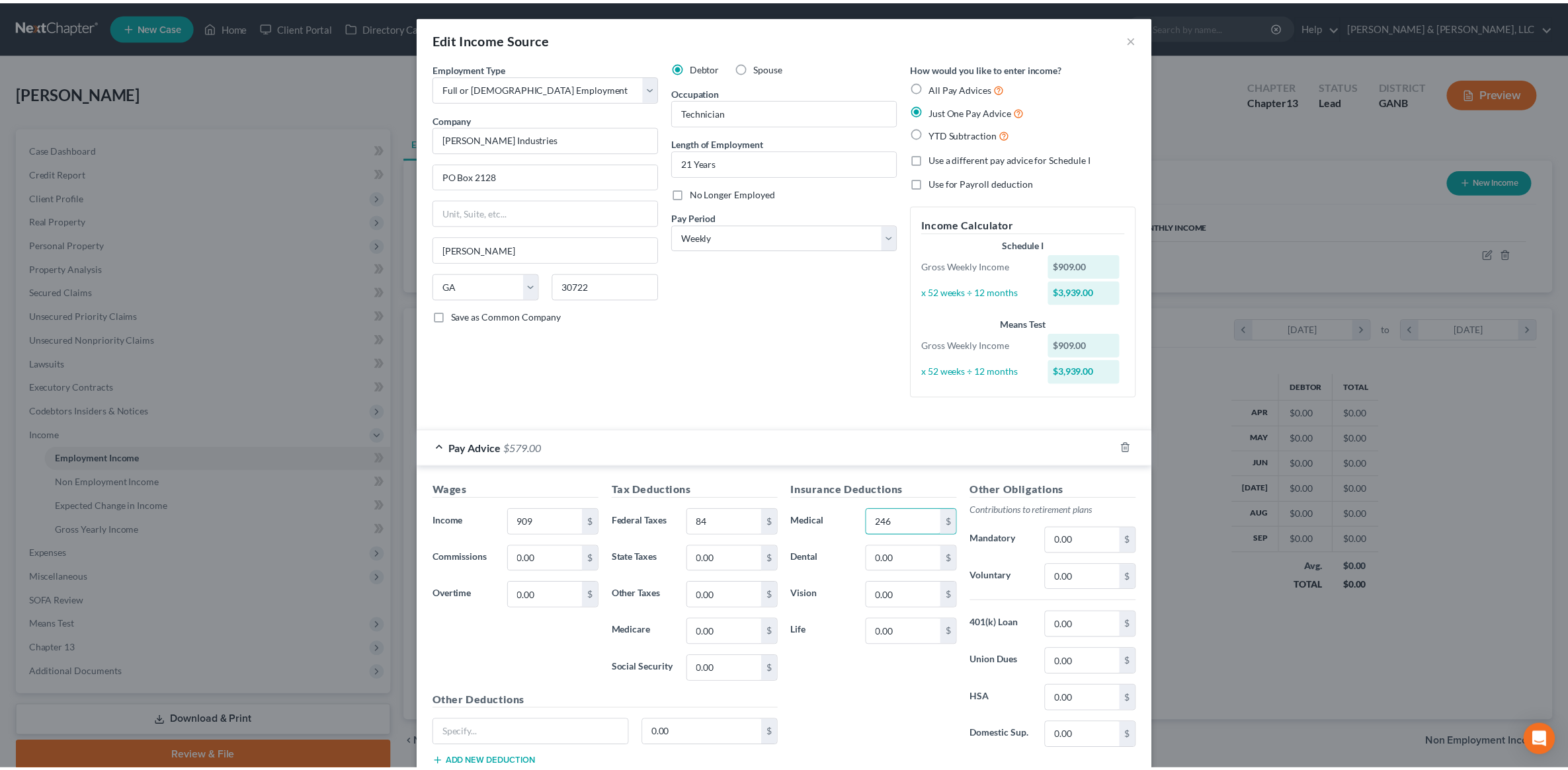
scroll to position [94, 0]
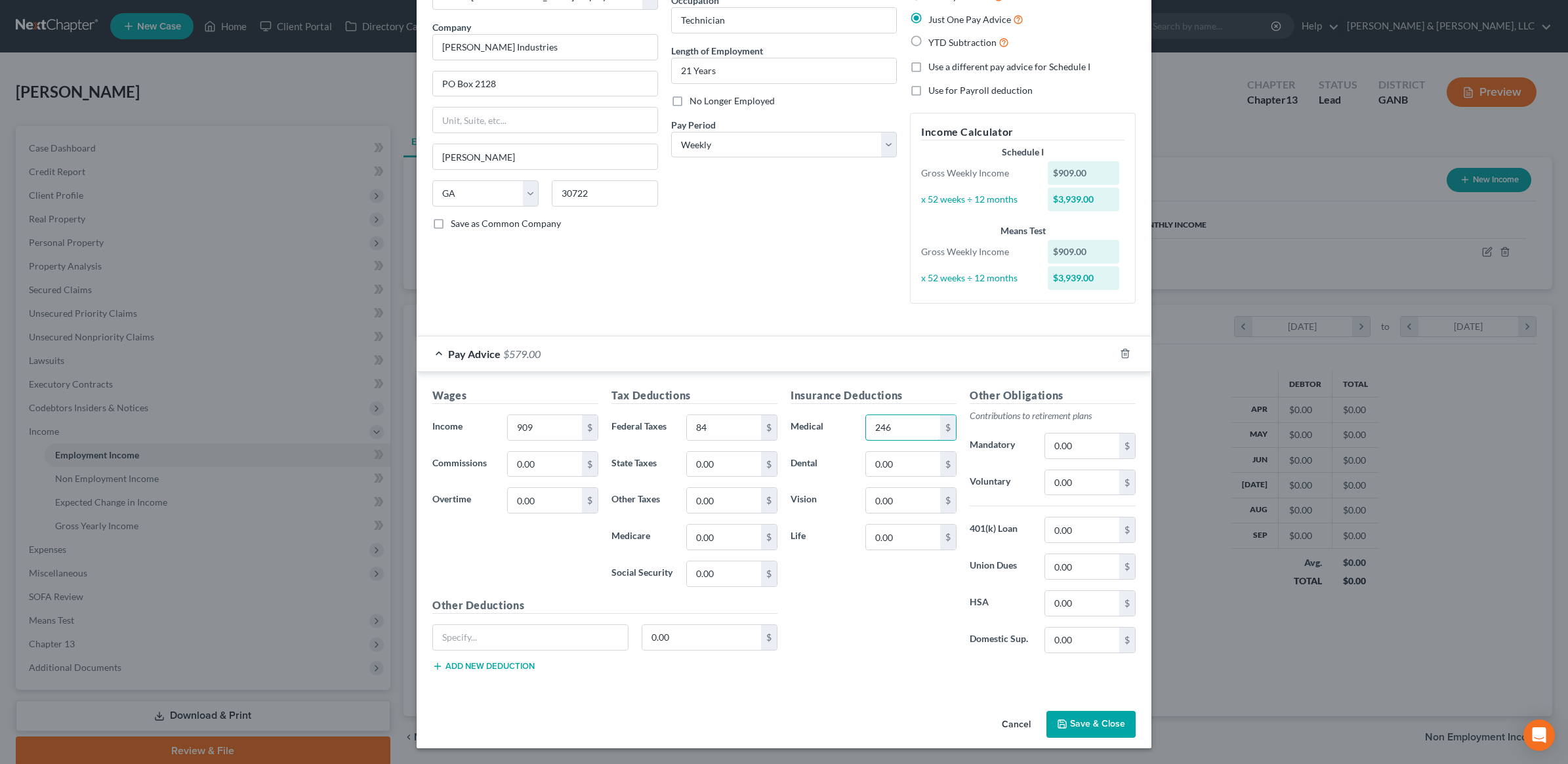
type input "246"
click at [1094, 717] on button "Save & Close" at bounding box center [1091, 725] width 89 height 28
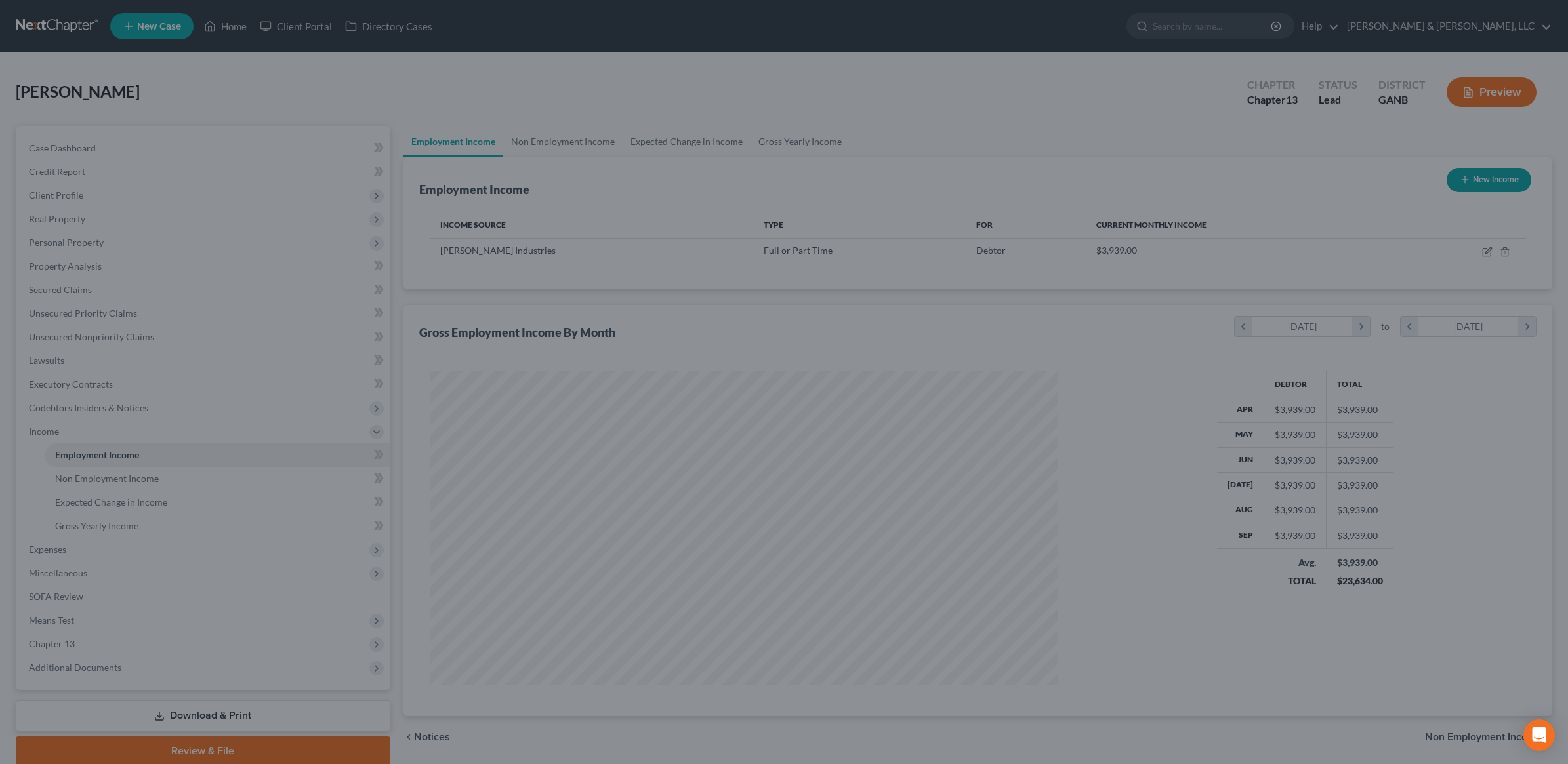
scroll to position [655799, 655391]
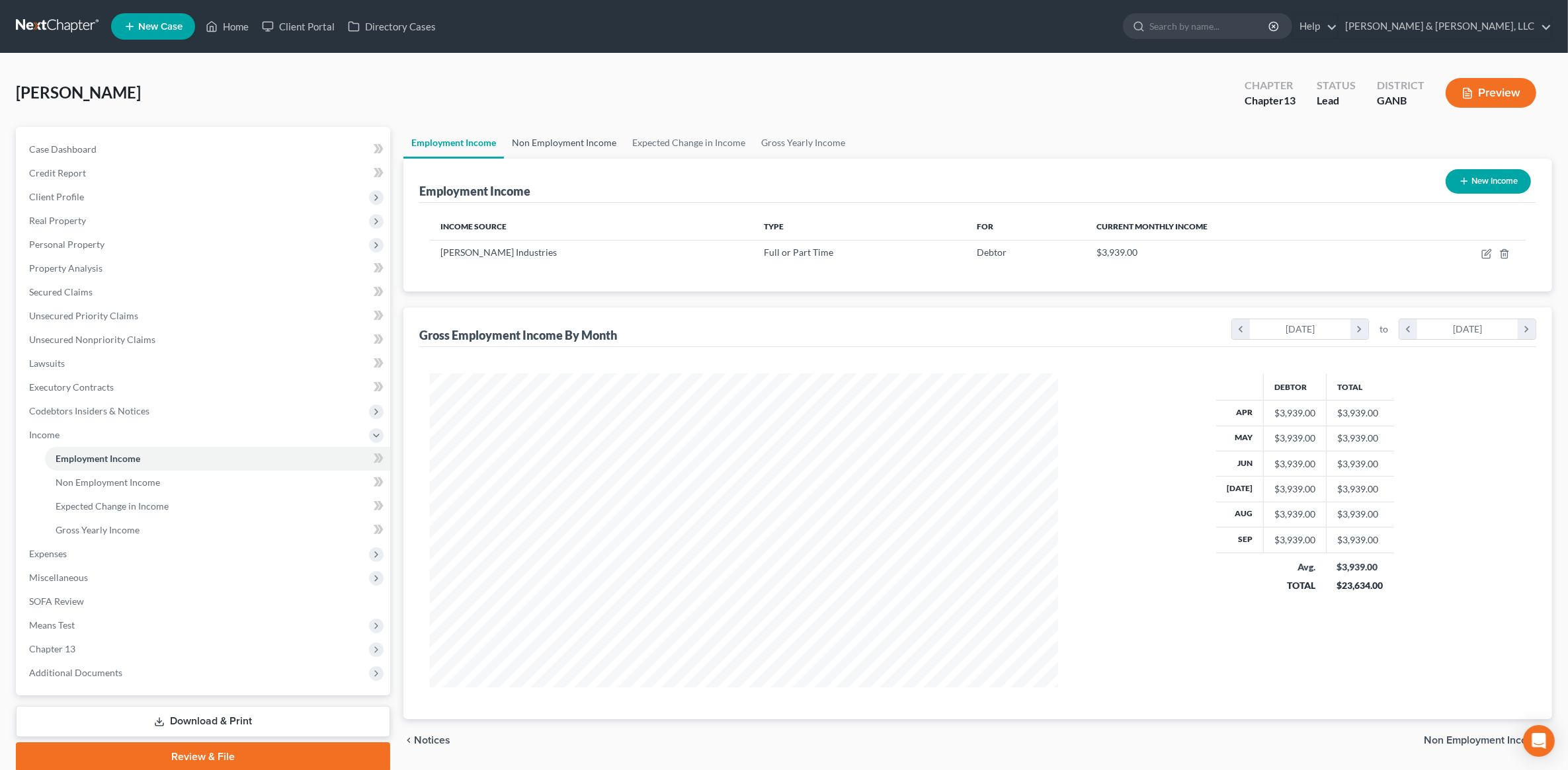
click at [560, 150] on link "Non Employment Income" at bounding box center [564, 143] width 121 height 31
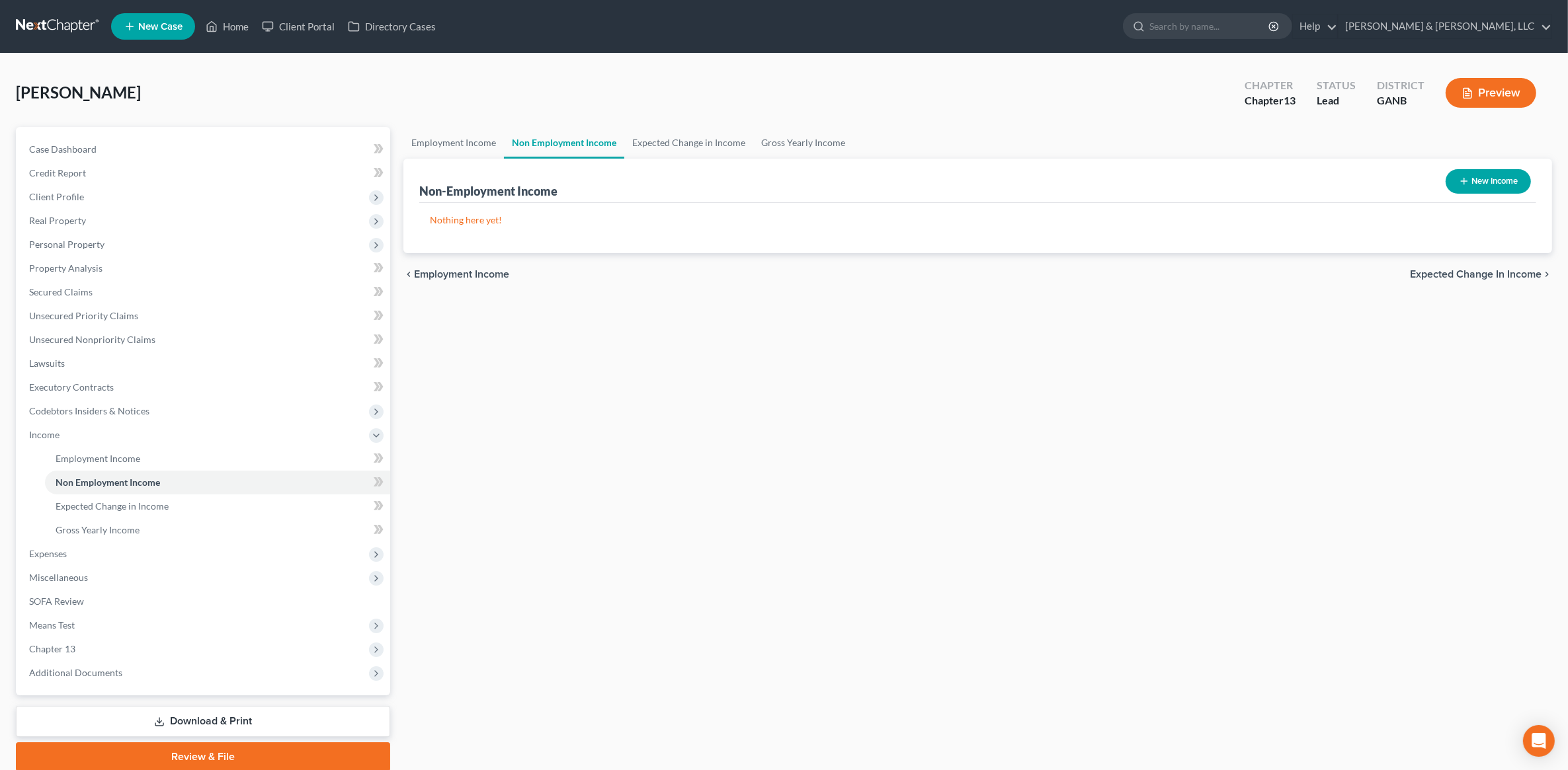
click at [1466, 188] on button "New Income" at bounding box center [1488, 182] width 85 height 25
select select "0"
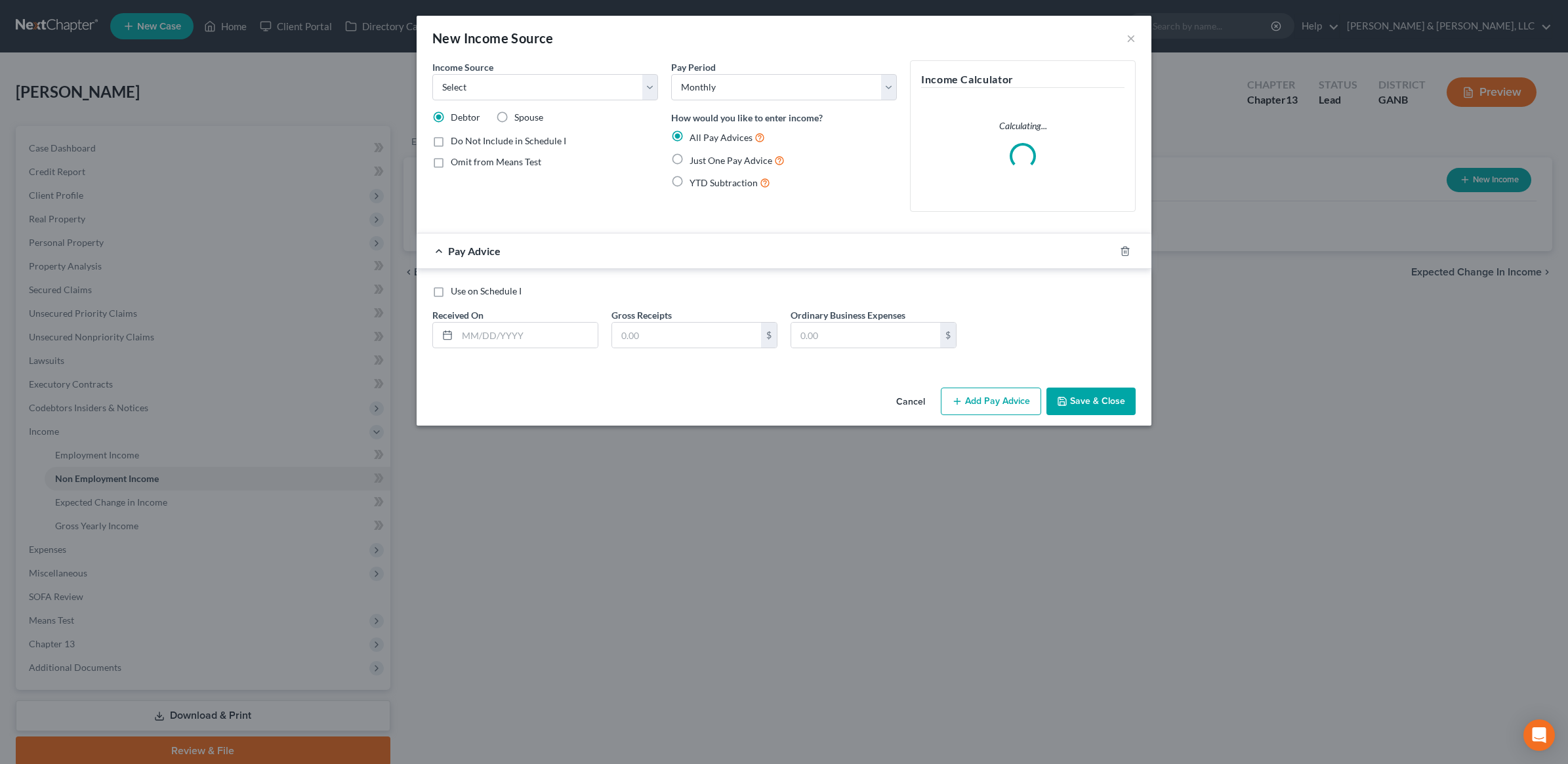
click at [525, 70] on div "Income Source * Select Unemployment Disability (from employer) Pension Retireme…" at bounding box center [544, 80] width 225 height 40
click at [525, 79] on select "Select Unemployment Disability (from employer) Pension Retirement Social Securi…" at bounding box center [544, 87] width 225 height 26
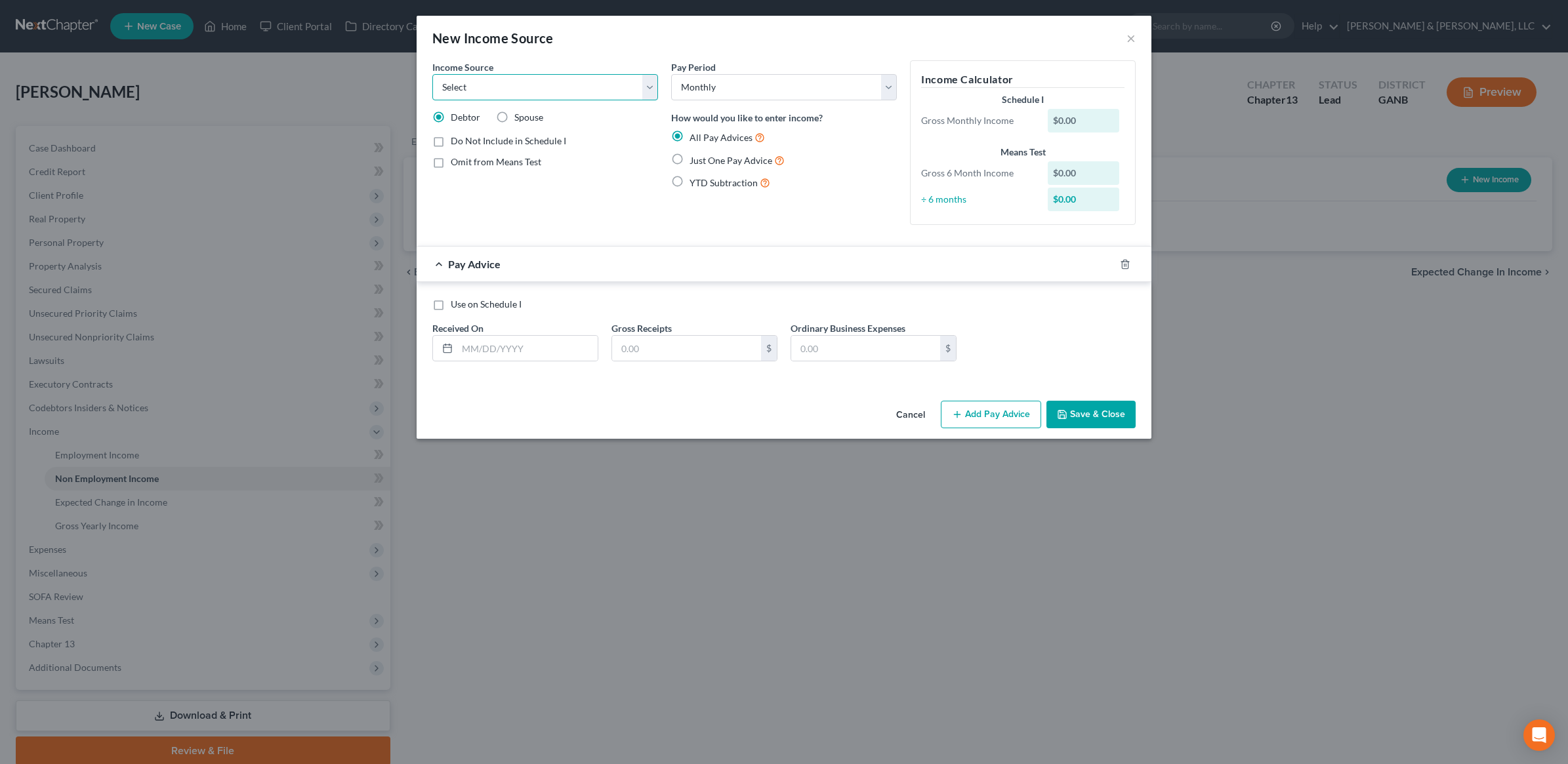
select select "10"
click at [432, 74] on select "Select Unemployment Disability (from employer) Pension Retirement Social Securi…" at bounding box center [544, 87] width 225 height 26
click at [729, 161] on span "Just One Pay Advice" at bounding box center [730, 161] width 83 height 11
click at [703, 161] on input "Just One Pay Advice" at bounding box center [699, 157] width 8 height 8
radio input "true"
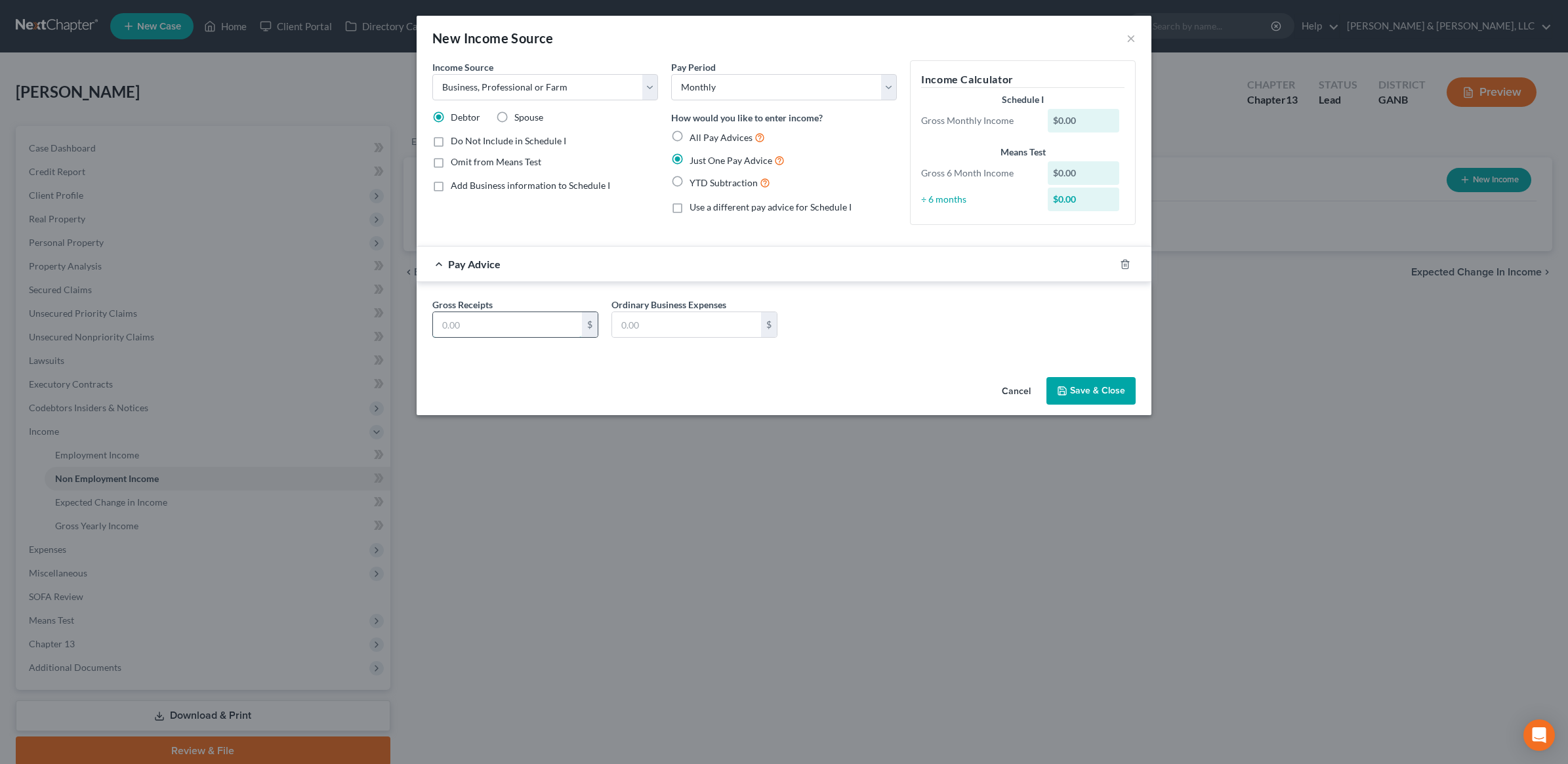
click at [507, 317] on input "text" at bounding box center [507, 325] width 149 height 25
type input "500"
click at [1083, 398] on button "Save & Close" at bounding box center [1091, 391] width 89 height 28
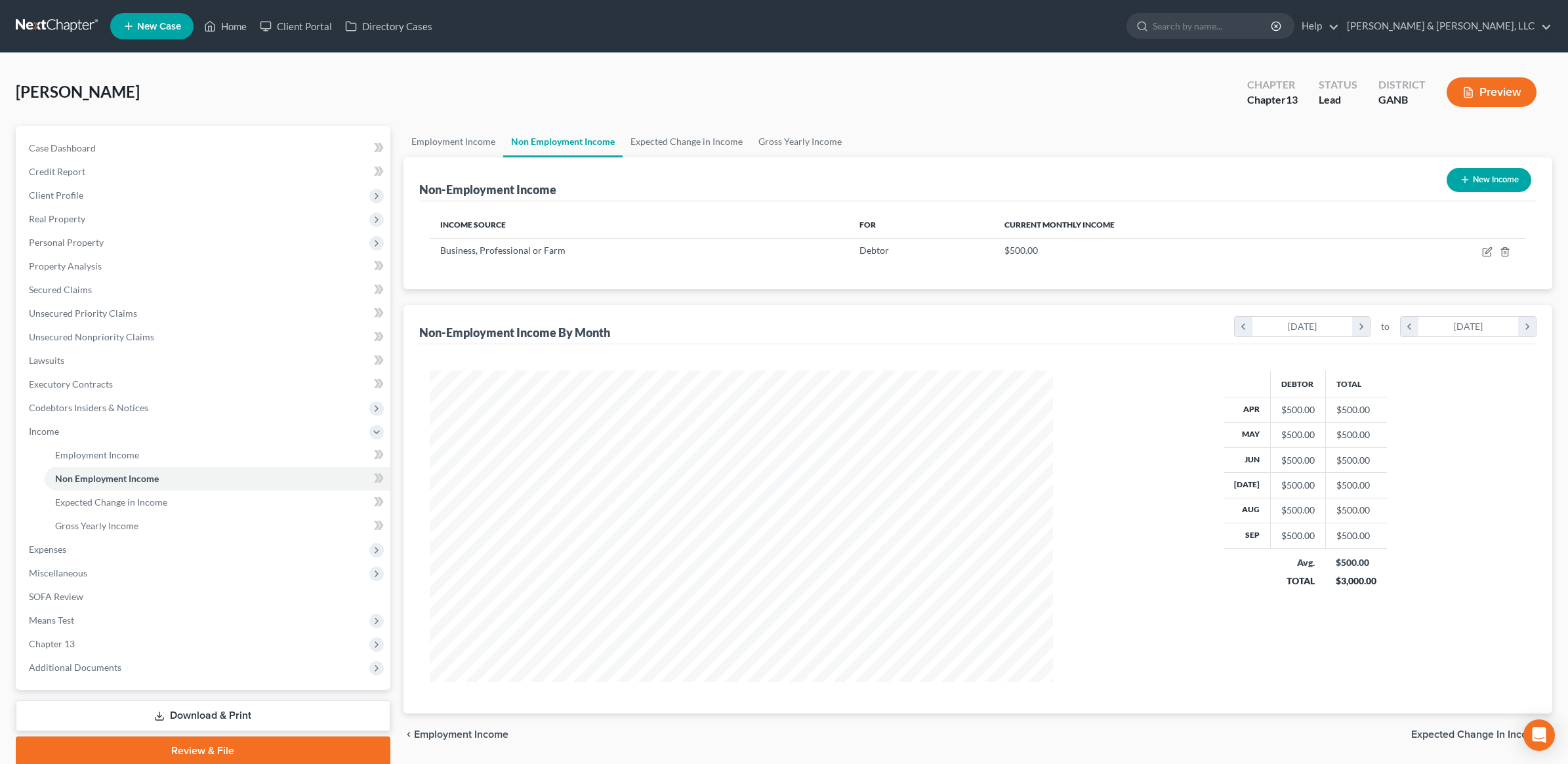
scroll to position [655799, 655391]
click at [666, 144] on link "Expected Change in Income" at bounding box center [684, 142] width 128 height 31
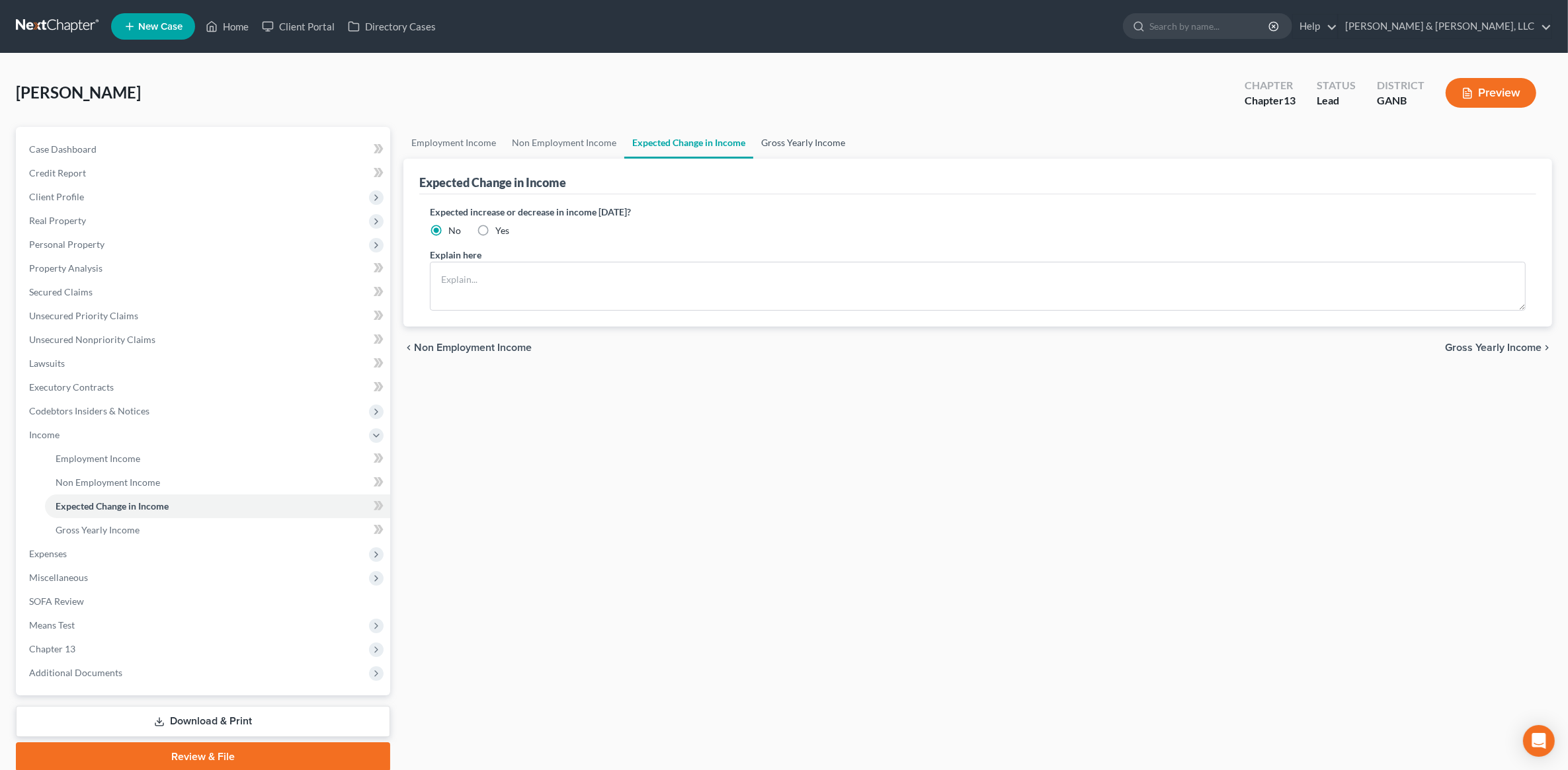
click at [803, 140] on link "Gross Yearly Income" at bounding box center [803, 143] width 100 height 31
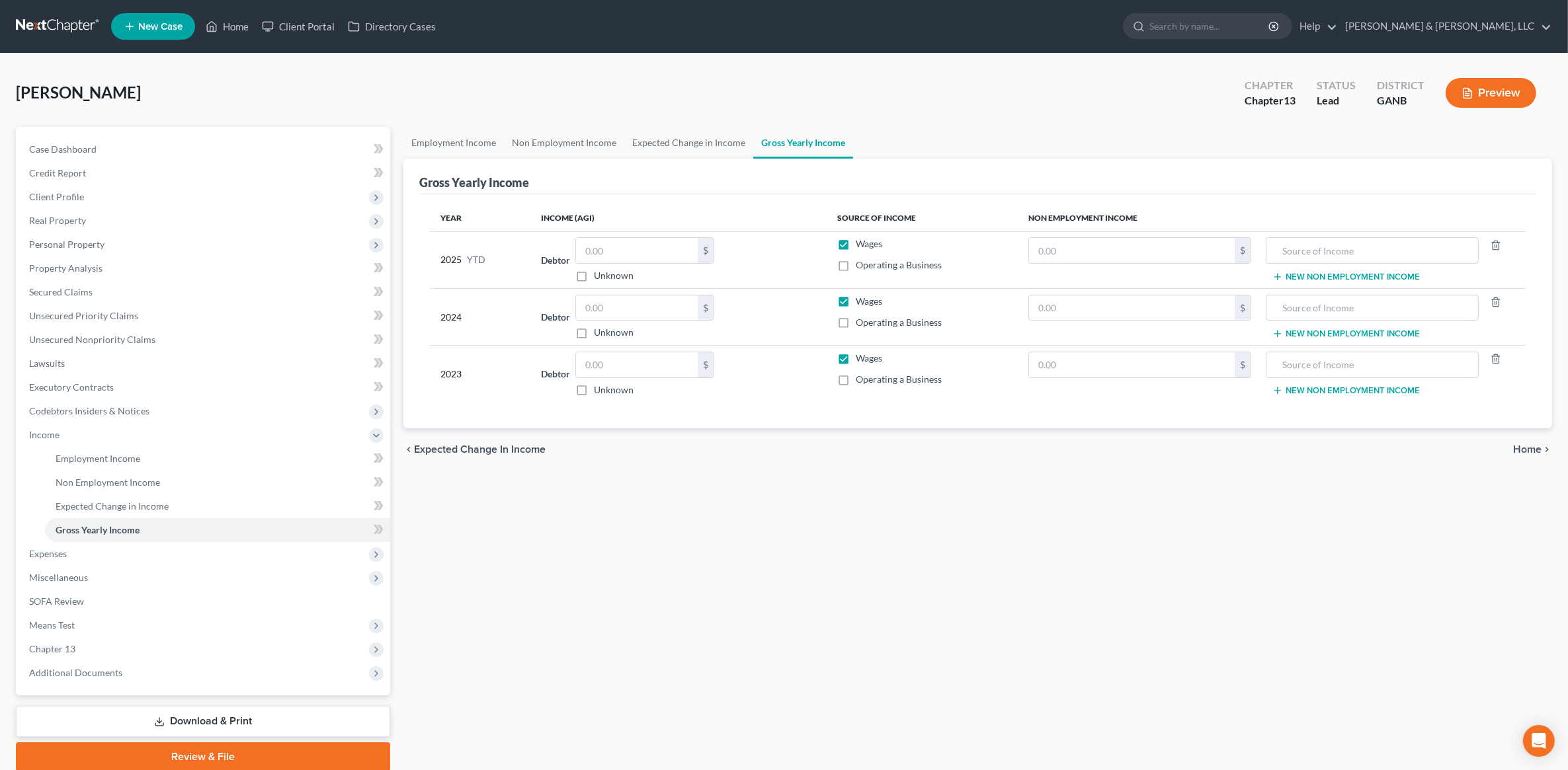
click at [856, 272] on label "Operating a Business" at bounding box center [899, 265] width 86 height 13
click at [861, 267] on input "Operating a Business" at bounding box center [865, 263] width 8 height 8
checkbox input "true"
click at [608, 253] on input "text" at bounding box center [636, 250] width 121 height 25
type input "41,463"
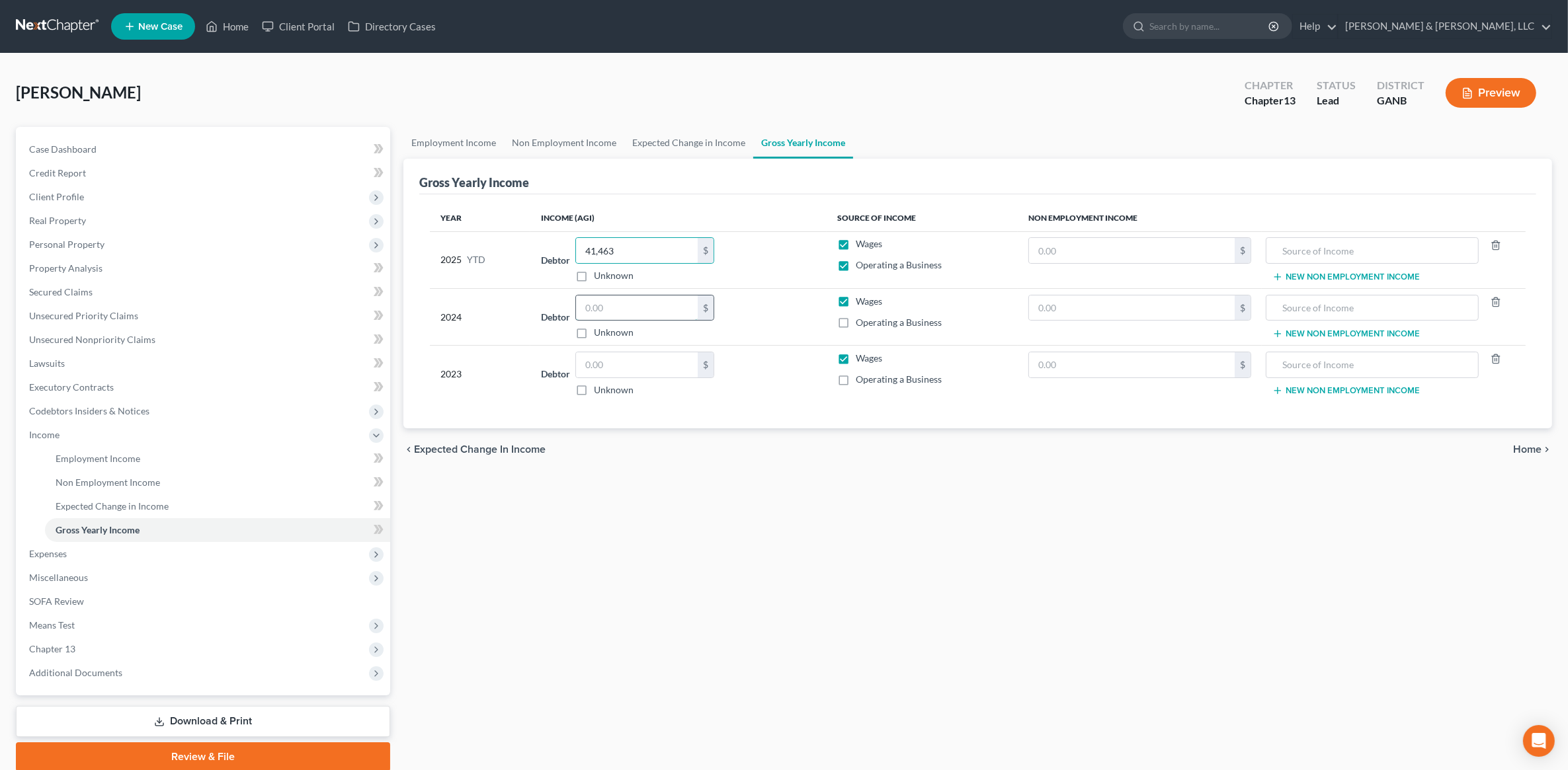
click at [617, 307] on input "text" at bounding box center [636, 308] width 121 height 25
type input "41,186"
click at [644, 365] on input "text" at bounding box center [636, 365] width 121 height 25
type input "28,795"
click at [1522, 449] on span "Home" at bounding box center [1527, 449] width 28 height 11
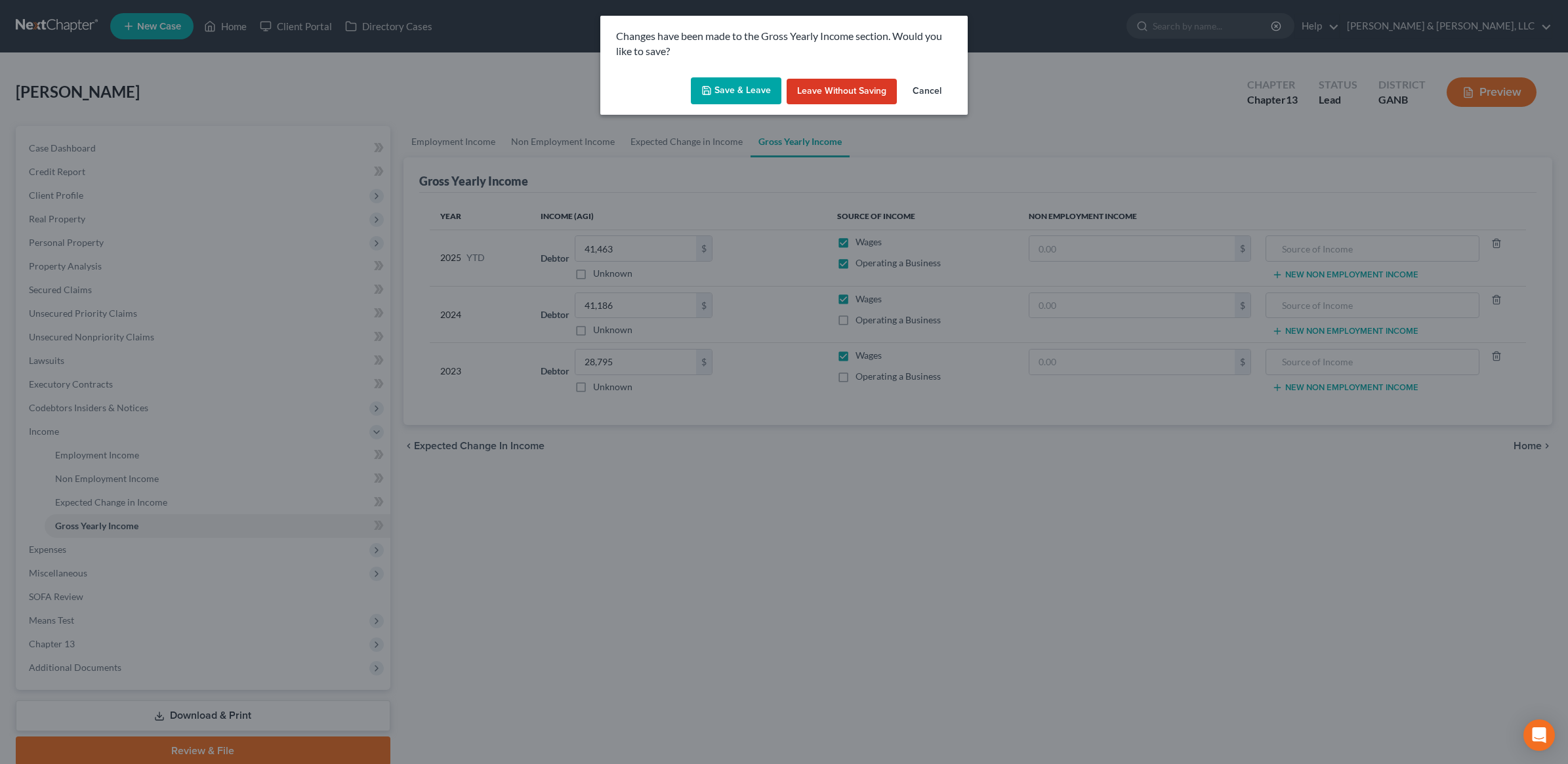
click at [740, 95] on button "Save & Leave" at bounding box center [736, 91] width 90 height 28
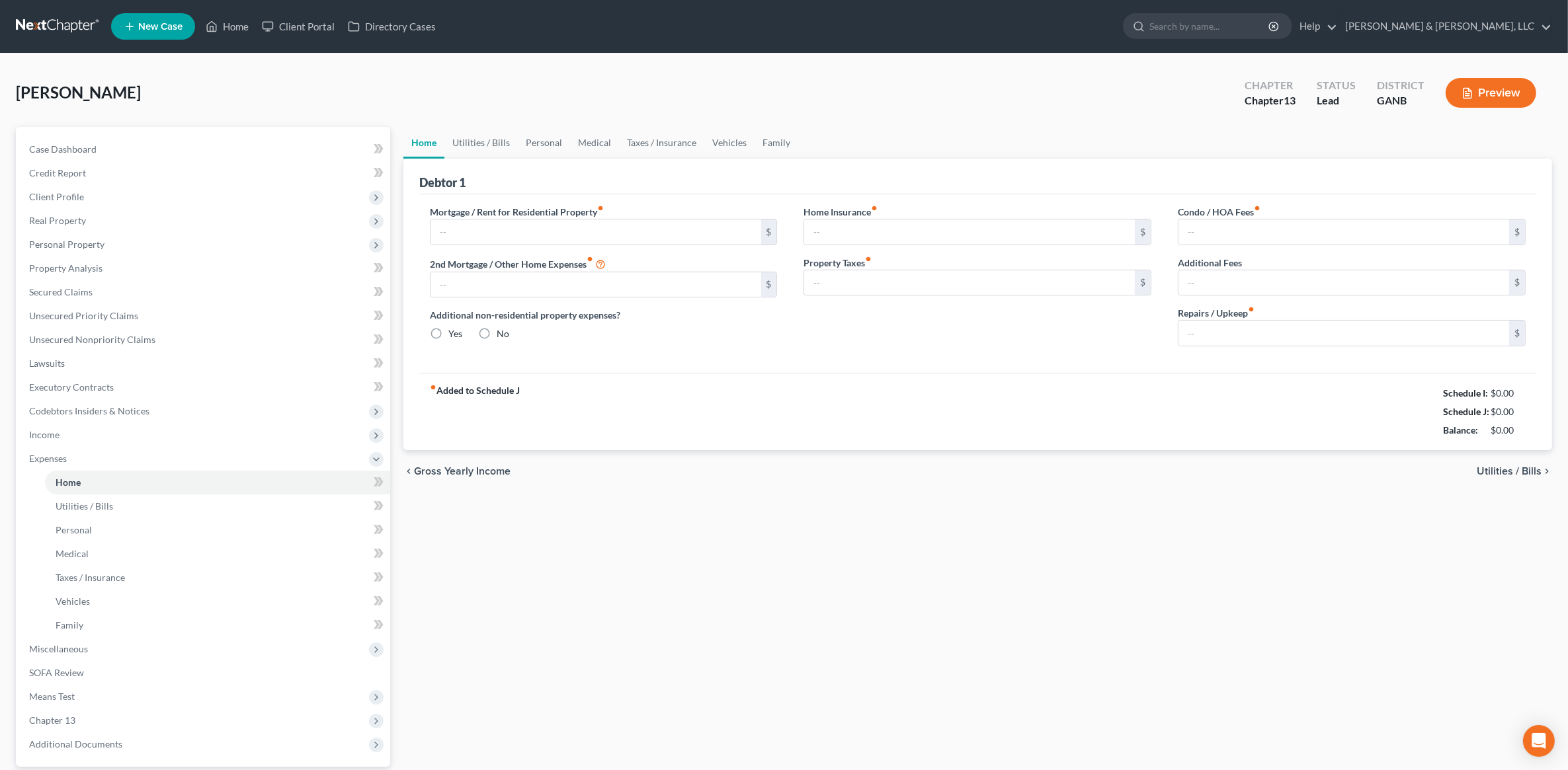
type input "0.00"
radio input "true"
type input "0.00"
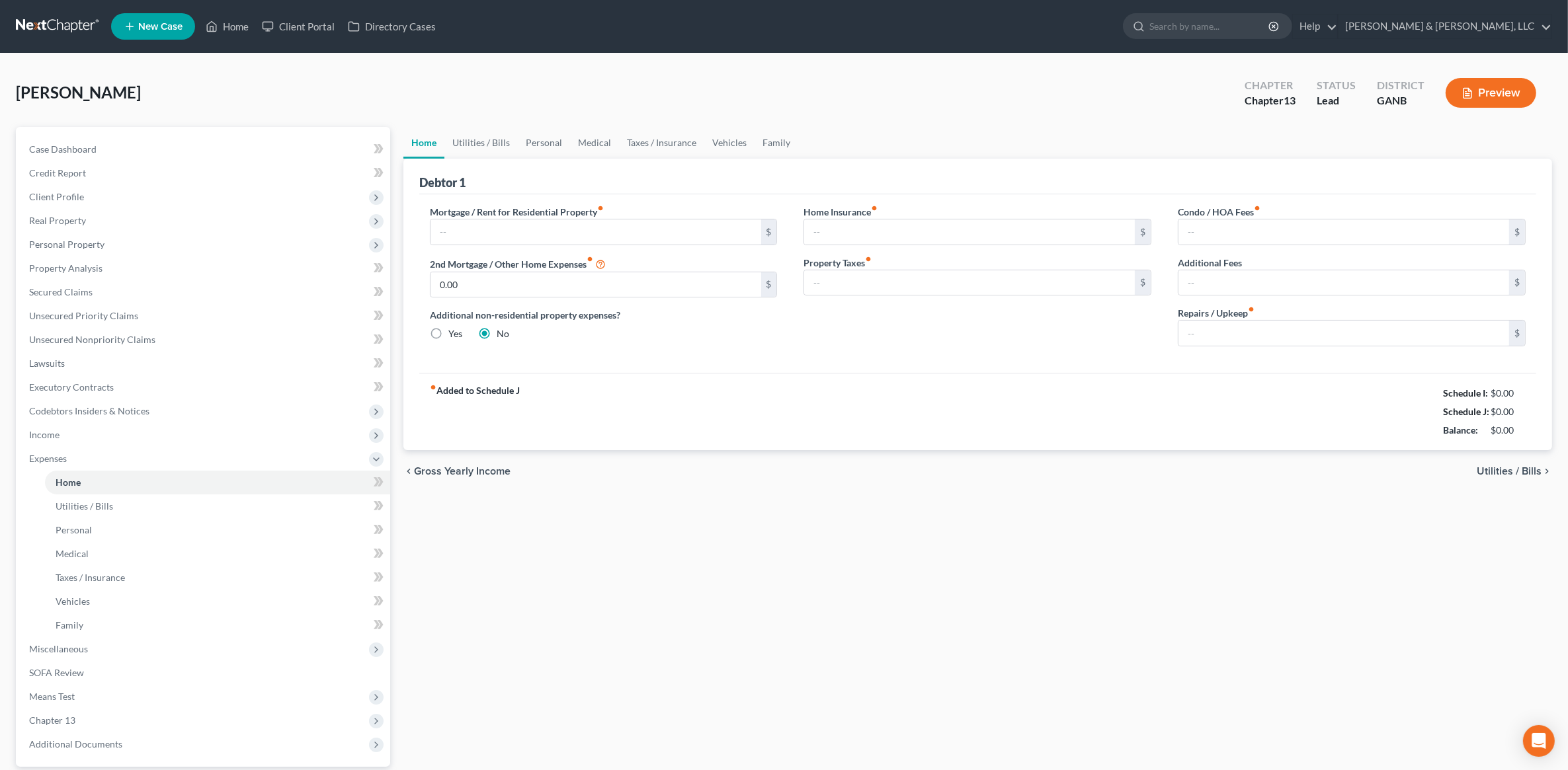
type input "0.00"
click at [74, 294] on span "Secured Claims" at bounding box center [60, 292] width 64 height 12
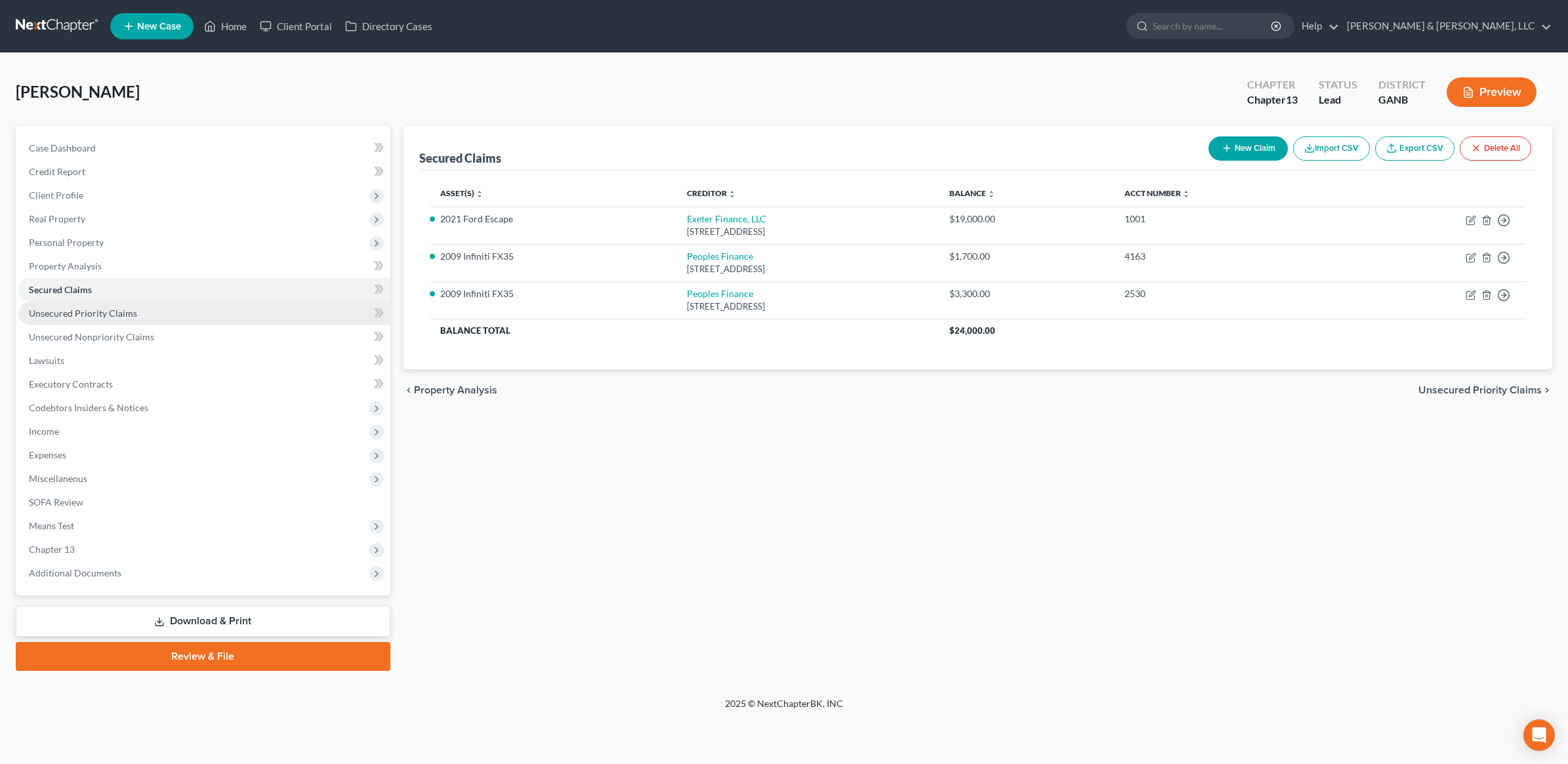
click at [82, 311] on span "Unsecured Priority Claims" at bounding box center [83, 313] width 108 height 11
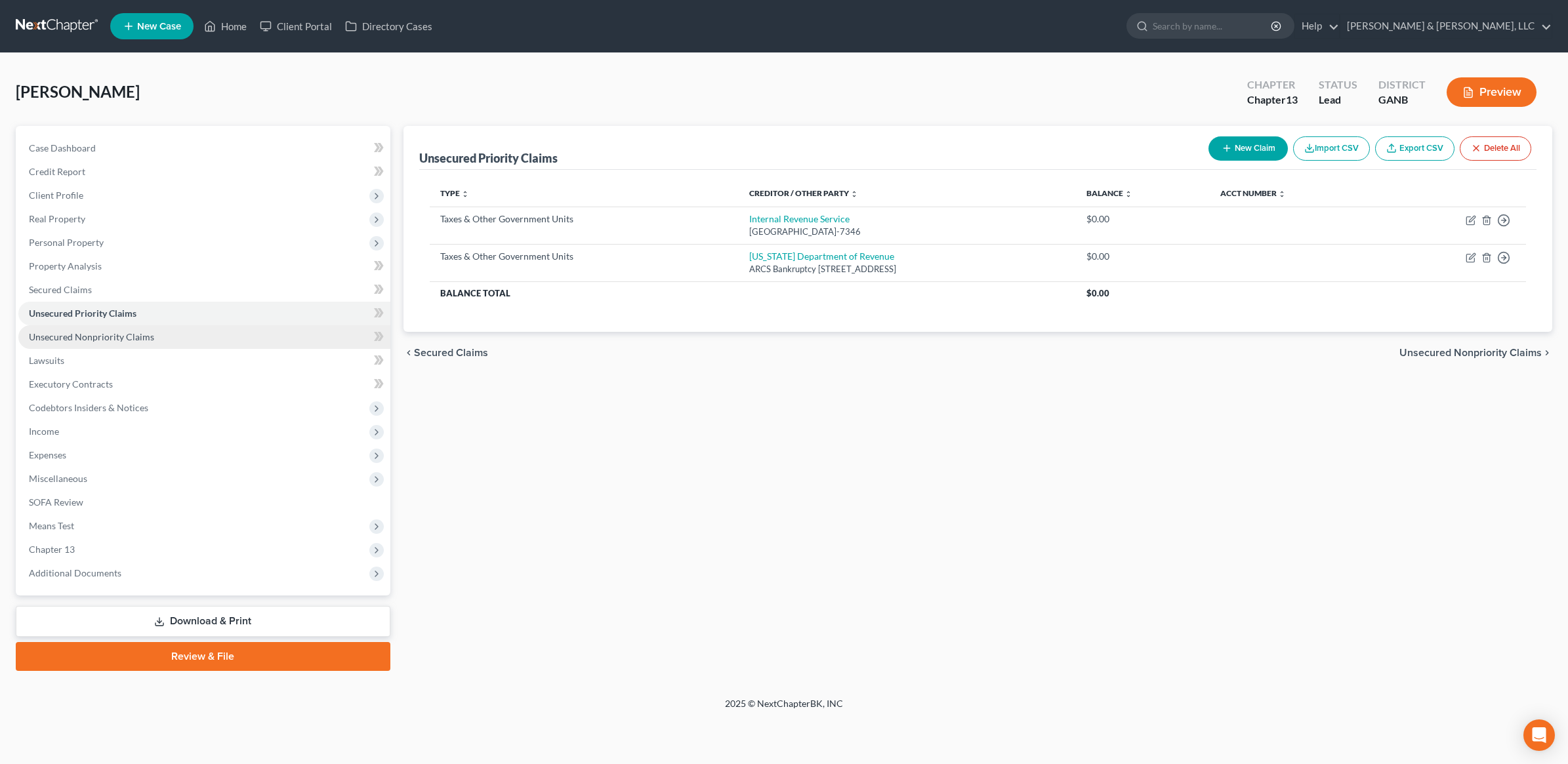
click at [89, 332] on span "Unsecured Nonpriority Claims" at bounding box center [91, 337] width 125 height 11
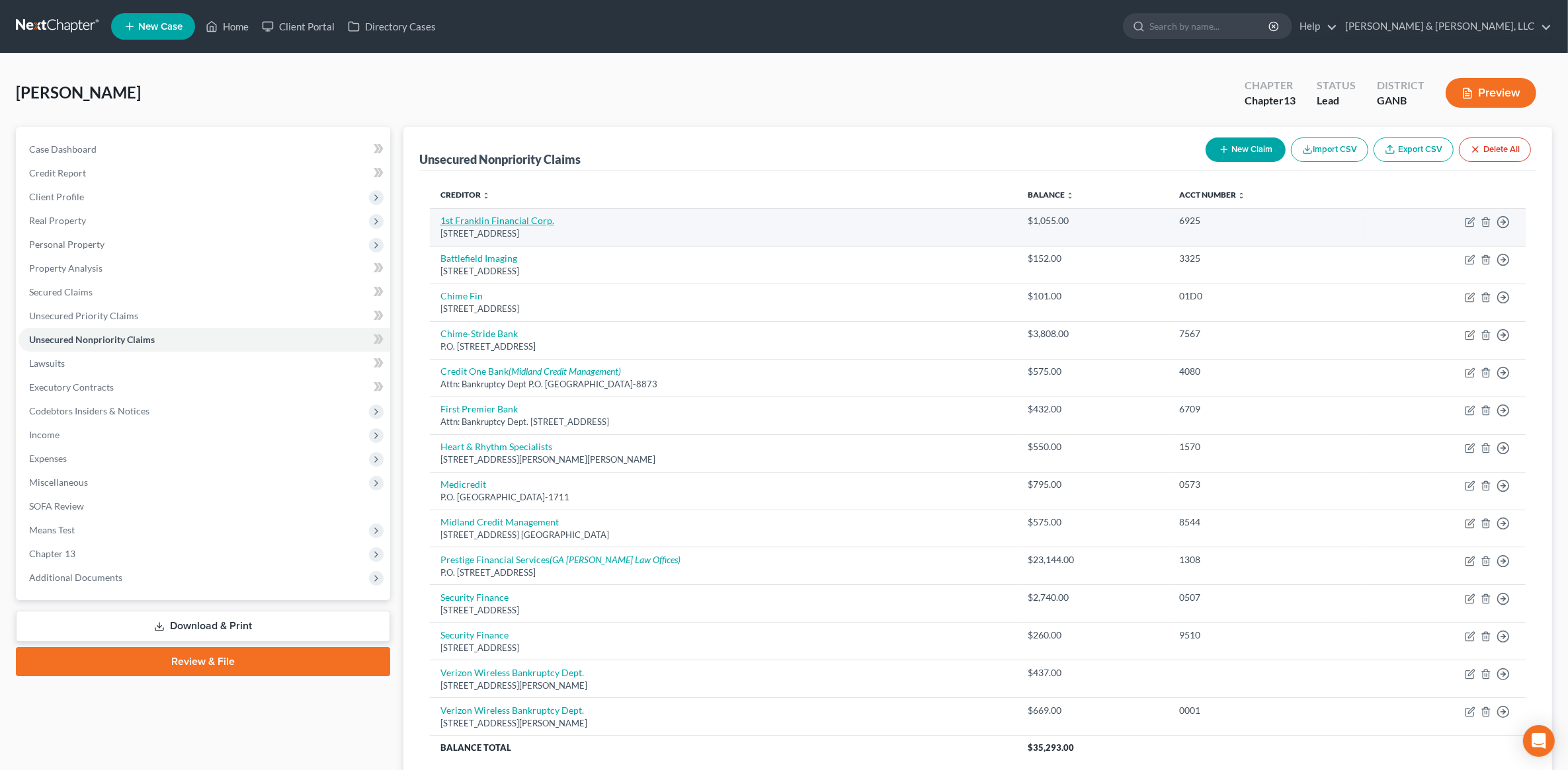
click at [473, 218] on link "1st Franklin Financial Corp." at bounding box center [497, 221] width 114 height 12
select select "10"
select select "0"
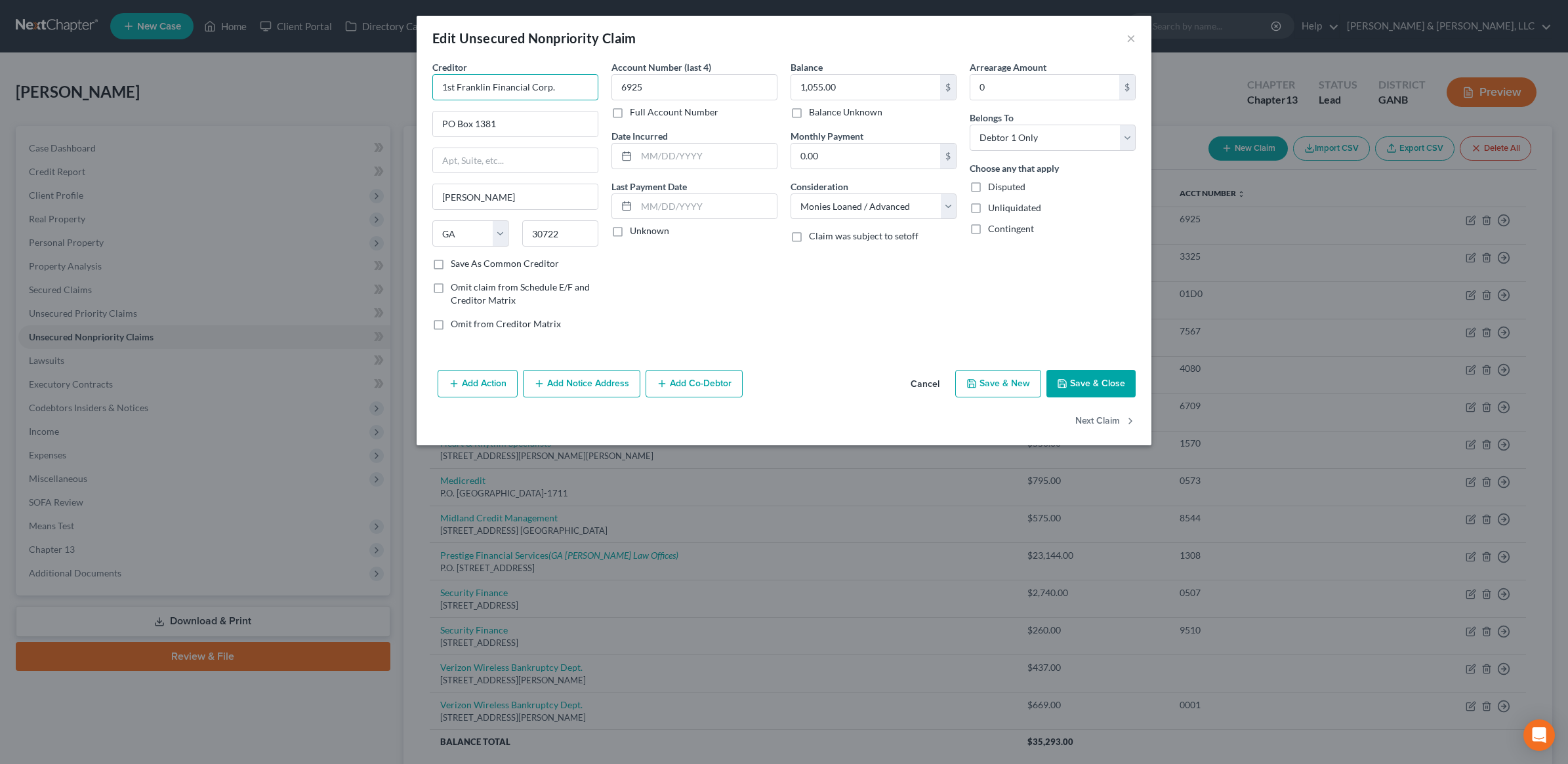
drag, startPoint x: 564, startPoint y: 93, endPoint x: 390, endPoint y: 108, distance: 174.6
click at [390, 108] on div "Edit Unsecured Nonpriority Claim × Creditor * 1st Franklin Financial Corp. PO B…" at bounding box center [784, 382] width 1568 height 764
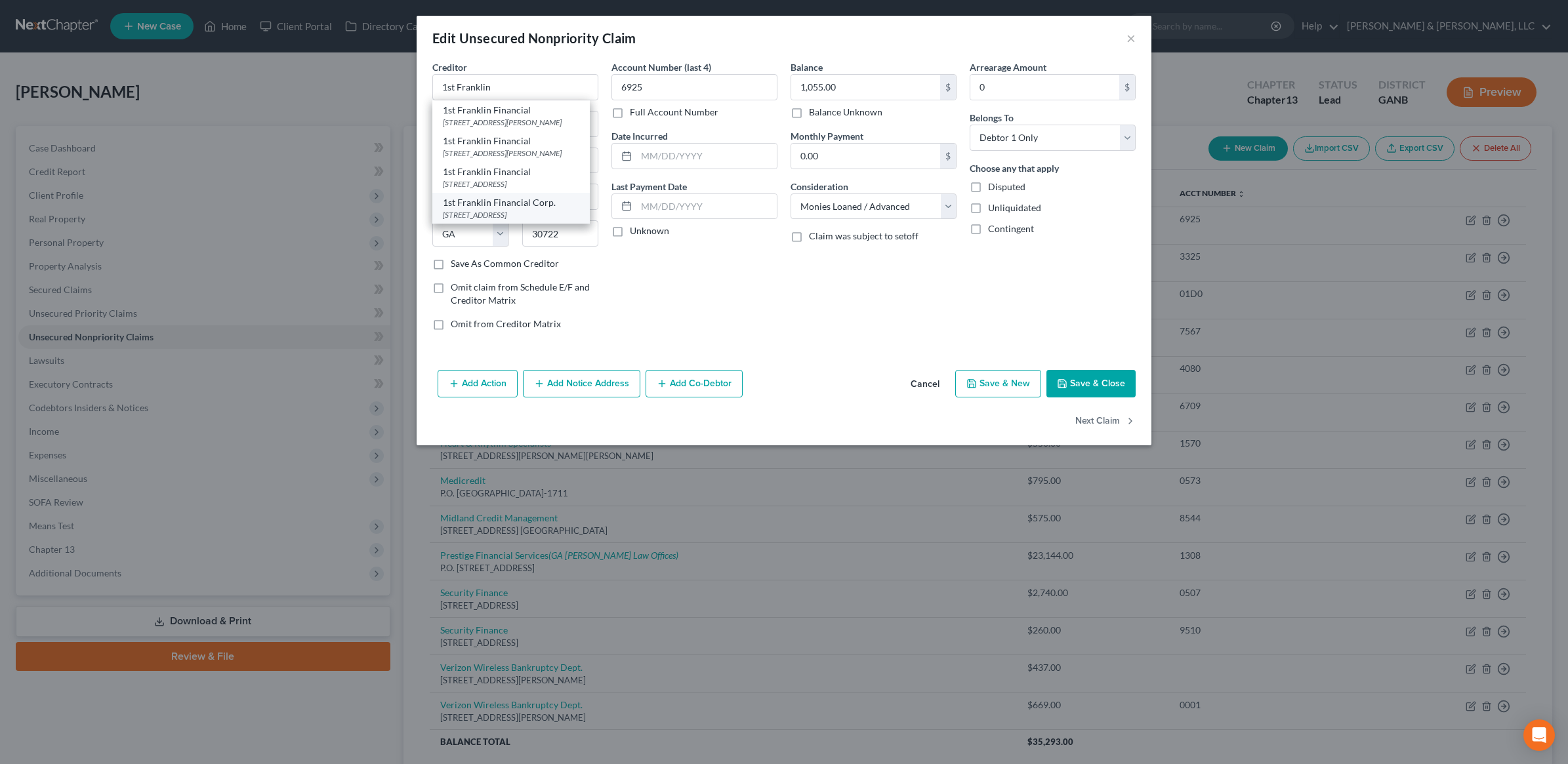
click at [536, 209] on div "1st Franklin Financial Corp." at bounding box center [511, 202] width 136 height 13
type input "1st Franklin Financial Corp."
type input "PO Box 880"
type input "Toccoa"
type input "30577"
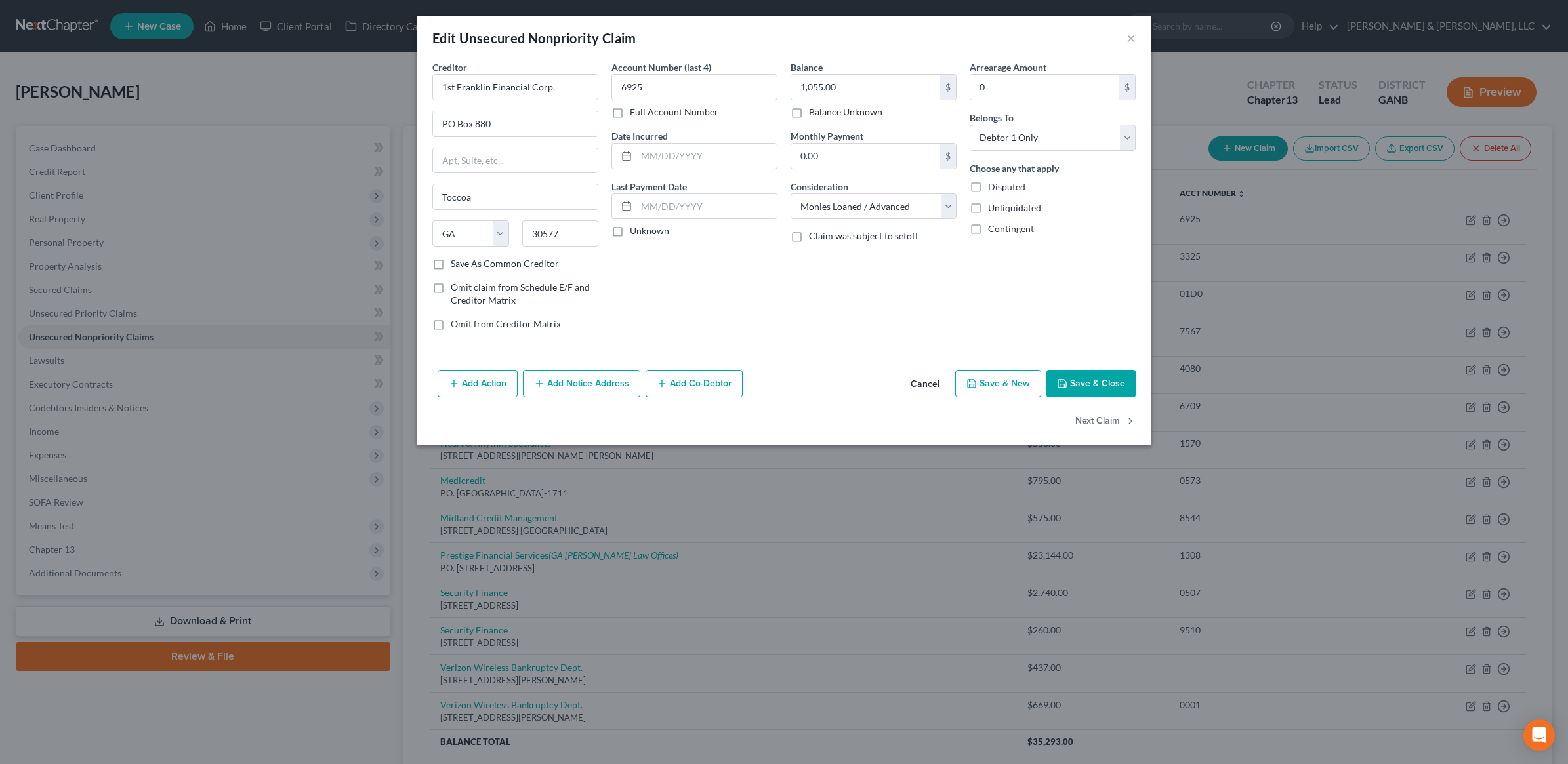
click at [1078, 388] on button "Save & Close" at bounding box center [1091, 384] width 89 height 28
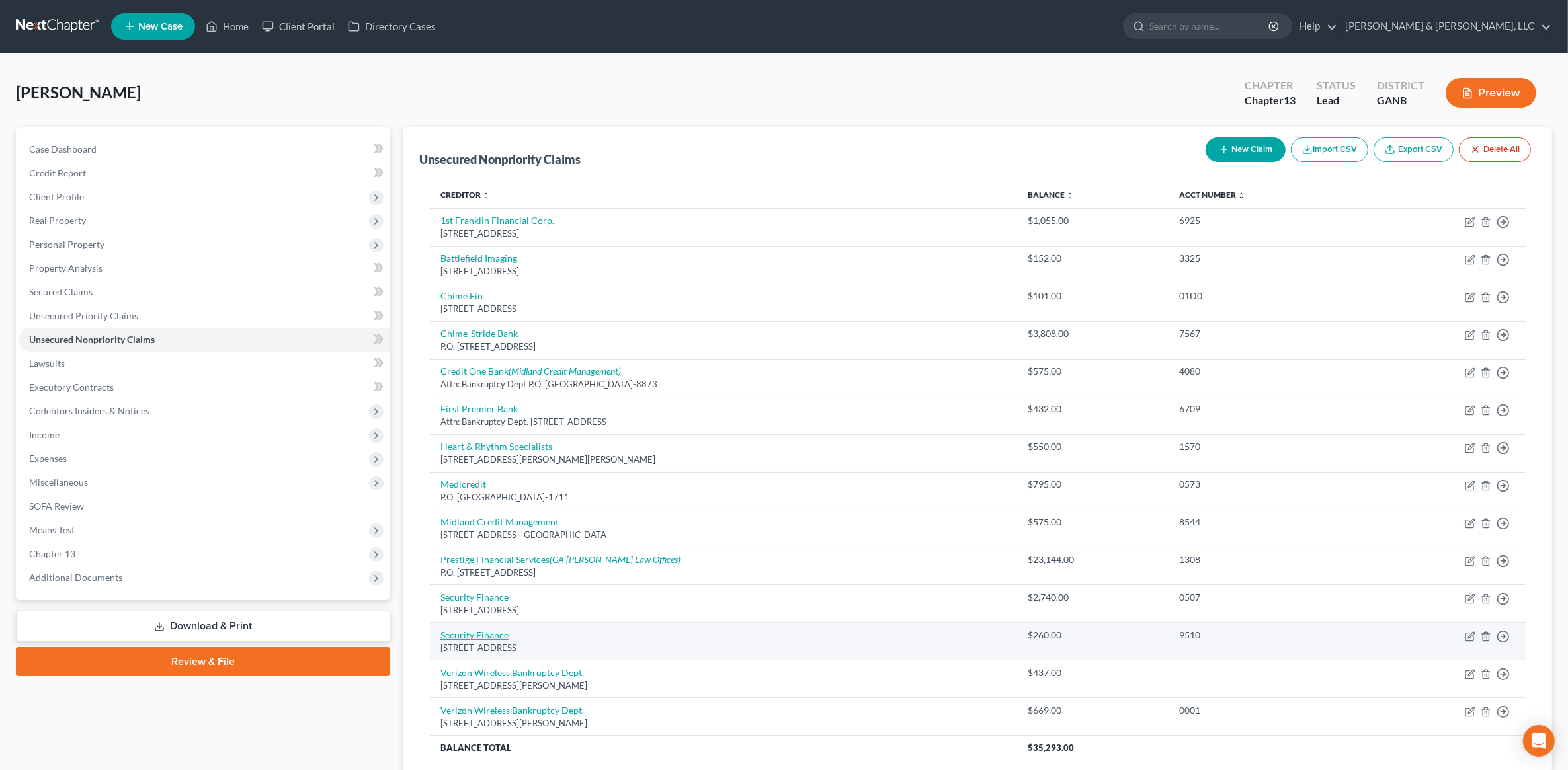
click at [478, 633] on link "Security Finance" at bounding box center [474, 635] width 68 height 12
select select "10"
select select "0"
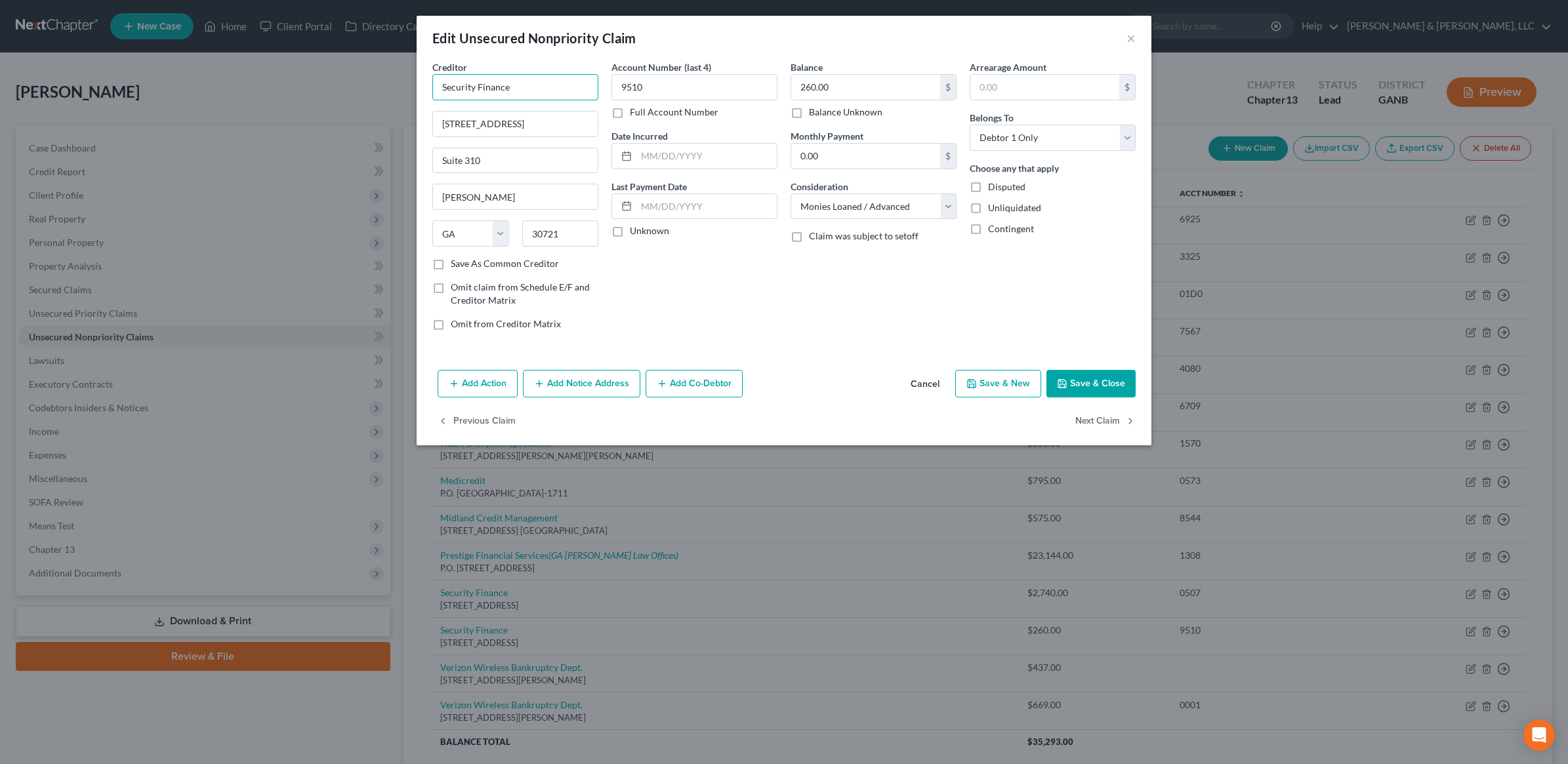
drag, startPoint x: 527, startPoint y: 87, endPoint x: 390, endPoint y: 76, distance: 137.4
click at [390, 76] on div "Edit Unsecured Nonpriority Claim × Creditor * Security Finance 708 S Glenwood A…" at bounding box center [784, 382] width 1568 height 764
click at [510, 80] on input "Security" at bounding box center [515, 87] width 166 height 26
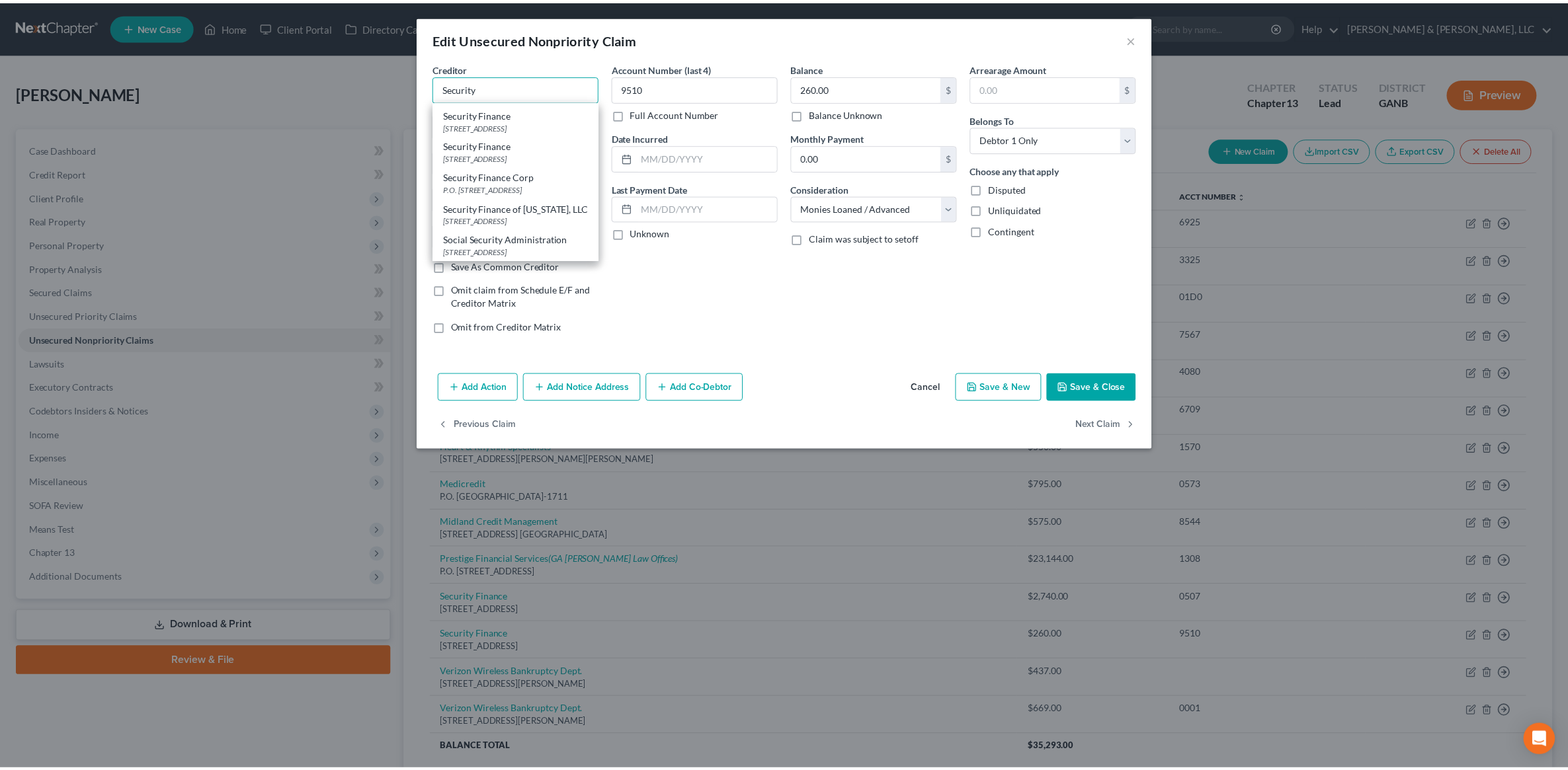
scroll to position [0, 0]
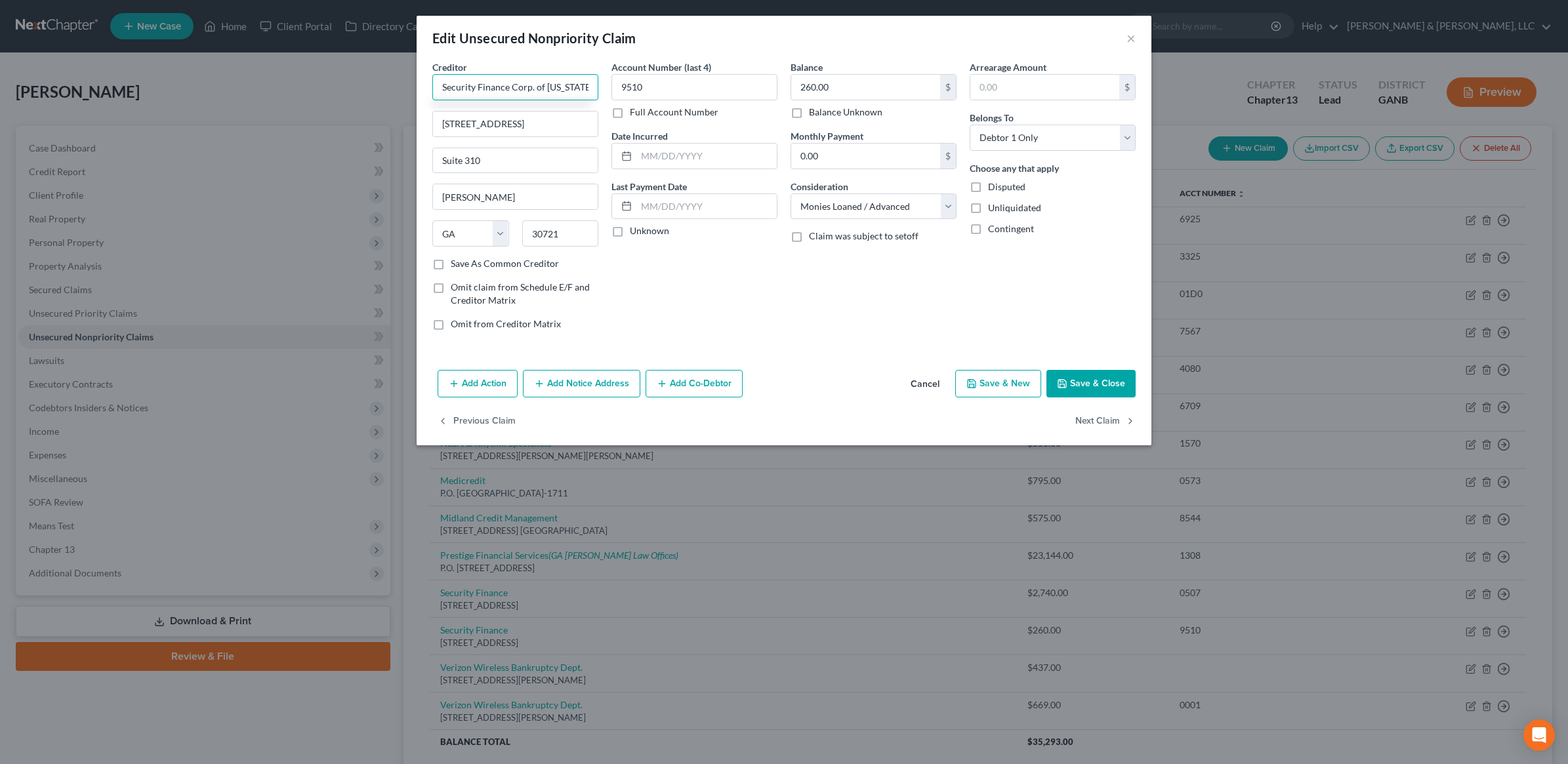
drag, startPoint x: 582, startPoint y: 89, endPoint x: 513, endPoint y: 95, distance: 69.3
click at [513, 95] on input "Security Finance Corp. of Georgia" at bounding box center [515, 87] width 166 height 26
type input "Security Finance of Georgia, LLC"
paste input "181 Security Plac"
type input "181 Security Place"
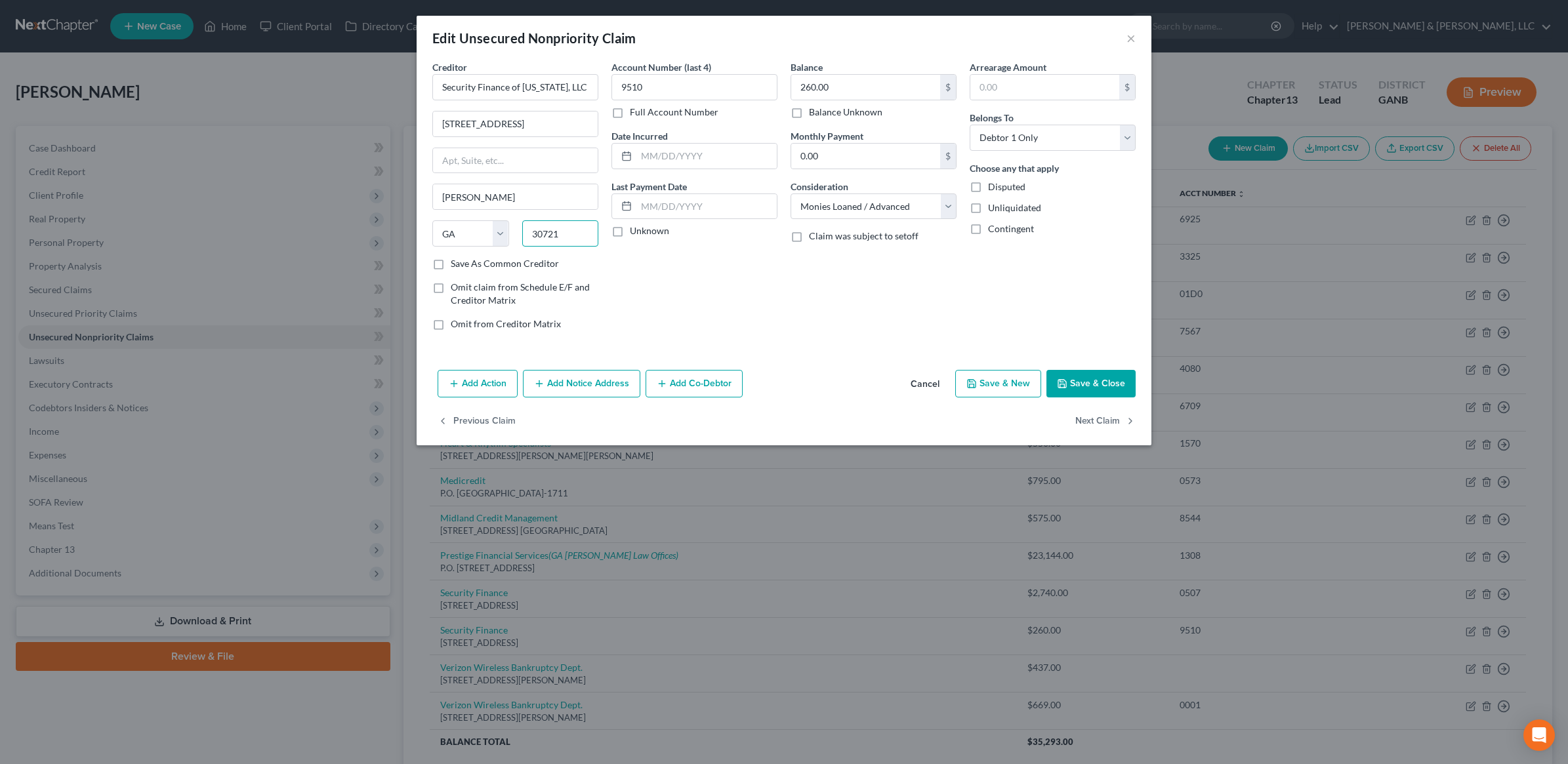
paste input "29307"
type input "29307"
type input "Spartanburg"
select select "42"
click at [505, 267] on label "Save As Common Creditor" at bounding box center [505, 264] width 108 height 13
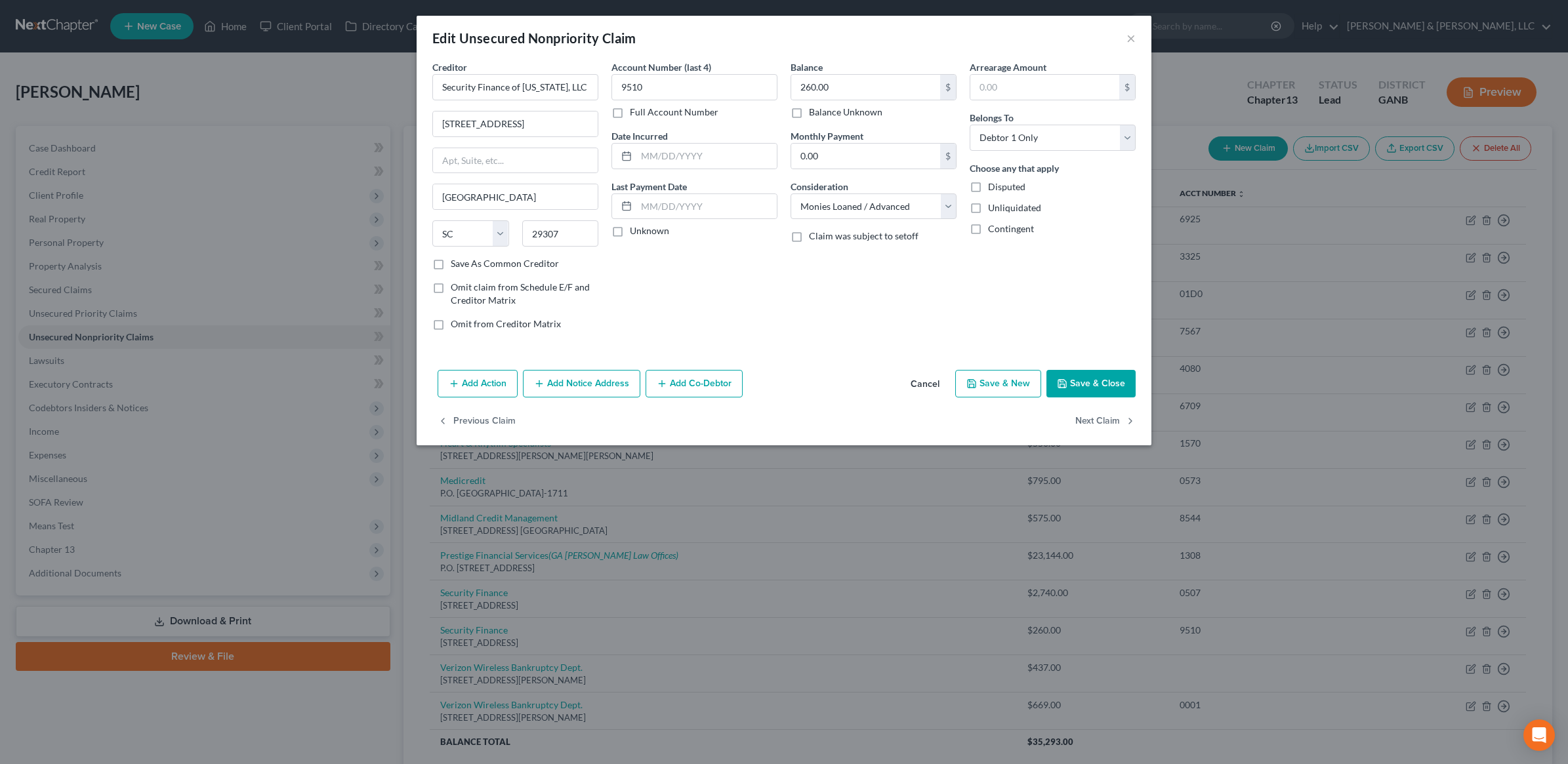
click at [465, 266] on input "Save As Common Creditor" at bounding box center [460, 261] width 8 height 8
click at [1110, 389] on button "Save & Close" at bounding box center [1091, 384] width 89 height 28
checkbox input "false"
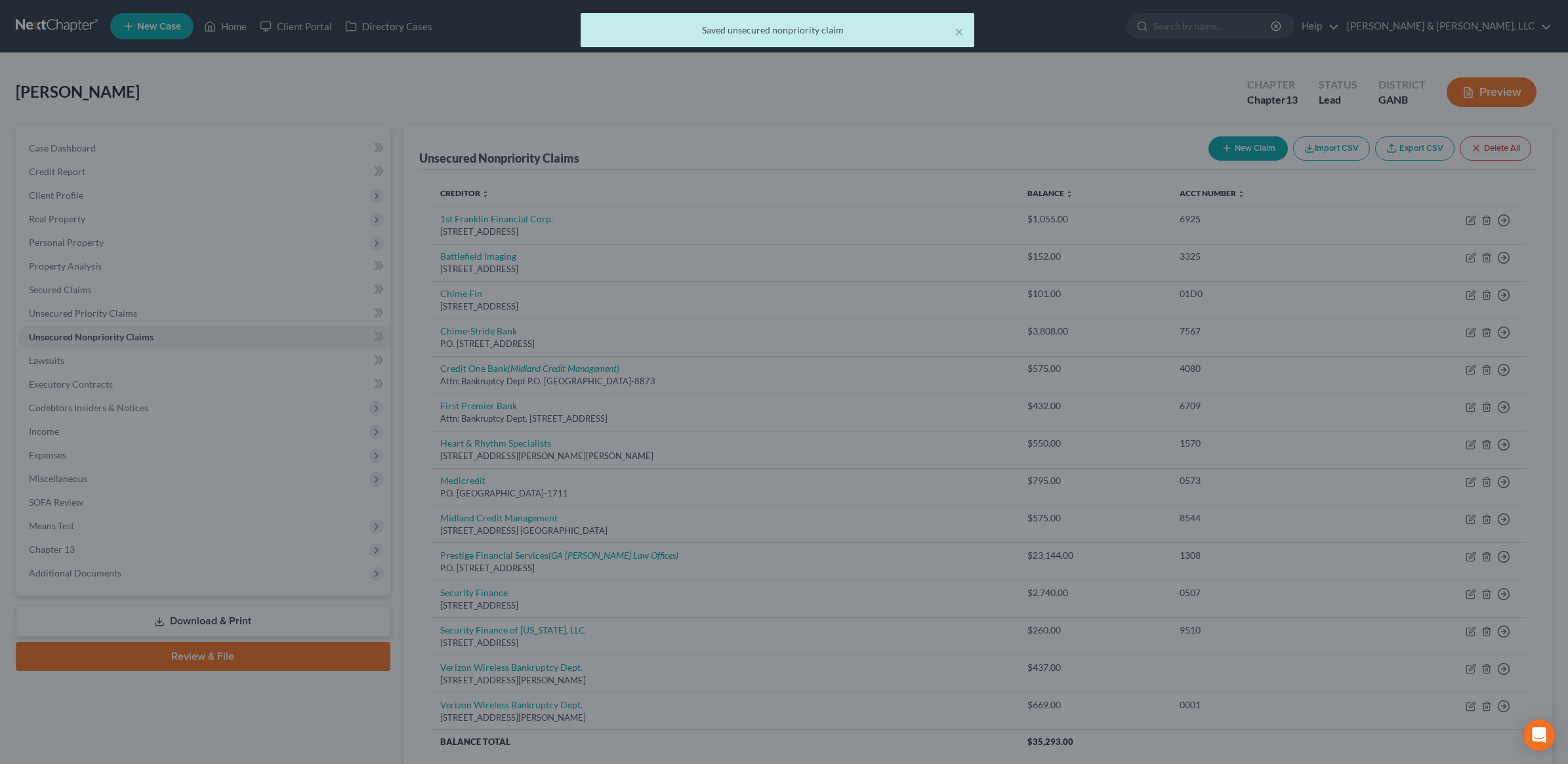
type input "0"
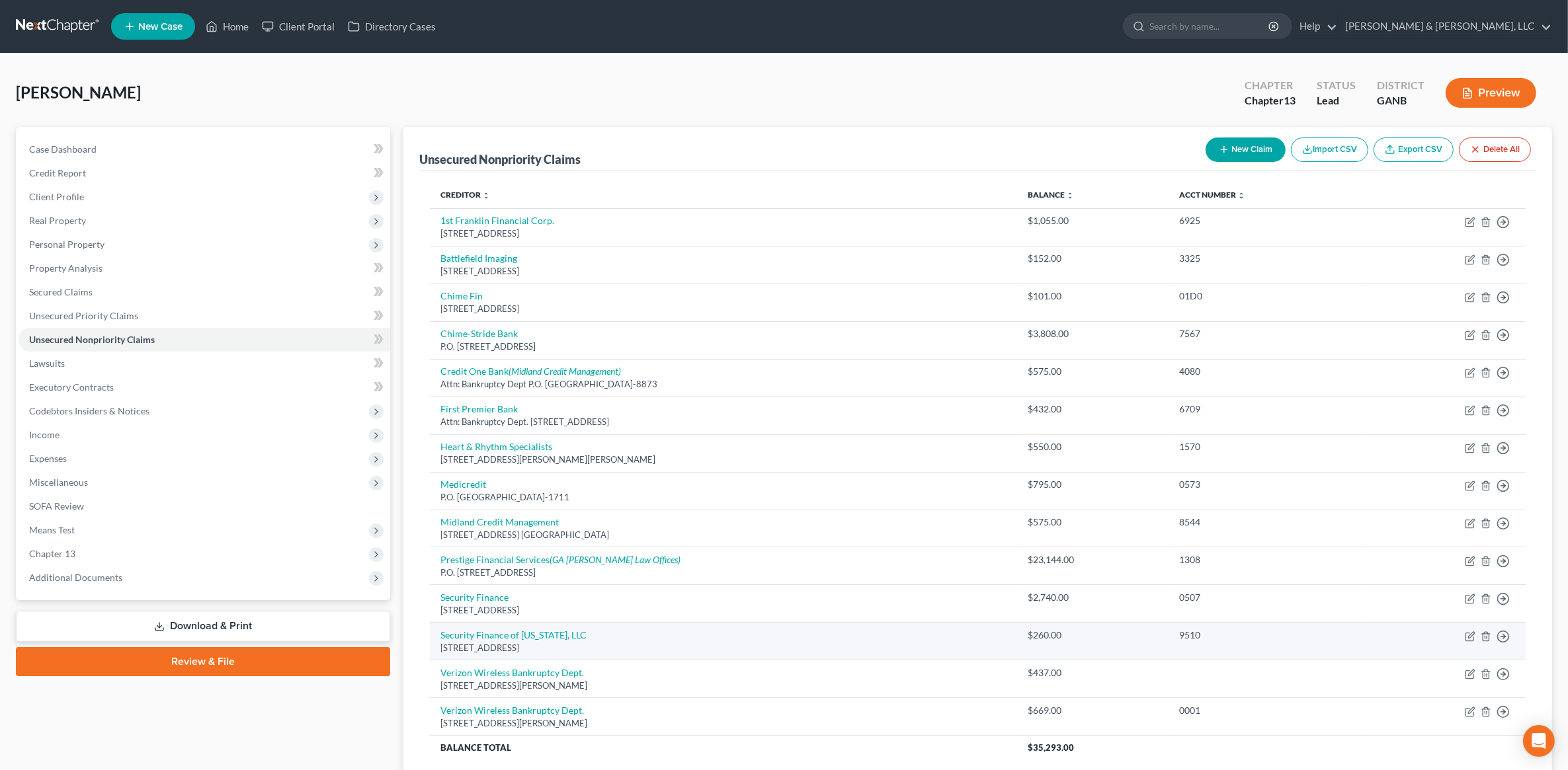
scroll to position [111, 0]
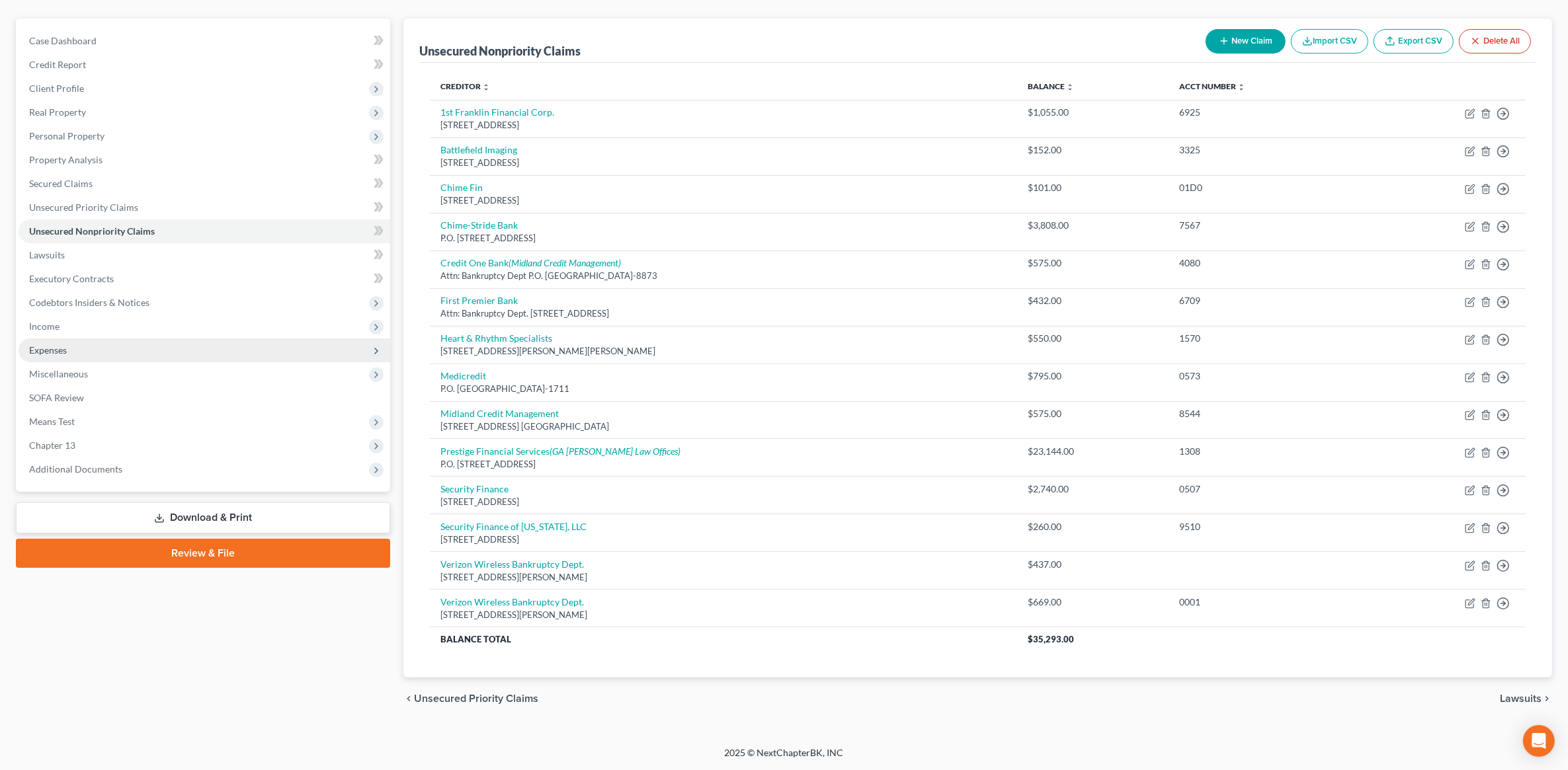
click at [177, 340] on span "Expenses" at bounding box center [204, 350] width 372 height 24
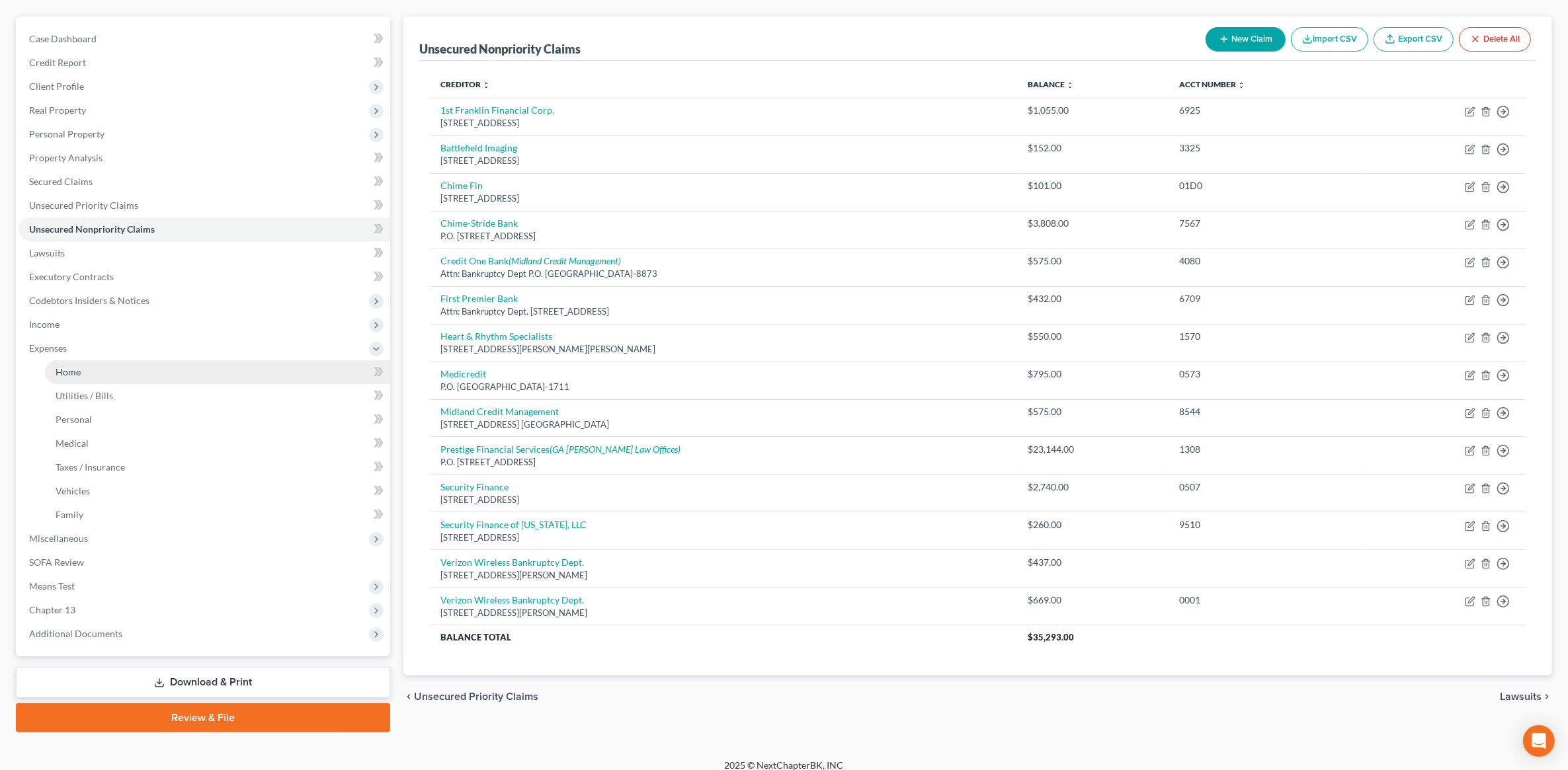
click at [160, 360] on link "Home" at bounding box center [217, 372] width 345 height 24
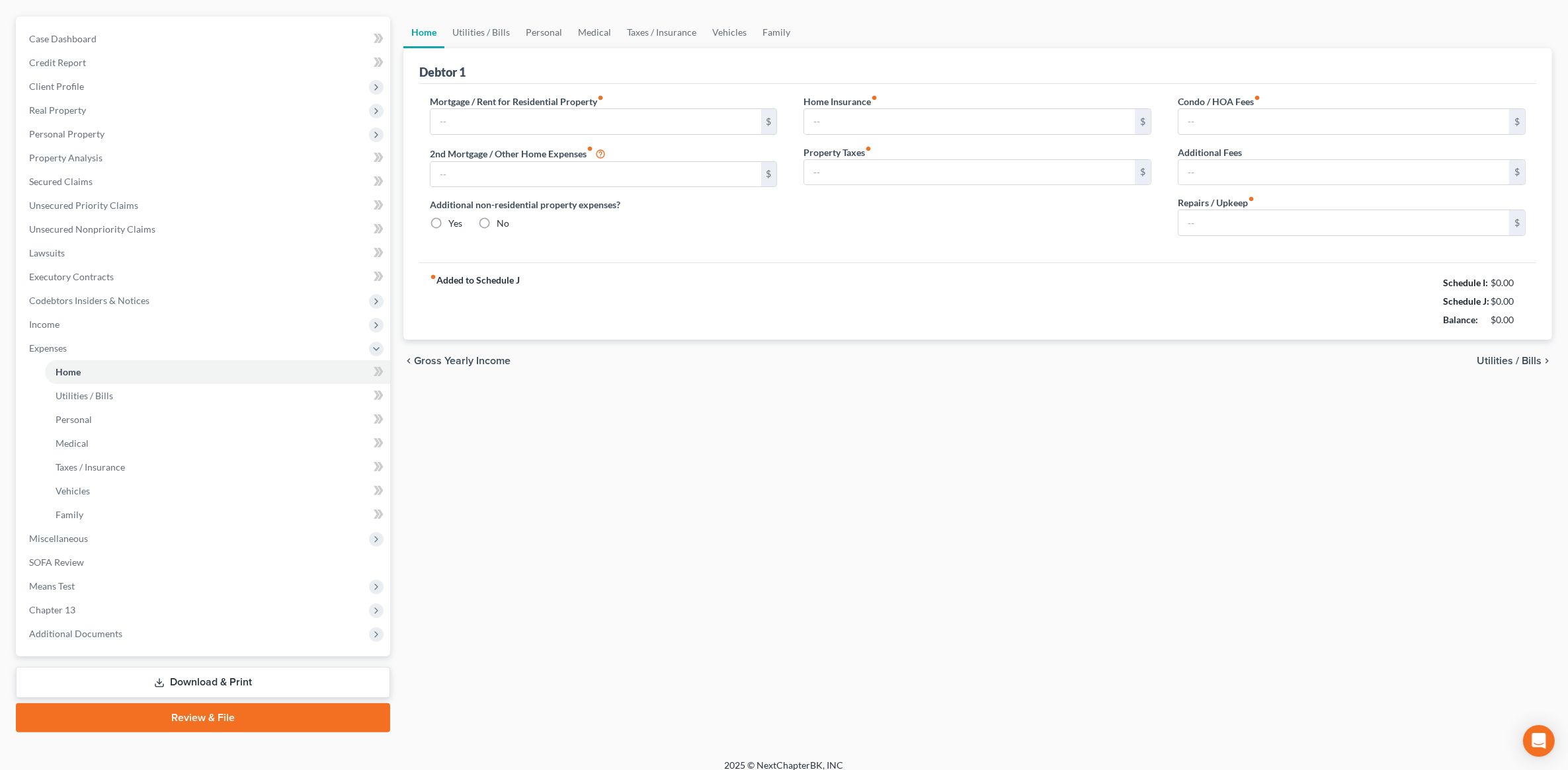
type input "0.00"
radio input "true"
type input "0.00"
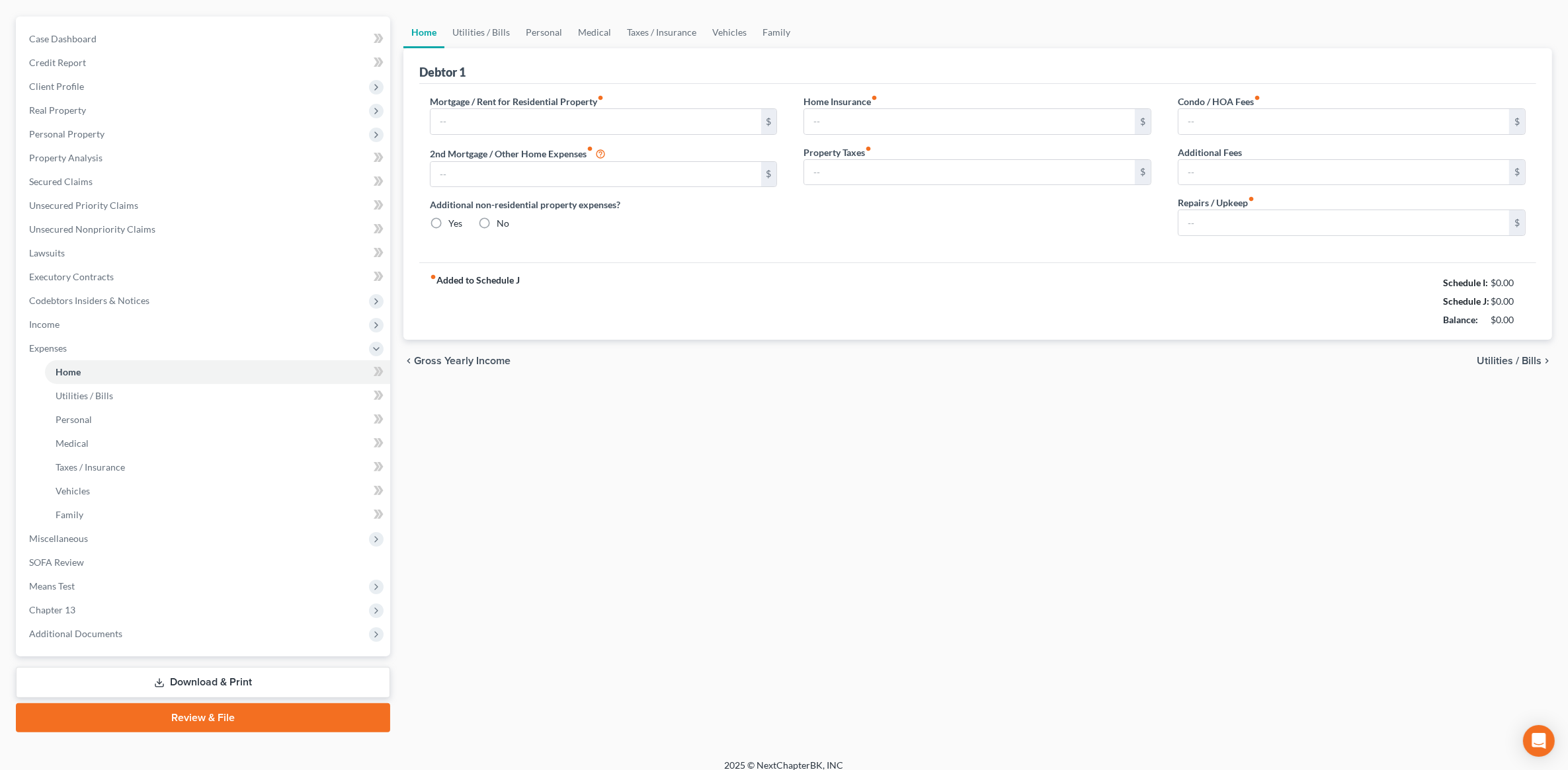
type input "0.00"
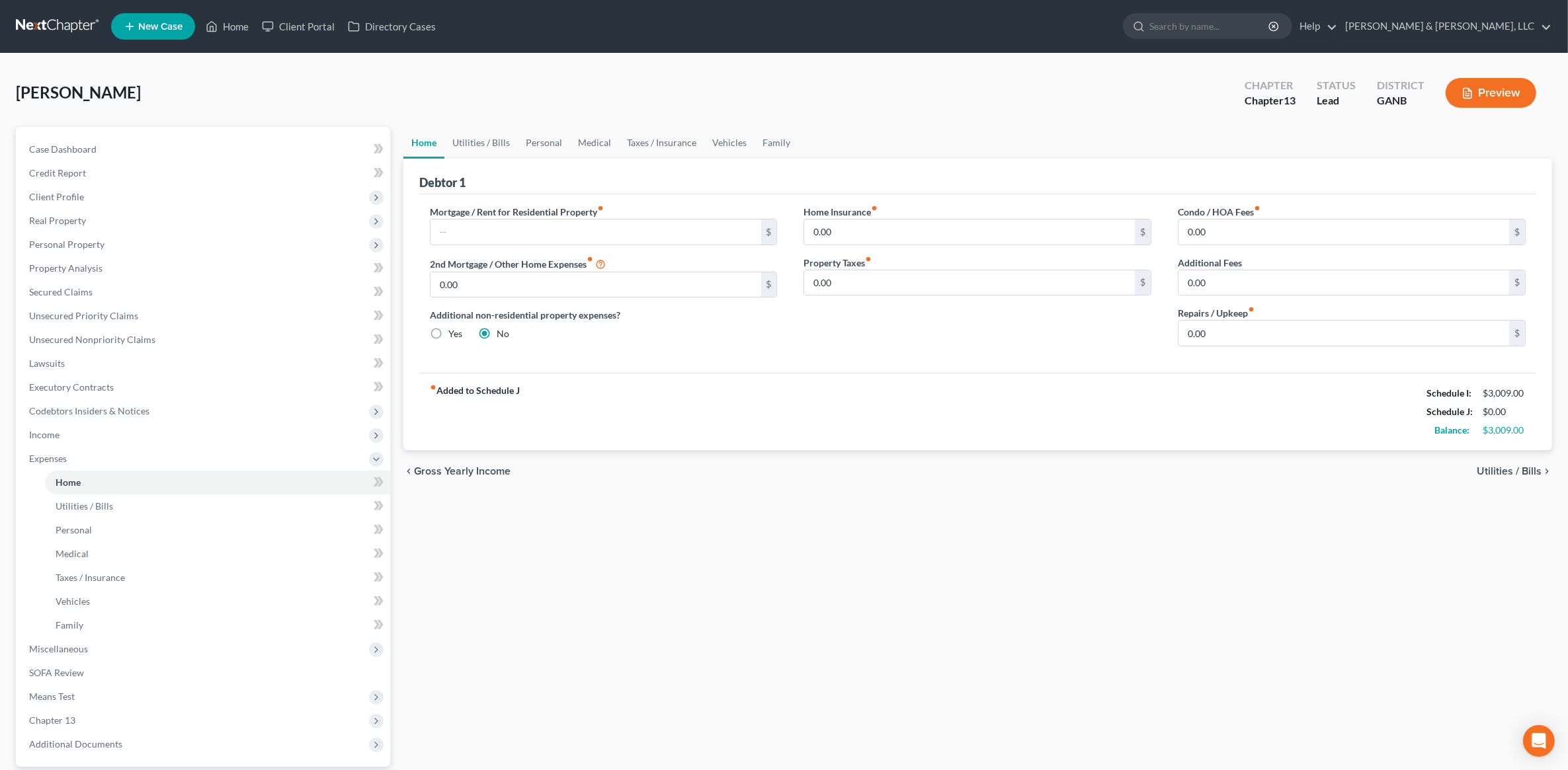
click at [1399, 700] on div "Home Utilities / Bills Personal Medical Taxes / Insurance Vehicles Family Debto…" at bounding box center [977, 485] width 1162 height 716
click at [529, 230] on input "text" at bounding box center [596, 232] width 330 height 25
type input "1,000"
click at [460, 135] on link "Utilities / Bills" at bounding box center [481, 143] width 74 height 31
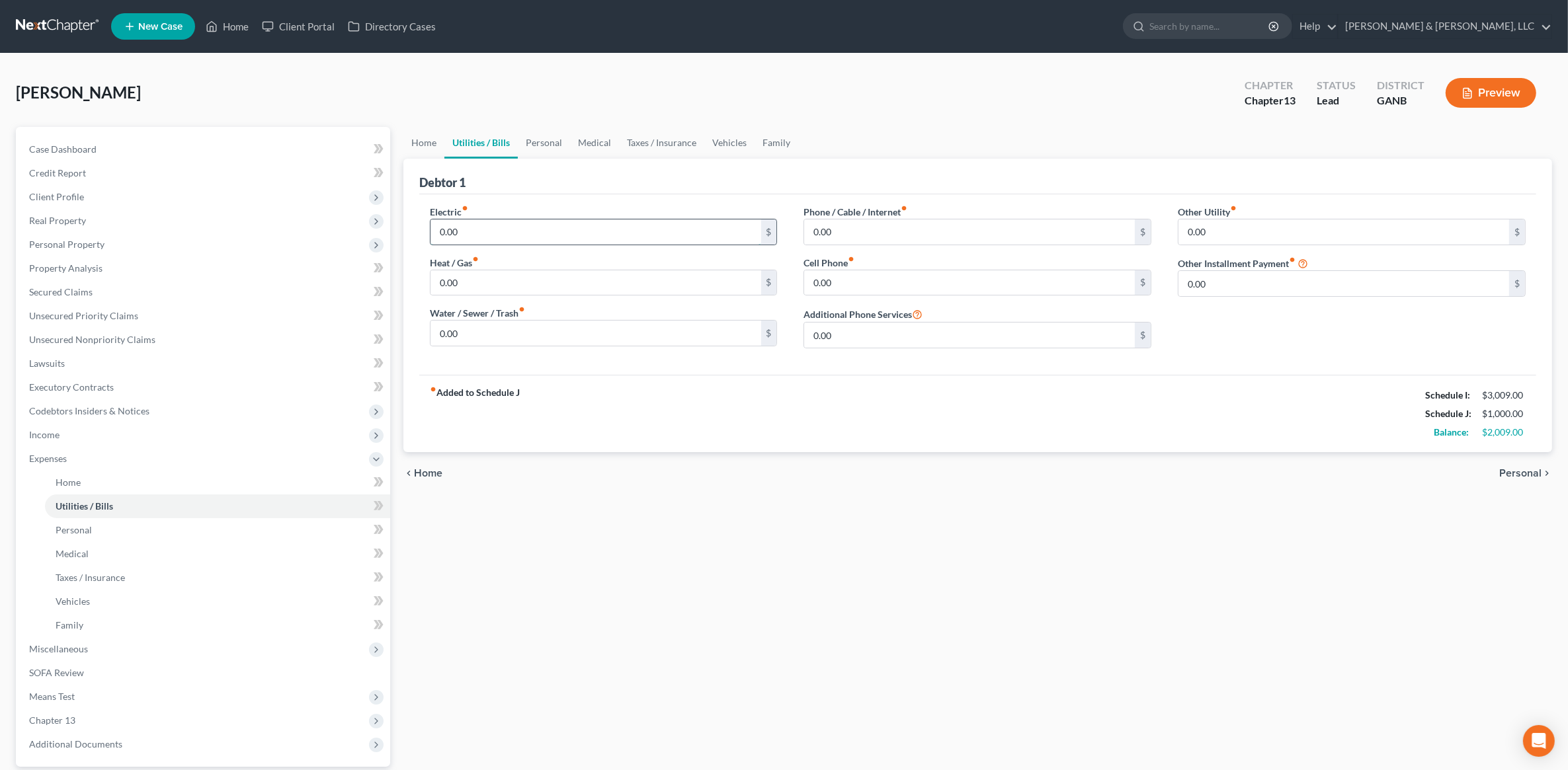
click at [505, 228] on input "0.00" at bounding box center [596, 232] width 330 height 25
type input "300"
click at [873, 236] on input "0.00" at bounding box center [969, 232] width 330 height 25
click at [1297, 627] on div "Home Utilities / Bills Personal Medical Taxes / Insurance Vehicles Family Debto…" at bounding box center [977, 485] width 1162 height 716
click at [849, 232] on input "280" at bounding box center [969, 232] width 330 height 25
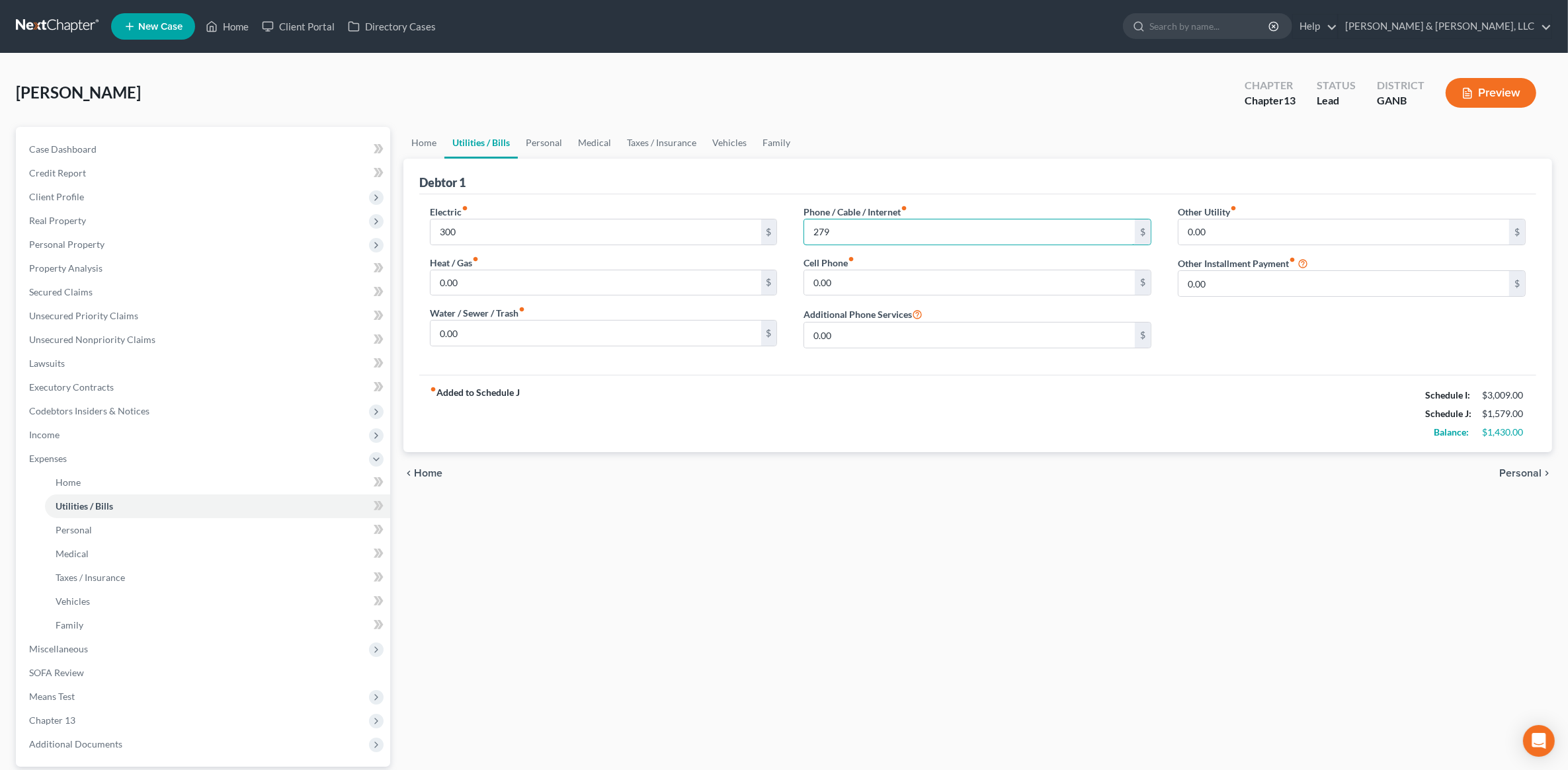
type input "279"
click at [1102, 579] on div "Home Utilities / Bills Personal Medical Taxes / Insurance Vehicles Family Debto…" at bounding box center [977, 485] width 1162 height 716
click at [1526, 465] on div "chevron_left Home Personal chevron_right" at bounding box center [977, 473] width 1148 height 42
click at [1516, 478] on span "Personal" at bounding box center [1519, 473] width 42 height 11
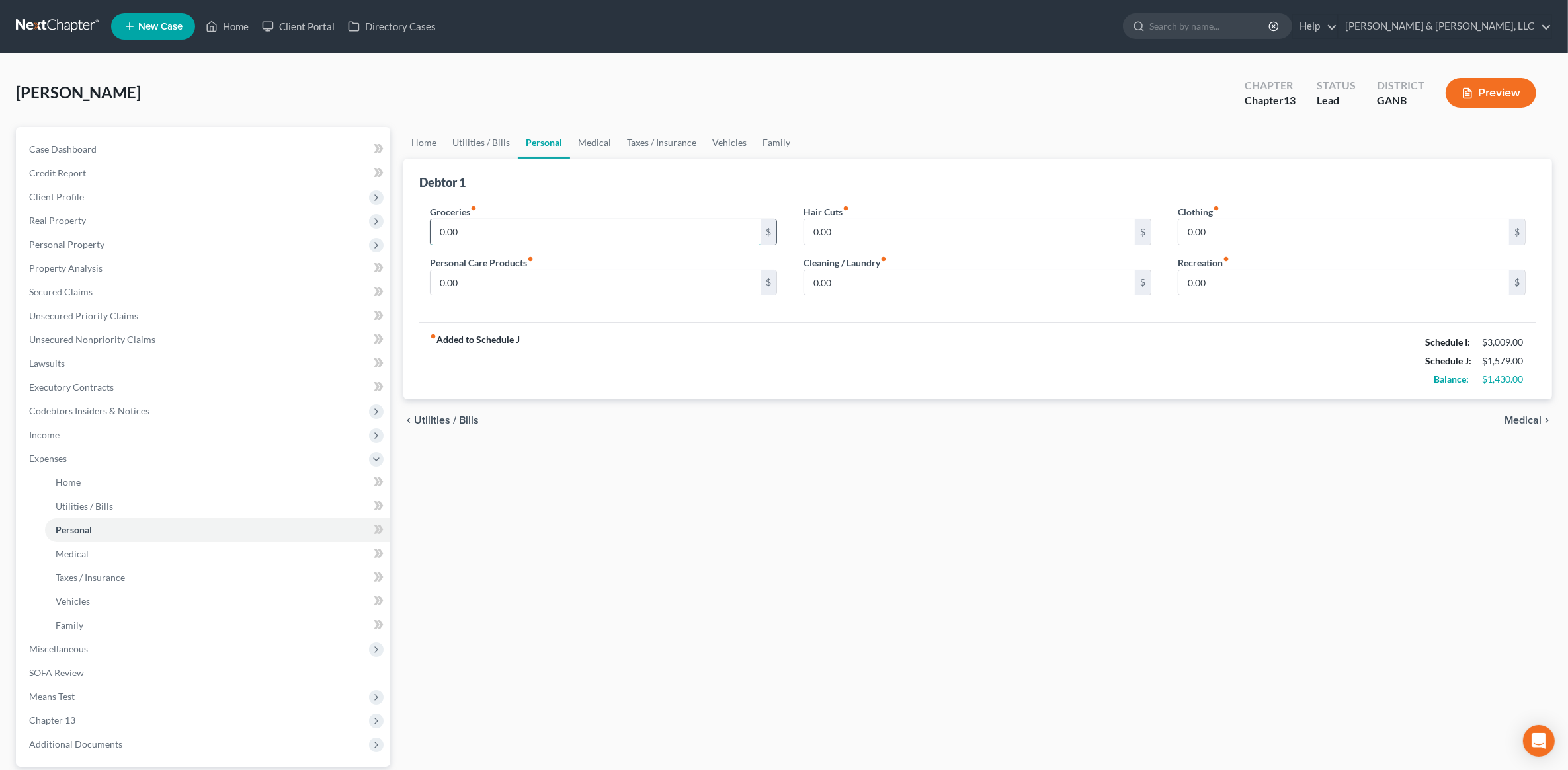
click at [490, 234] on input "0.00" at bounding box center [596, 232] width 330 height 25
type input "500"
type input "100"
click at [1515, 425] on span "Medical" at bounding box center [1523, 421] width 37 height 11
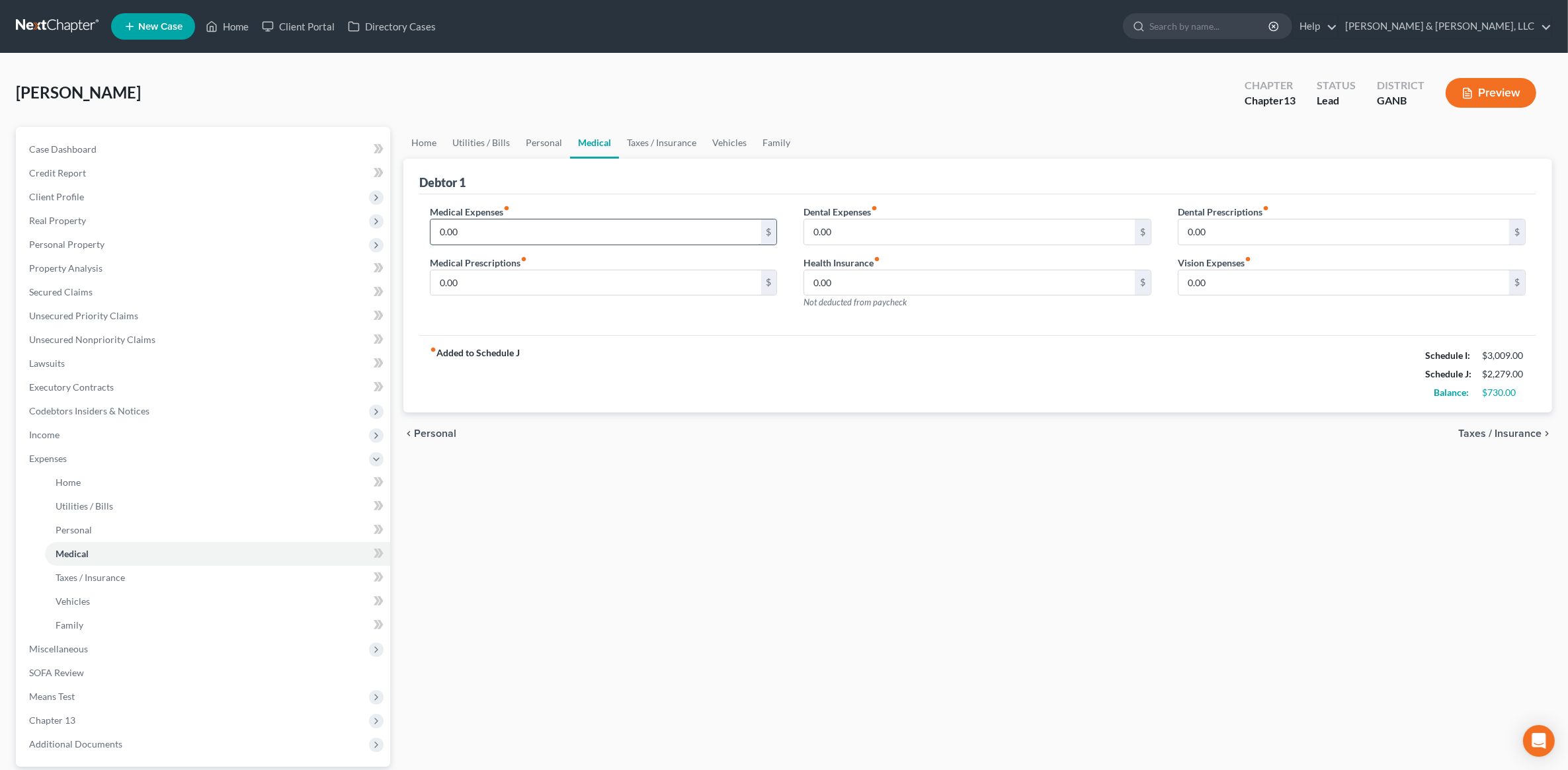
click at [534, 225] on input "0.00" at bounding box center [596, 232] width 330 height 25
type input "100"
click at [678, 134] on link "Taxes / Insurance" at bounding box center [661, 143] width 85 height 31
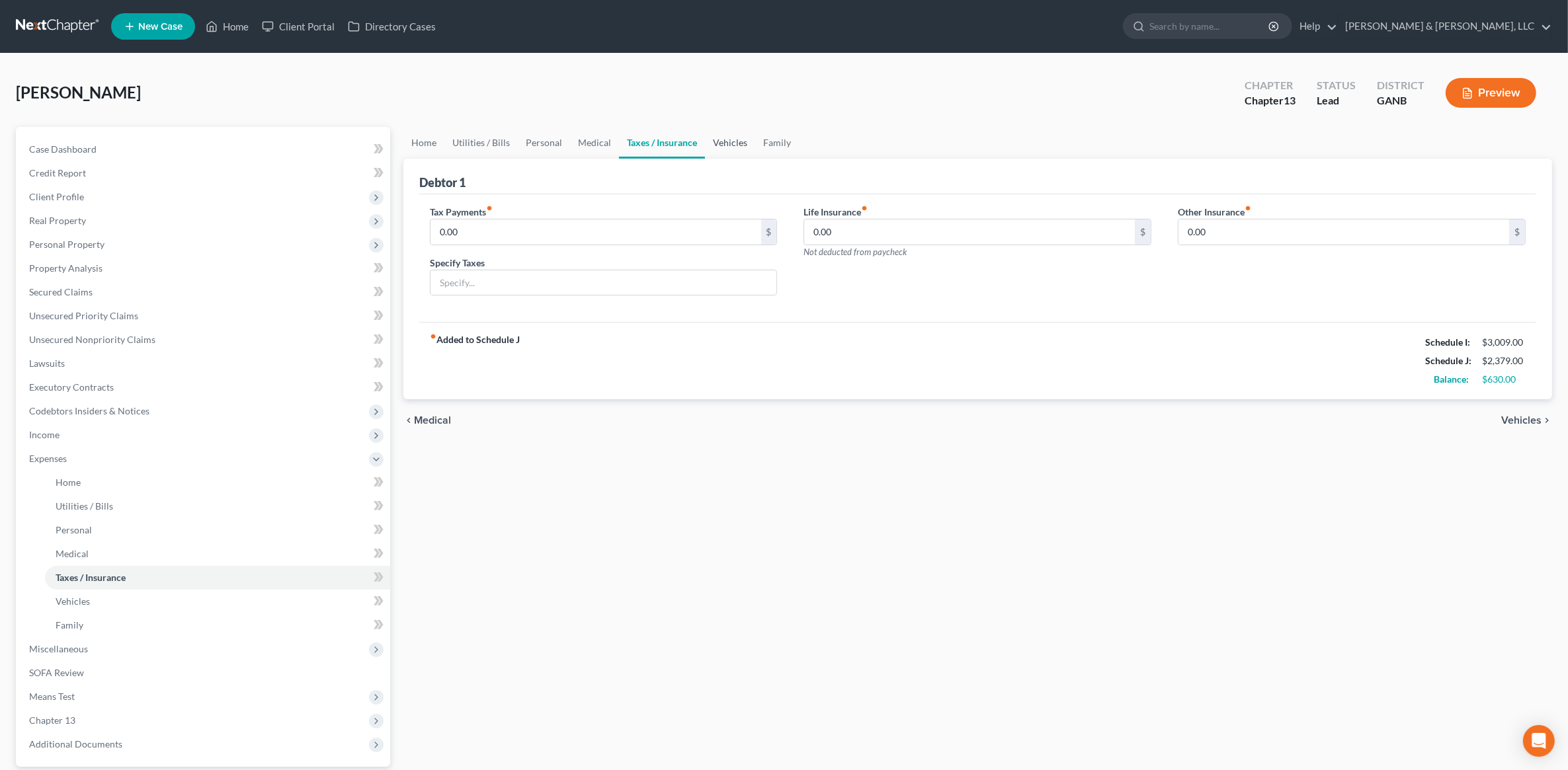
click at [730, 142] on link "Vehicles" at bounding box center [729, 143] width 50 height 31
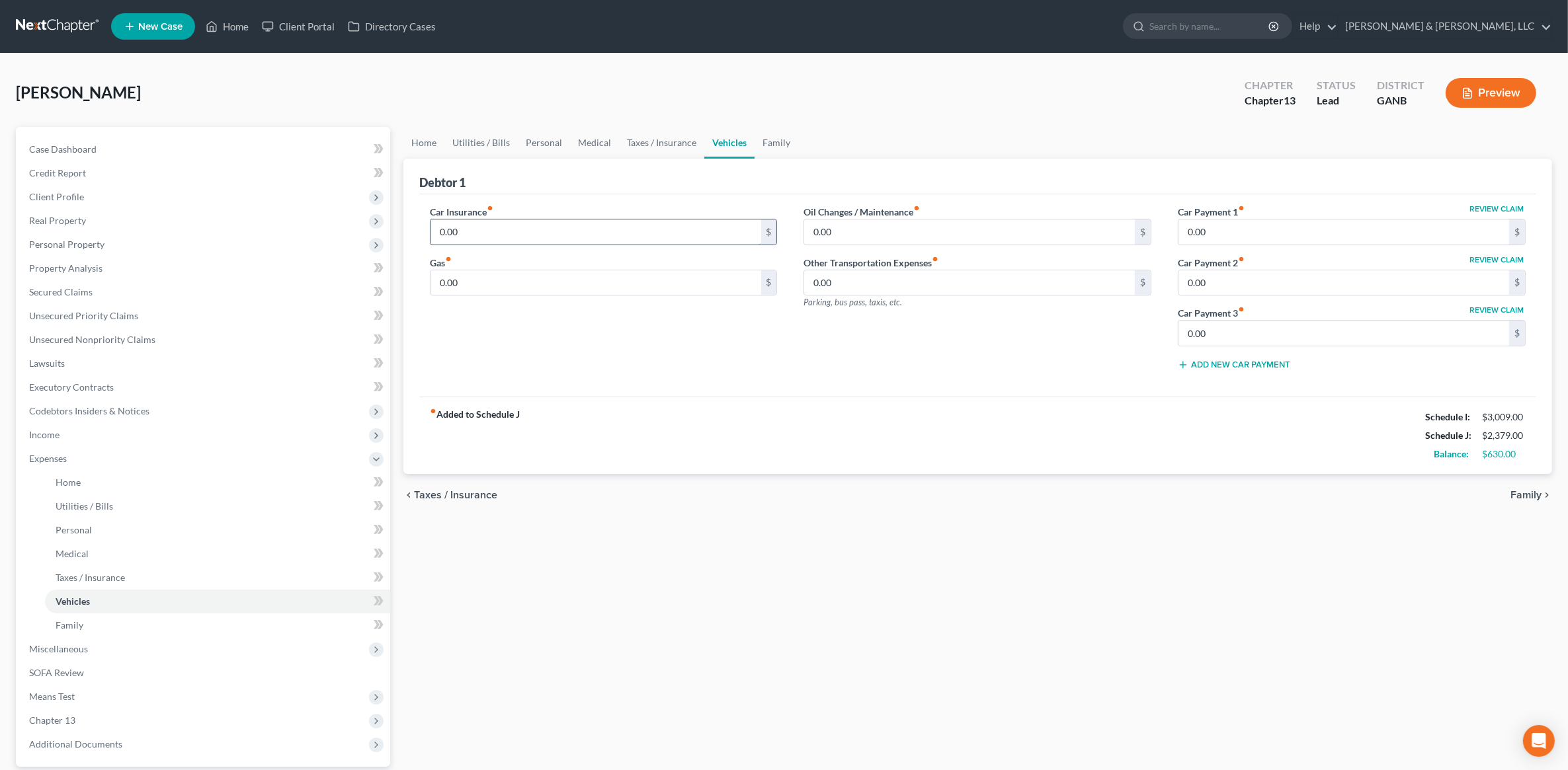
click at [574, 226] on input "0.00" at bounding box center [596, 232] width 330 height 25
type input "200"
type input "130"
click at [696, 351] on div "Car Insurance fiber_manual_record 200 $ Gas fiber_manual_record 130 $" at bounding box center [603, 292] width 374 height 176
click at [497, 140] on link "Utilities / Bills" at bounding box center [481, 143] width 74 height 31
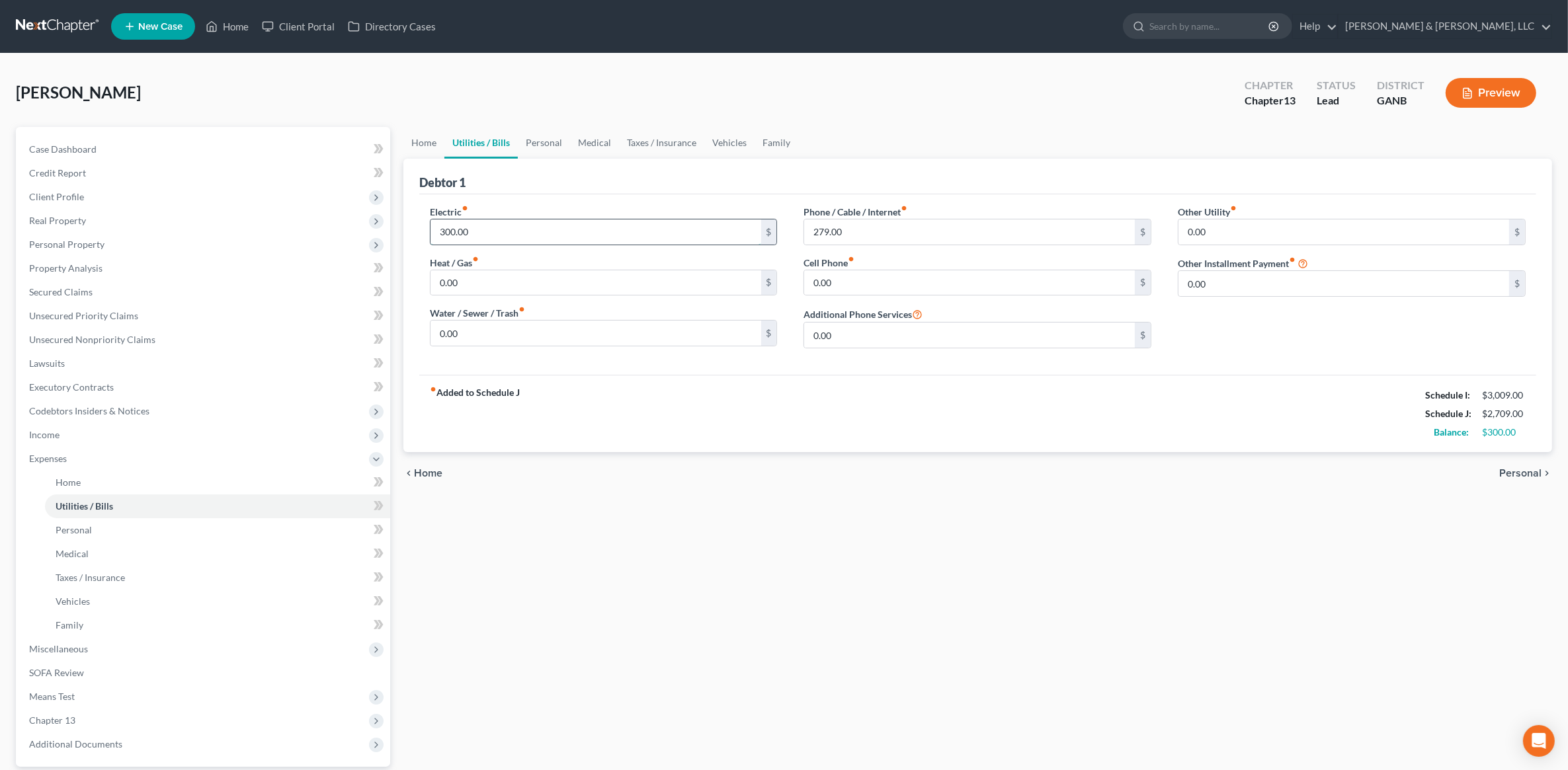
click at [506, 225] on input "300.00" at bounding box center [596, 232] width 330 height 25
type input "200"
click at [577, 185] on div "Debtor 1" at bounding box center [977, 176] width 1117 height 36
click at [739, 137] on link "Vehicles" at bounding box center [729, 143] width 50 height 31
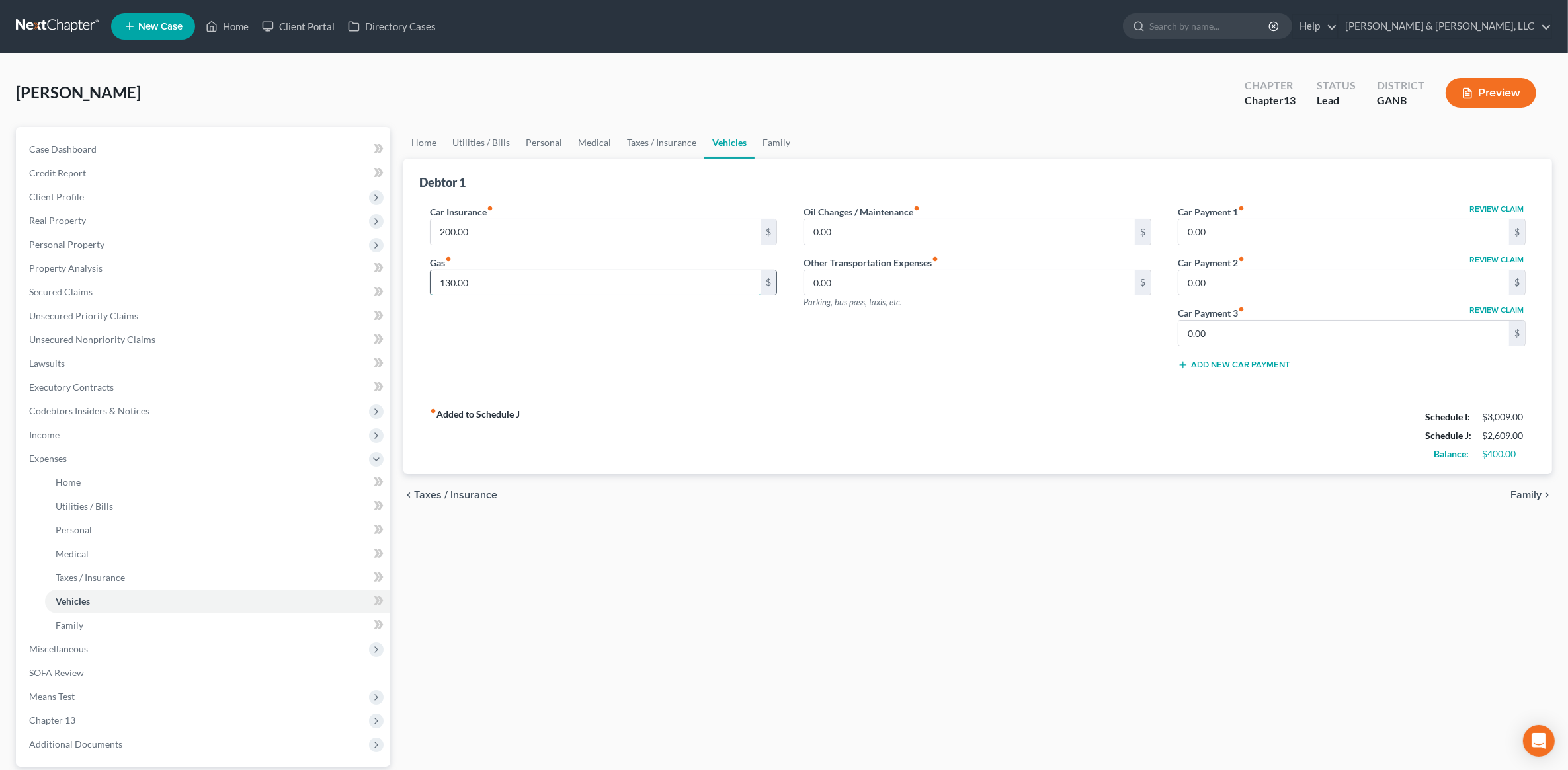
click at [556, 279] on input "130.00" at bounding box center [596, 283] width 330 height 25
click at [983, 604] on div "Home Utilities / Bills Personal Medical Taxes / Insurance Vehicles Family Debto…" at bounding box center [977, 485] width 1162 height 716
click at [121, 646] on span "Miscellaneous" at bounding box center [204, 649] width 372 height 24
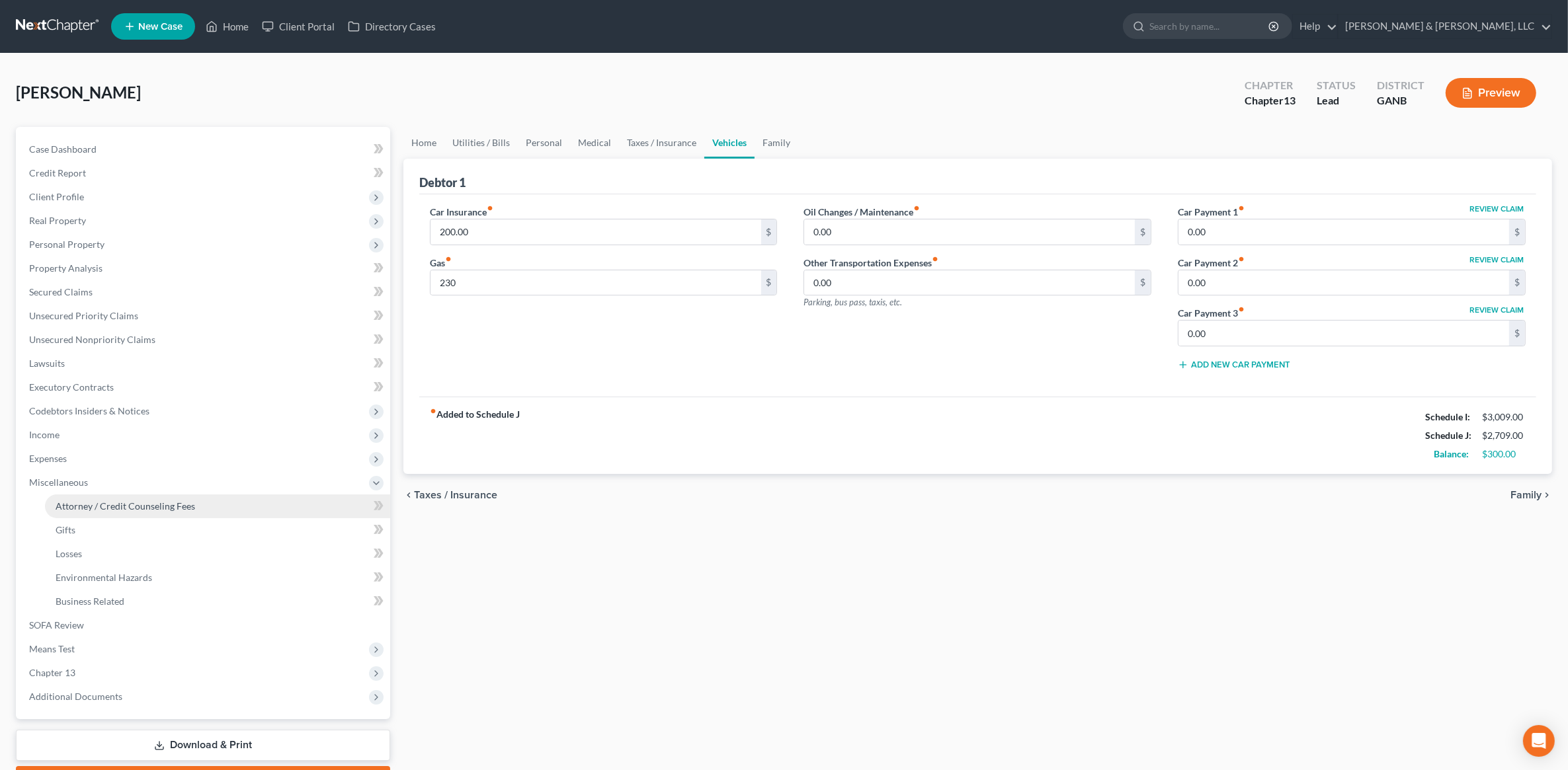
click at [215, 507] on link "Attorney / Credit Counseling Fees" at bounding box center [217, 506] width 345 height 24
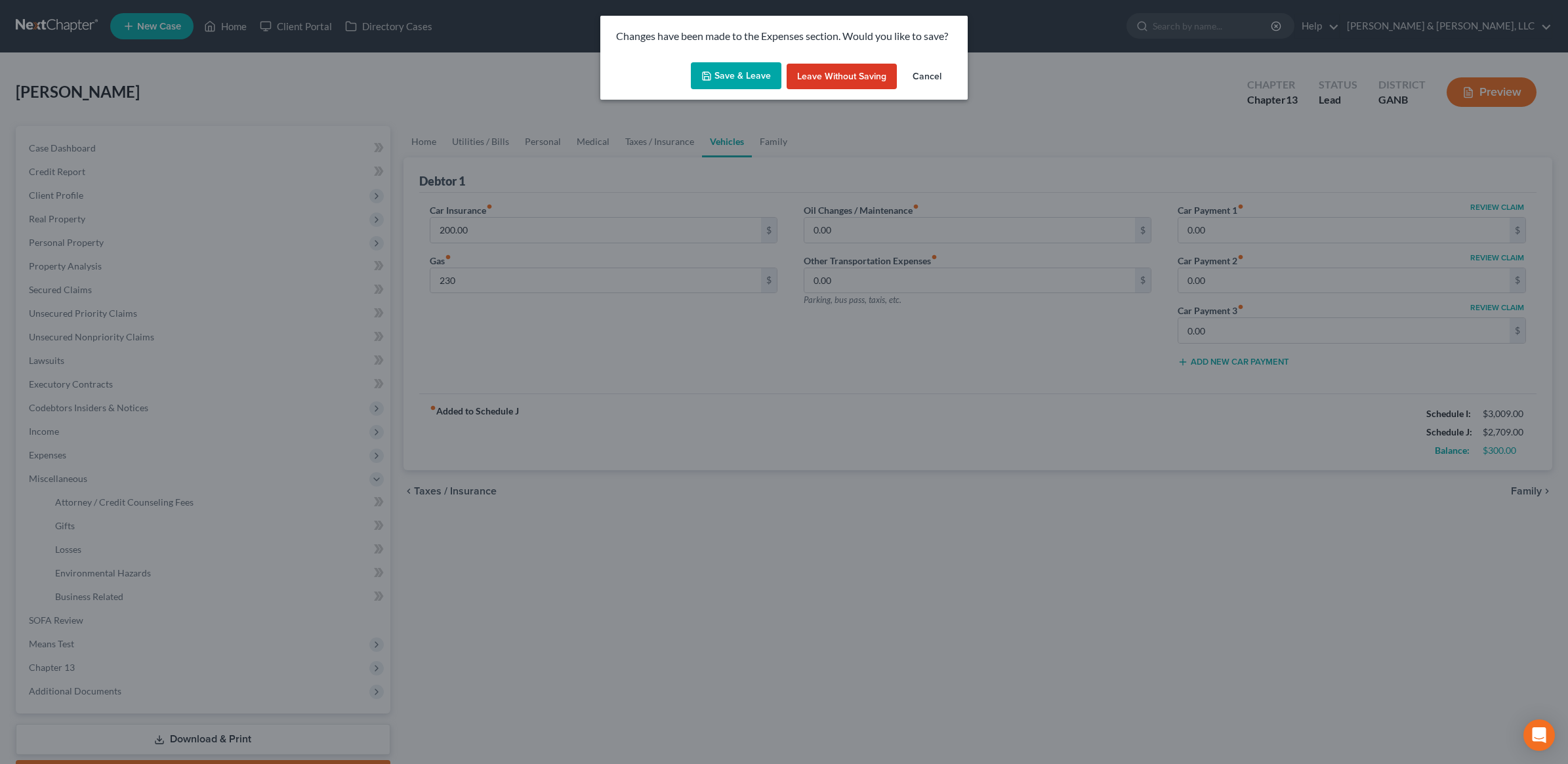
click at [728, 80] on button "Save & Leave" at bounding box center [736, 76] width 90 height 28
type input "230.00"
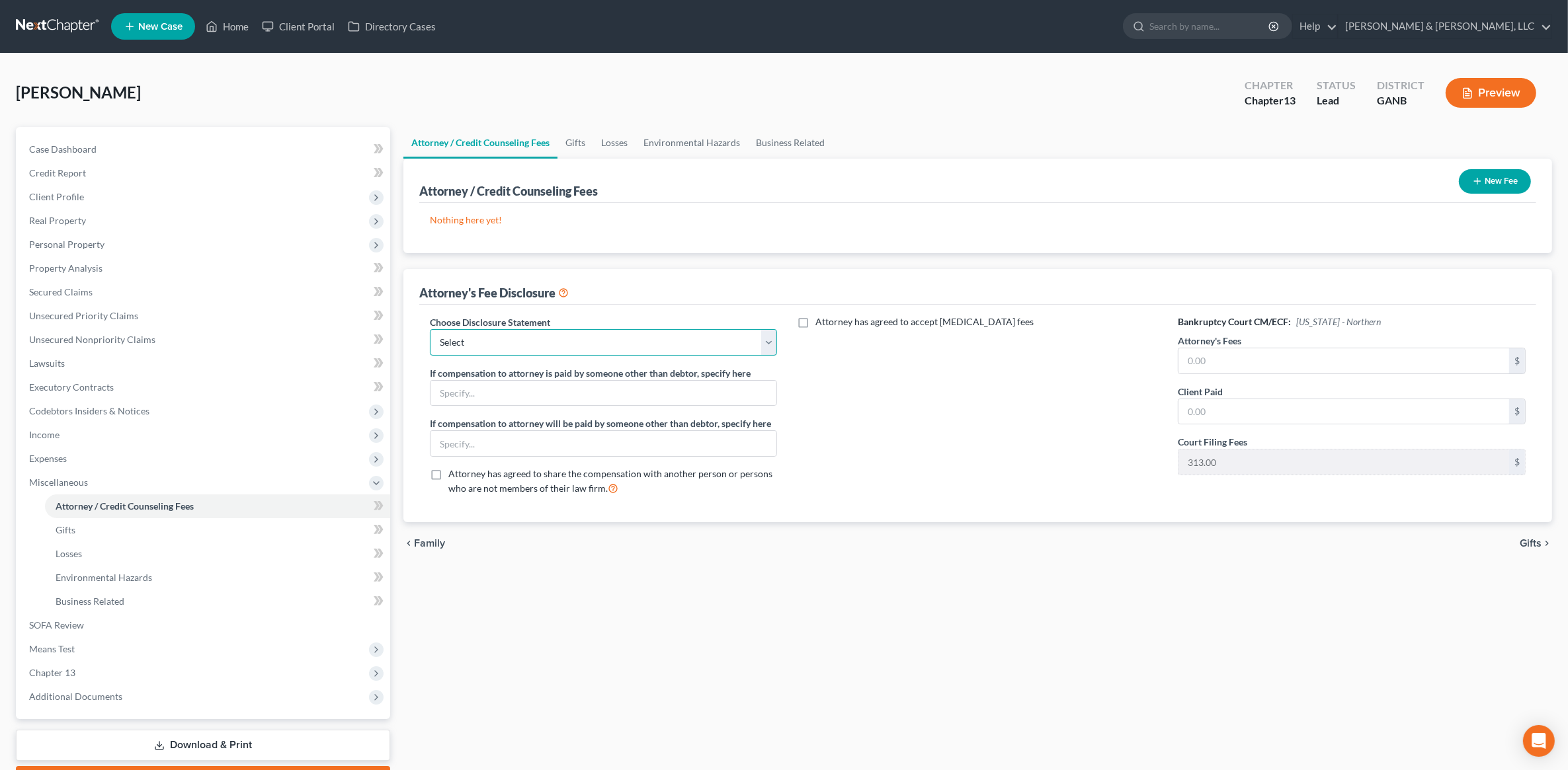
click at [535, 349] on select "Select CUSTOM 13 BUSINESS 13 7 Disclosure 13 Disclosure" at bounding box center [603, 343] width 348 height 26
select select "3"
click at [430, 330] on select "Select CUSTOM 13 BUSINESS 13 7 Disclosure 13 Disclosure" at bounding box center [603, 343] width 348 height 26
click at [1227, 354] on input "text" at bounding box center [1343, 361] width 330 height 25
type input "5,000"
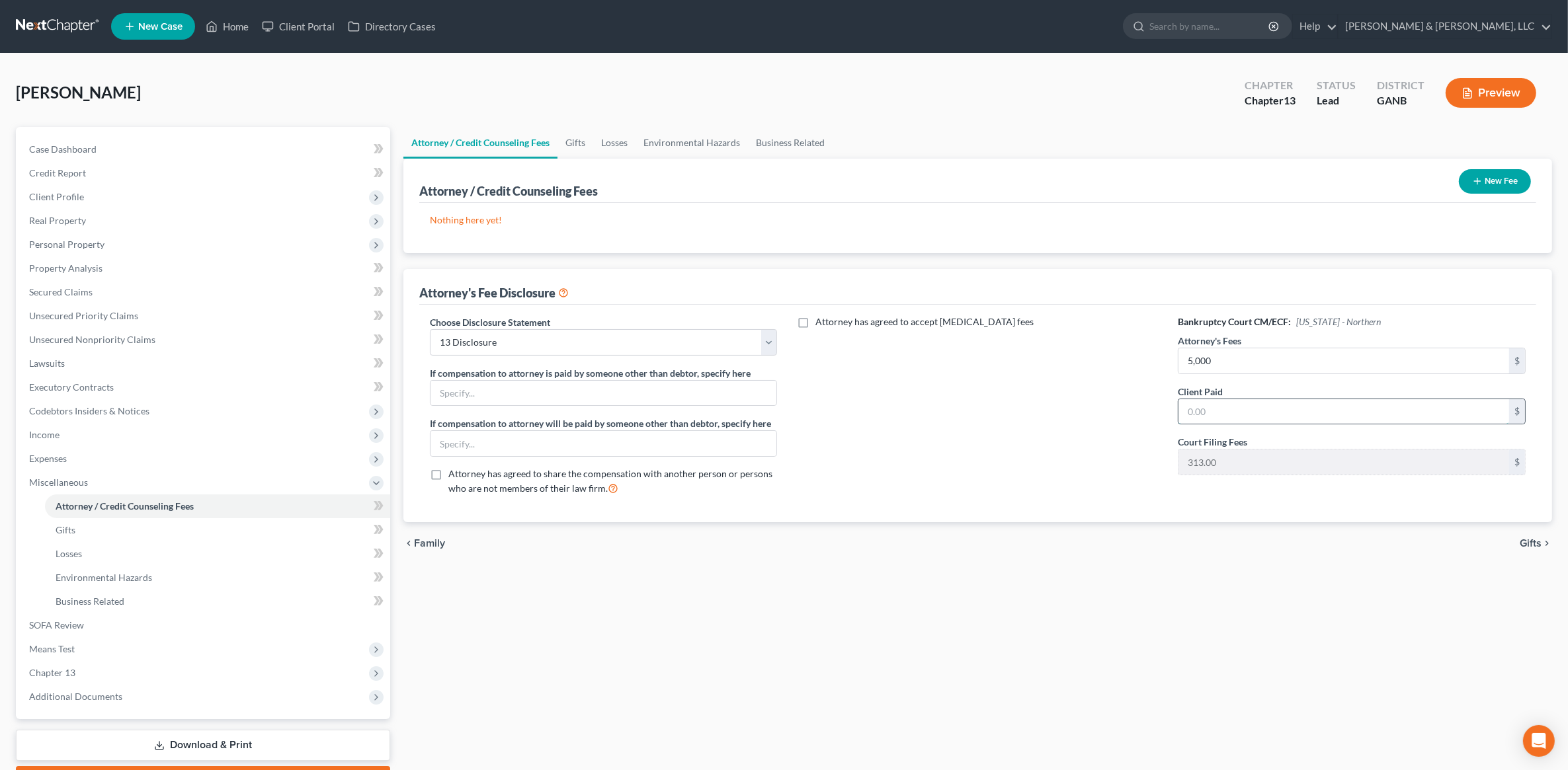
click at [1283, 410] on input "text" at bounding box center [1343, 411] width 330 height 25
type input "0"
click at [1138, 294] on div "Attorney's Fee Disclosure" at bounding box center [977, 287] width 1117 height 36
click at [1488, 179] on button "New Fee" at bounding box center [1494, 182] width 72 height 25
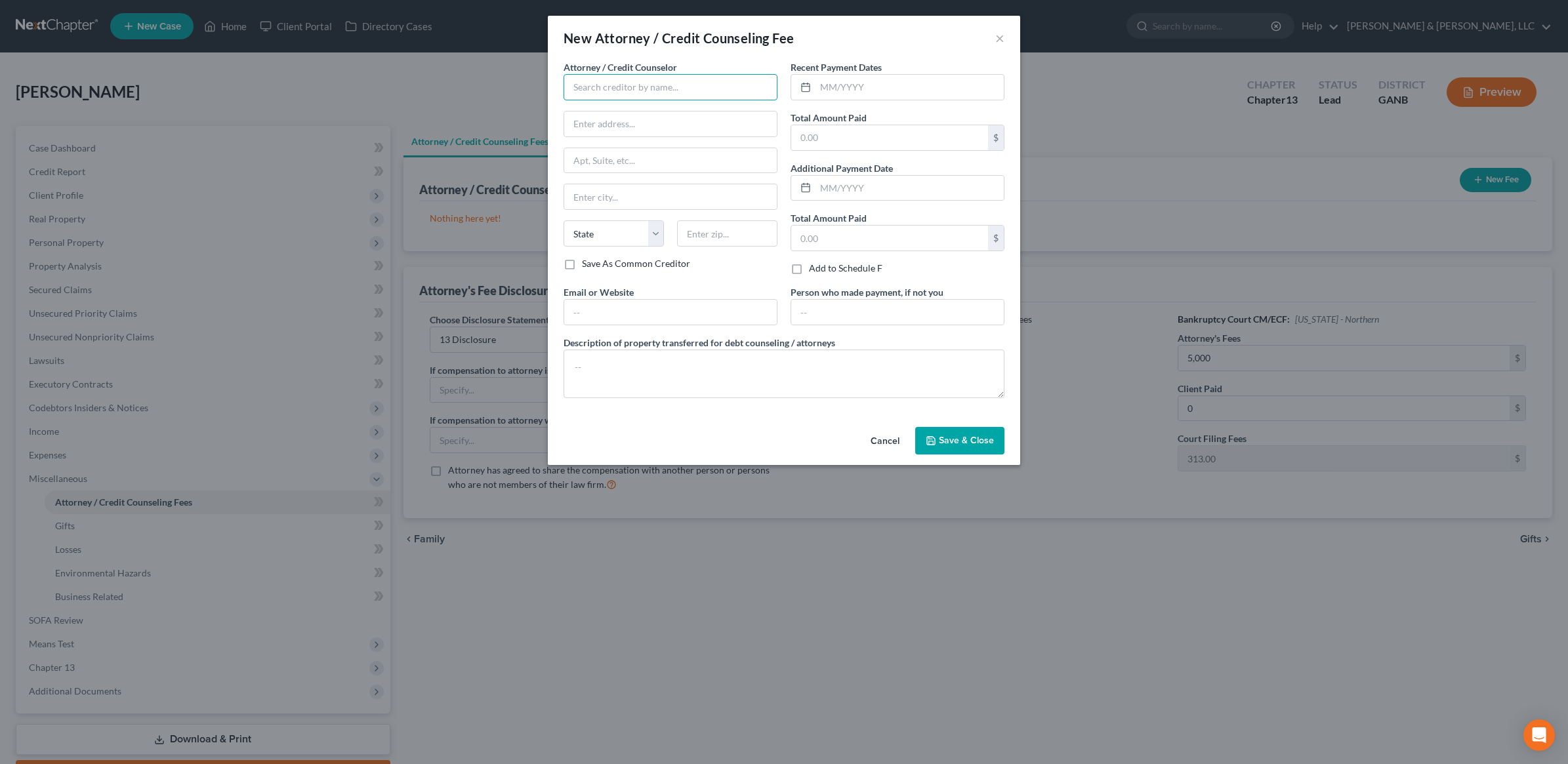
click at [673, 75] on input "text" at bounding box center [670, 87] width 214 height 26
type input "CC Advising"
click at [865, 90] on input "text" at bounding box center [910, 87] width 189 height 25
type input "10/2025"
type input "10"
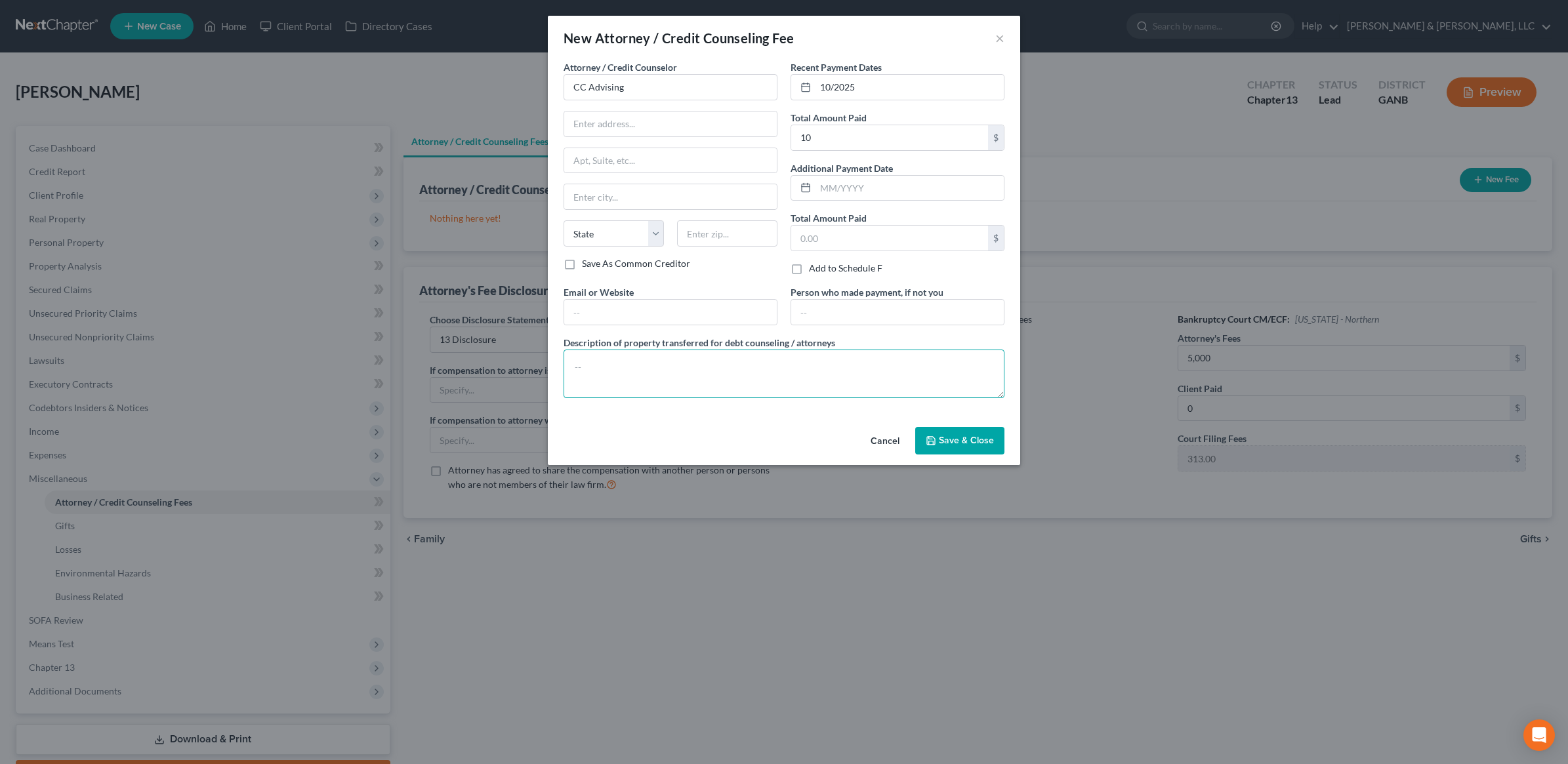
click at [680, 375] on textarea at bounding box center [784, 374] width 441 height 48
type textarea "$10"
click at [948, 430] on button "Save & Close" at bounding box center [960, 441] width 89 height 28
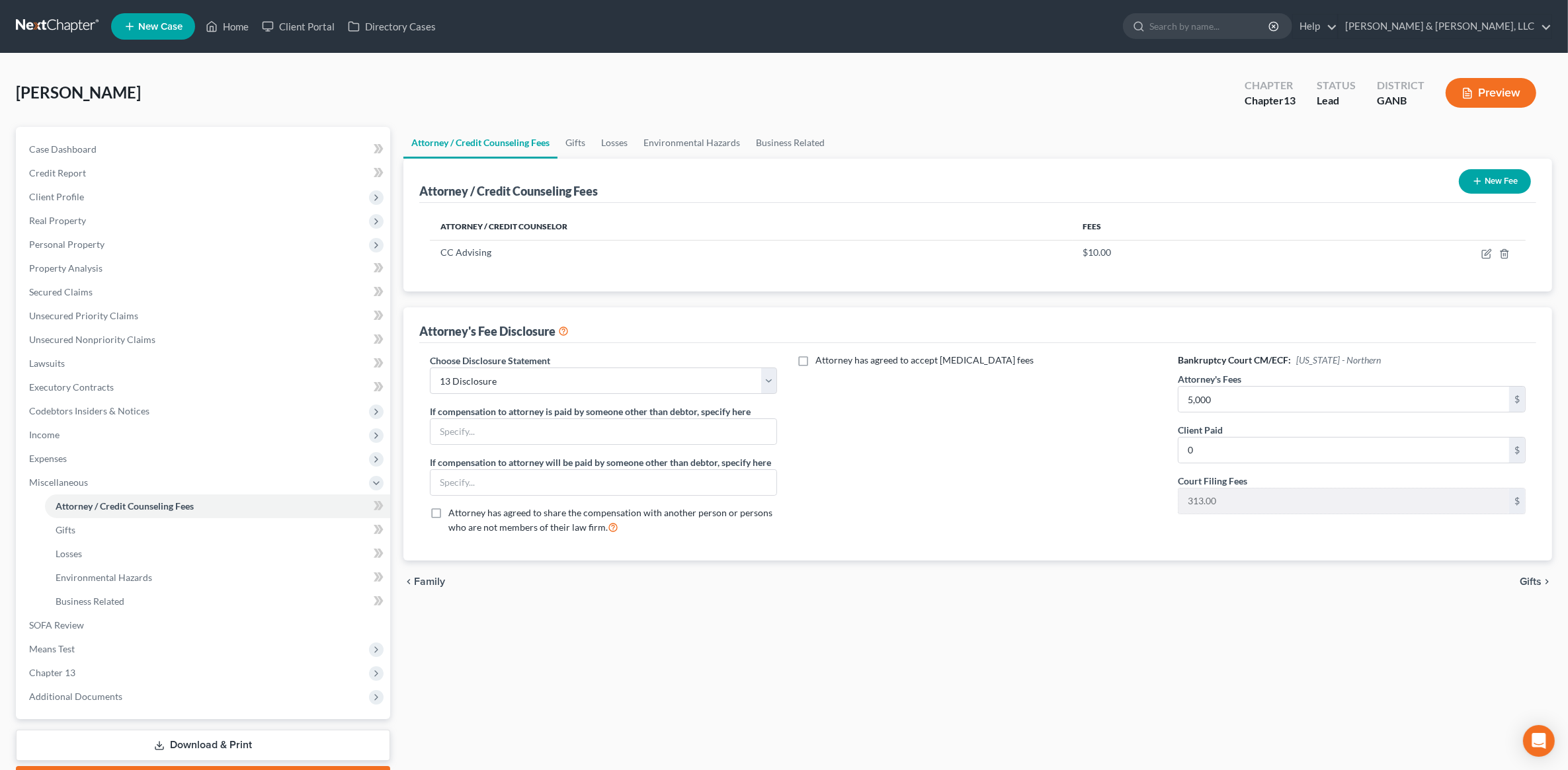
click at [1472, 177] on icon "button" at bounding box center [1477, 181] width 11 height 11
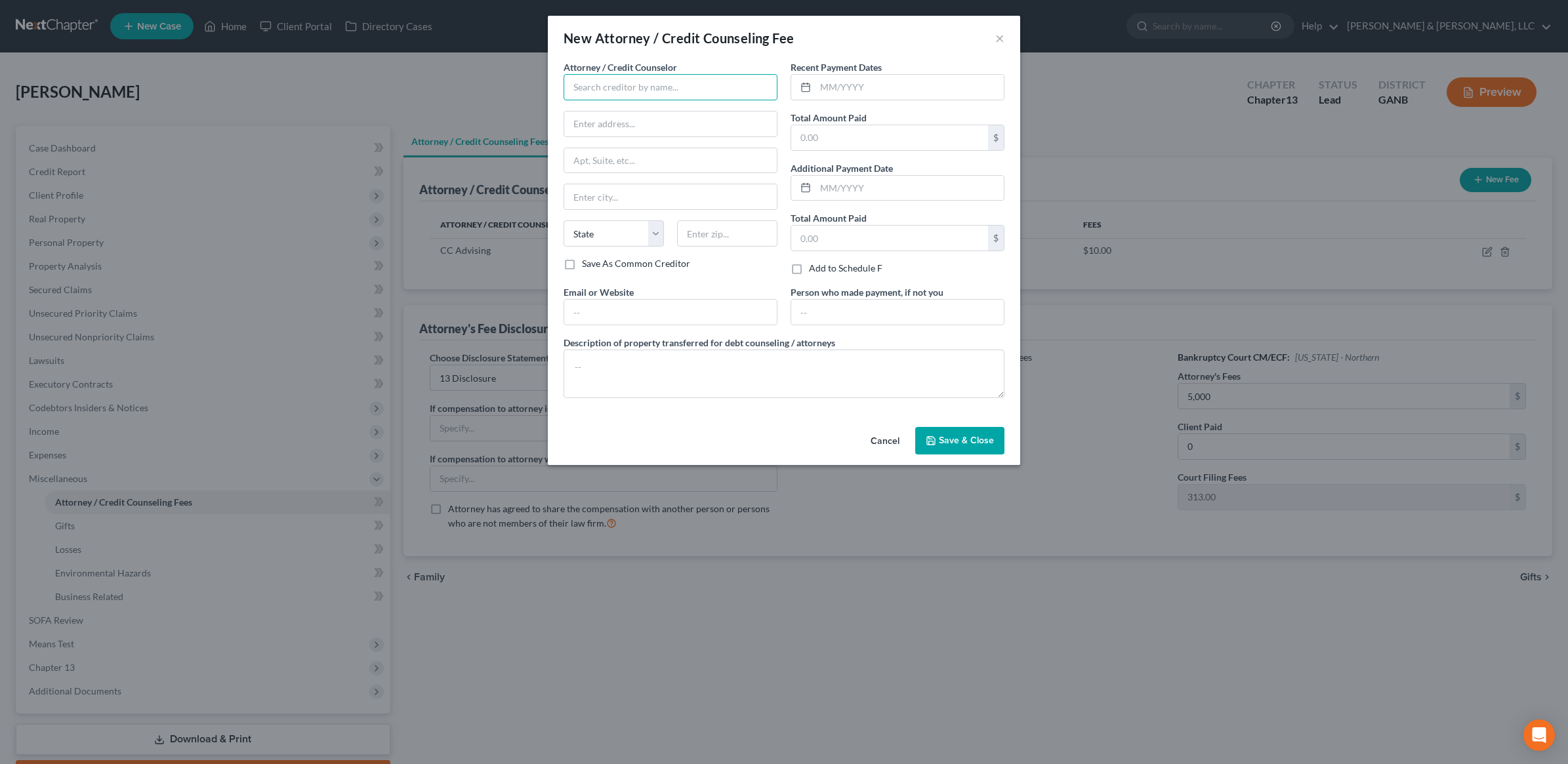
click at [726, 79] on input "text" at bounding box center [670, 87] width 214 height 26
type input "Hurtt & Johnson LLC"
click at [875, 72] on label "Recent Payment Dates" at bounding box center [835, 67] width 91 height 14
click at [893, 89] on input "text" at bounding box center [910, 87] width 189 height 25
type input "10/2025"
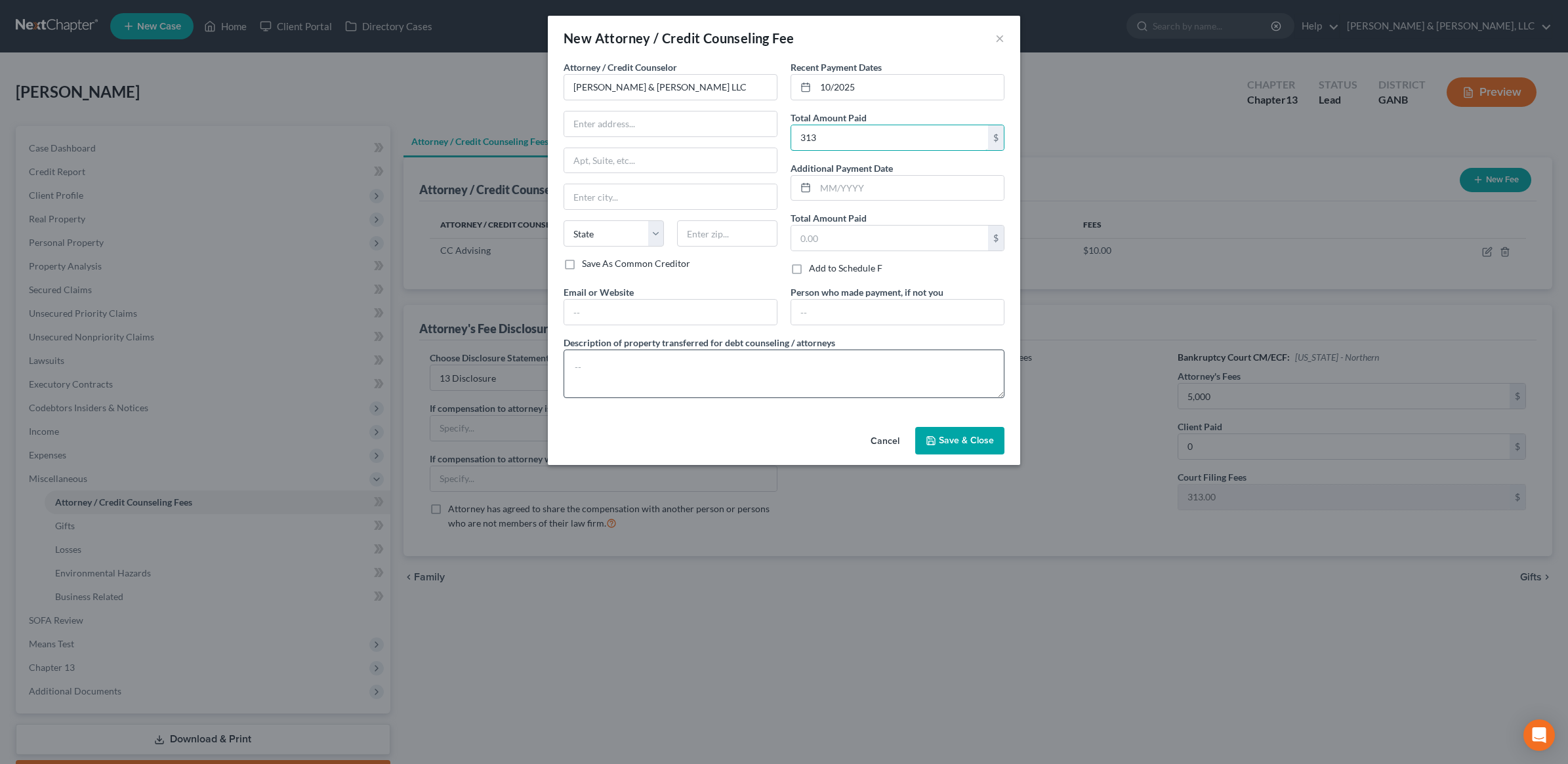
type input "313"
click at [726, 362] on textarea at bounding box center [784, 374] width 441 height 48
type textarea "$313 court costs"
click at [991, 439] on span "Save & Close" at bounding box center [966, 441] width 55 height 11
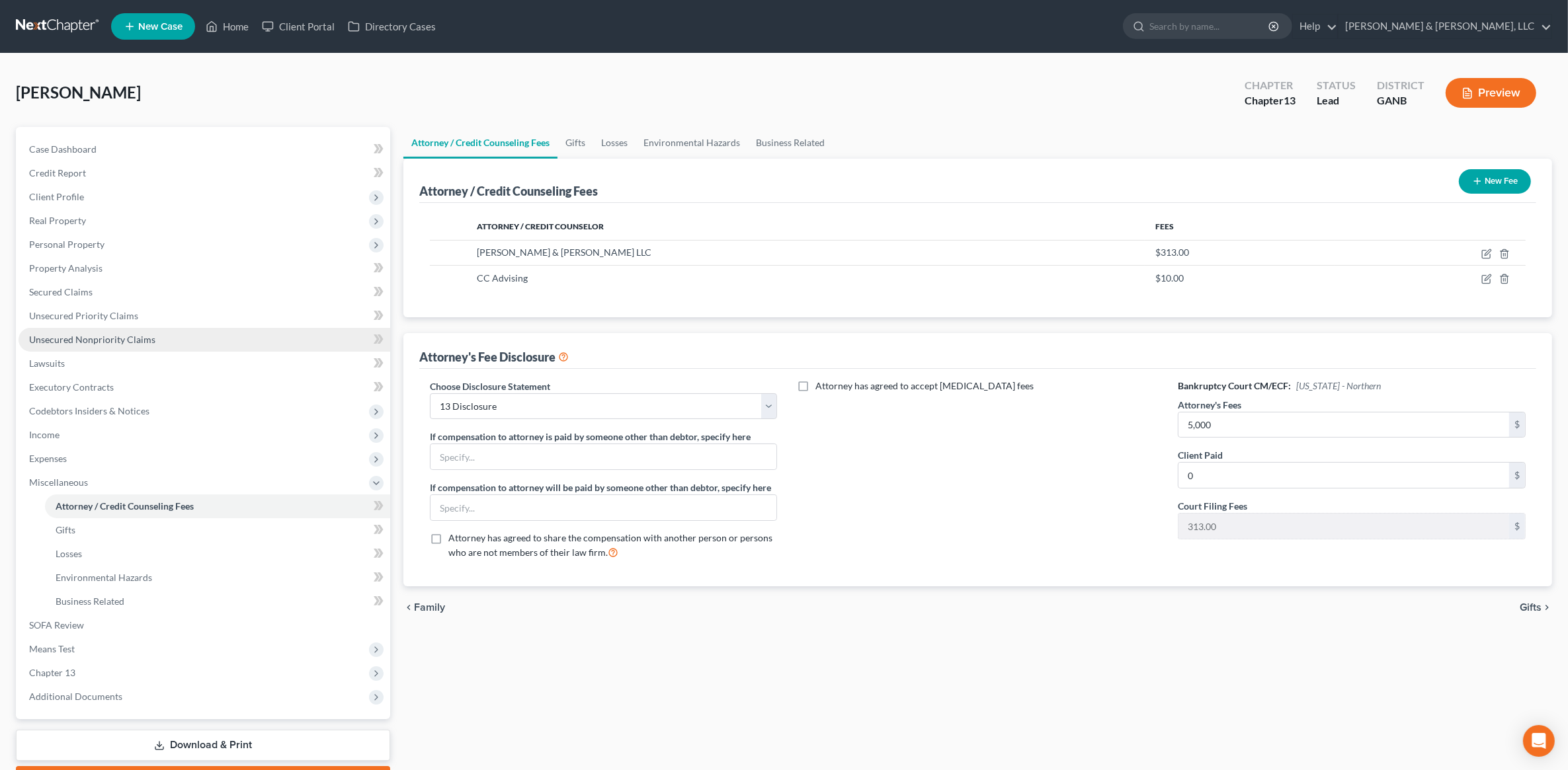
click at [89, 340] on span "Unsecured Nonpriority Claims" at bounding box center [92, 340] width 126 height 12
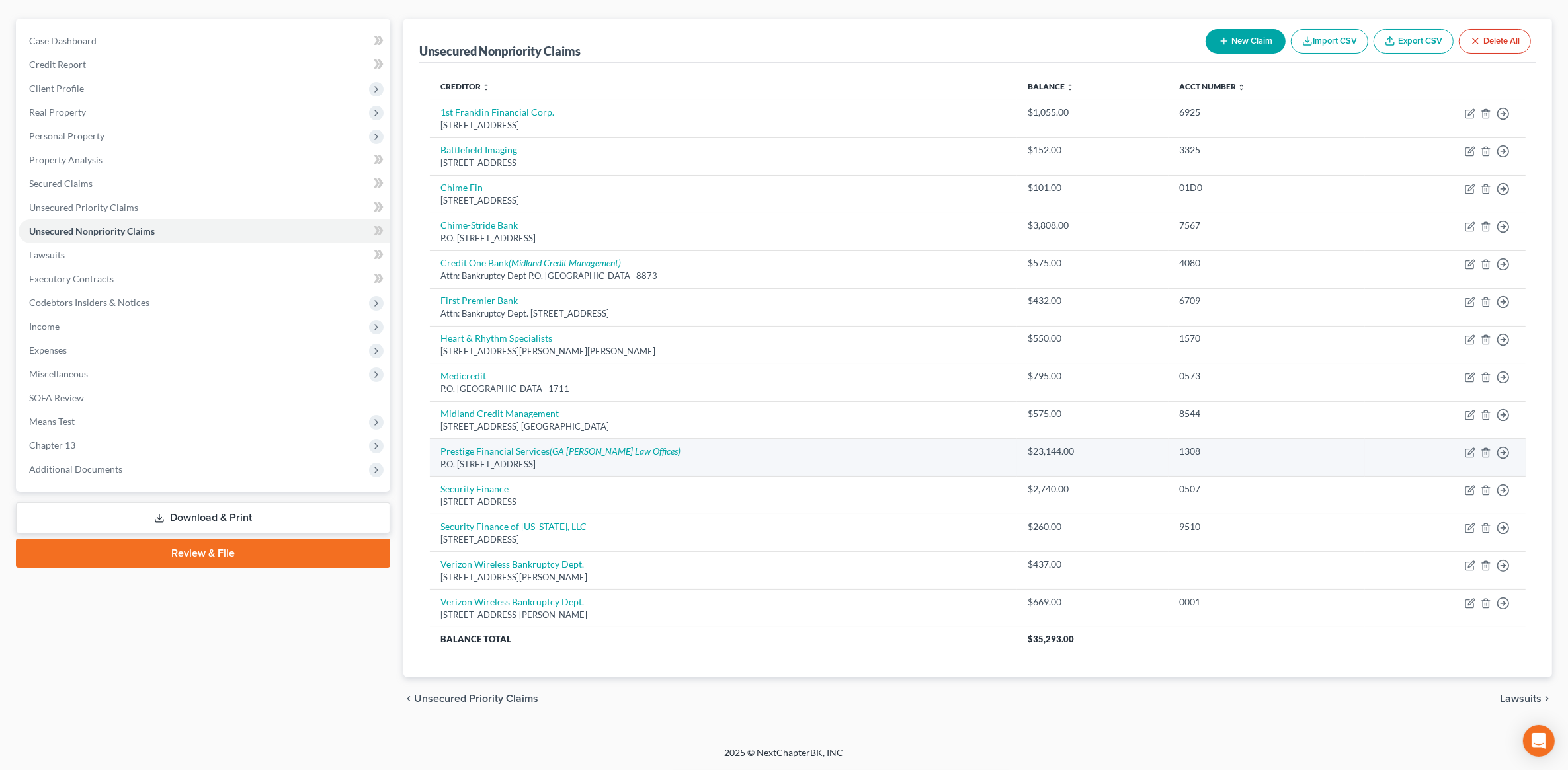
scroll to position [28, 0]
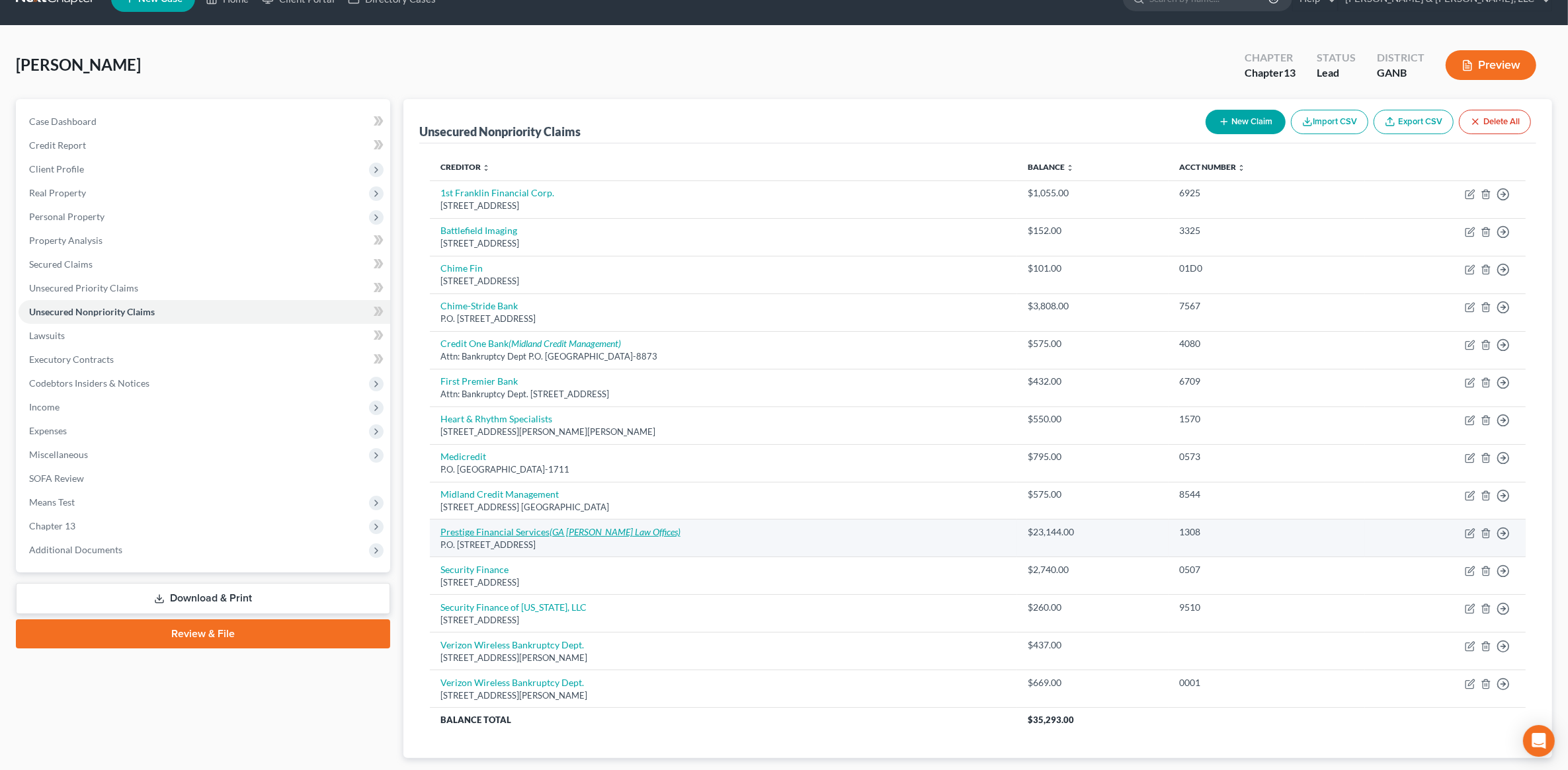
click at [556, 530] on icon "(GA Rogers Law Offices)" at bounding box center [615, 532] width 131 height 12
select select "46"
select select "4"
select select "0"
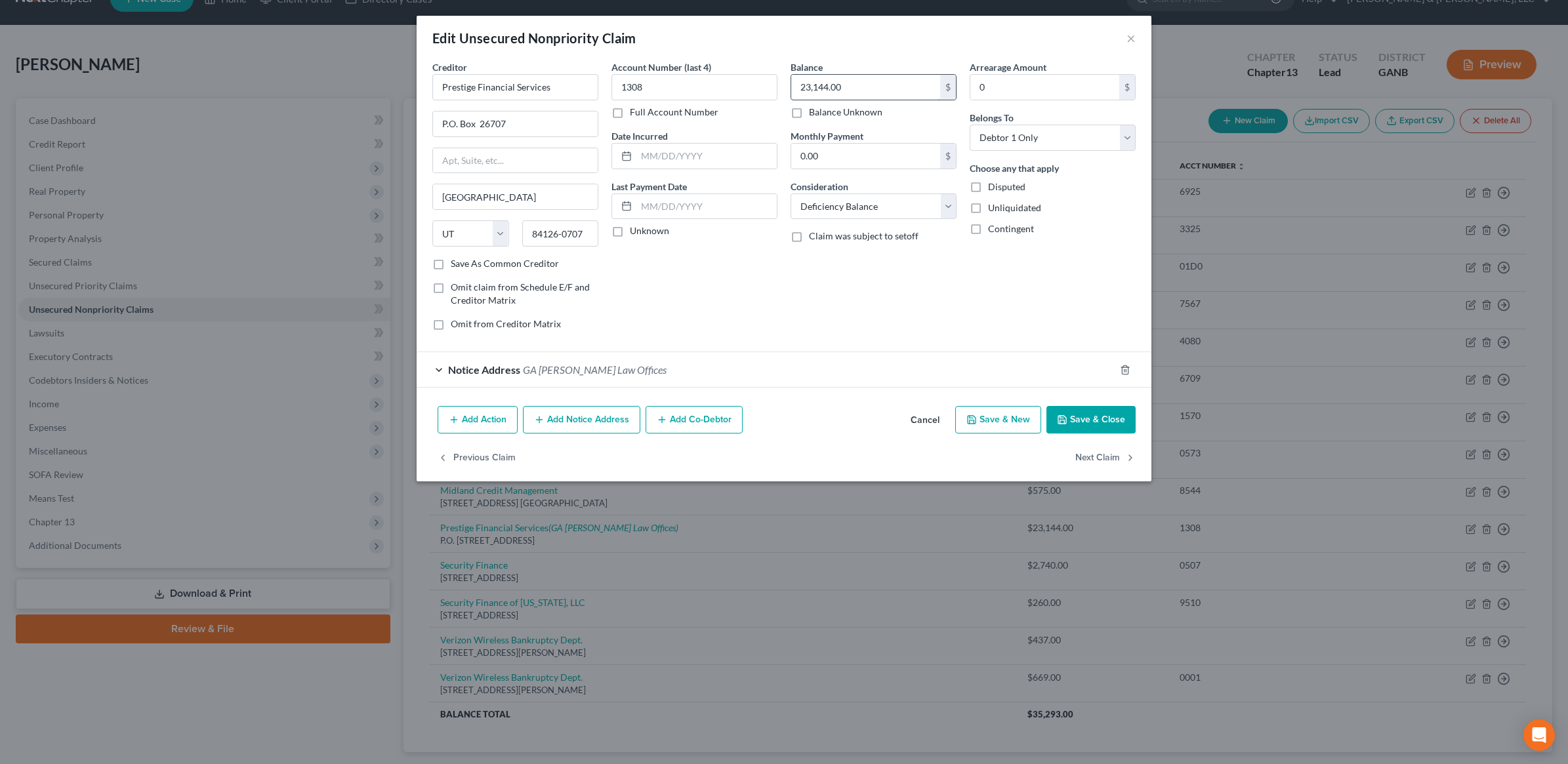
click at [857, 89] on input "23,144.00" at bounding box center [866, 87] width 149 height 25
type input "23,150"
click at [916, 214] on select "Select Cable / Satellite Services Collection Agency Credit Card Debt Debt Couns…" at bounding box center [873, 207] width 166 height 26
select select "8"
click at [790, 193] on select "Select Cable / Satellite Services Collection Agency Credit Card Debt Debt Couns…" at bounding box center [873, 207] width 166 height 26
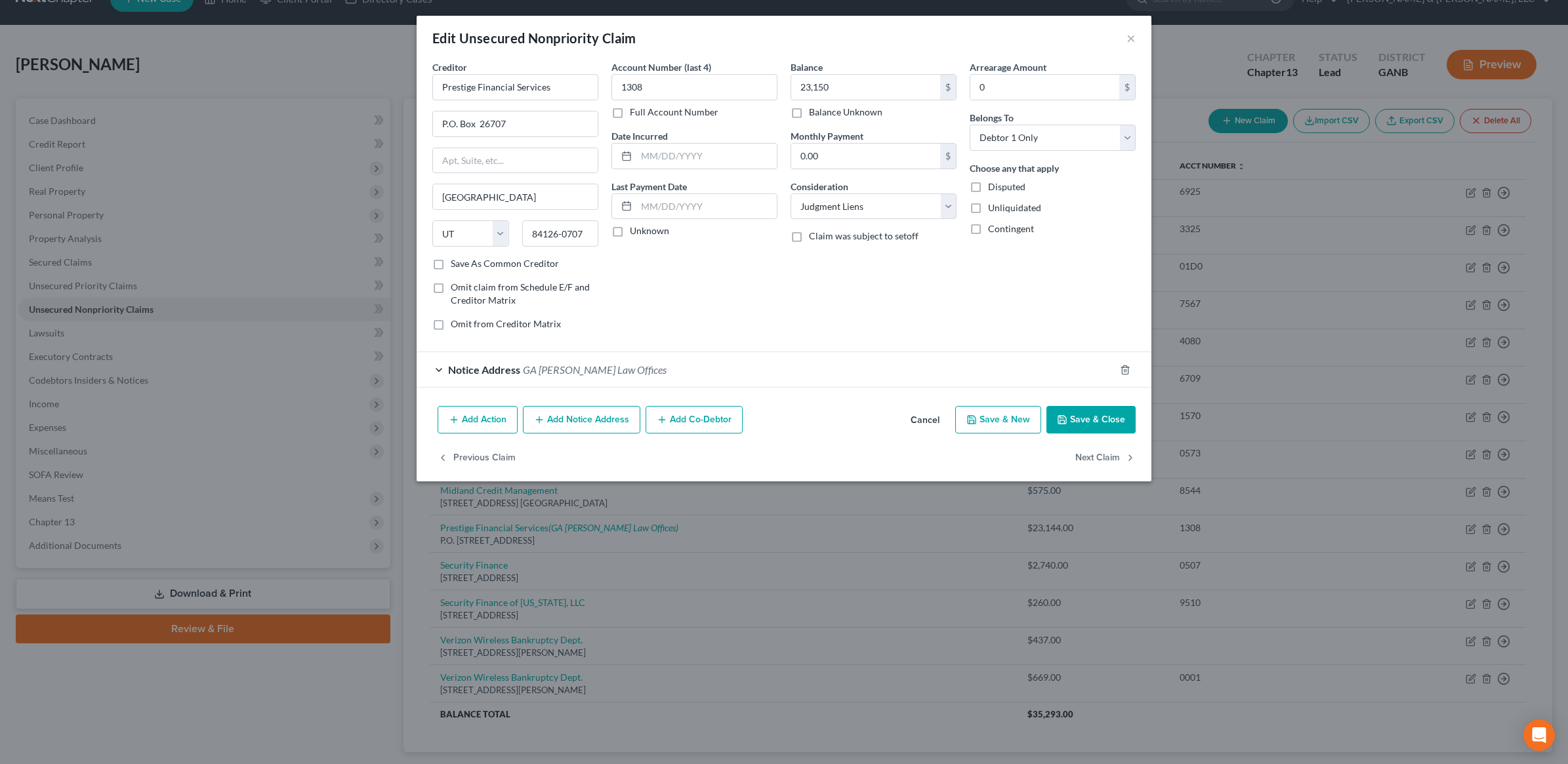
click at [1086, 419] on button "Save & Close" at bounding box center [1091, 420] width 89 height 28
type input "23,150.00"
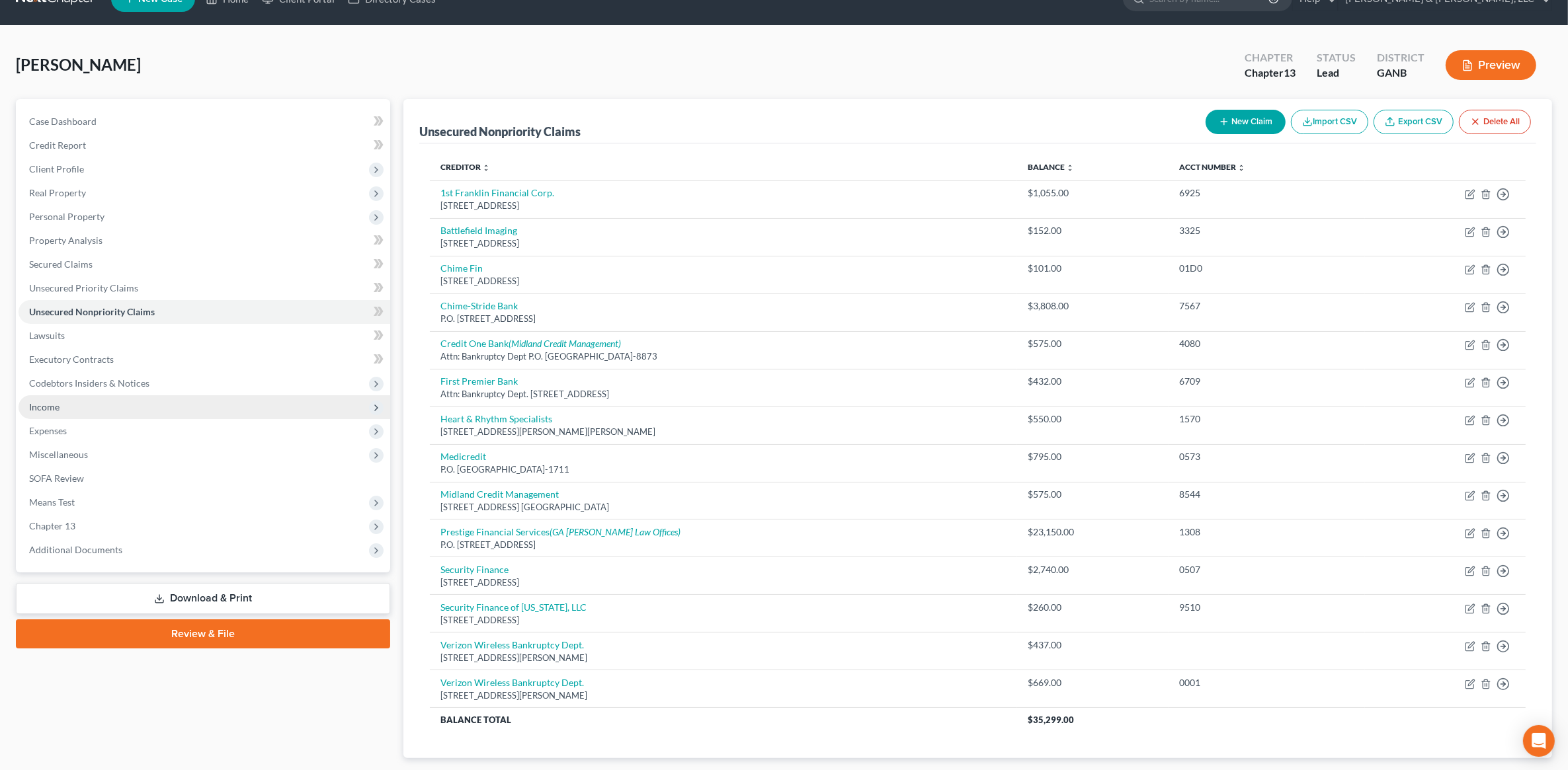
click at [90, 404] on span "Income" at bounding box center [204, 407] width 372 height 24
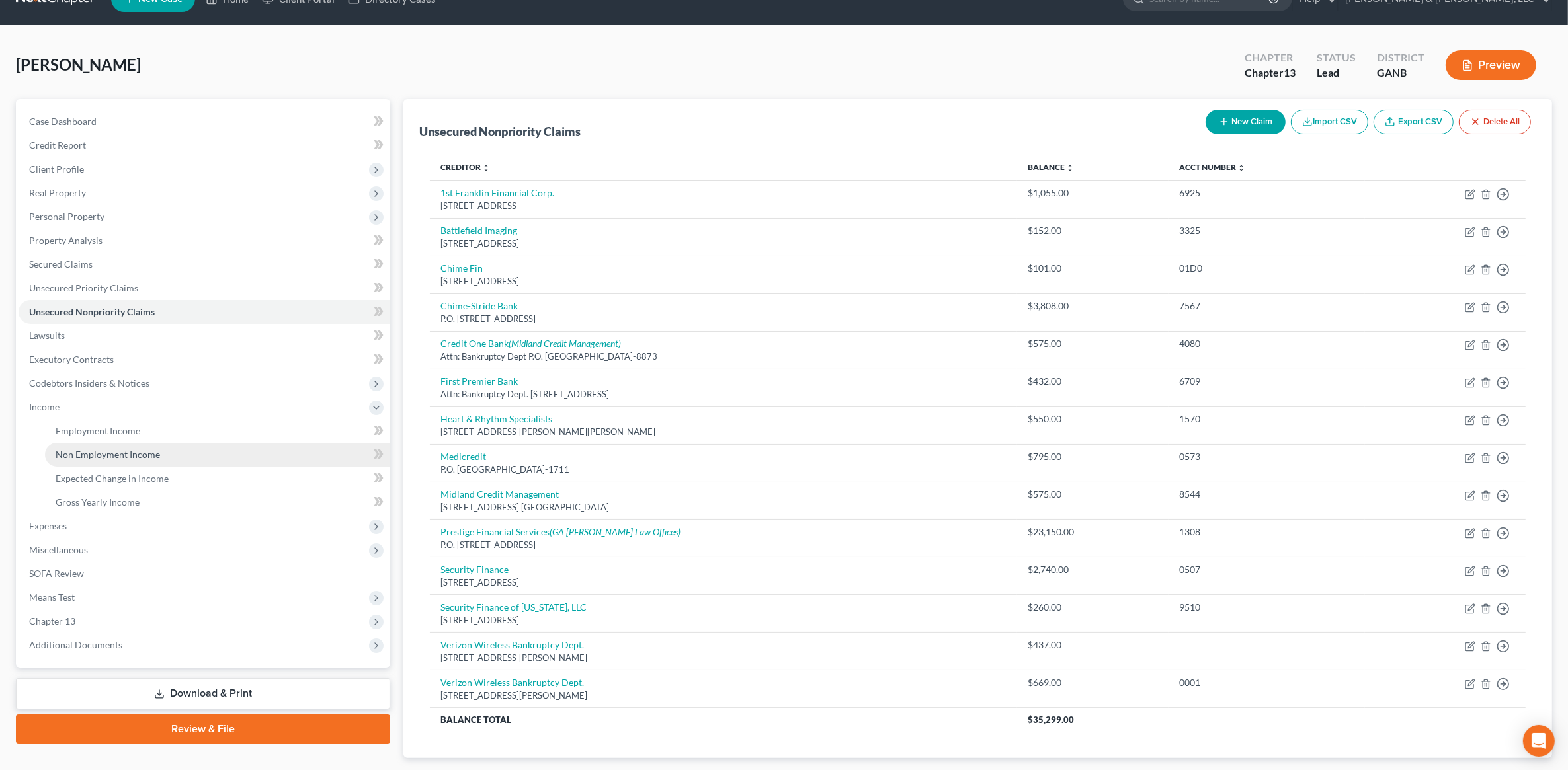
click at [99, 450] on span "Non Employment Income" at bounding box center [107, 454] width 104 height 12
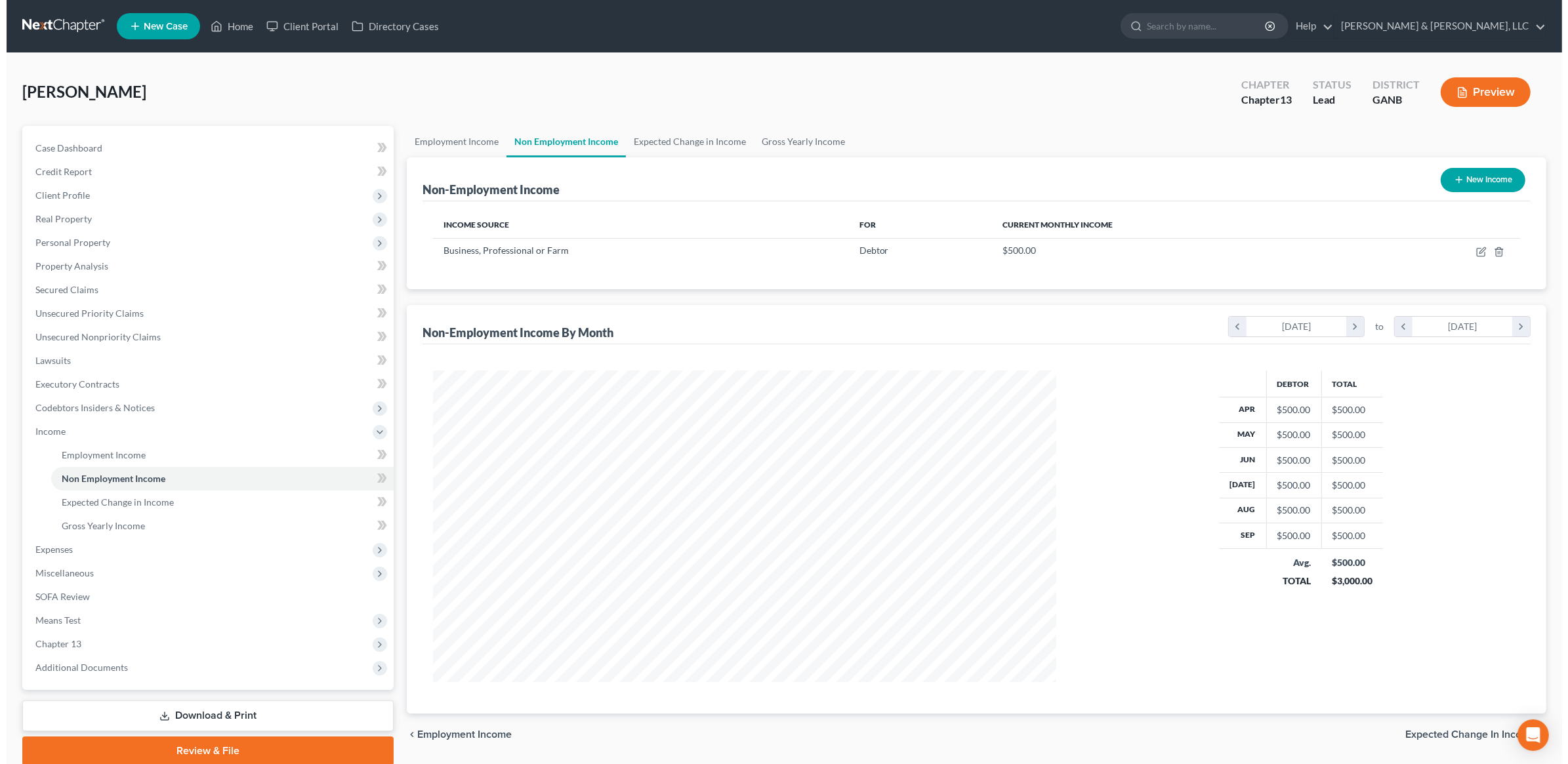
scroll to position [312, 649]
click at [1484, 190] on button "New Income" at bounding box center [1476, 180] width 84 height 25
select select "0"
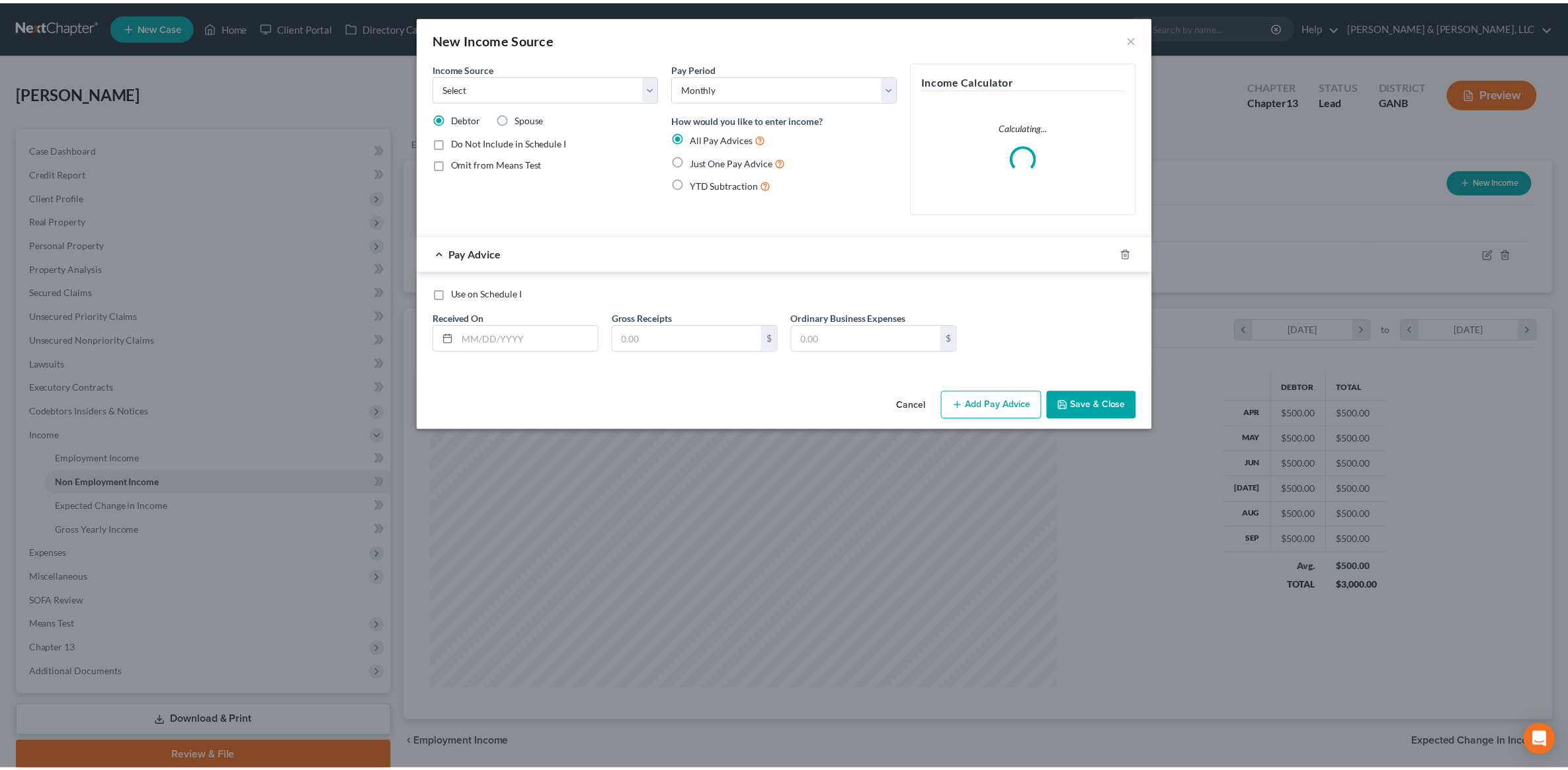
scroll to position [316, 659]
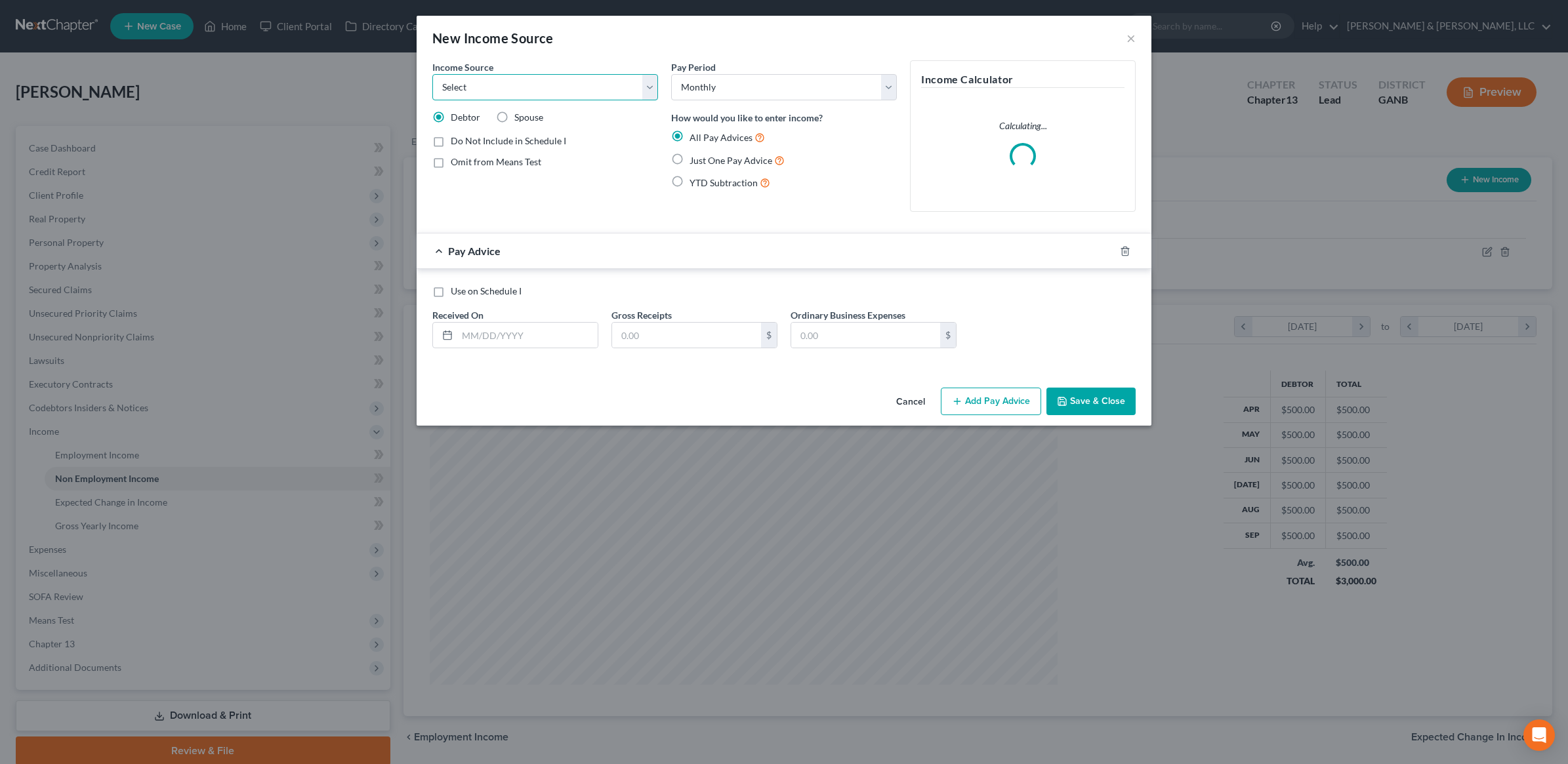
click at [494, 87] on select "Select Unemployment Disability (from employer) Pension Retirement Social Securi…" at bounding box center [544, 87] width 225 height 26
select select "13"
click at [432, 74] on select "Select Unemployment Disability (from employer) Pension Retirement Social Securi…" at bounding box center [544, 87] width 225 height 26
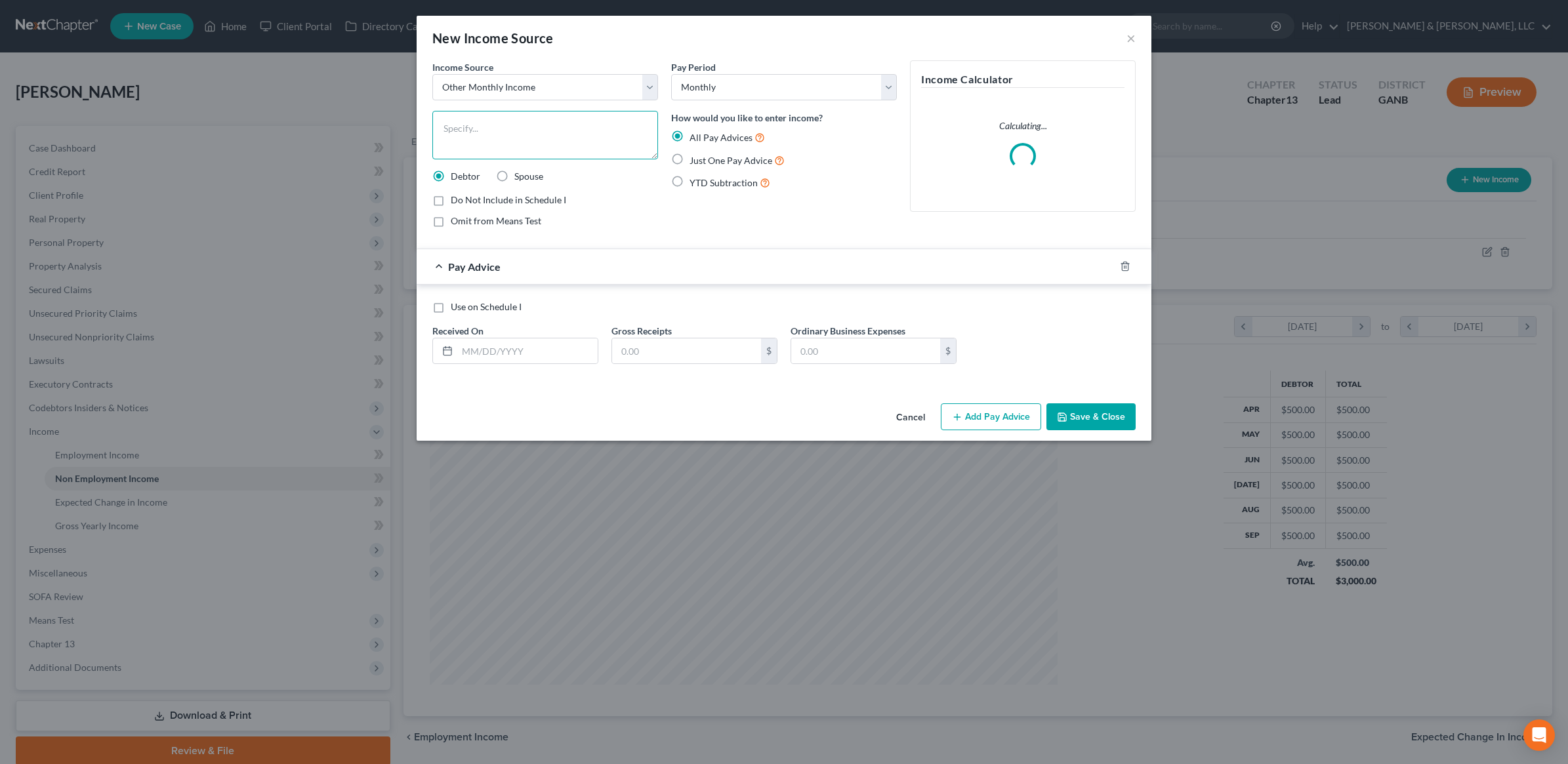
click at [498, 115] on textarea at bounding box center [544, 134] width 225 height 48
type textarea "Prorated Tax Refund"
click at [720, 157] on span "Just One Pay Advice" at bounding box center [730, 161] width 83 height 11
click at [703, 157] on input "Just One Pay Advice" at bounding box center [699, 157] width 8 height 8
radio input "true"
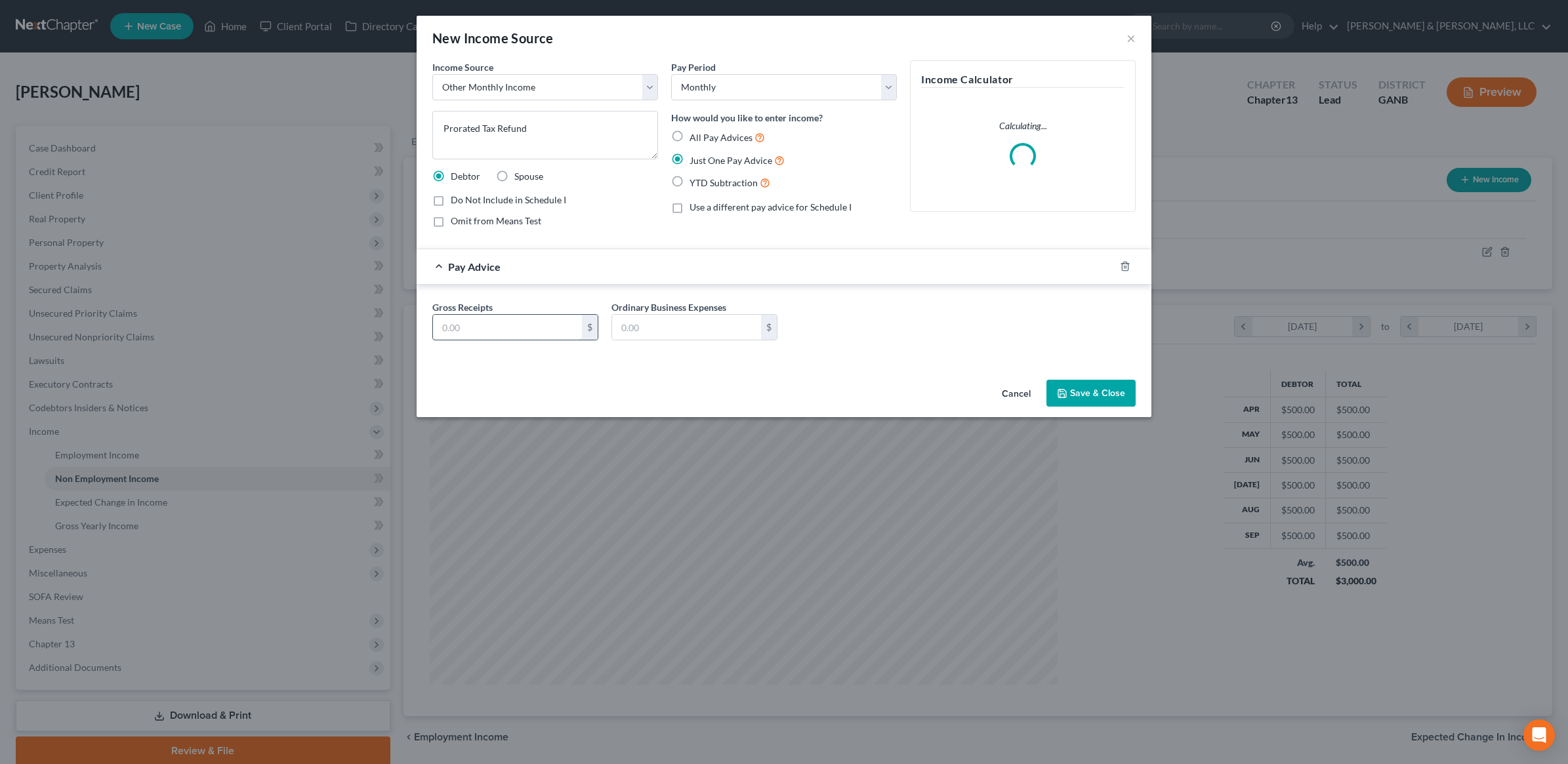
click at [552, 319] on input "text" at bounding box center [507, 327] width 149 height 25
type input "200"
click at [1094, 402] on button "Save & Close" at bounding box center [1091, 393] width 89 height 28
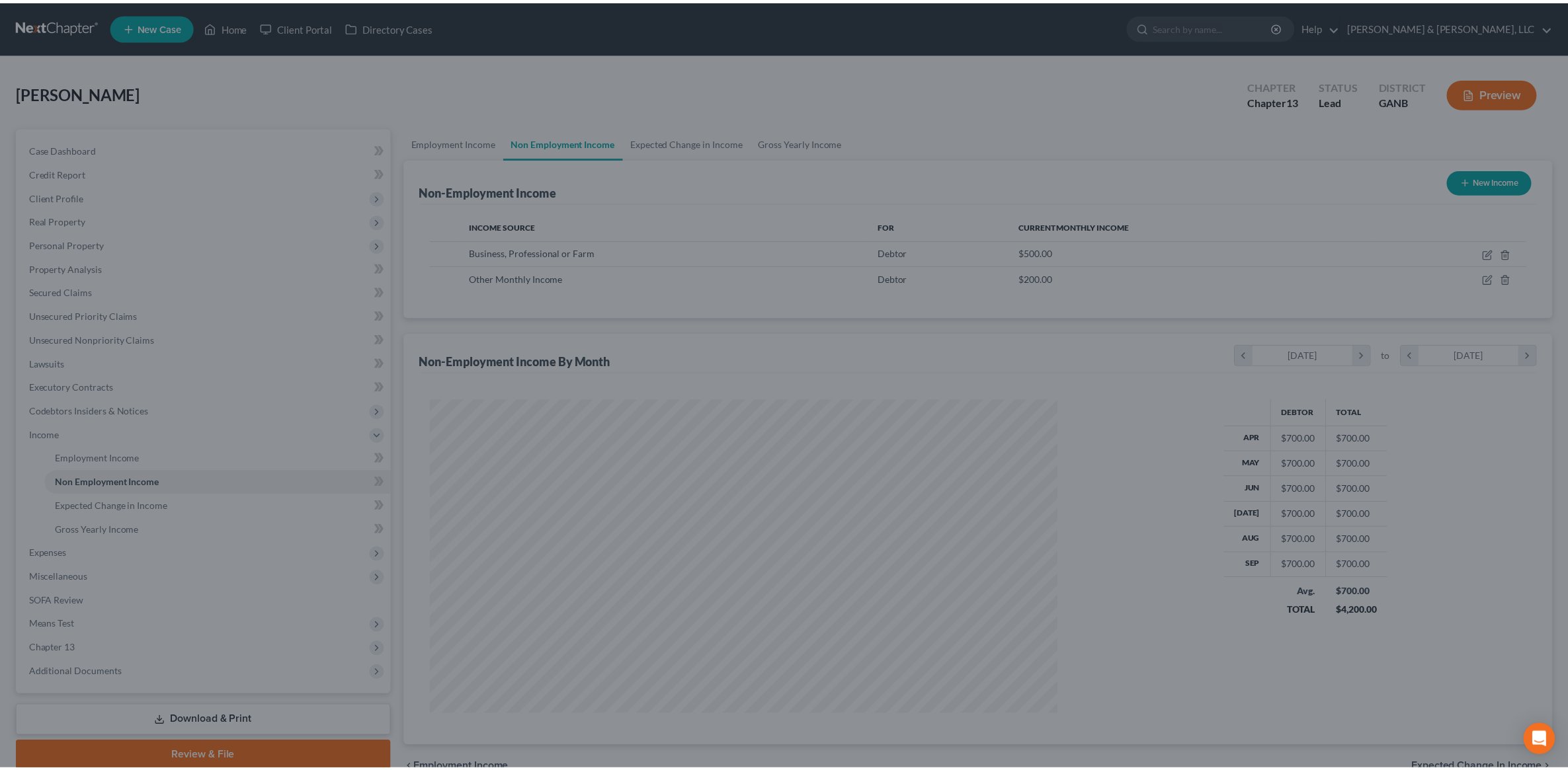
scroll to position [660949, 660571]
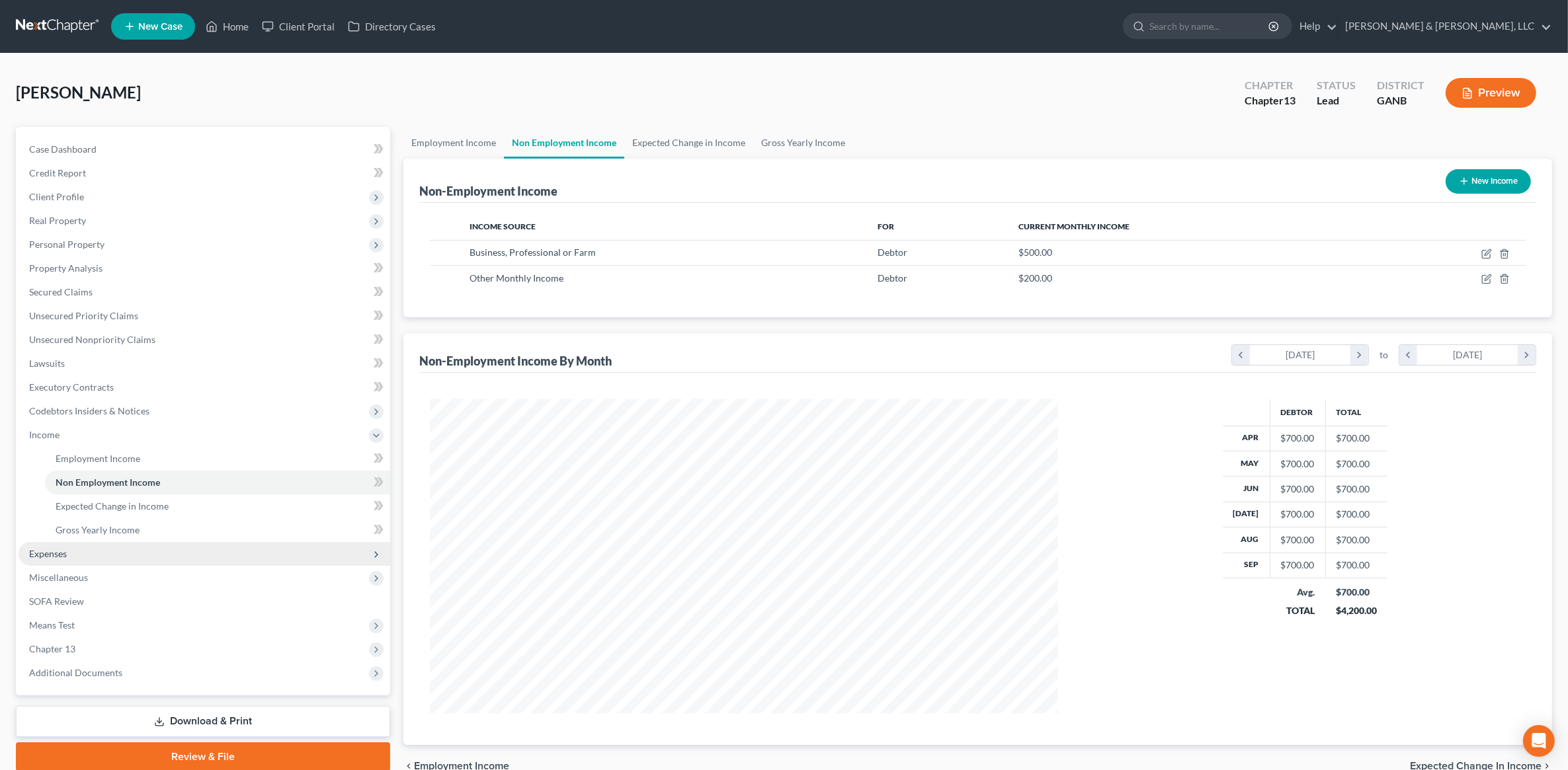
click at [147, 542] on span "Expenses" at bounding box center [204, 554] width 372 height 24
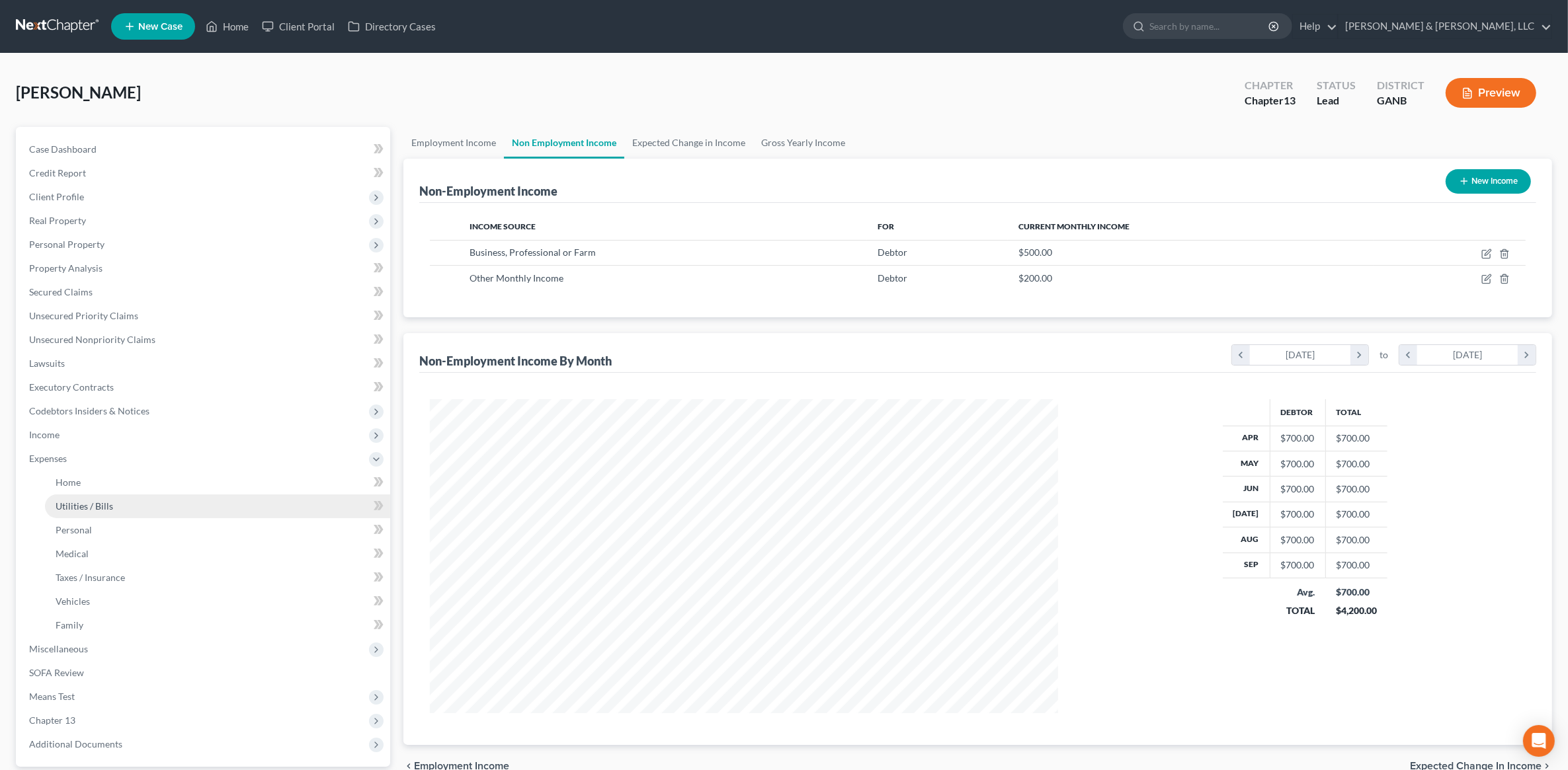
click at [117, 507] on link "Utilities / Bills" at bounding box center [217, 506] width 345 height 24
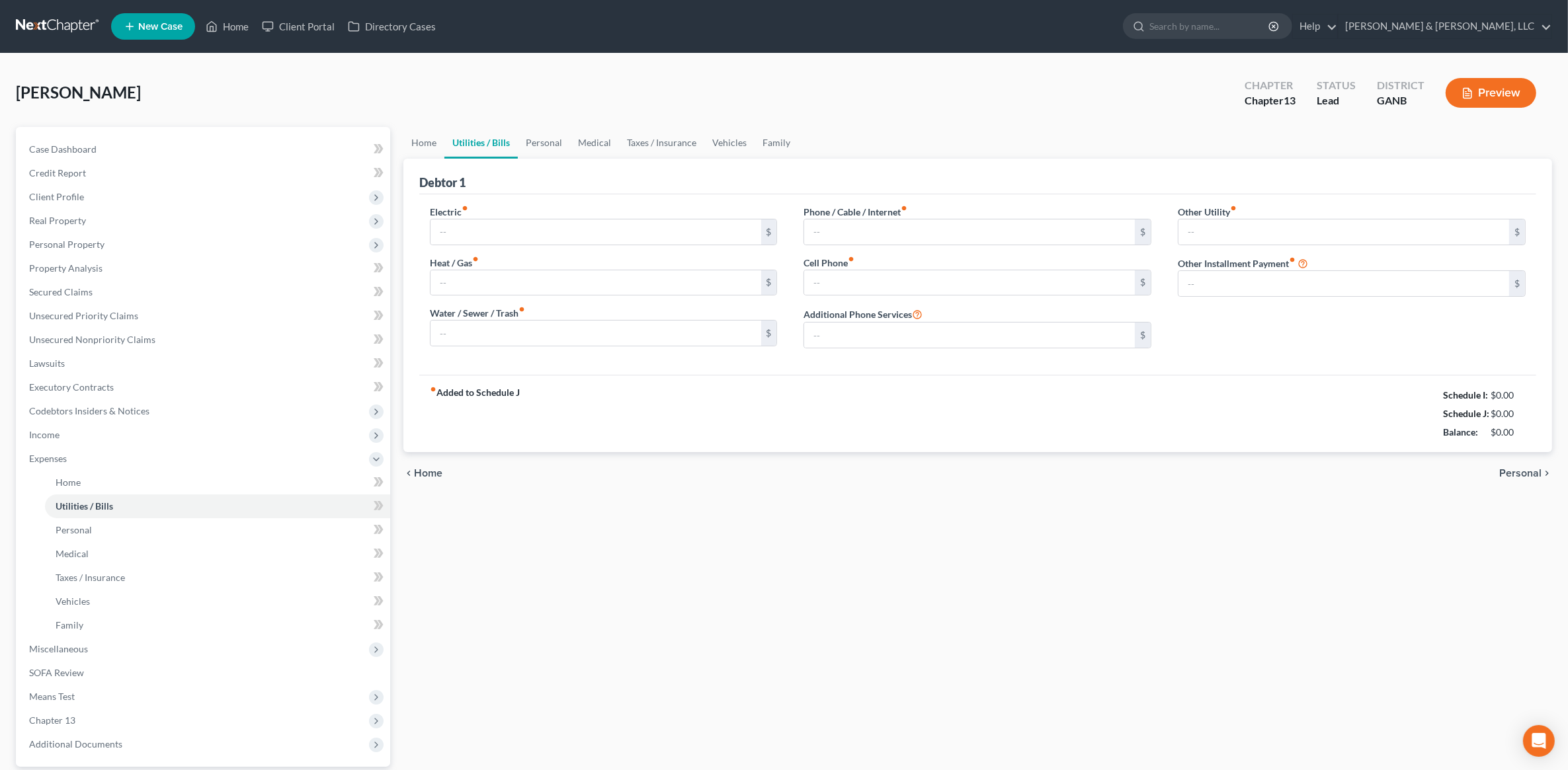
type input "200.00"
type input "0.00"
type input "279.00"
type input "0.00"
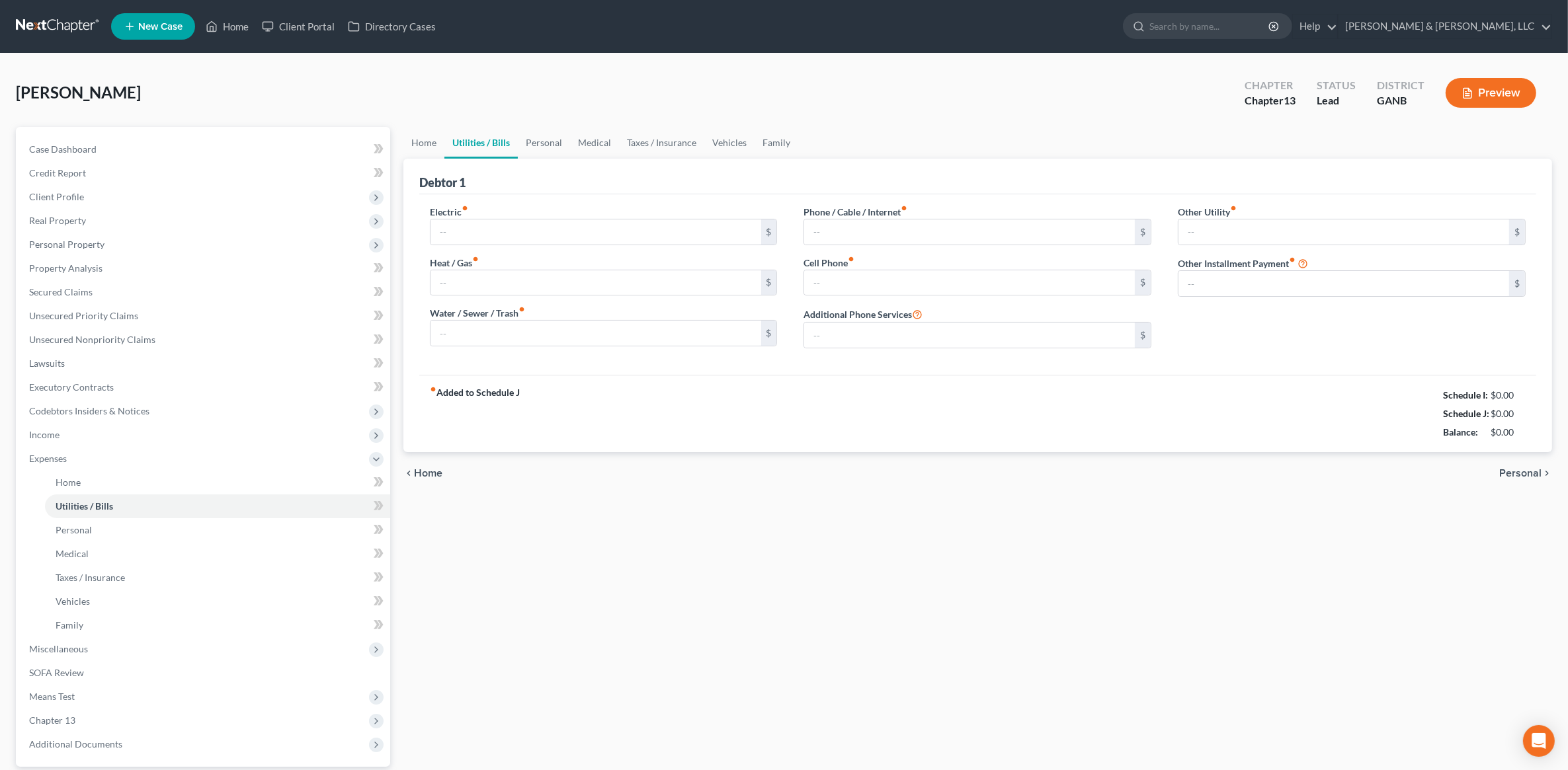
type input "0.00"
click at [489, 227] on input "200.00" at bounding box center [596, 232] width 330 height 25
type input "300"
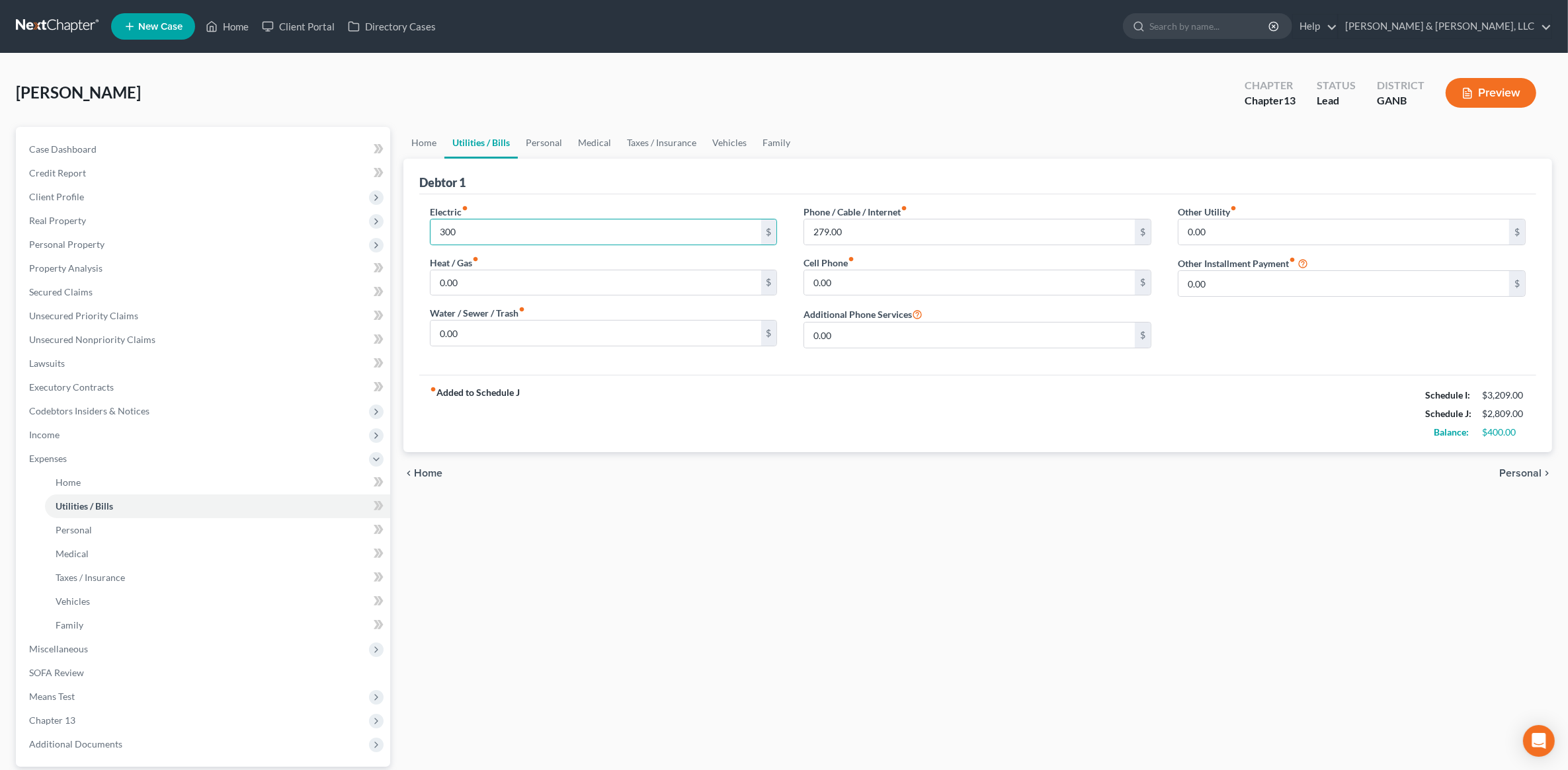
click at [1082, 137] on ul "Home Utilities / Bills Personal Medical Taxes / Insurance Vehicles Family" at bounding box center [977, 143] width 1148 height 31
click at [720, 149] on link "Vehicles" at bounding box center [729, 143] width 50 height 31
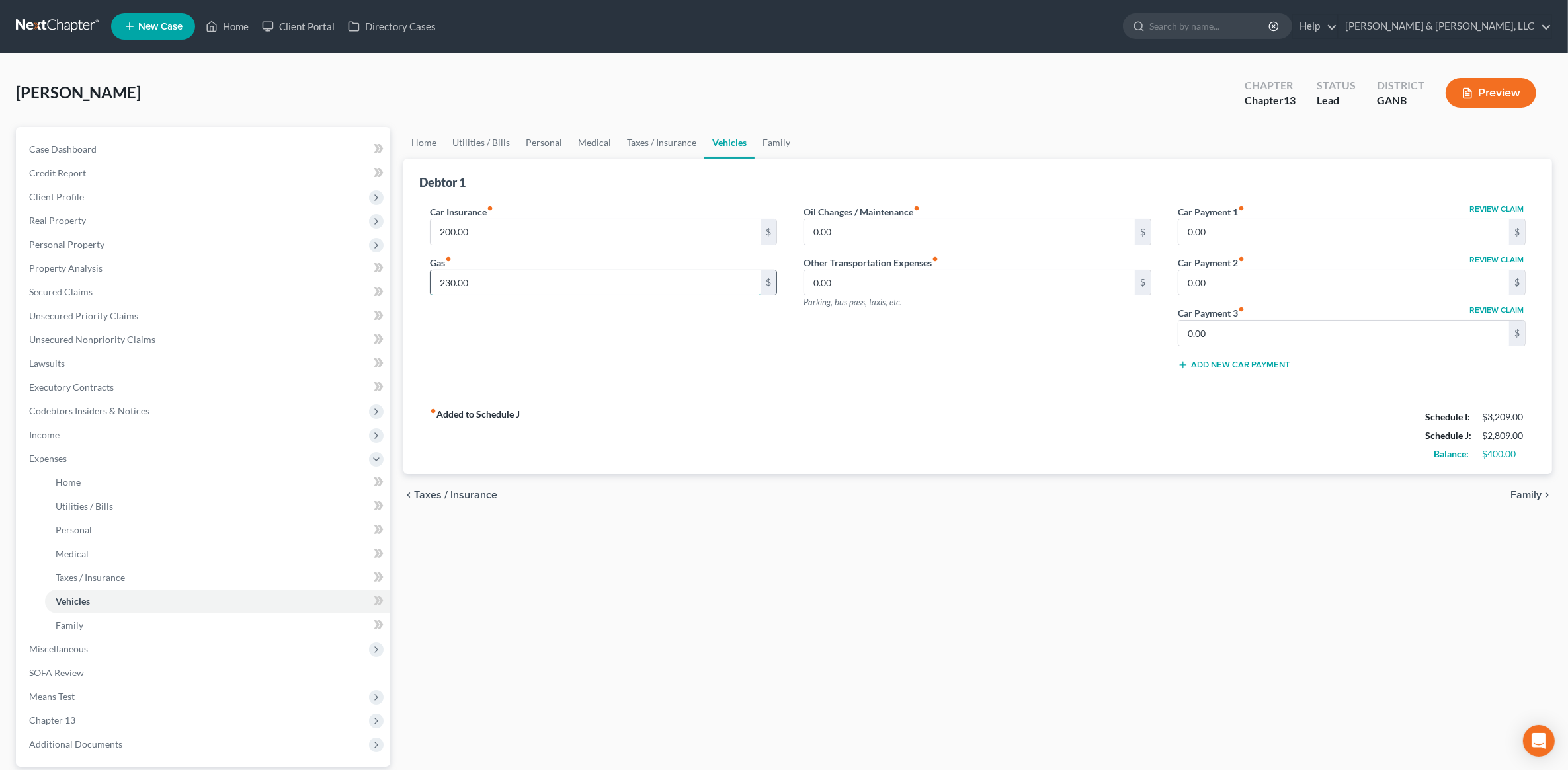
click at [497, 285] on input "230.00" at bounding box center [596, 283] width 330 height 25
type input "330"
click at [620, 346] on div "Car Insurance fiber_manual_record 200.00 $ Gas fiber_manual_record 330 $" at bounding box center [603, 292] width 374 height 176
click at [1528, 495] on span "Family" at bounding box center [1526, 495] width 31 height 11
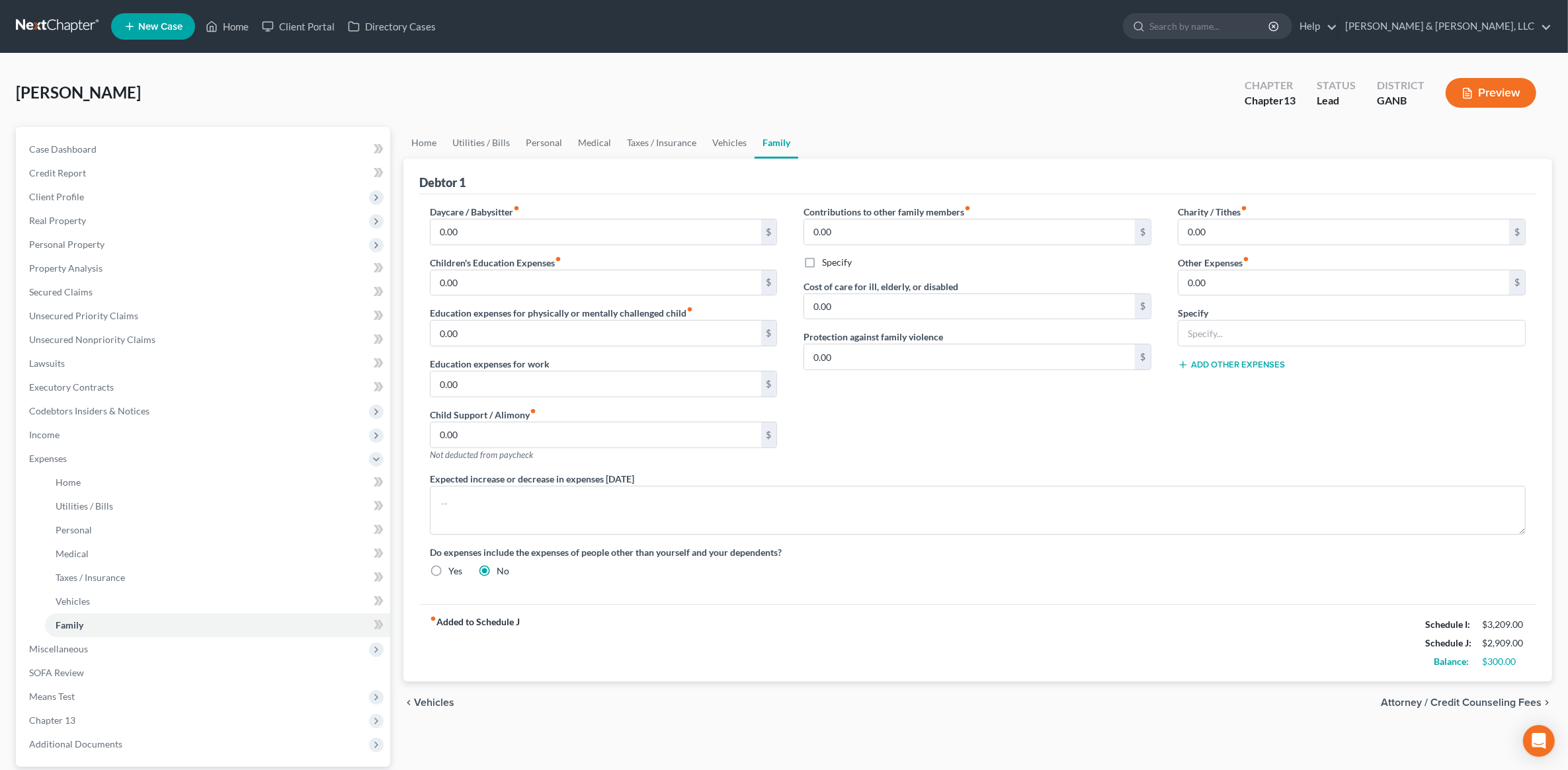
click at [1462, 697] on span "Attorney / Credit Counseling Fees" at bounding box center [1461, 702] width 160 height 11
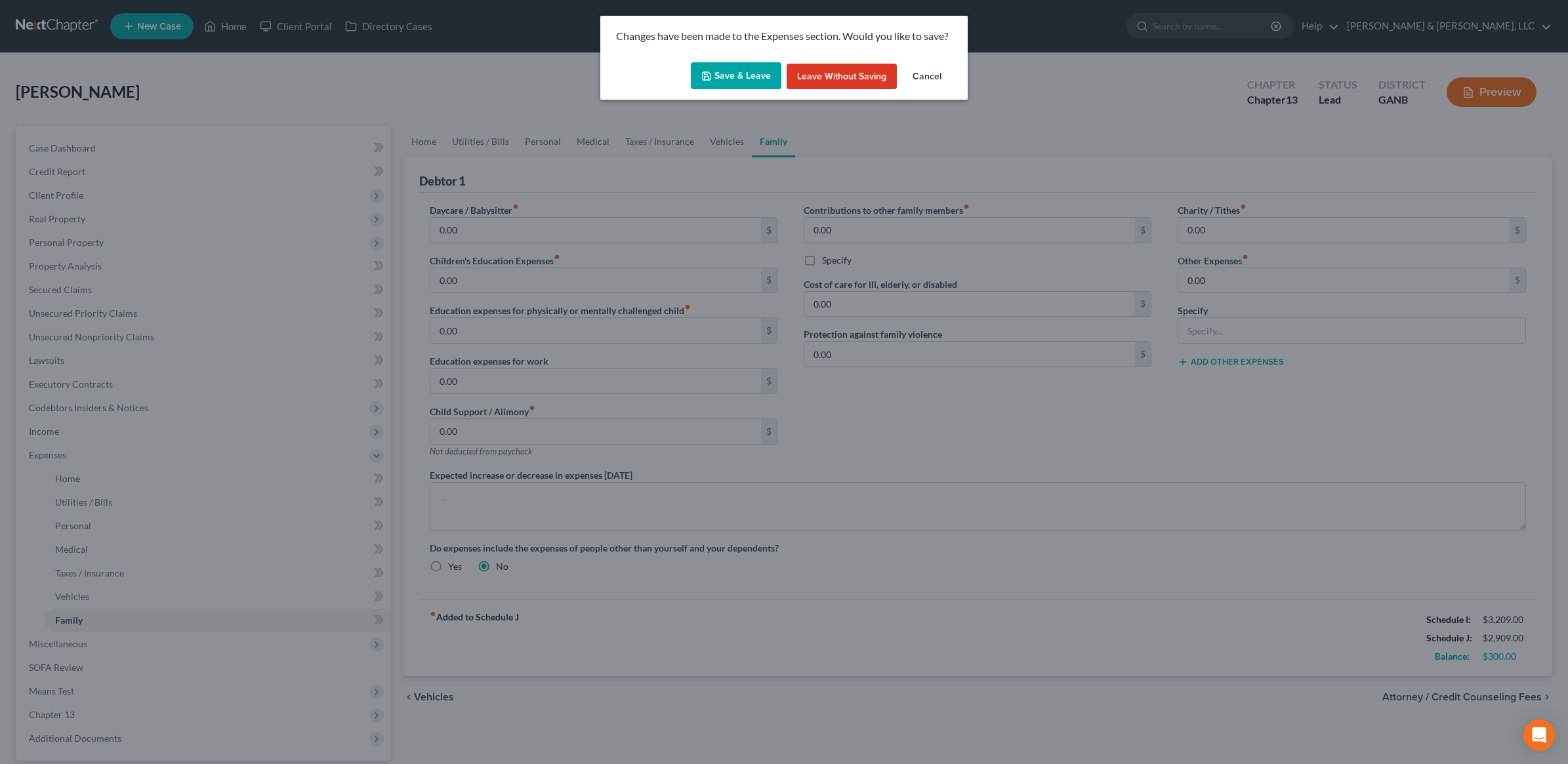
click at [749, 82] on button "Save & Leave" at bounding box center [736, 76] width 90 height 28
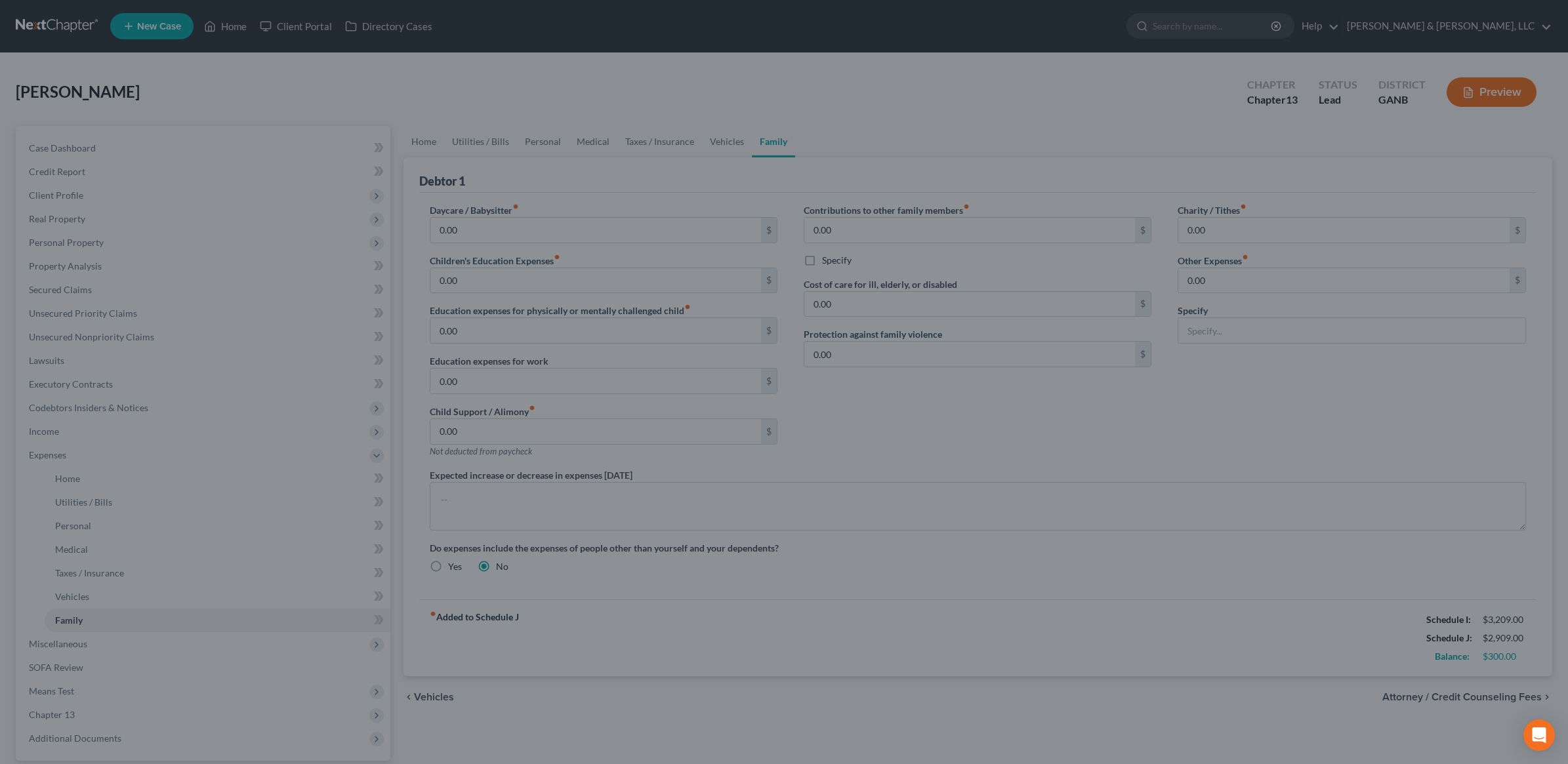
select select "3"
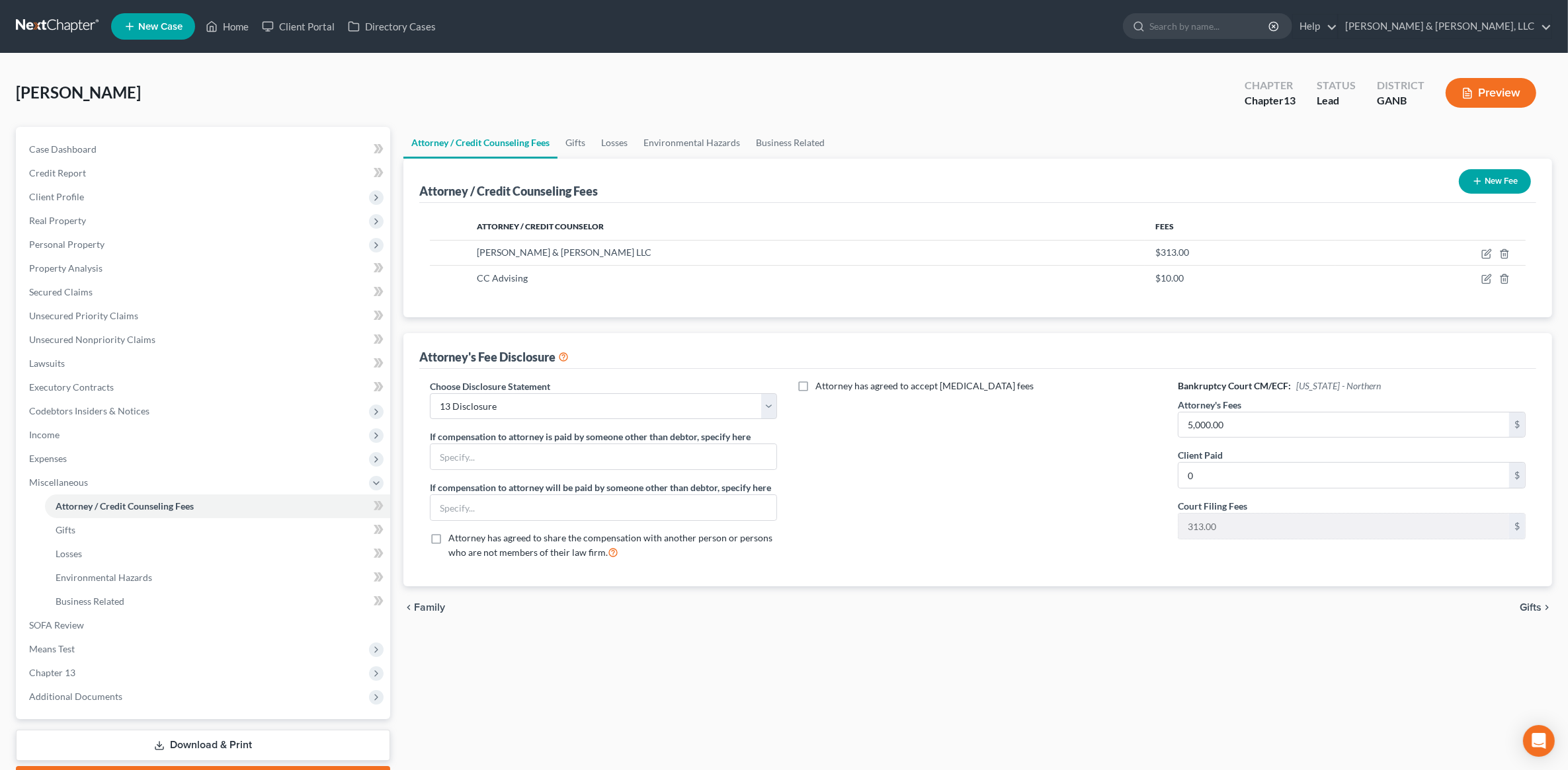
click at [1161, 140] on ul "Attorney / Credit Counseling Fees Gifts Losses Environmental Hazards Business R…" at bounding box center [977, 143] width 1148 height 31
click at [124, 291] on link "Secured Claims" at bounding box center [204, 292] width 372 height 24
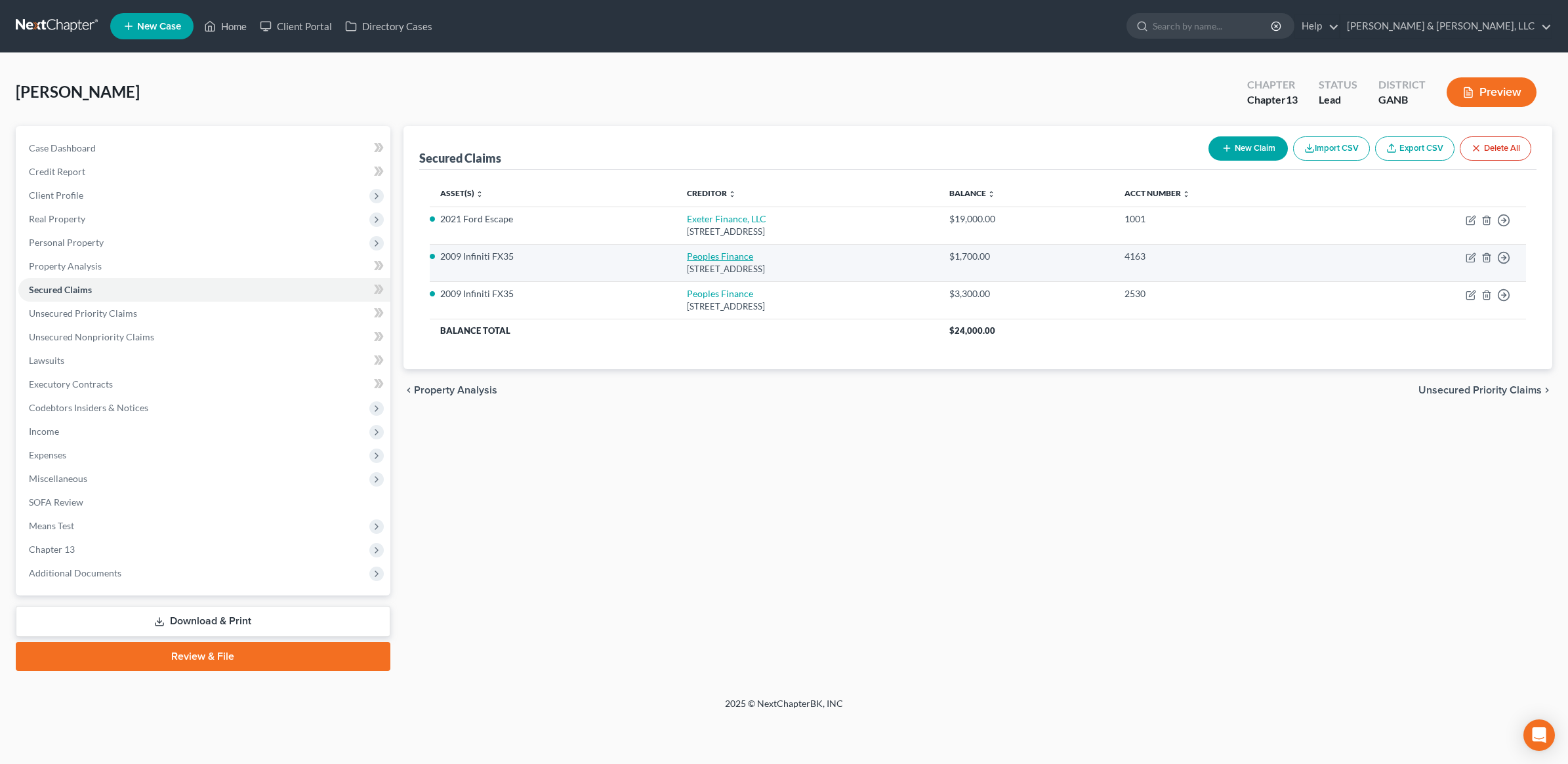
click at [710, 252] on link "Peoples Finance" at bounding box center [720, 257] width 66 height 11
select select "10"
select select "0"
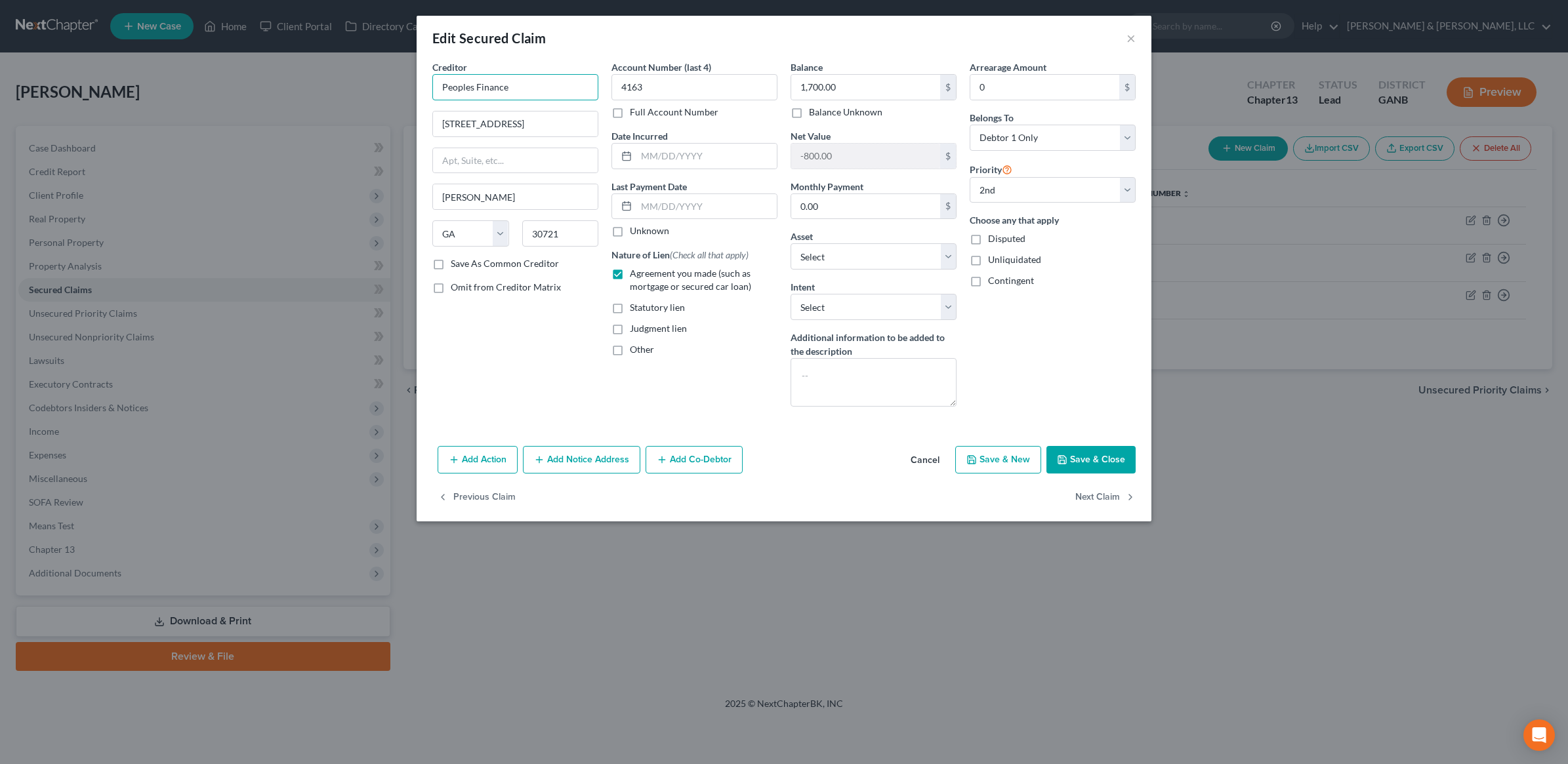
click at [538, 90] on input "Peoples Finance" at bounding box center [515, 87] width 166 height 26
drag, startPoint x: 533, startPoint y: 89, endPoint x: 409, endPoint y: 87, distance: 124.0
click at [409, 87] on div "Edit Secured Claim × Creditor * Peoples Finance 302 N Glenwood Ave Dalton State…" at bounding box center [784, 382] width 1568 height 764
drag, startPoint x: 584, startPoint y: 95, endPoint x: 314, endPoint y: 93, distance: 270.0
click at [320, 93] on div "Edit Secured Claim × Creditor * Peoples Loan and Finance Corp. 302 N Glenwood A…" at bounding box center [784, 382] width 1568 height 764
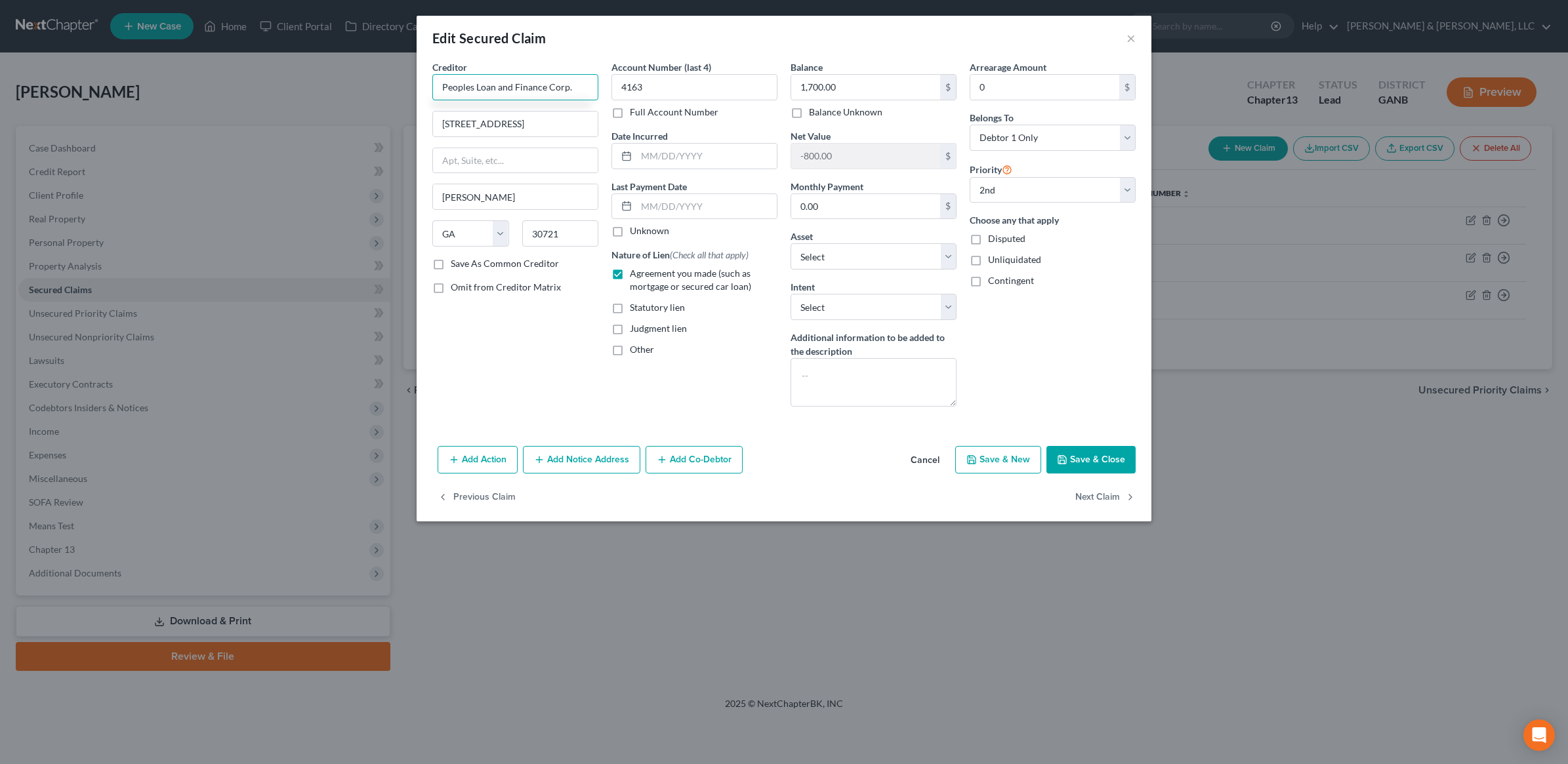
type input "Peoples Loan and Finance Corp."
click at [1102, 457] on button "Save & Close" at bounding box center [1091, 460] width 89 height 28
select select "0"
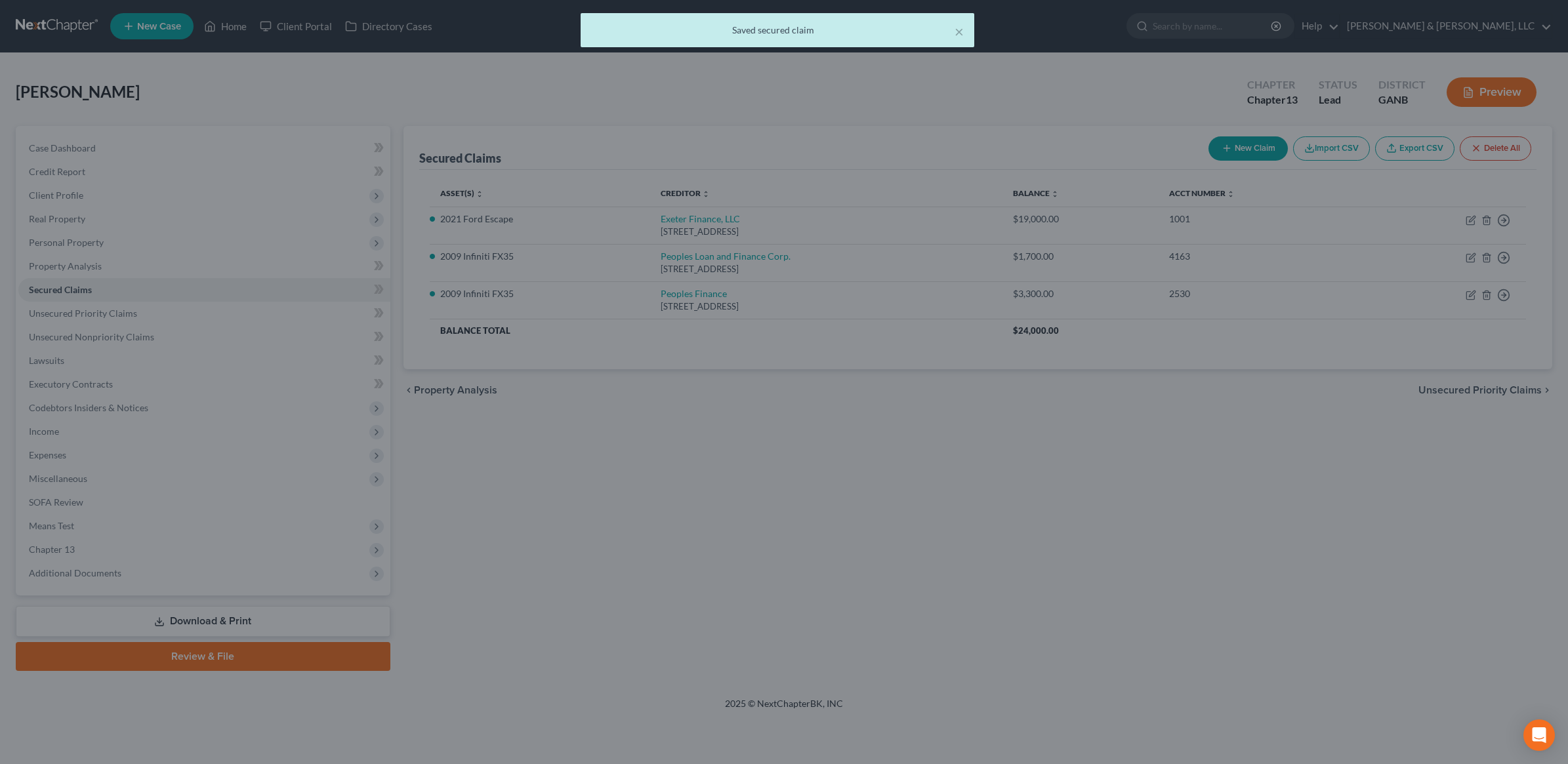
select select "7"
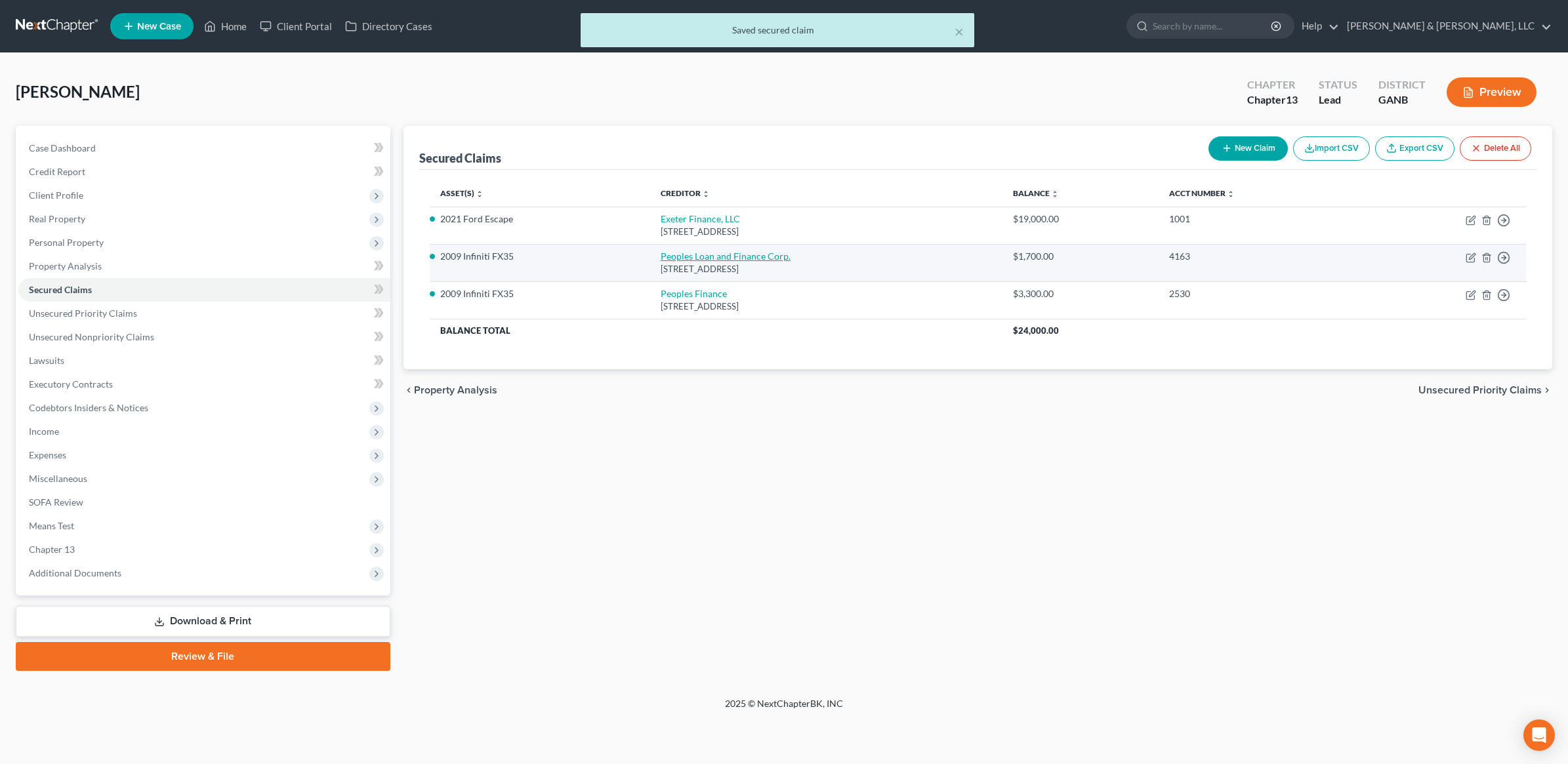
click at [713, 259] on link "Peoples Loan and Finance Corp." at bounding box center [725, 257] width 130 height 11
select select "10"
select select "0"
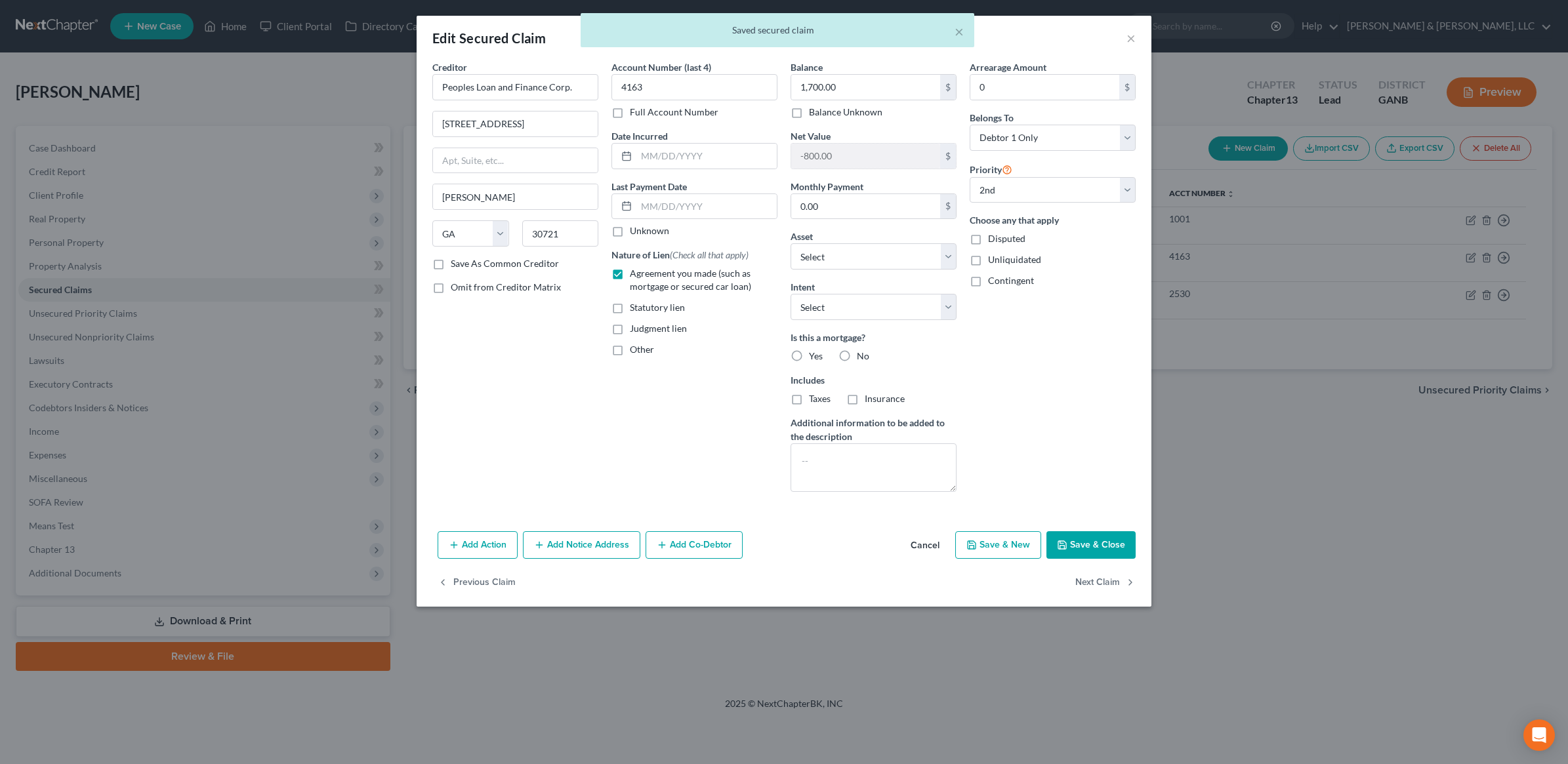
click at [1106, 545] on button "Save & Close" at bounding box center [1091, 545] width 89 height 28
select select "0"
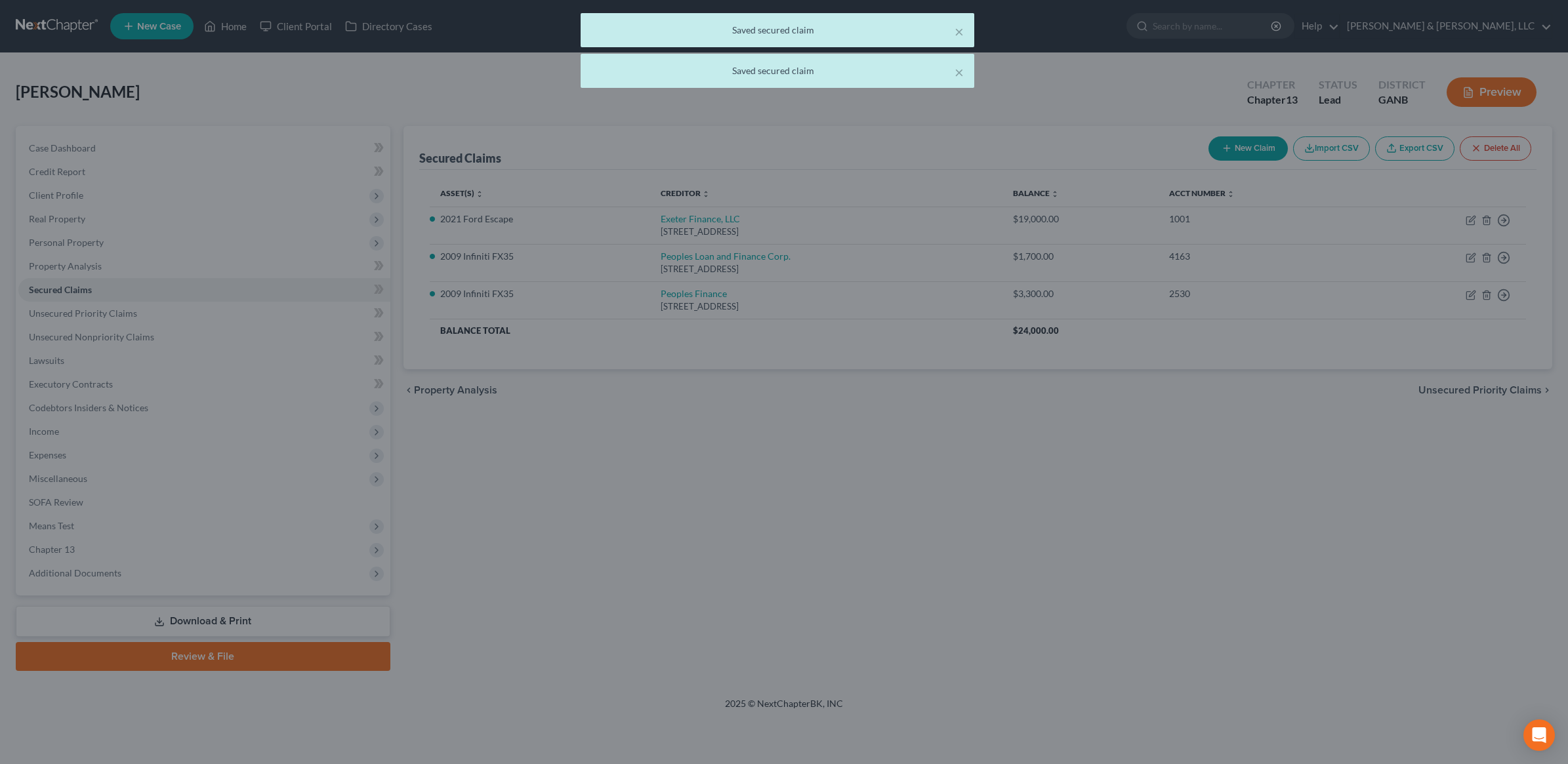
select select "7"
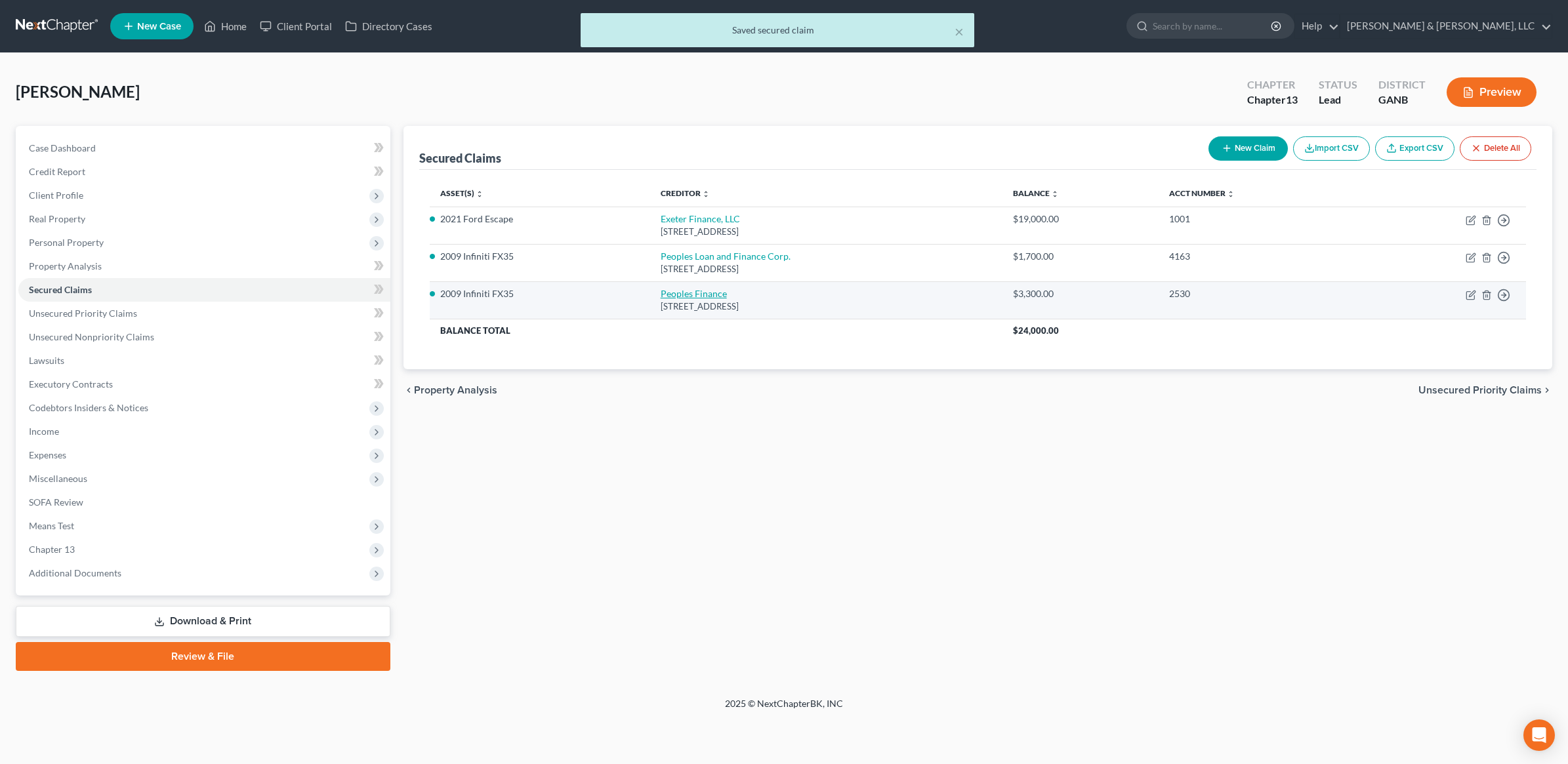
click at [709, 292] on link "Peoples Finance" at bounding box center [693, 293] width 66 height 11
select select "10"
select select "2"
select select "0"
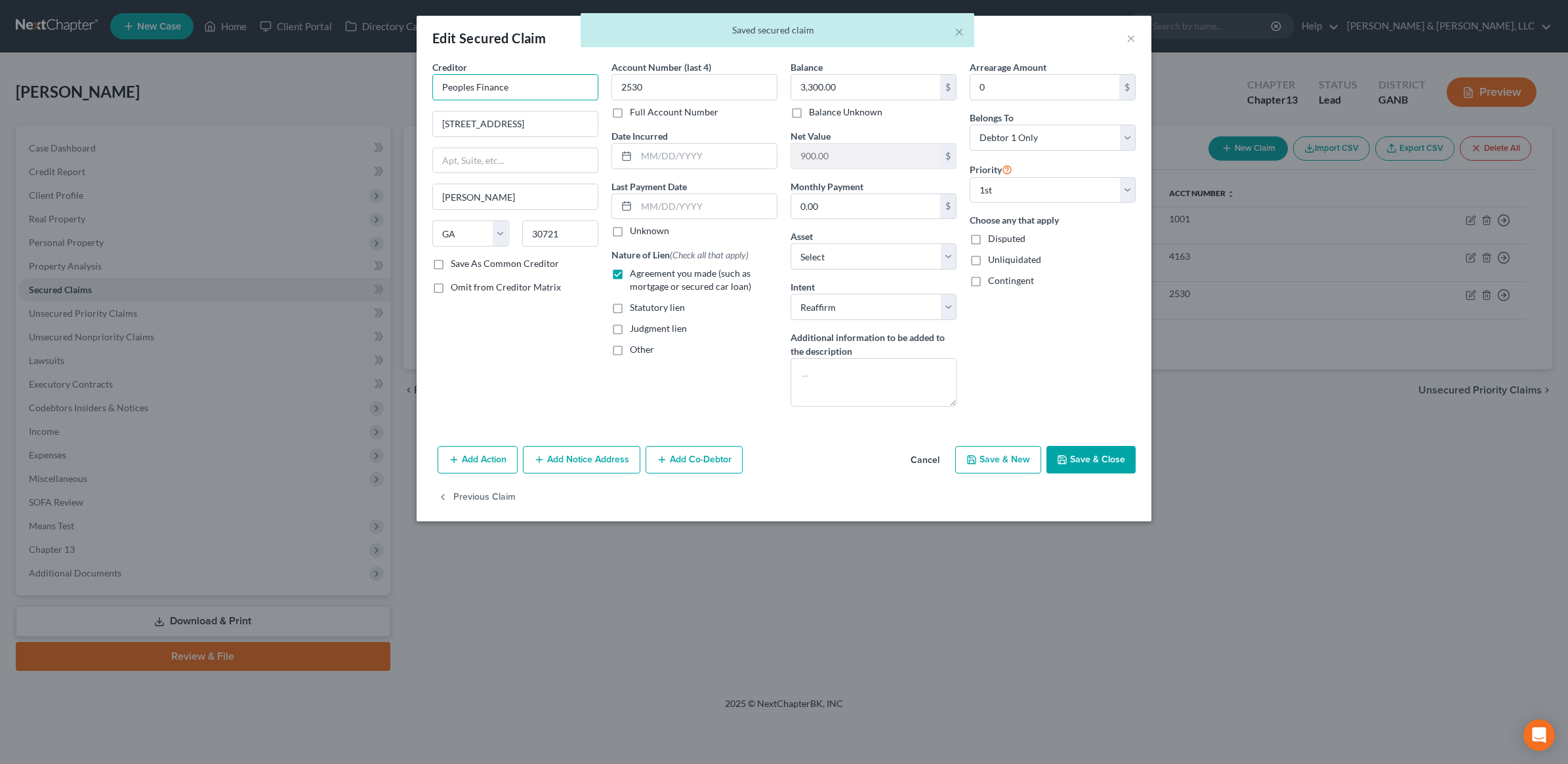
click at [543, 83] on input "Peoples Finance" at bounding box center [515, 87] width 166 height 26
drag, startPoint x: 550, startPoint y: 87, endPoint x: 496, endPoint y: 231, distance: 153.8
click at [380, 86] on div "Edit Secured Claim × Creditor * Peoples Finance 302 N Glenwood Ave Dalton State…" at bounding box center [784, 382] width 1568 height 764
paste input "Loan and Finance Corp."
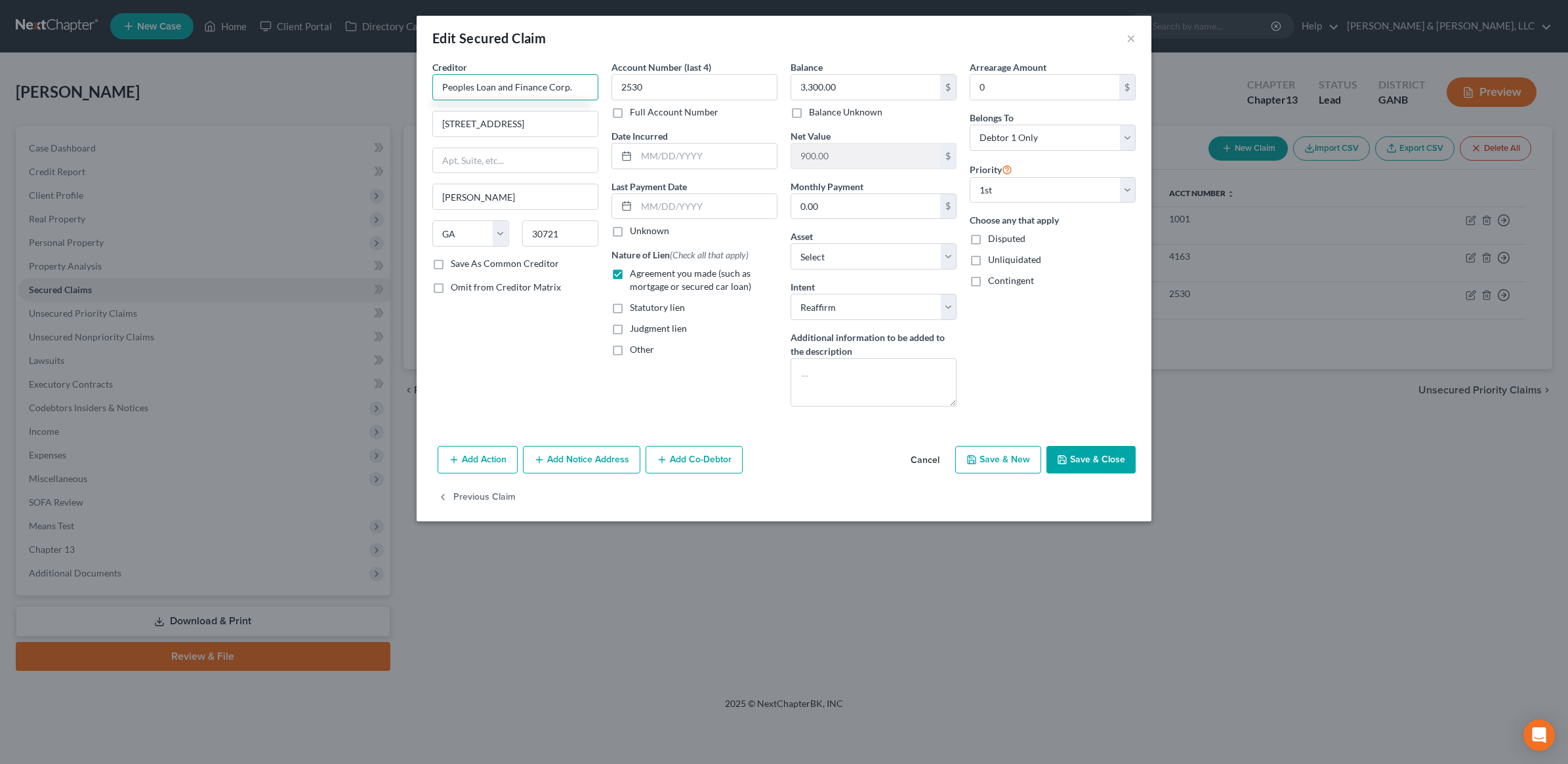
type input "Peoples Loan and Finance Corp."
click at [1079, 462] on button "Save & Close" at bounding box center [1091, 460] width 89 height 28
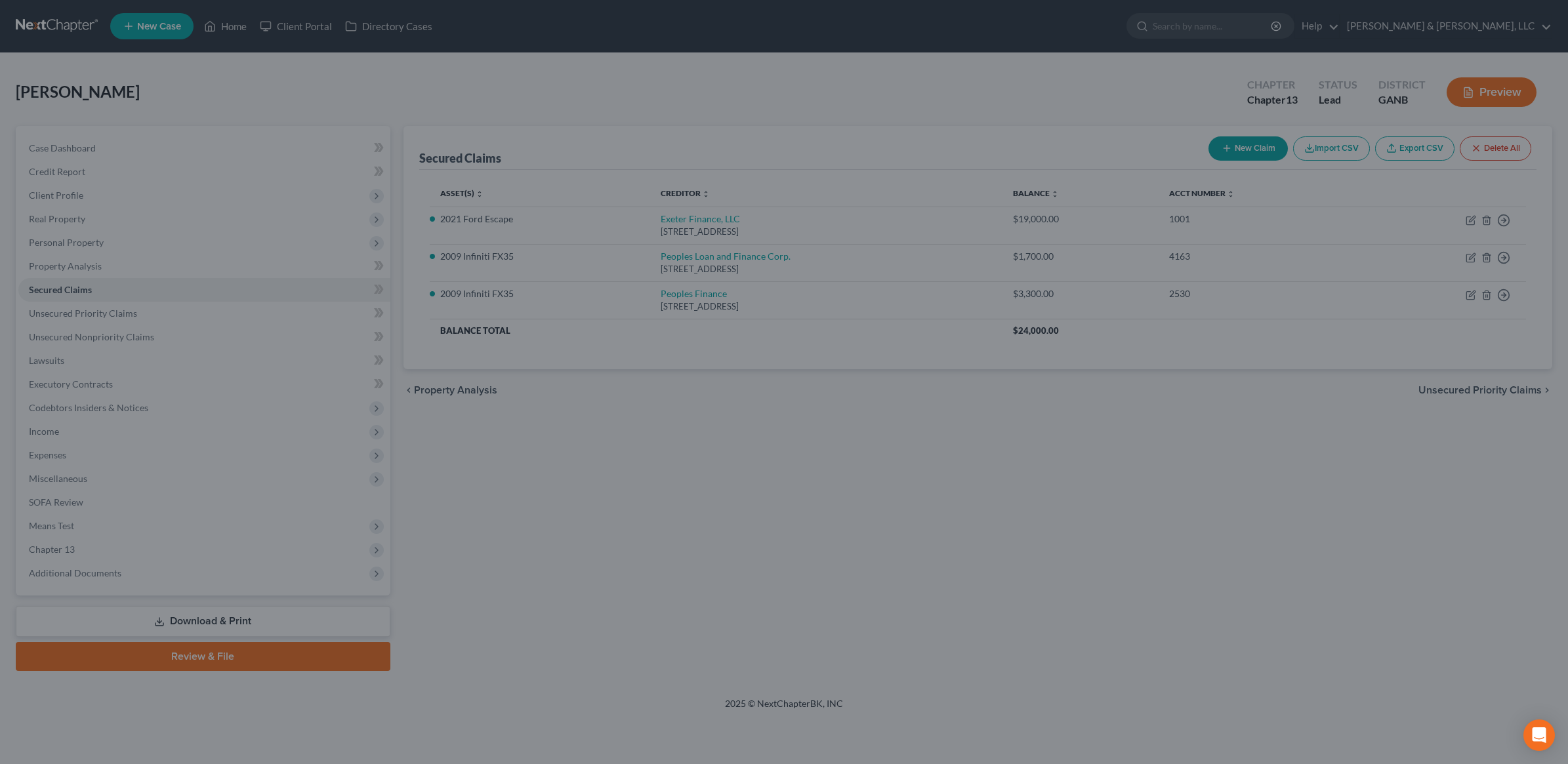
select select "7"
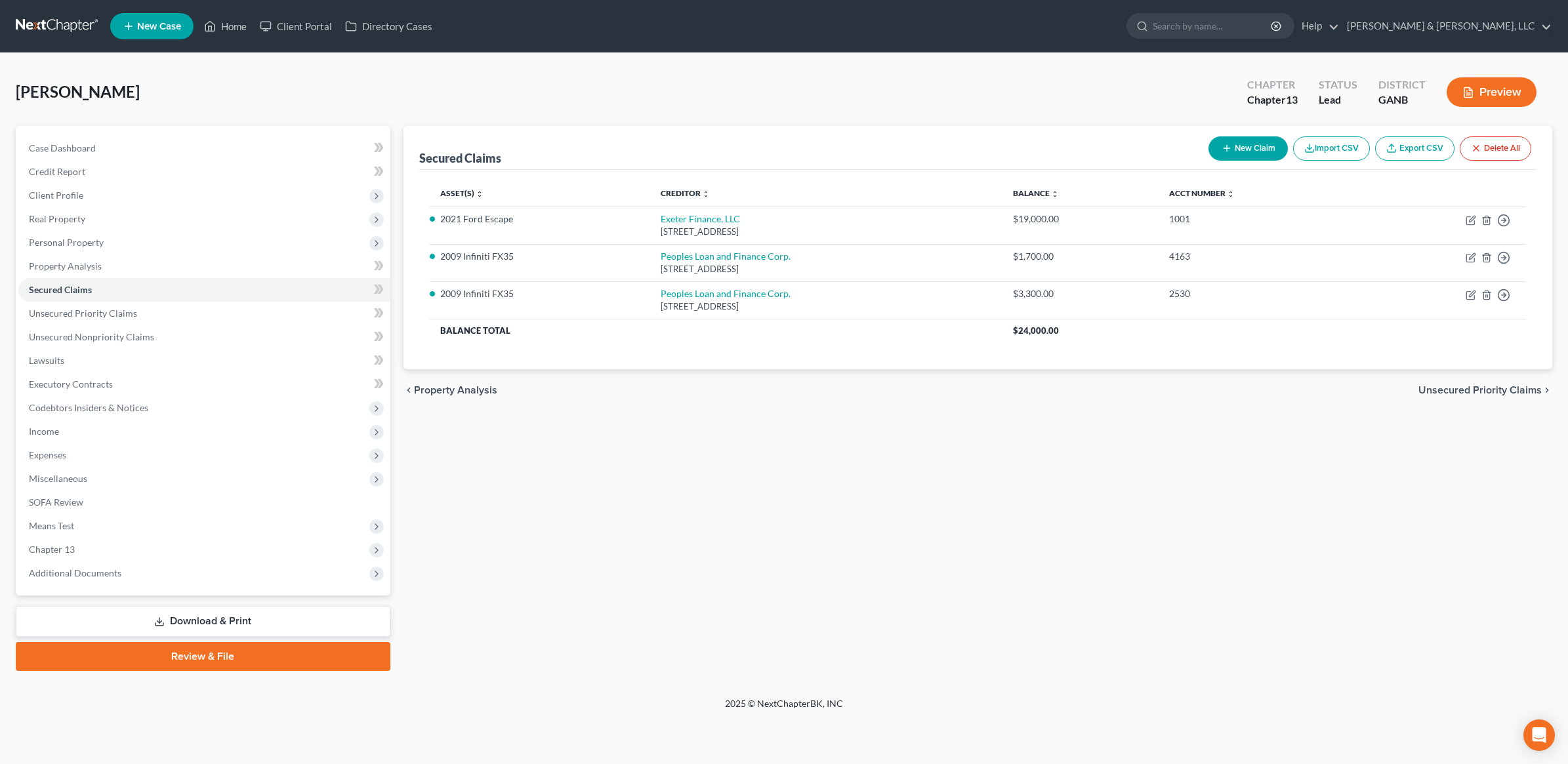
click at [257, 626] on link "Download & Print" at bounding box center [202, 622] width 375 height 31
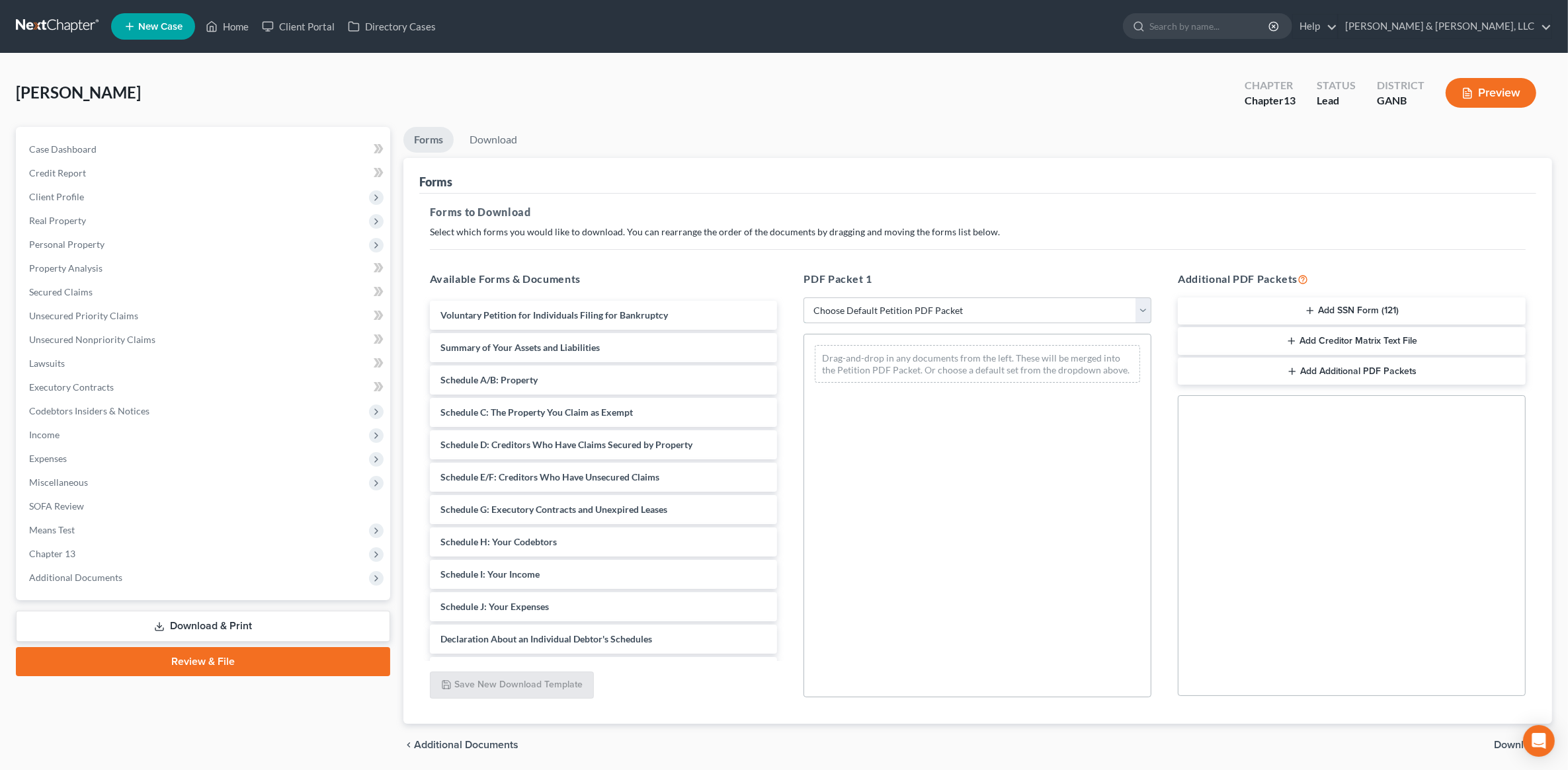
click at [943, 308] on select "Choose Default Petition PDF Packet Complete Bankruptcy Petition (all forms and …" at bounding box center [976, 311] width 348 height 26
select select "8"
click at [803, 297] on select "Choose Default Petition PDF Packet Complete Bankruptcy Petition (all forms and …" at bounding box center [976, 311] width 348 height 26
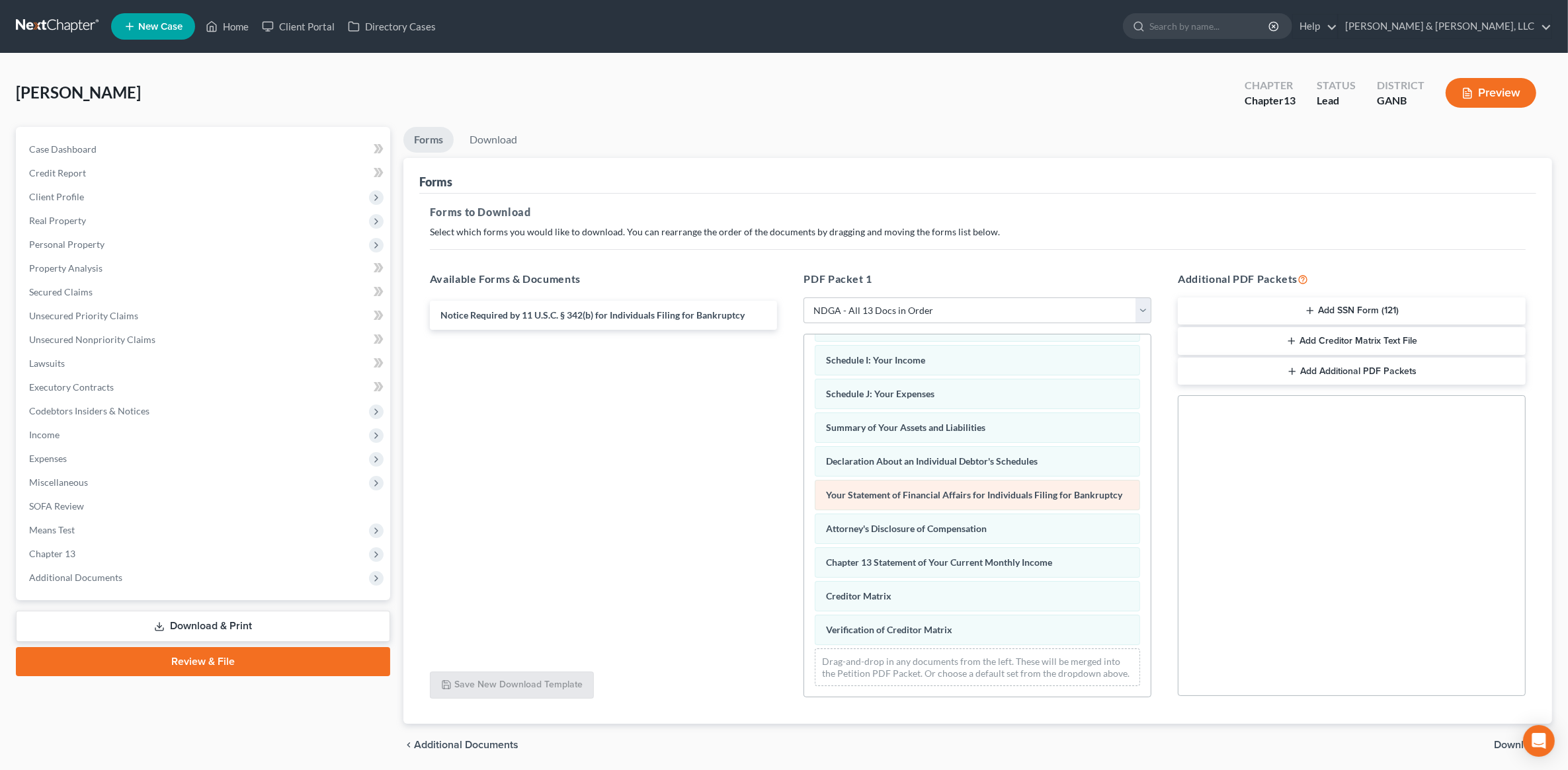
scroll to position [232, 0]
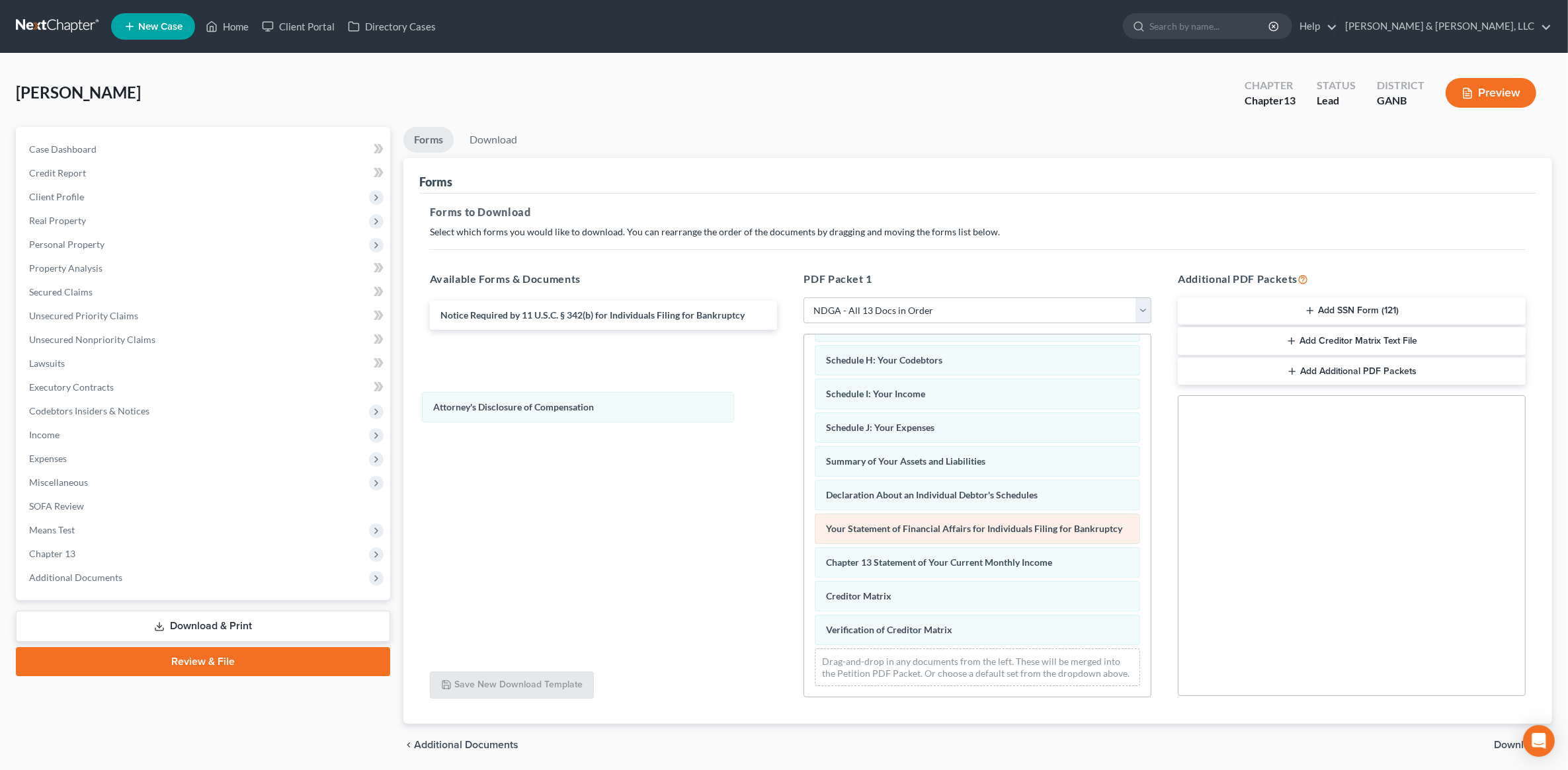
drag, startPoint x: 982, startPoint y: 539, endPoint x: 848, endPoint y: 485, distance: 144.5
click at [804, 412] on div "Attorney's Disclosure of Compensation Voluntary Petition for Individuals Filing…" at bounding box center [976, 415] width 346 height 565
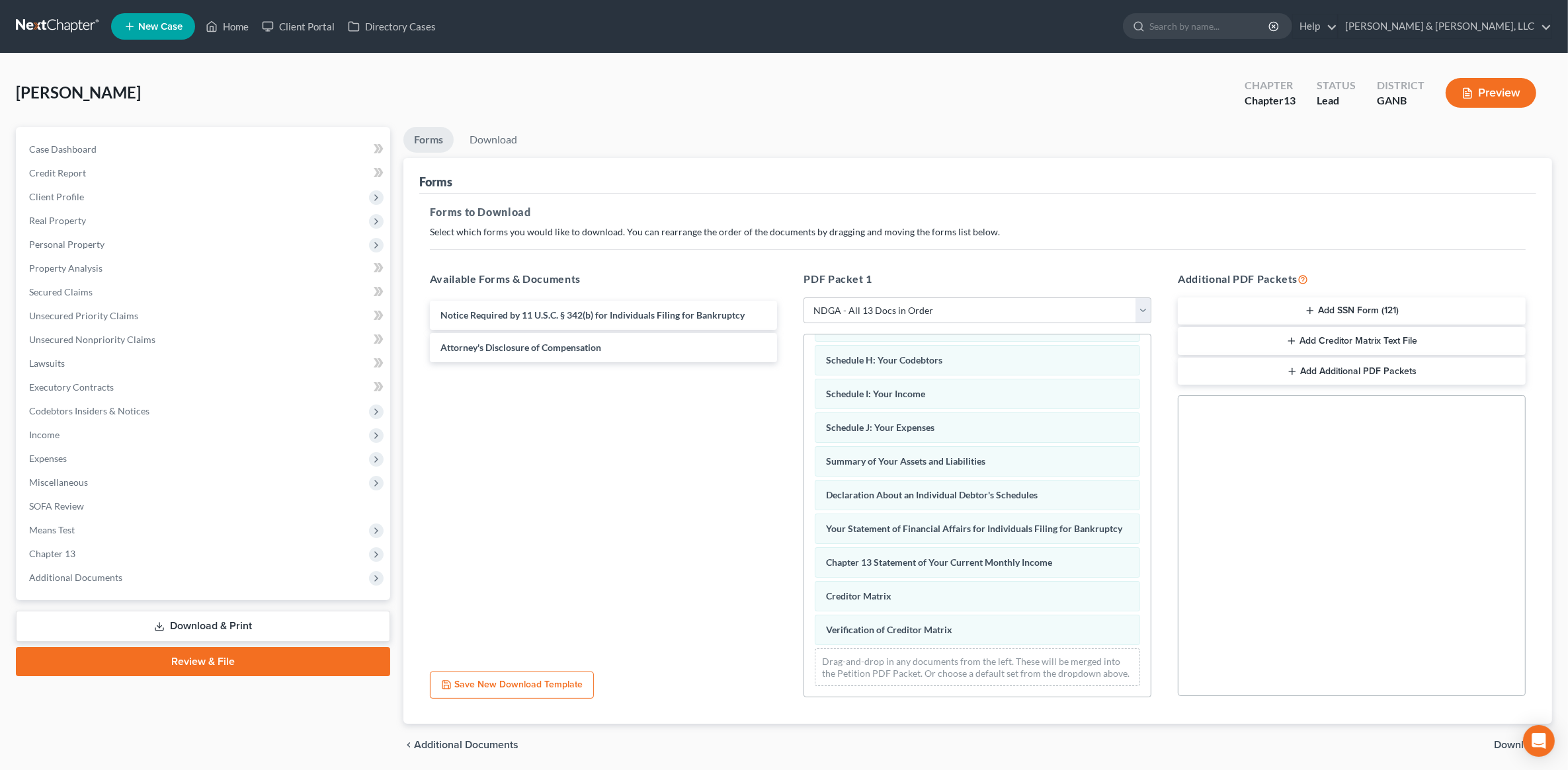
scroll to position [46, 0]
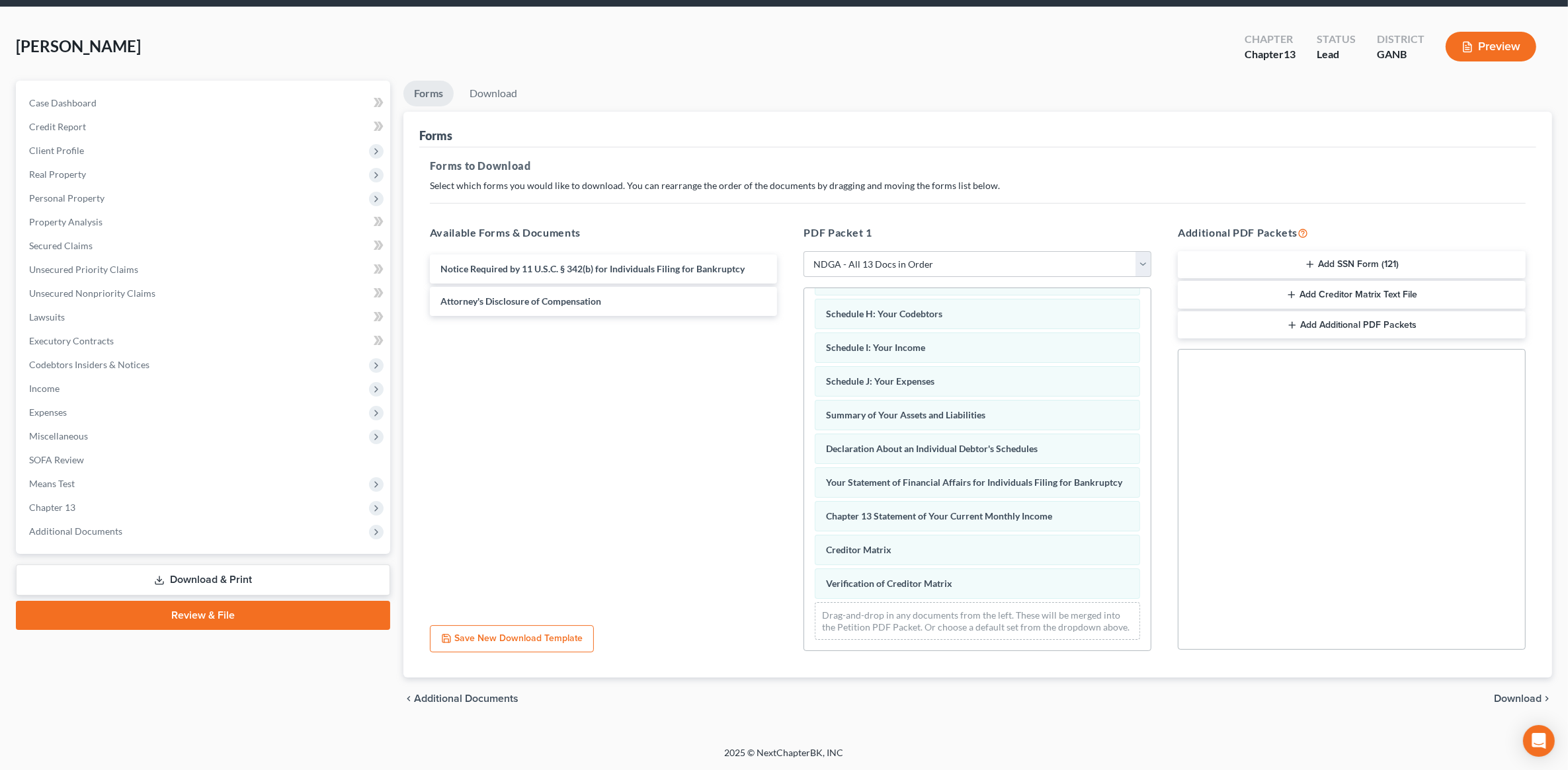
click at [1390, 266] on button "Add SSN Form (121)" at bounding box center [1351, 265] width 348 height 28
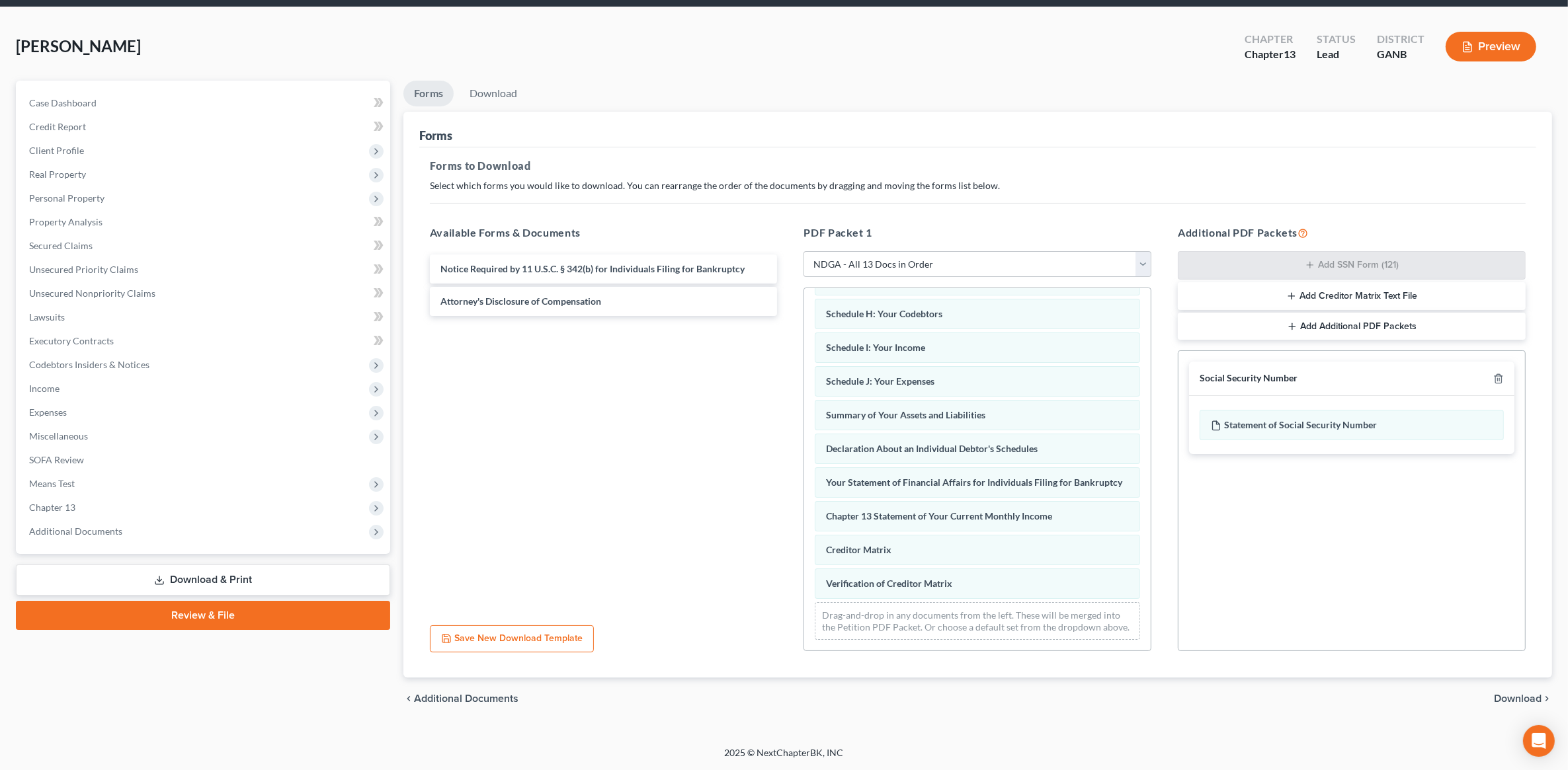
click at [1506, 698] on span "Download" at bounding box center [1518, 699] width 48 height 11
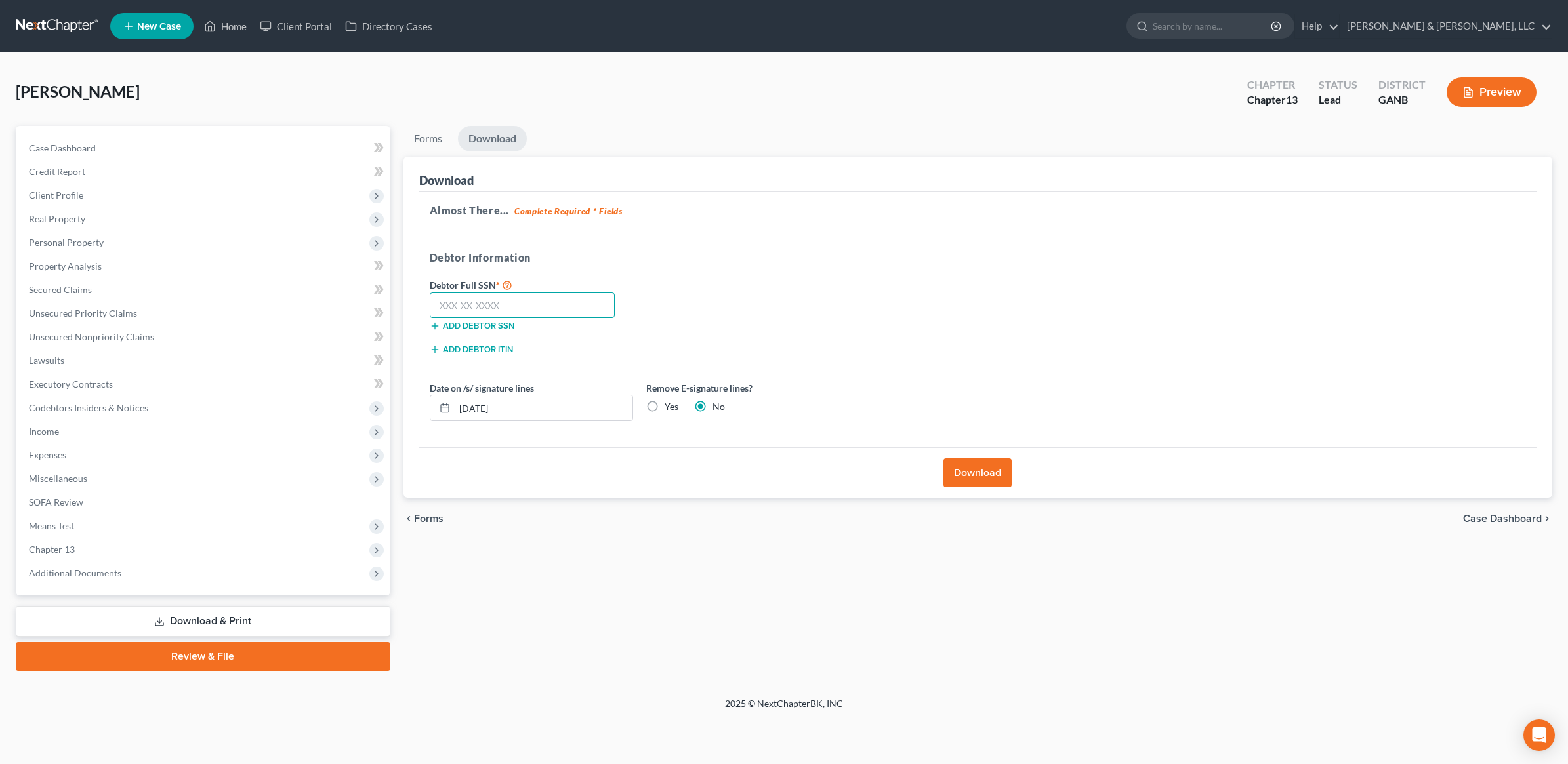
click at [565, 312] on input "text" at bounding box center [522, 306] width 186 height 26
type input "252-55-3735"
click at [665, 407] on label "Yes" at bounding box center [671, 407] width 14 height 13
click at [670, 407] on input "Yes" at bounding box center [674, 404] width 8 height 8
radio input "true"
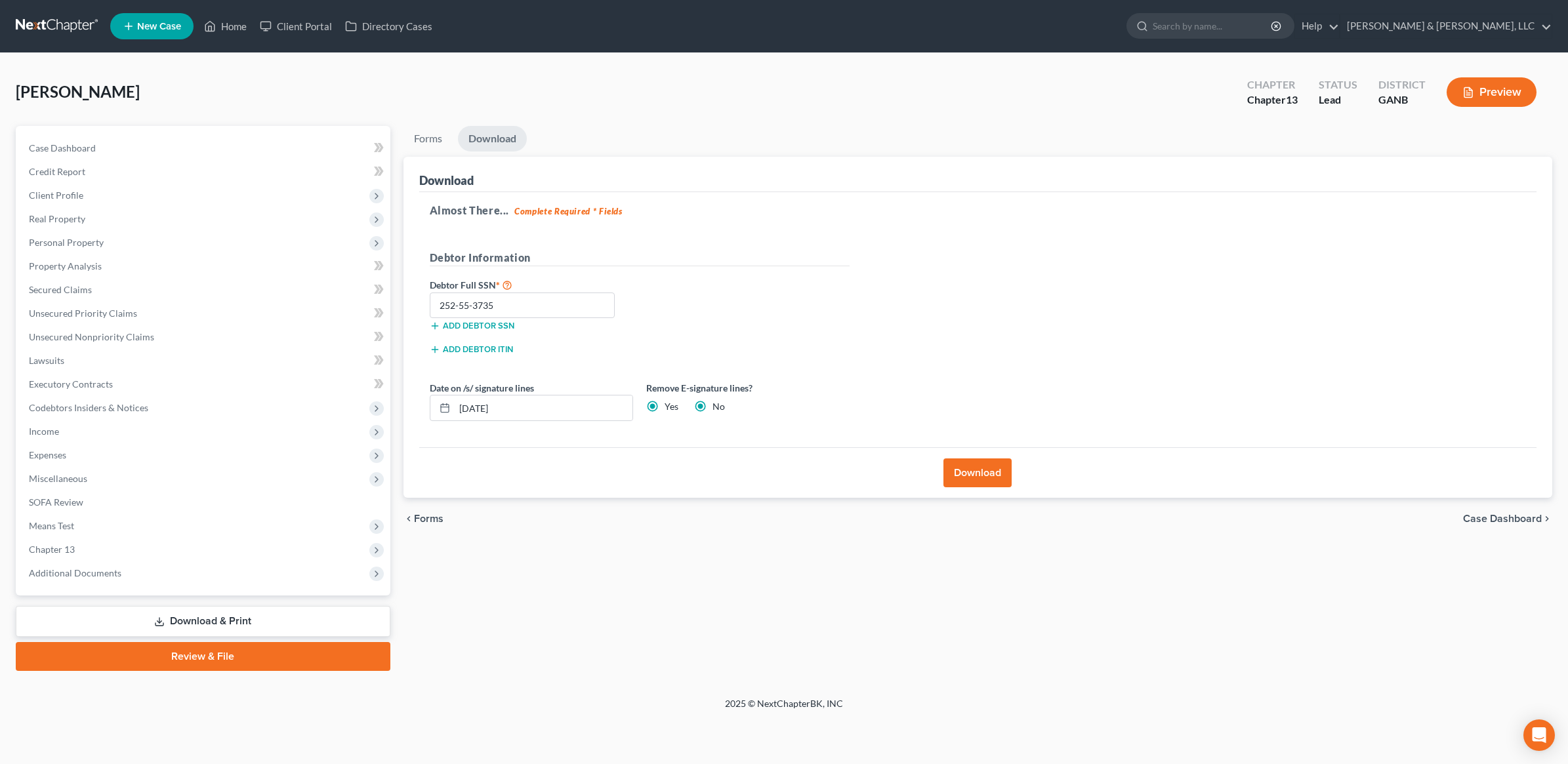
radio input "false"
click at [961, 470] on button "Download" at bounding box center [977, 472] width 68 height 29
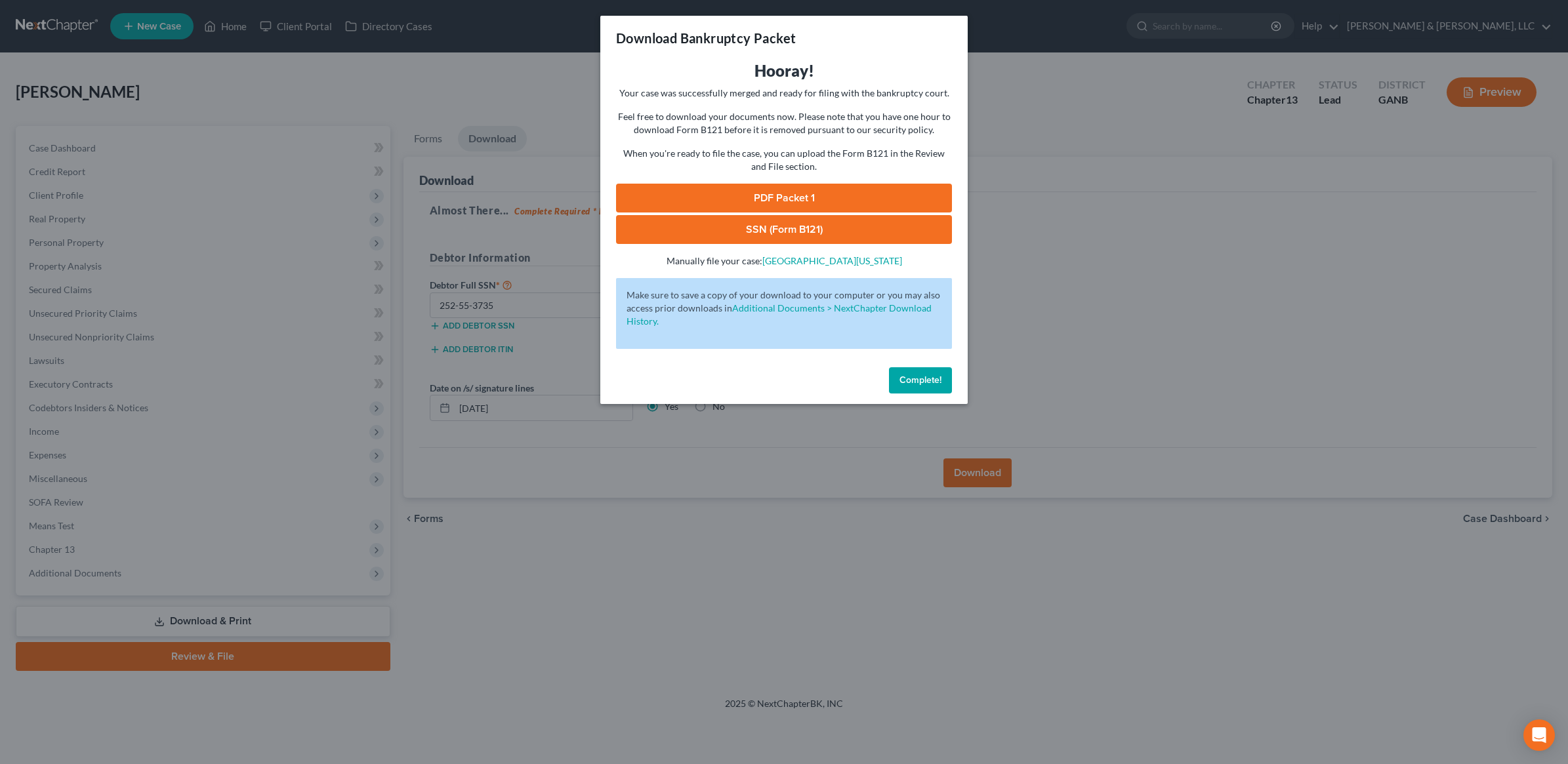
click at [839, 188] on link "PDF Packet 1" at bounding box center [784, 198] width 336 height 29
click at [844, 235] on link "SSN (Form B121)" at bounding box center [784, 230] width 336 height 29
click at [937, 378] on span "Complete!" at bounding box center [920, 380] width 42 height 11
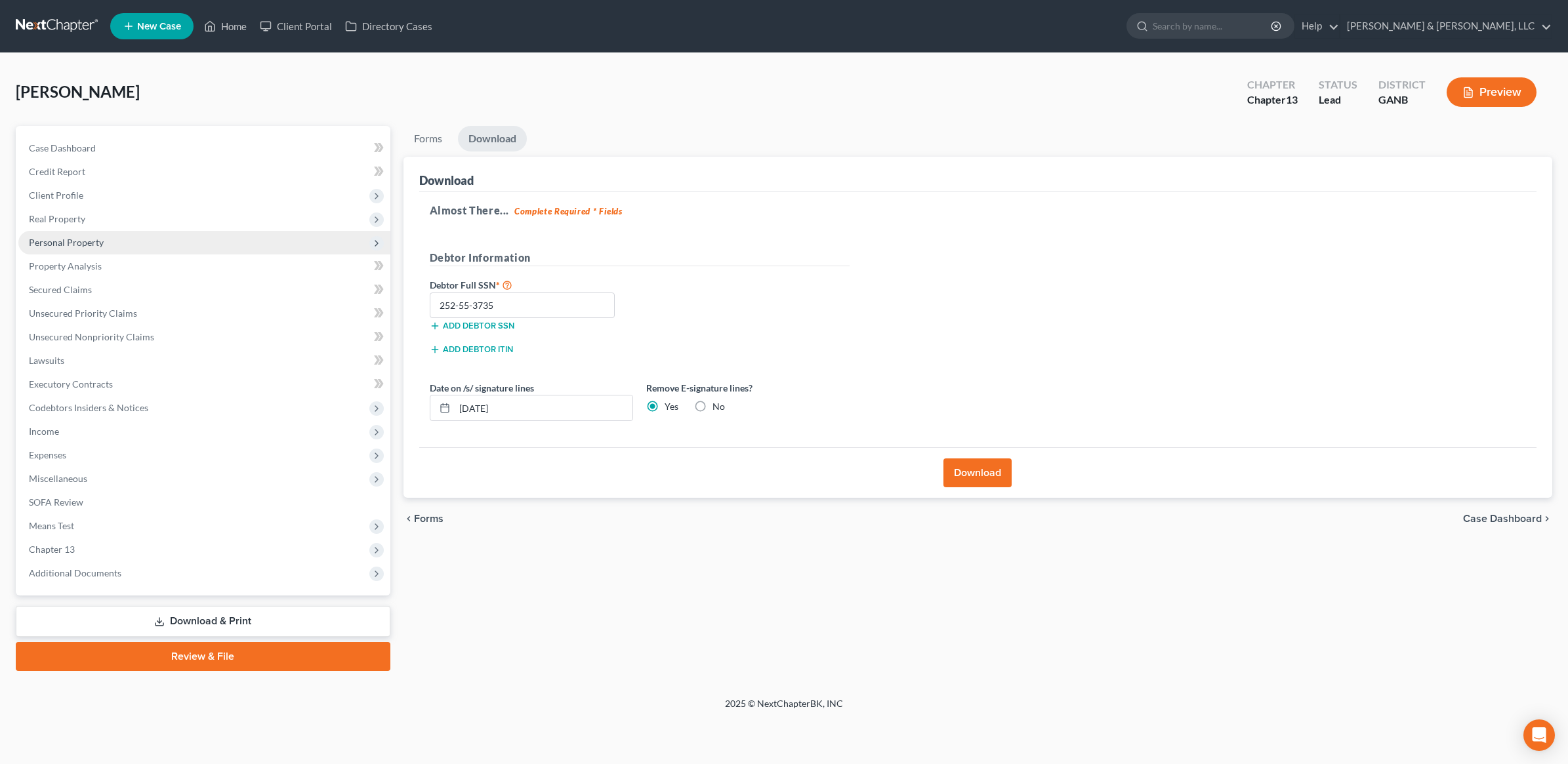
click at [105, 240] on span "Personal Property" at bounding box center [204, 243] width 372 height 24
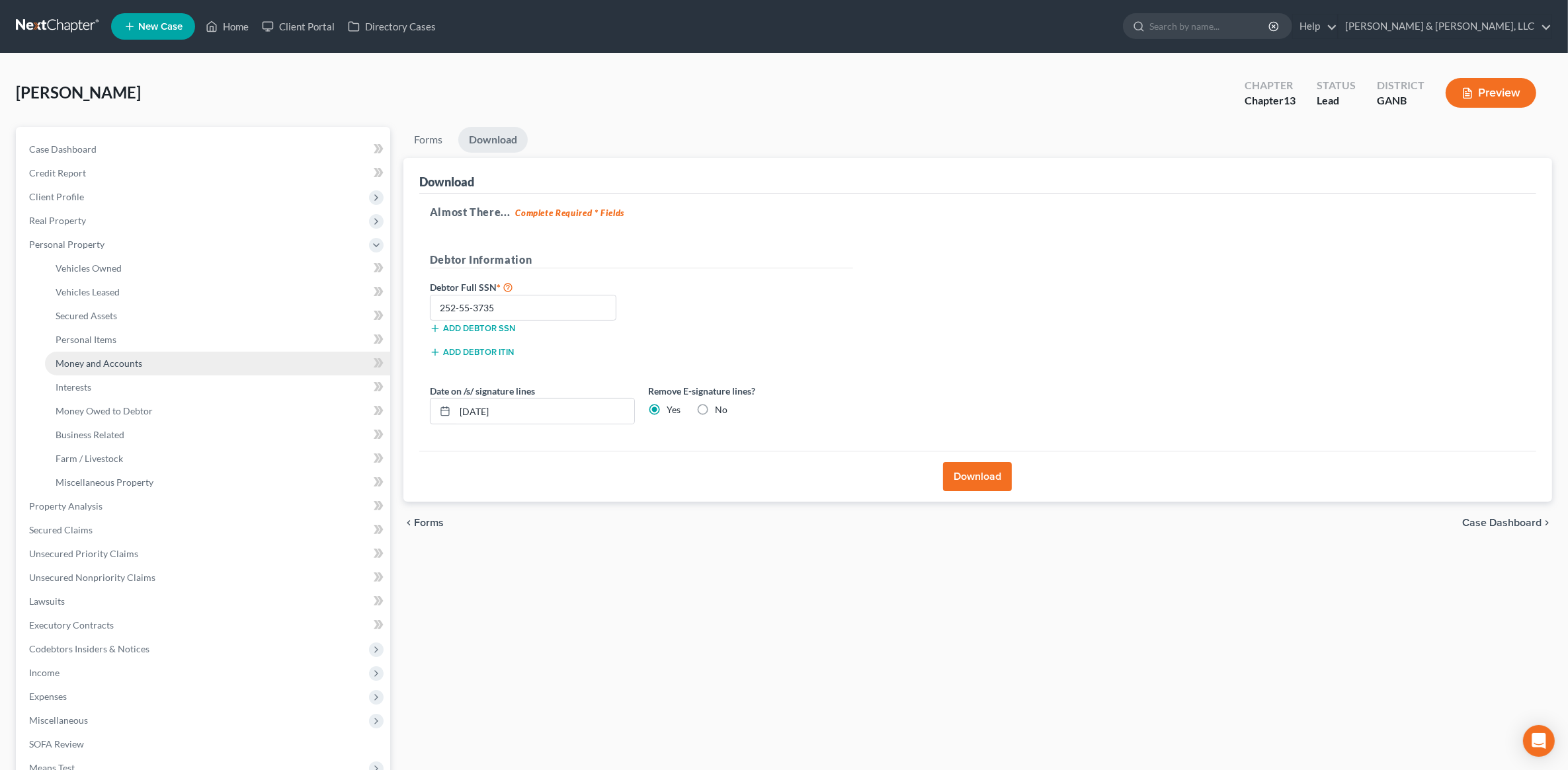
click at [144, 361] on link "Money and Accounts" at bounding box center [217, 364] width 345 height 24
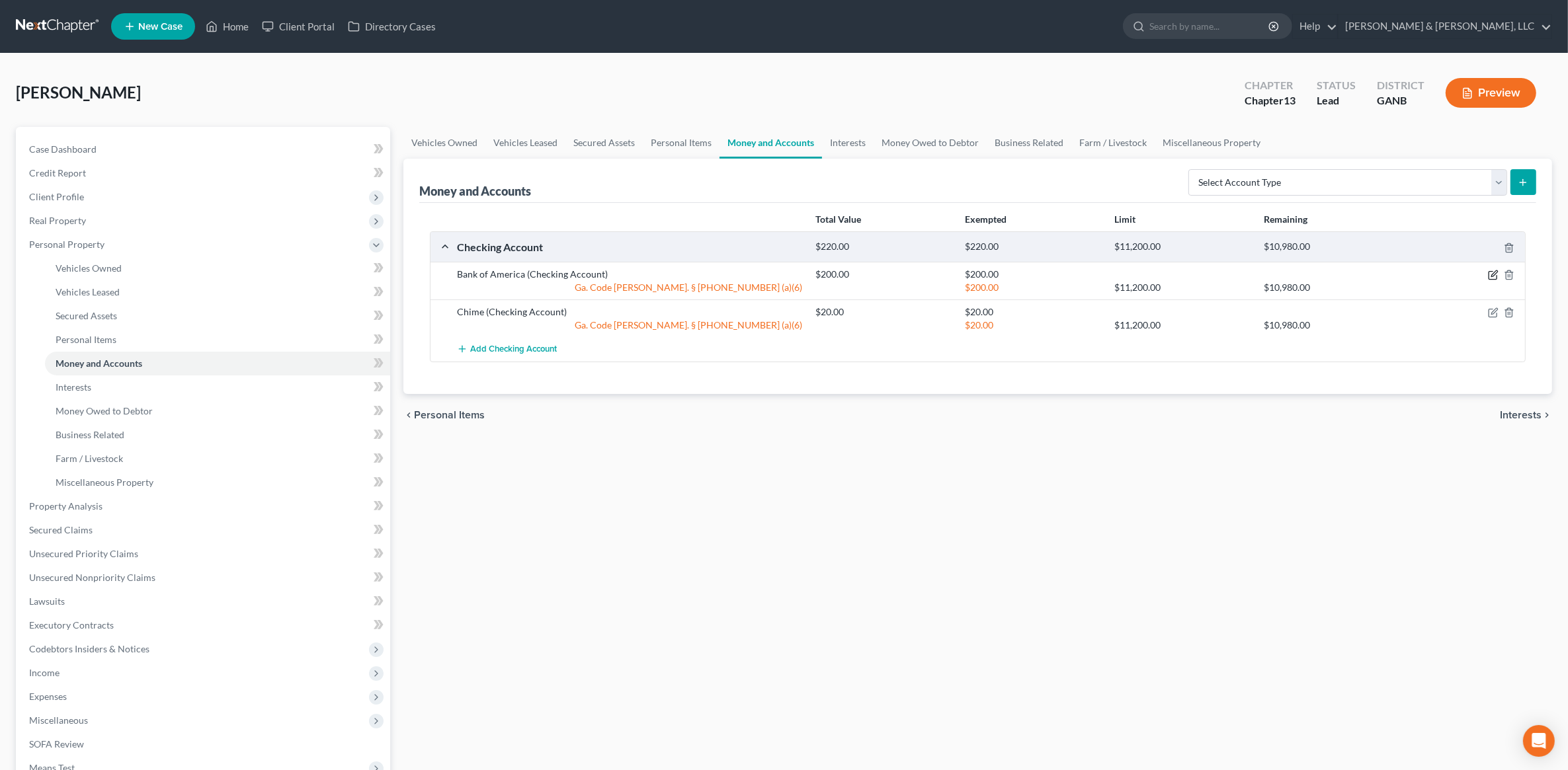
click at [1493, 277] on icon "button" at bounding box center [1493, 275] width 11 height 11
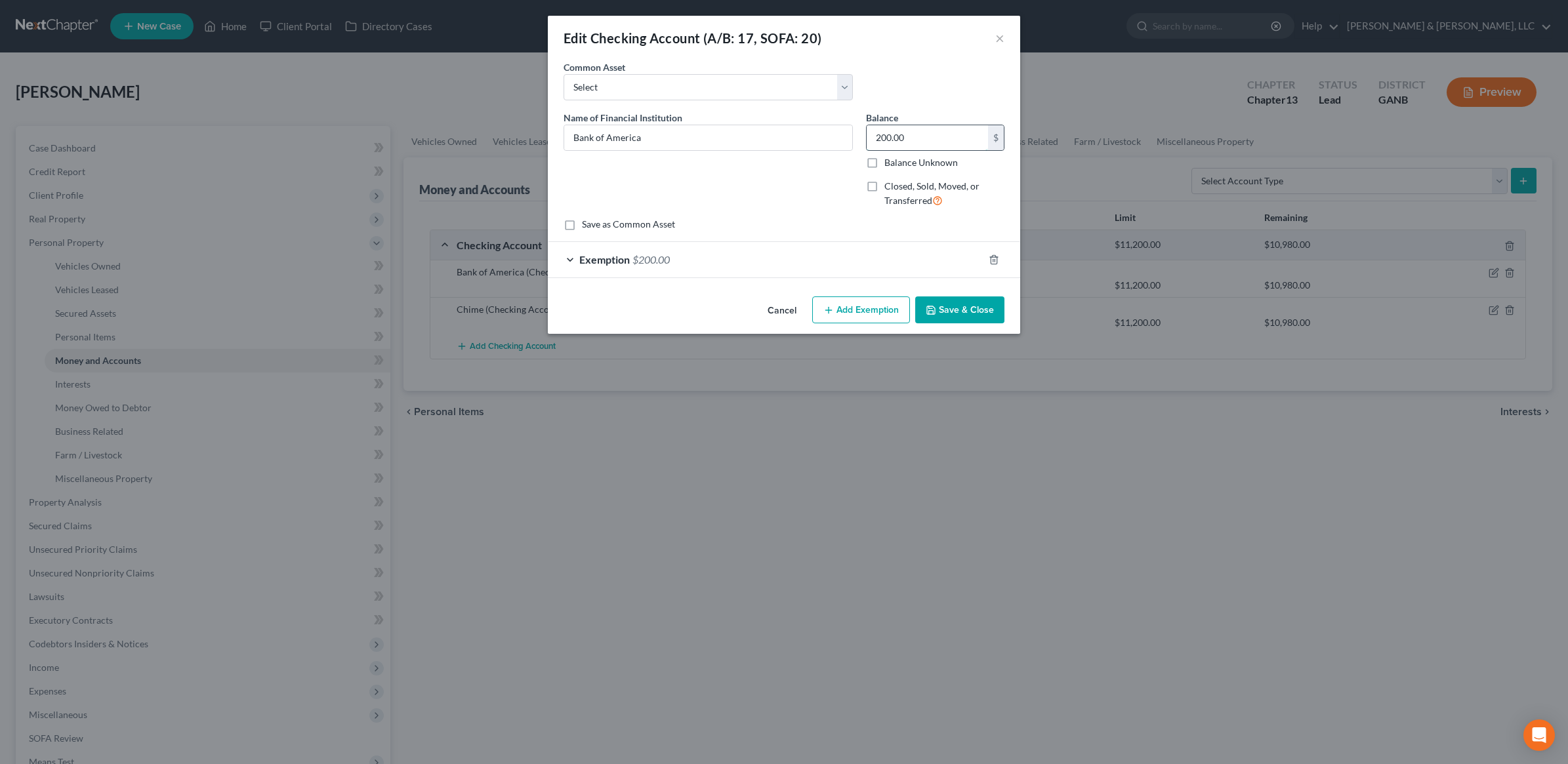
click at [946, 146] on input "200.00" at bounding box center [927, 138] width 121 height 25
type input "20"
click at [866, 243] on div "Exemption $200.00" at bounding box center [765, 259] width 435 height 34
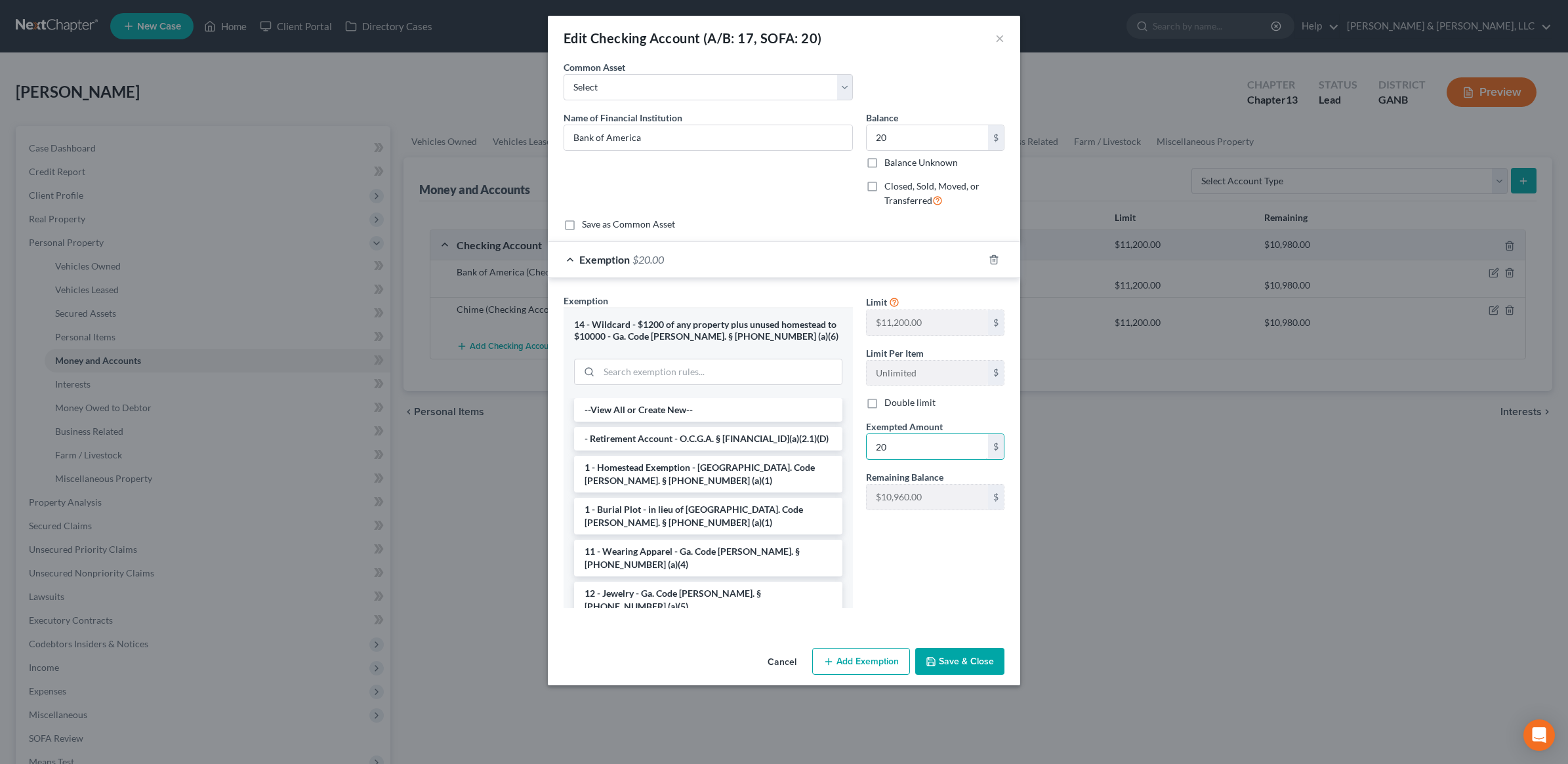
type input "20"
click at [978, 668] on button "Save & Close" at bounding box center [960, 662] width 89 height 28
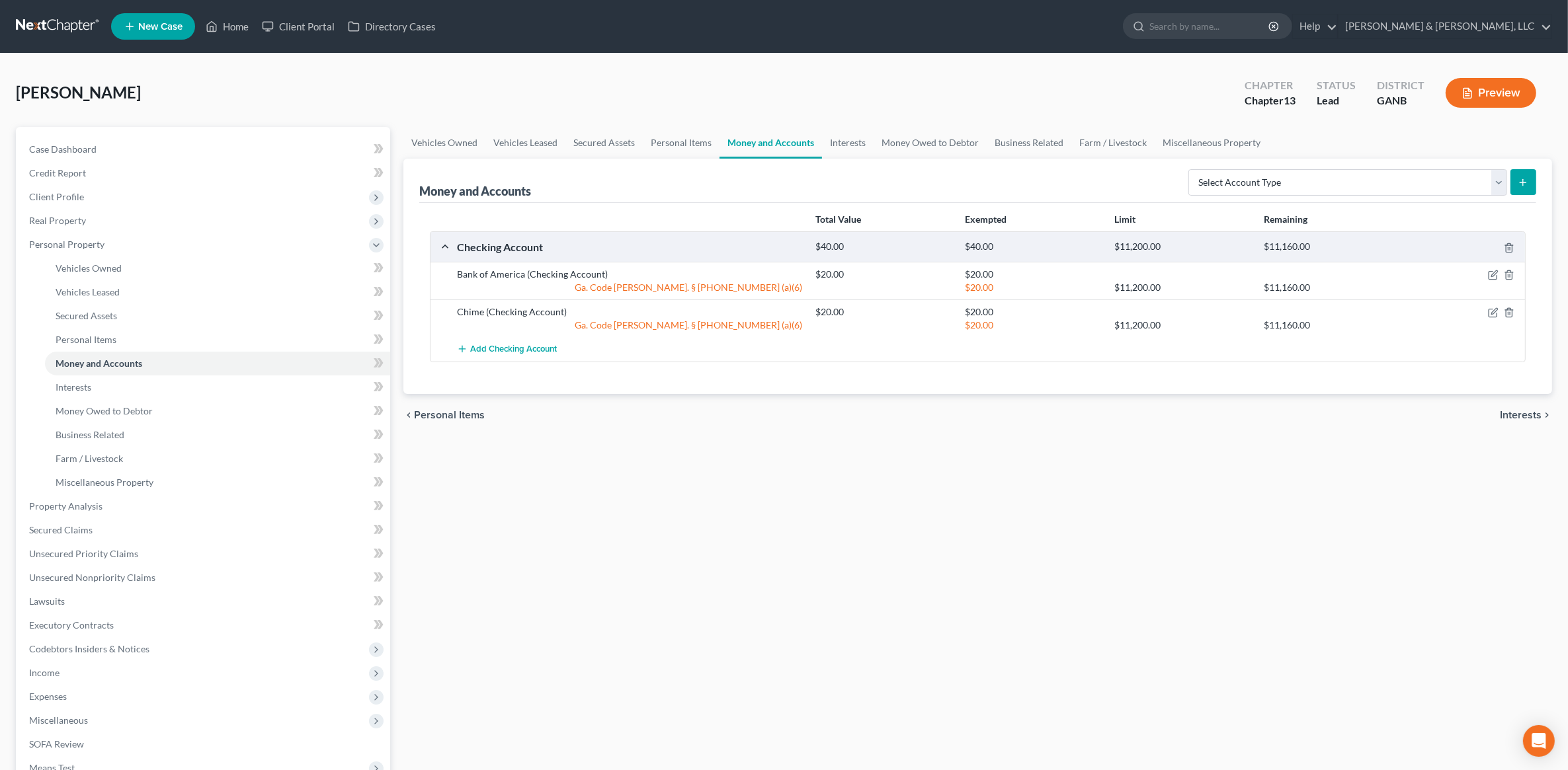
click at [986, 673] on div at bounding box center [784, 385] width 1568 height 770
click at [1494, 315] on icon "button" at bounding box center [1493, 312] width 11 height 11
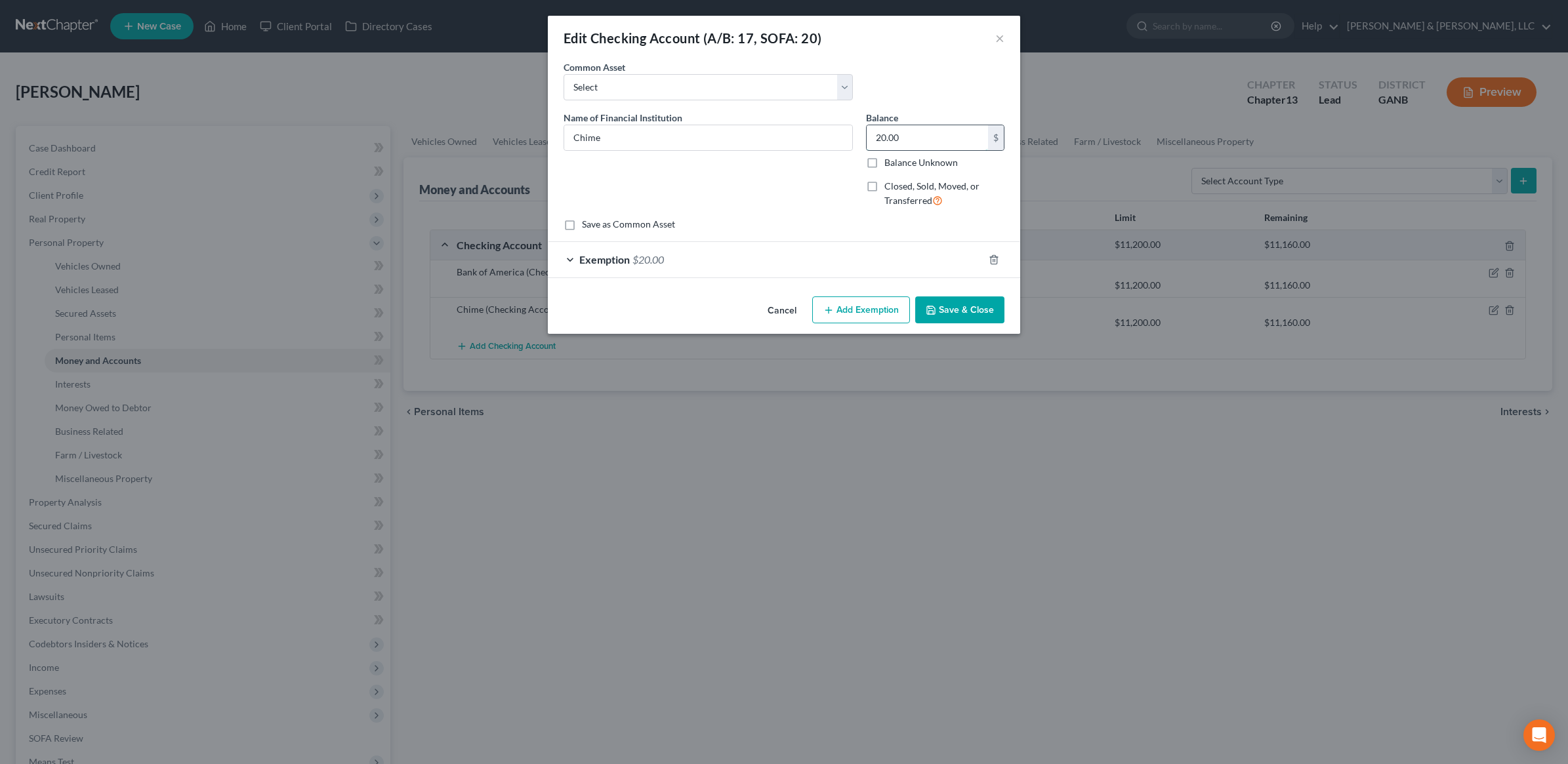
click at [932, 135] on input "20.00" at bounding box center [927, 138] width 121 height 25
click at [844, 243] on form "An exemption set must first be selected from the Filing Information section. Co…" at bounding box center [784, 170] width 441 height 218
click at [835, 255] on div "Exemption $20.00" at bounding box center [765, 259] width 435 height 34
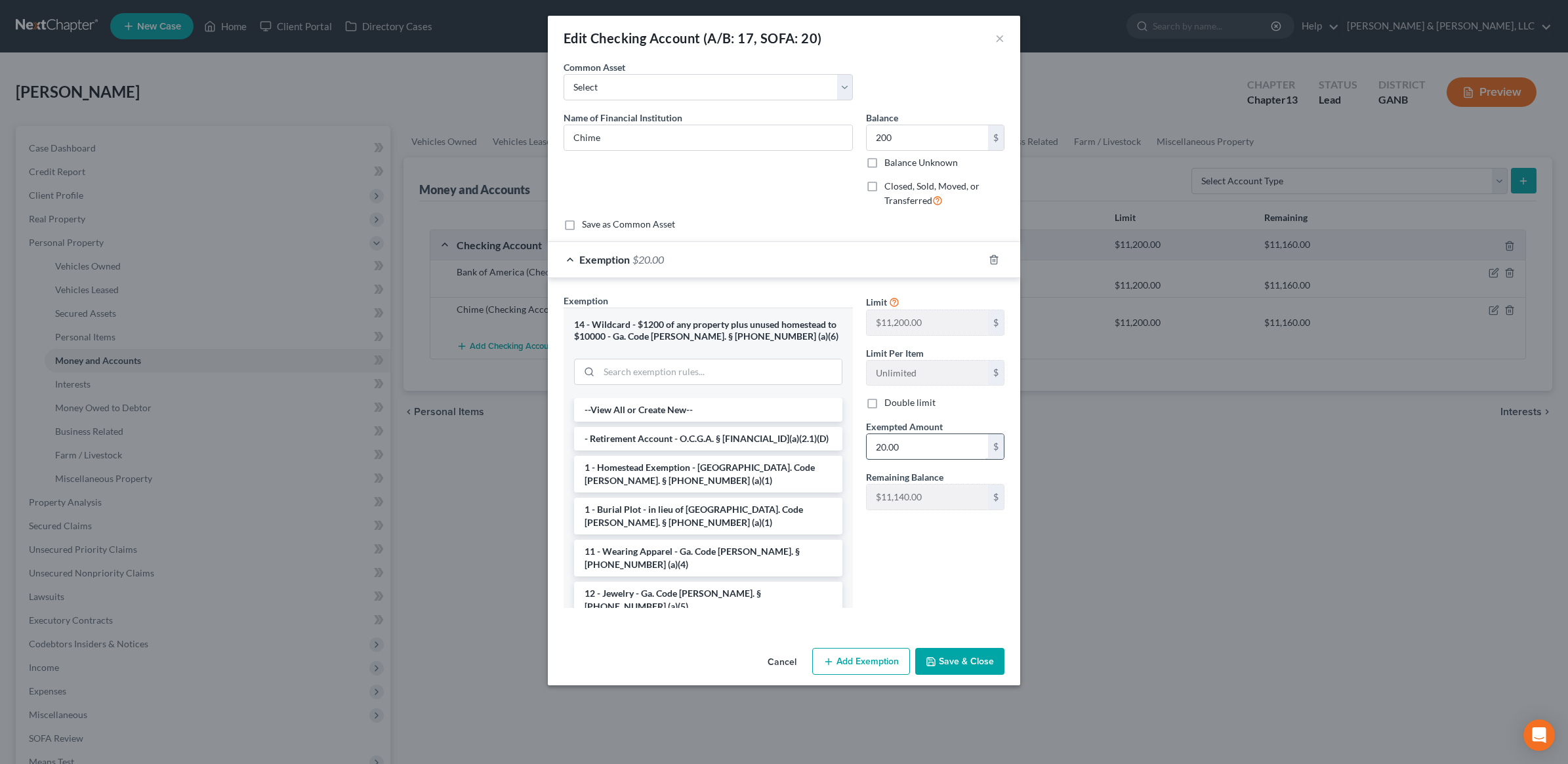
click at [926, 448] on input "20.00" at bounding box center [927, 447] width 121 height 25
click at [975, 662] on button "Save & Close" at bounding box center [960, 662] width 89 height 28
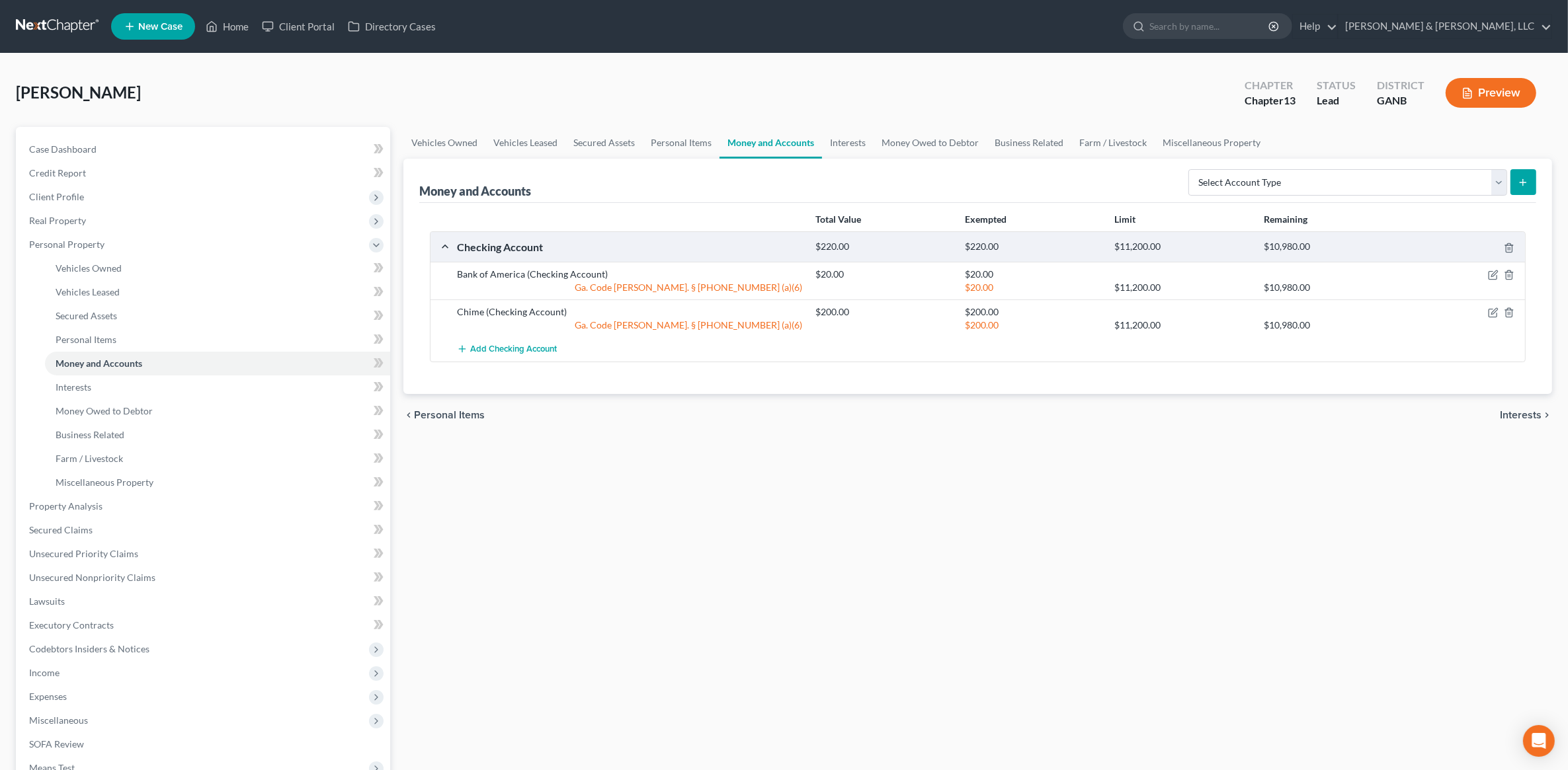
click at [1528, 418] on span "Interests" at bounding box center [1520, 415] width 41 height 11
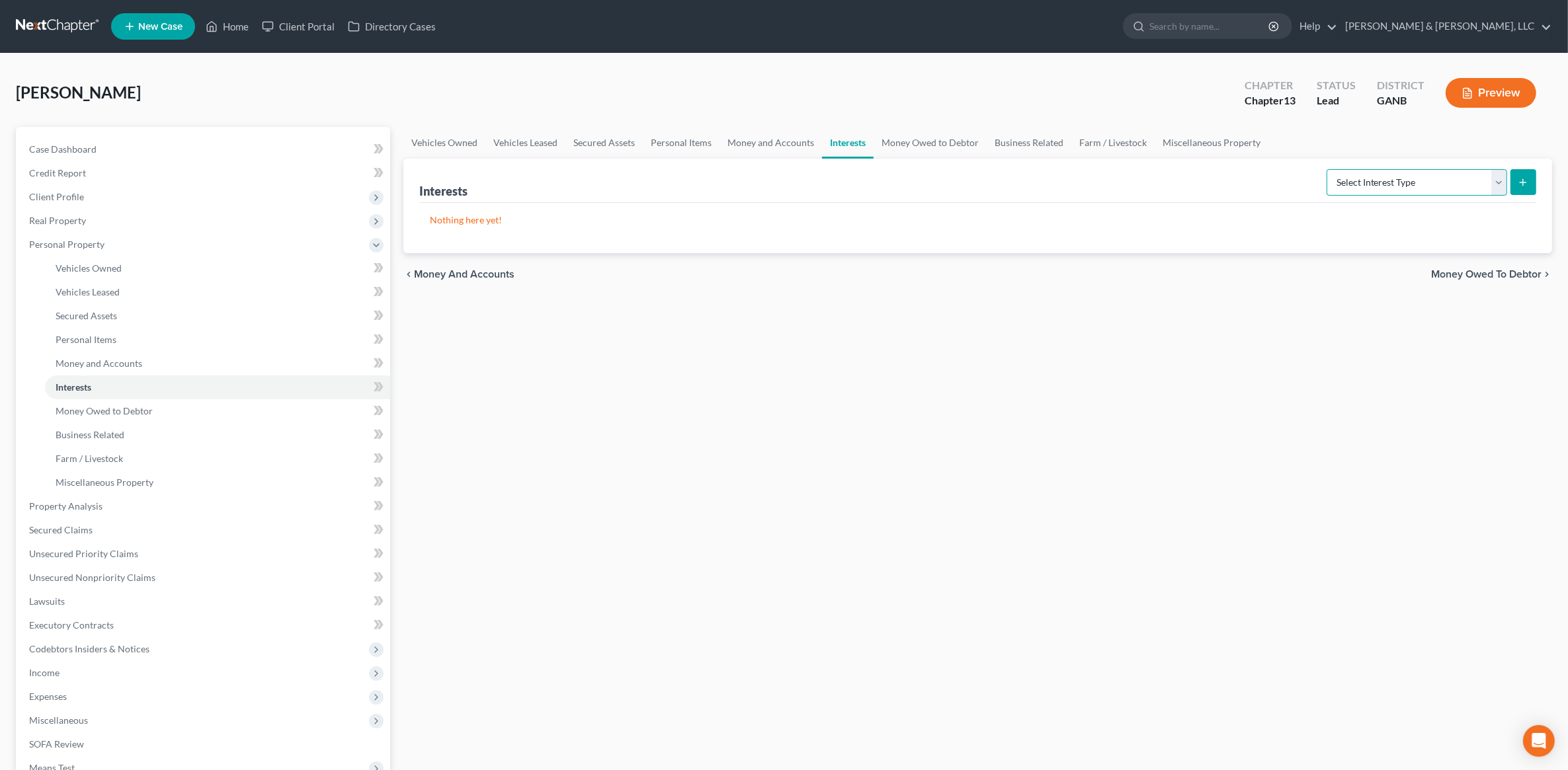
click at [1423, 184] on select "Select Interest Type 401K (A/B: 21) Annuity (A/B: 23) Bond (A/B: 18) Education …" at bounding box center [1417, 183] width 181 height 26
click at [1328, 169] on select "Select Interest Type 401K (A/B: 21) Annuity (A/B: 23) Bond (A/B: 18) Education …" at bounding box center [1417, 183] width 181 height 26
click at [1528, 178] on button "submit" at bounding box center [1523, 182] width 26 height 26
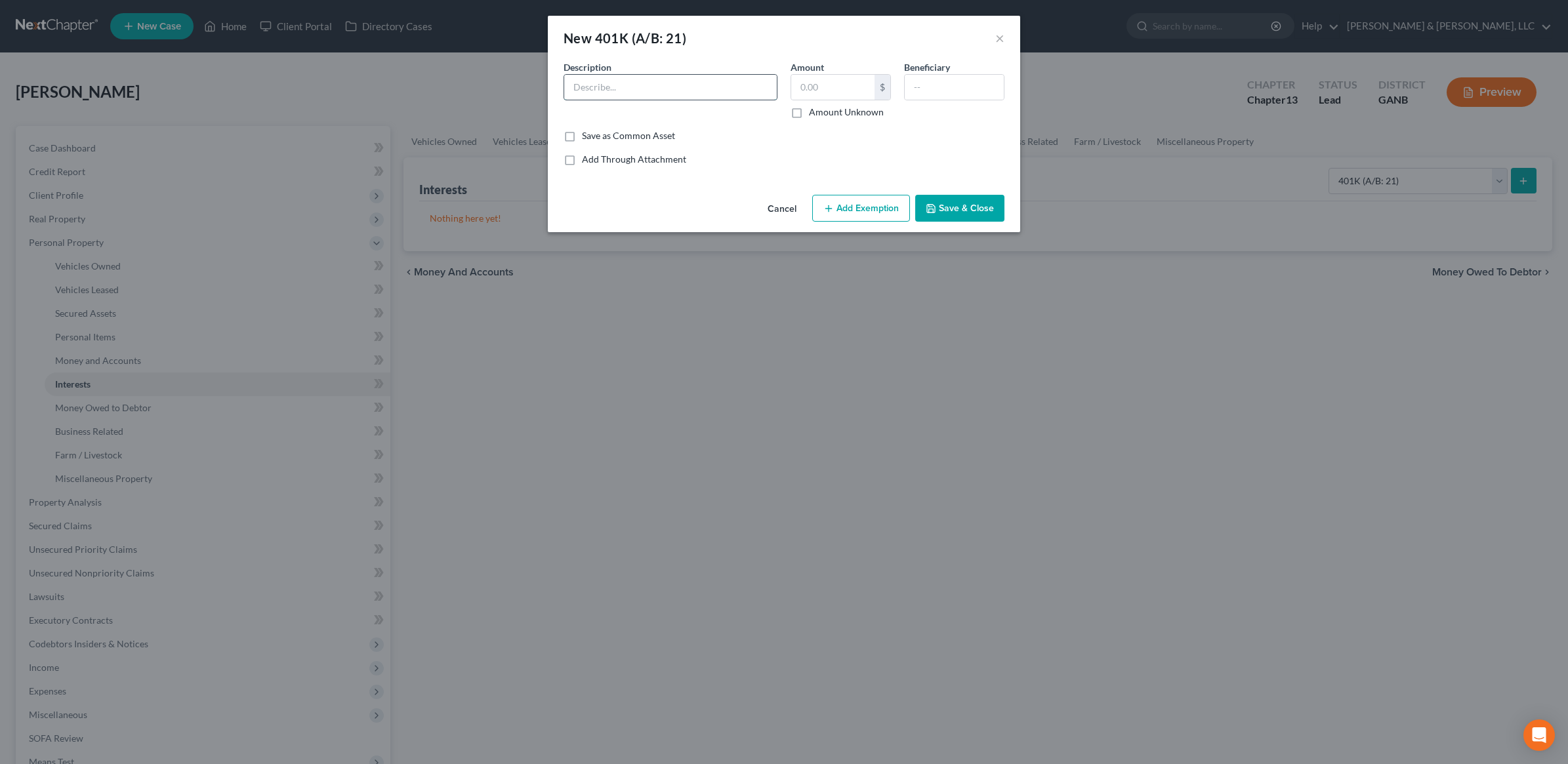
click at [725, 80] on input "text" at bounding box center [670, 87] width 212 height 25
click at [853, 211] on button "Add Exemption" at bounding box center [861, 209] width 98 height 28
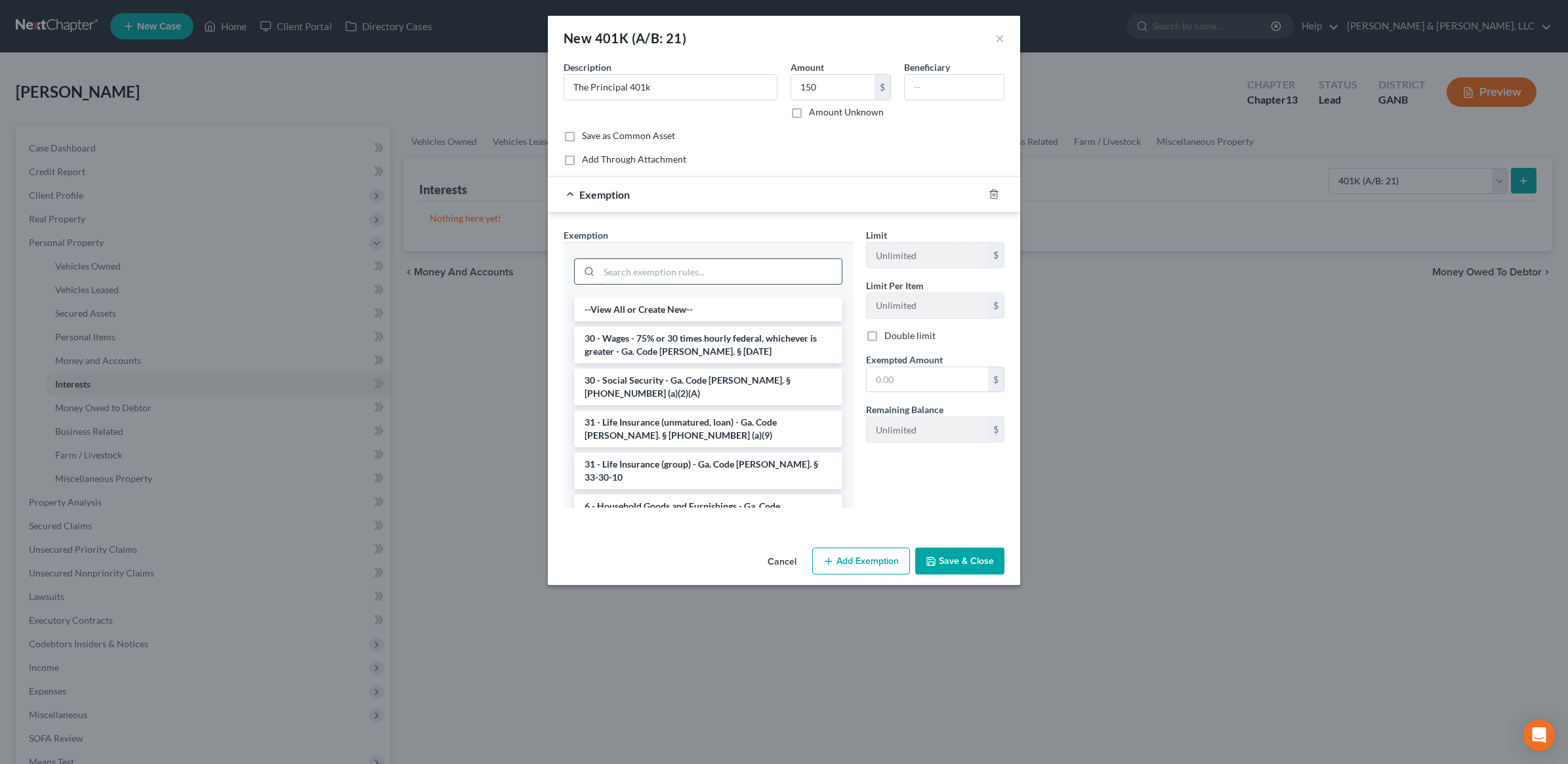
click at [675, 275] on input "search" at bounding box center [720, 271] width 243 height 25
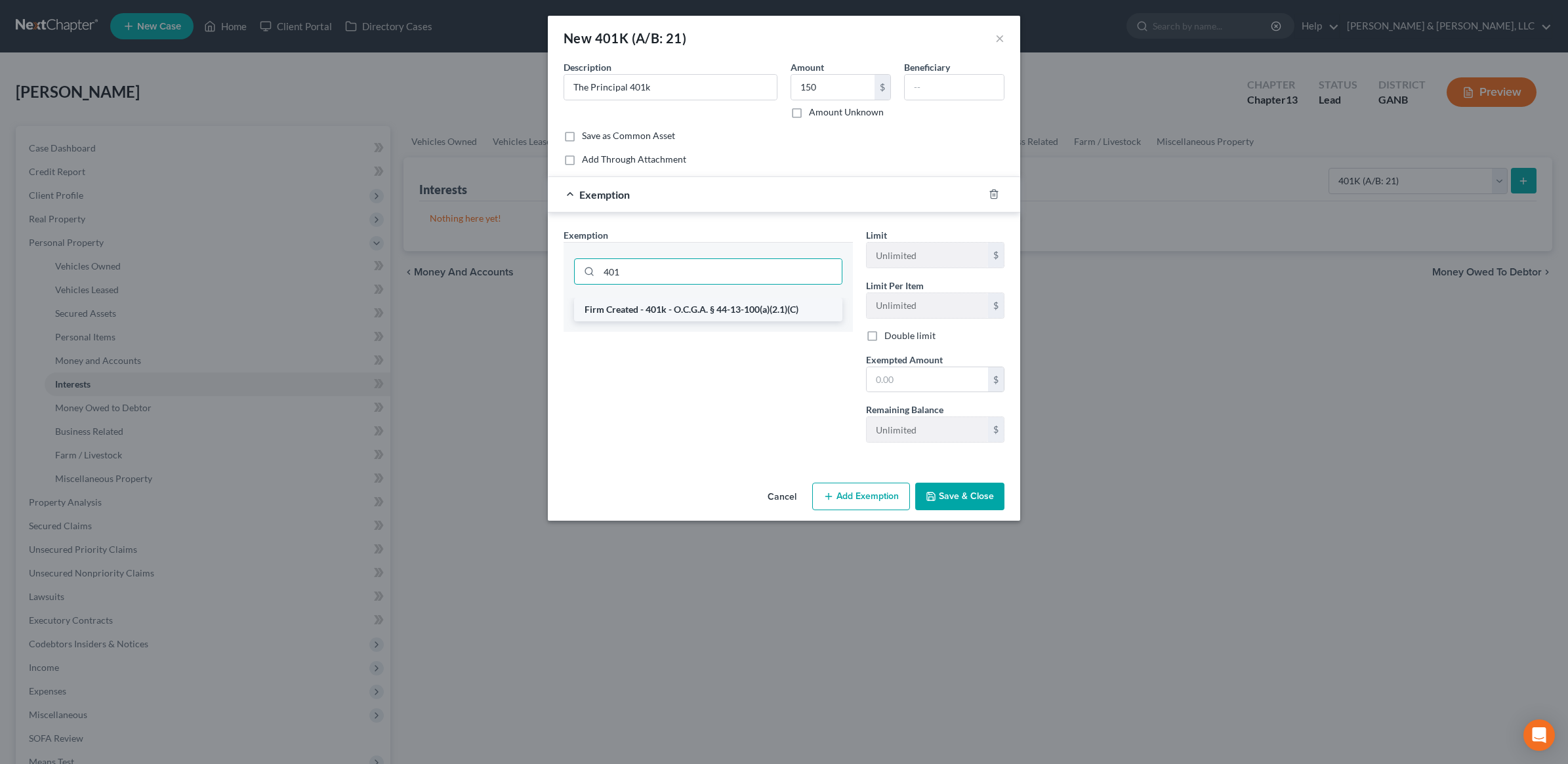
click at [725, 307] on li "Firm Created - 401k - O.C.G.A. § 44-13-100(a)(2.1)(C)" at bounding box center [707, 309] width 268 height 24
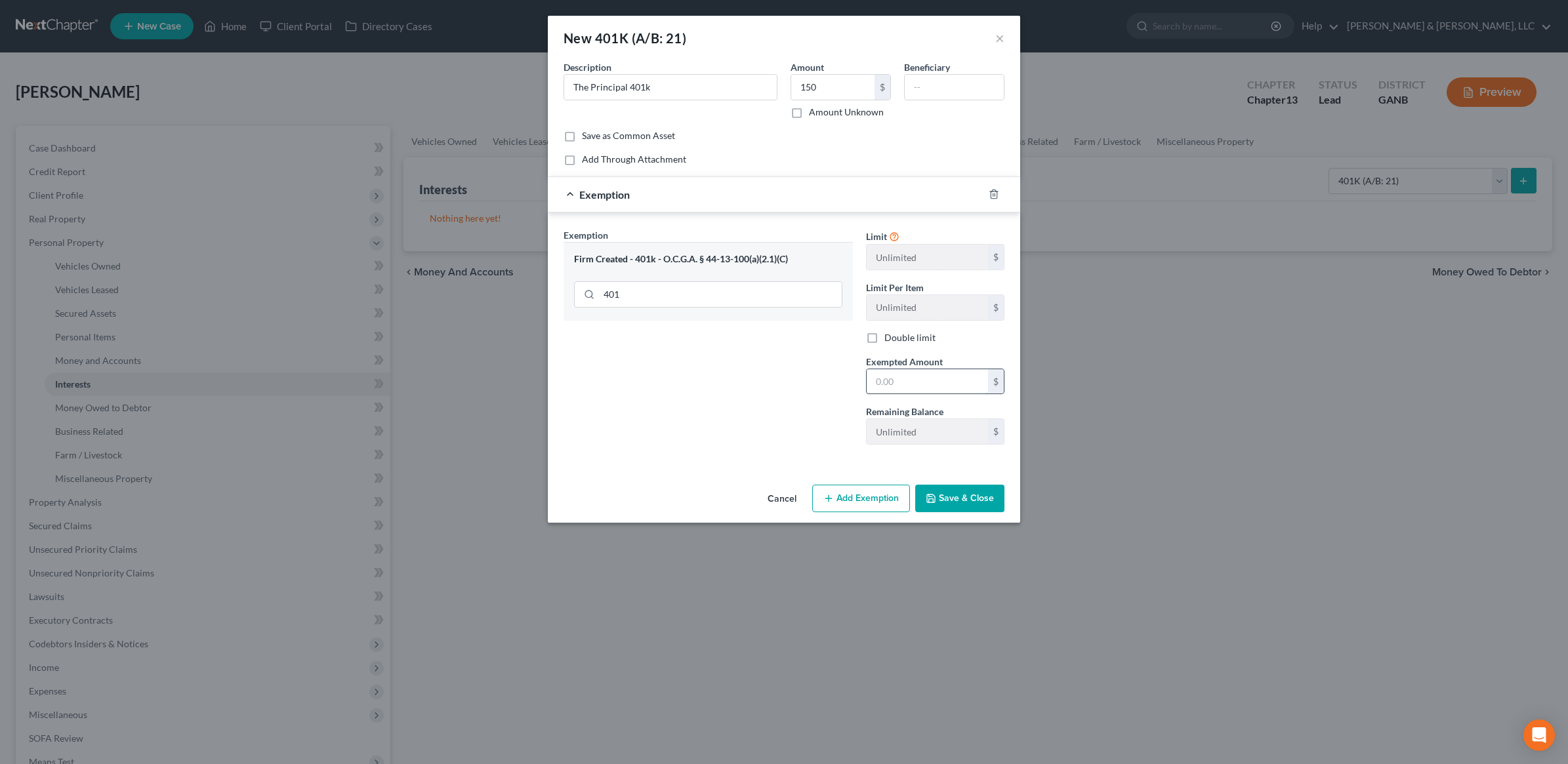
click at [932, 379] on input "text" at bounding box center [927, 382] width 121 height 25
click at [968, 512] on button "Save & Close" at bounding box center [960, 498] width 89 height 28
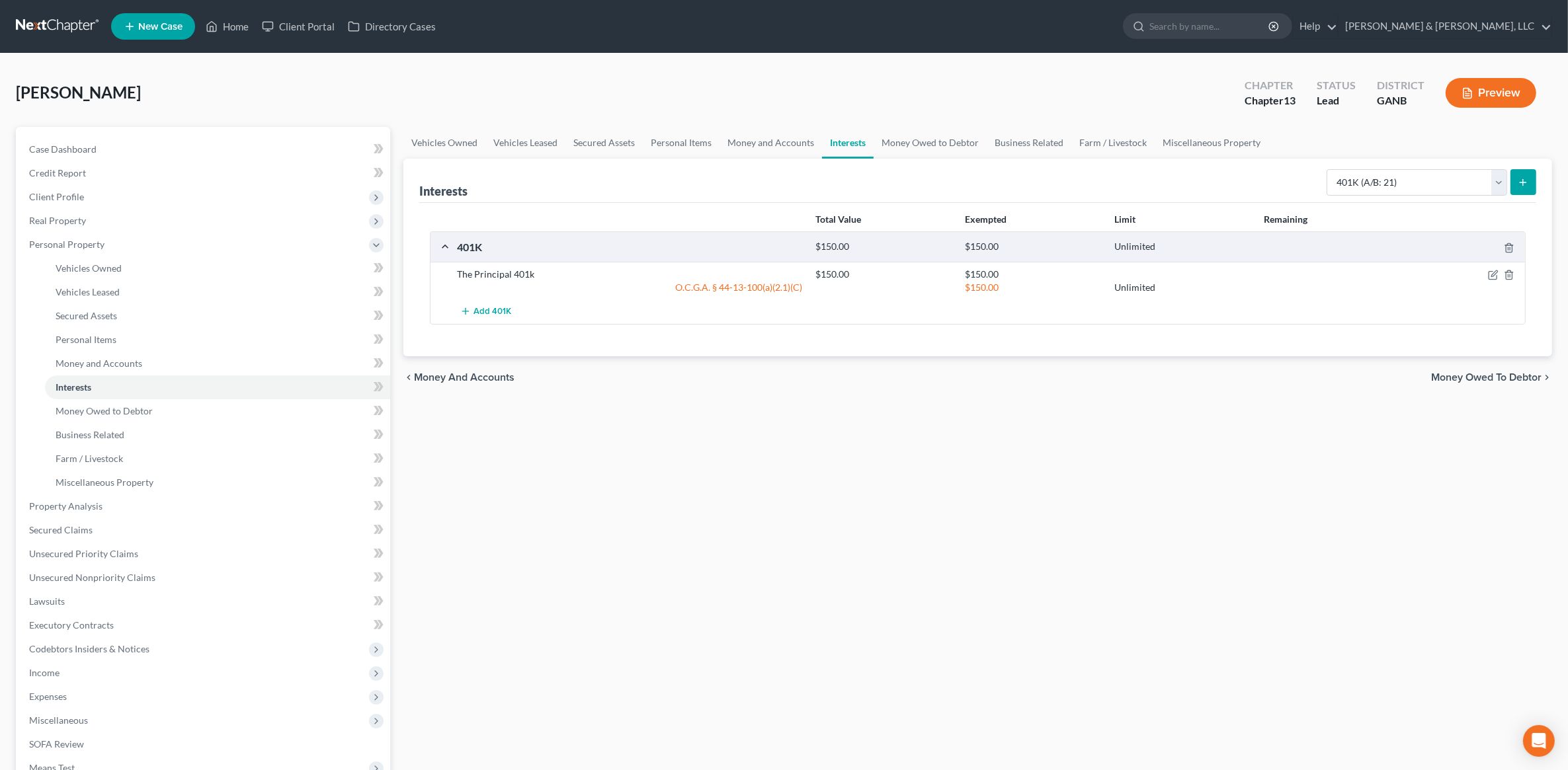
click at [1489, 378] on span "Money Owed to Debtor" at bounding box center [1486, 378] width 111 height 11
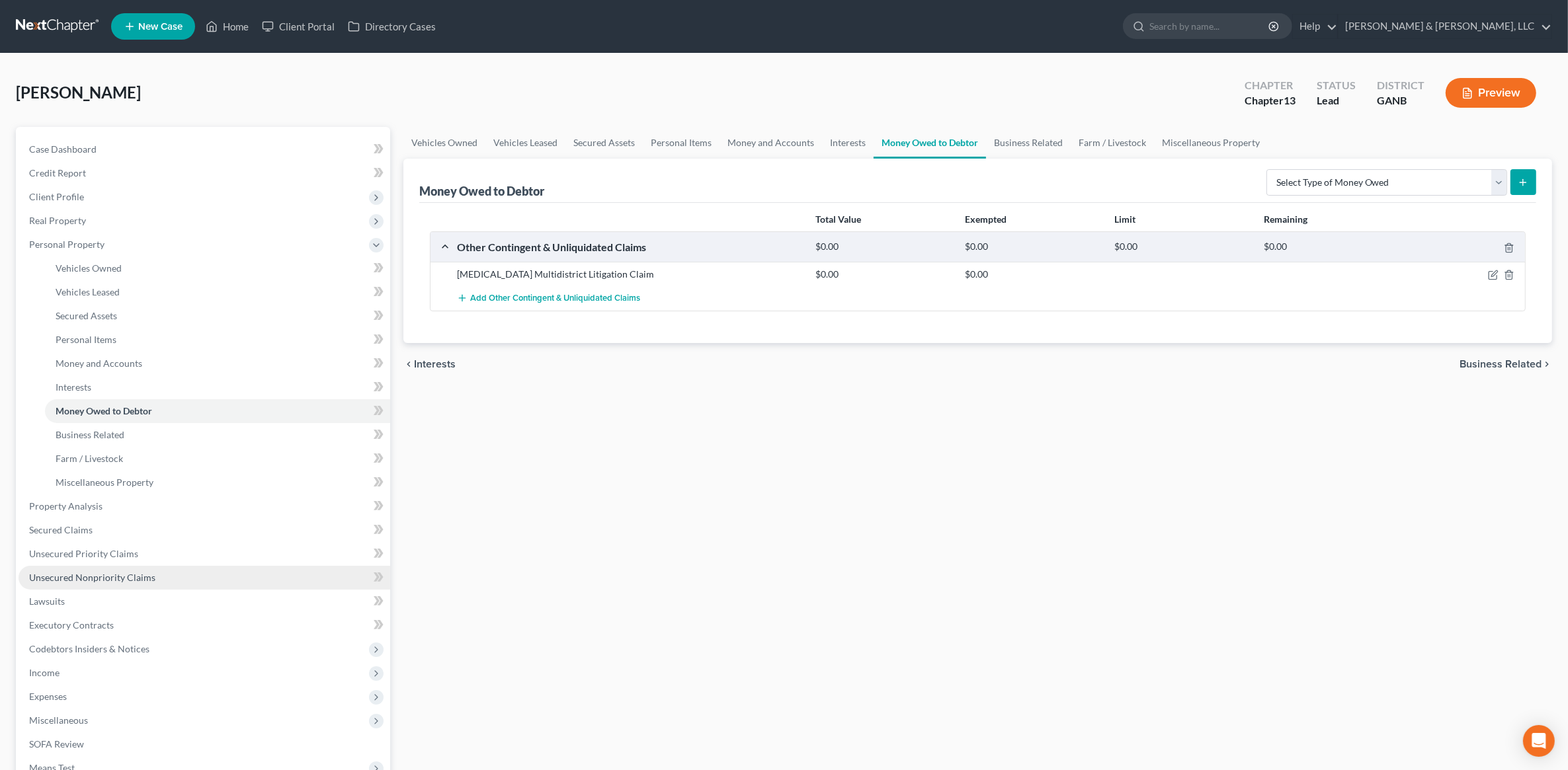
click at [126, 585] on link "Unsecured Nonpriority Claims" at bounding box center [204, 578] width 372 height 24
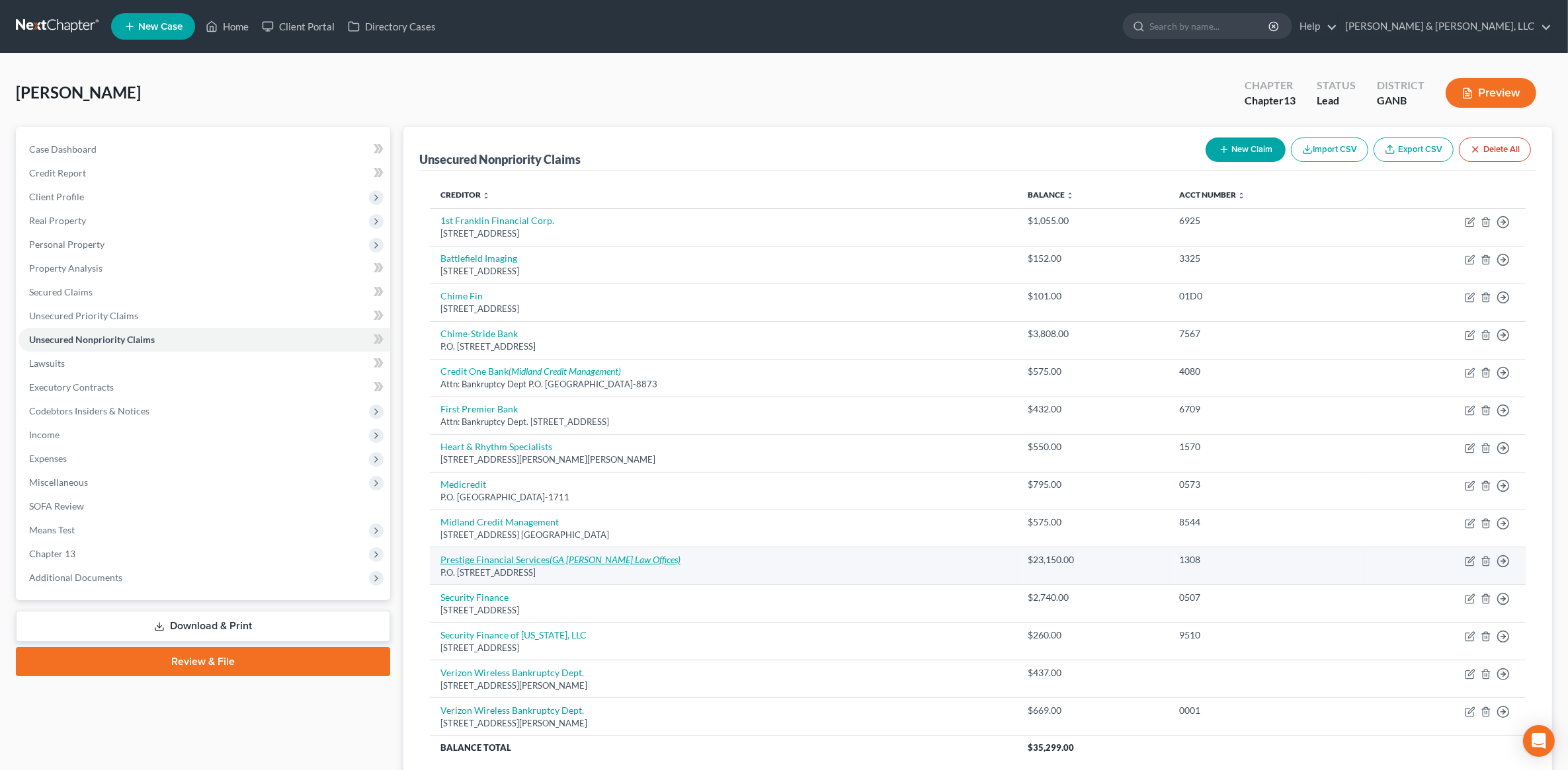
click at [554, 562] on icon "(GA Rogers Law Offices)" at bounding box center [615, 560] width 131 height 12
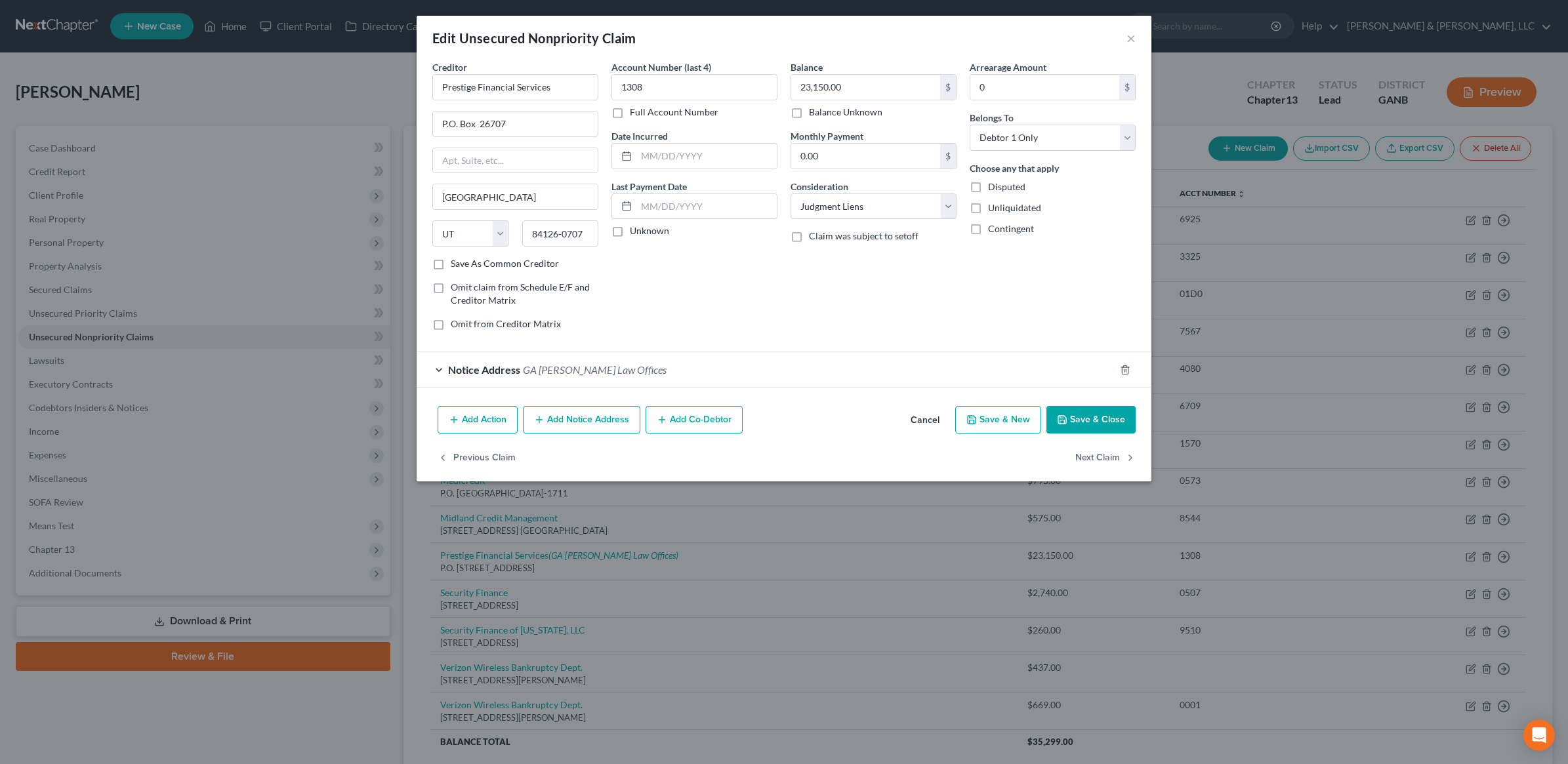
click at [570, 370] on span "GA Rogers Law Offices" at bounding box center [594, 369] width 143 height 12
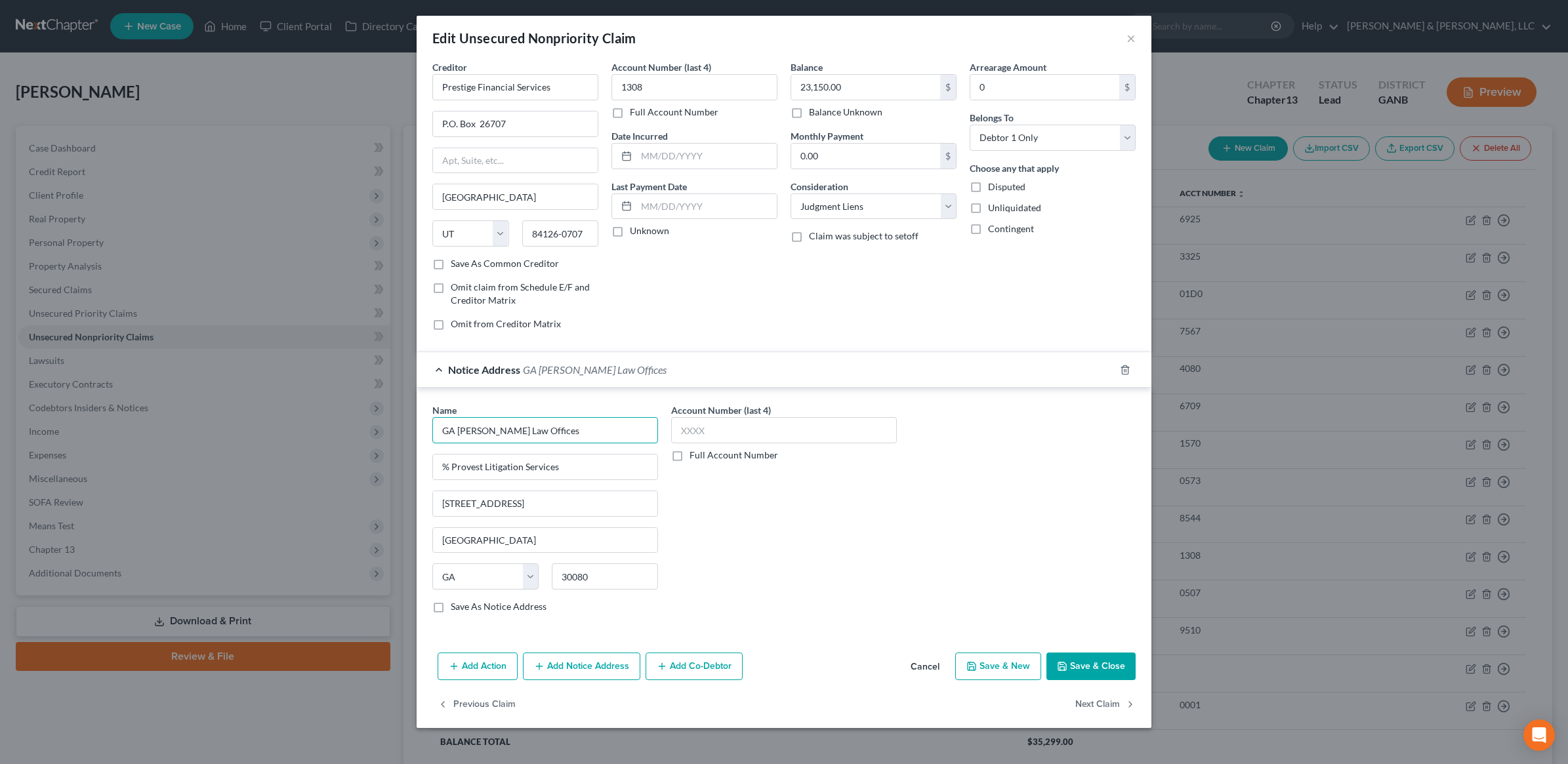
drag, startPoint x: 456, startPoint y: 430, endPoint x: 409, endPoint y: 440, distance: 48.1
click at [409, 440] on div "Edit Unsecured Nonpriority Claim × Creditor * Prestige Financial Services P.O. …" at bounding box center [784, 382] width 1568 height 764
click at [829, 568] on div "Account Number (last 4) Full Account Number" at bounding box center [784, 513] width 239 height 221
drag, startPoint x: 591, startPoint y: 474, endPoint x: 373, endPoint y: 466, distance: 218.1
click at [373, 466] on div "Edit Unsecured Nonpriority Claim × Creditor * Prestige Financial Services P.O. …" at bounding box center [784, 382] width 1568 height 764
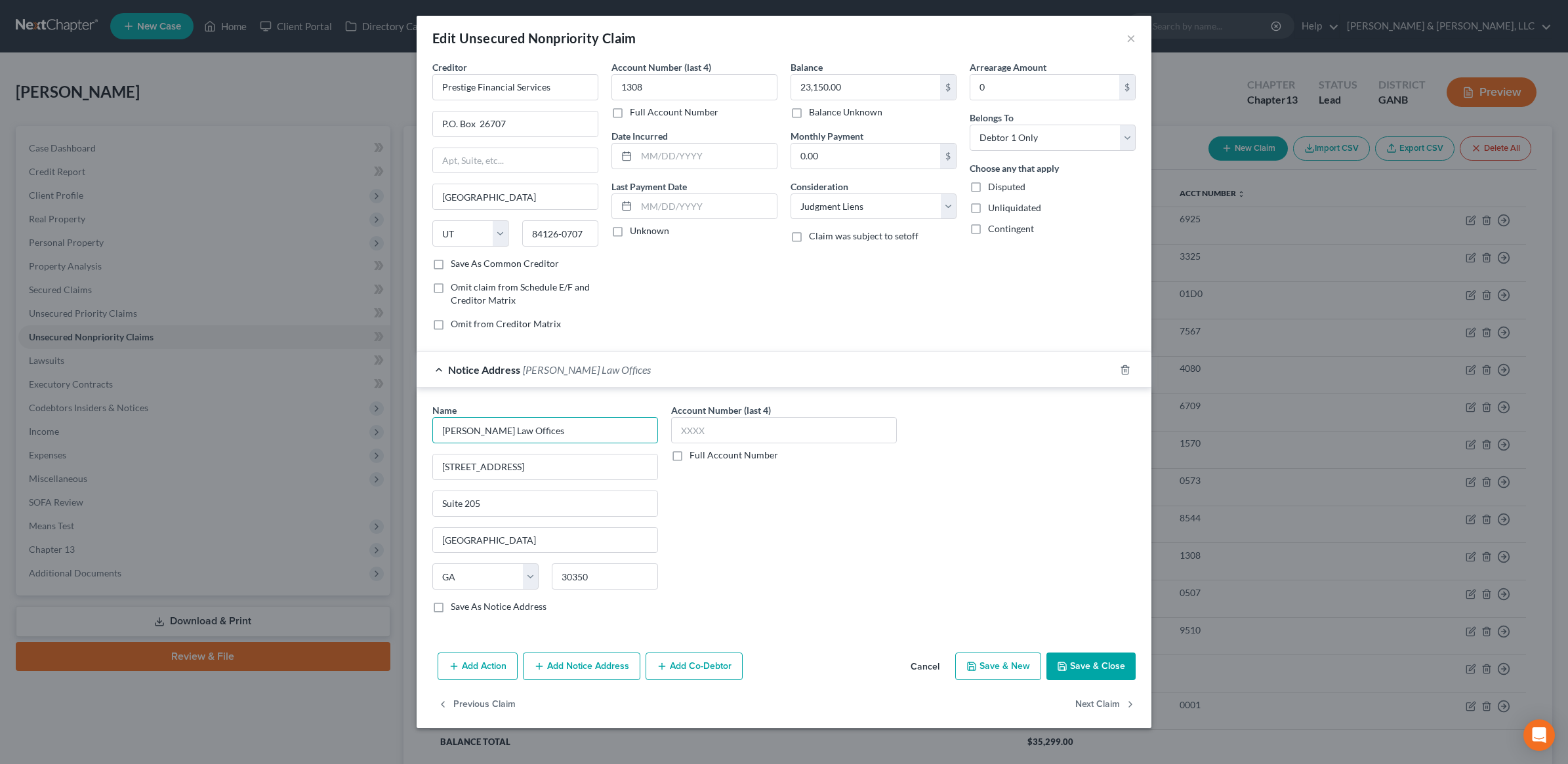
drag, startPoint x: 548, startPoint y: 427, endPoint x: 375, endPoint y: 428, distance: 173.0
click at [375, 428] on div "Edit Unsecured Nonpriority Claim × Creditor * Prestige Financial Services P.O. …" at bounding box center [784, 382] width 1568 height 764
click at [1083, 671] on button "Save & Close" at bounding box center [1091, 666] width 89 height 28
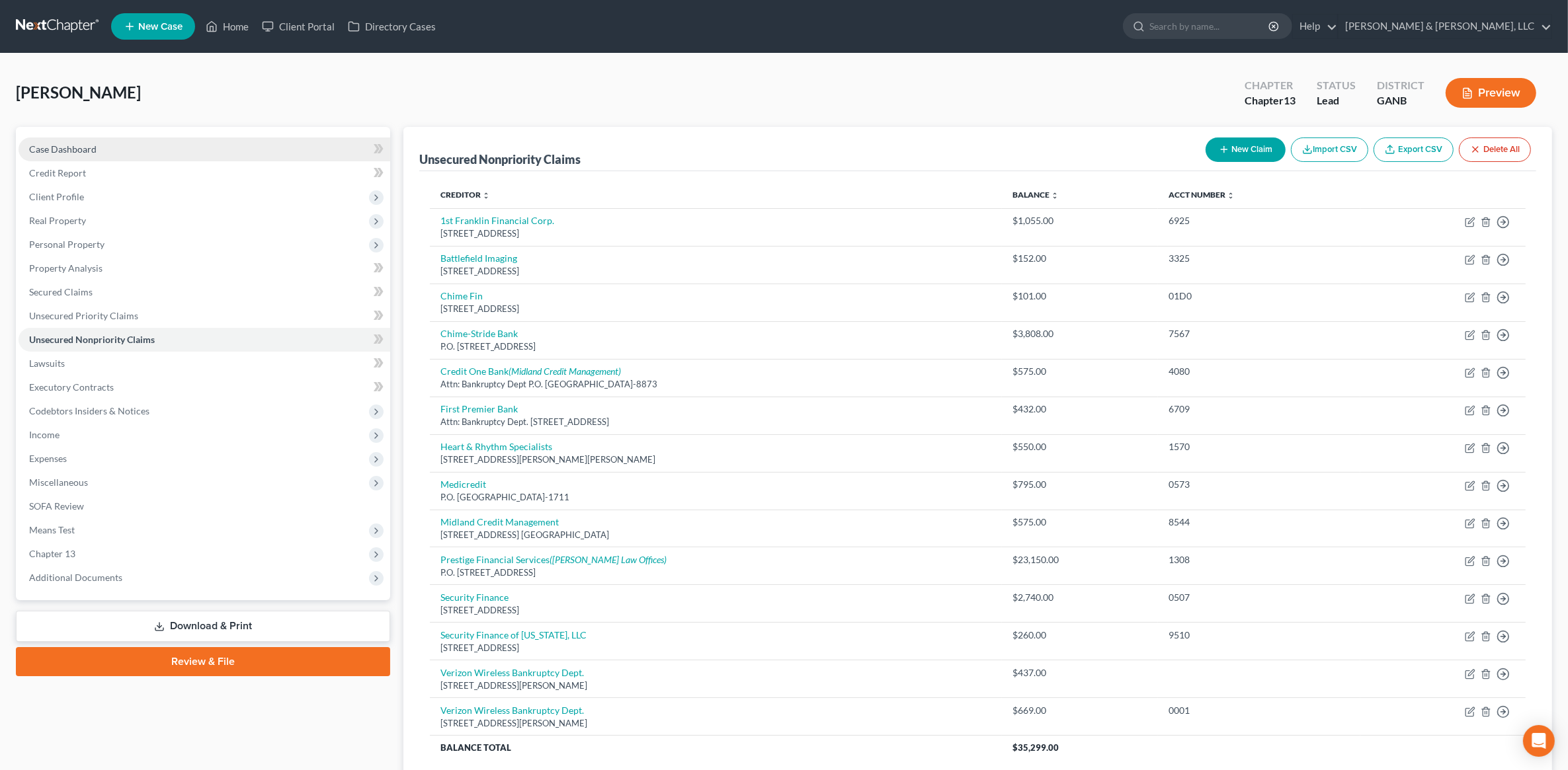
drag, startPoint x: 64, startPoint y: 68, endPoint x: 86, endPoint y: 144, distance: 79.1
click at [64, 69] on div "Morris, Mitasha Upgraded Chapter Chapter 13 Status Lead District GANB Preview" at bounding box center [783, 98] width 1536 height 58
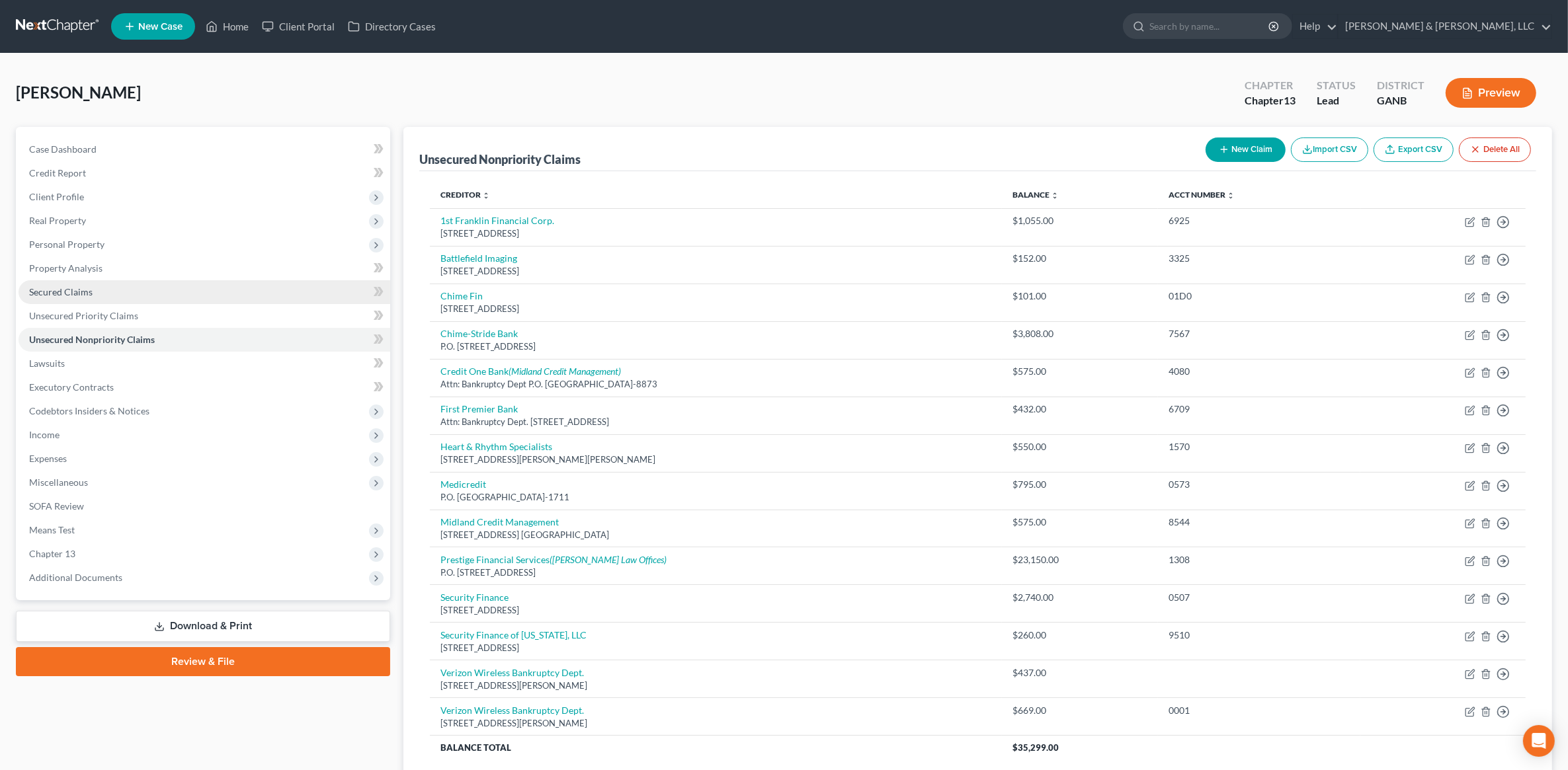
click at [80, 281] on link "Secured Claims" at bounding box center [204, 292] width 372 height 24
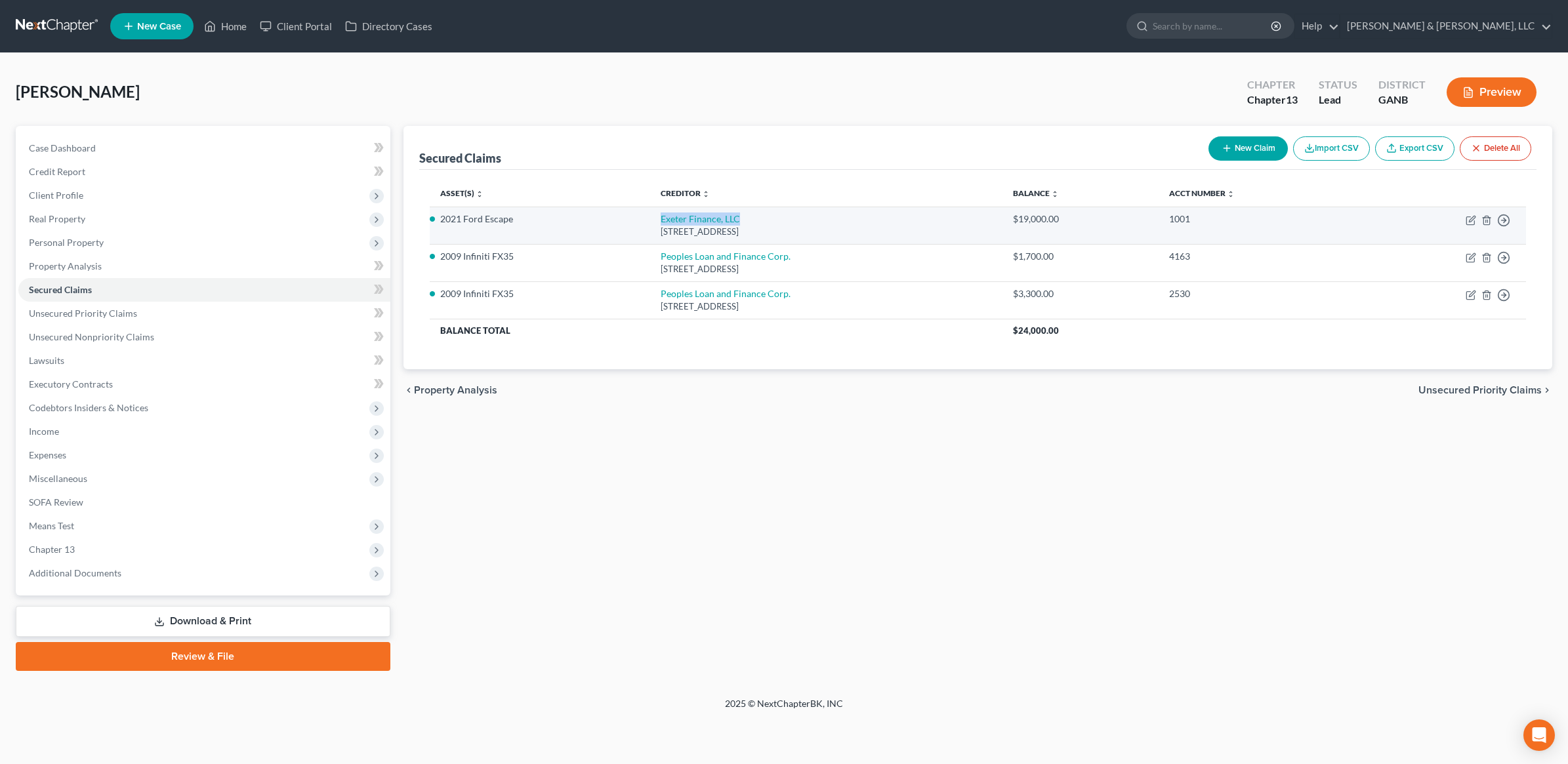
drag, startPoint x: 734, startPoint y: 221, endPoint x: 646, endPoint y: 220, distance: 88.0
click at [650, 220] on td "Exeter Finance, LLC PO Box 166008, Irving, TX 75016" at bounding box center [826, 225] width 352 height 38
copy link "Exeter Finance, LLC"
